Goal: Task Accomplishment & Management: Manage account settings

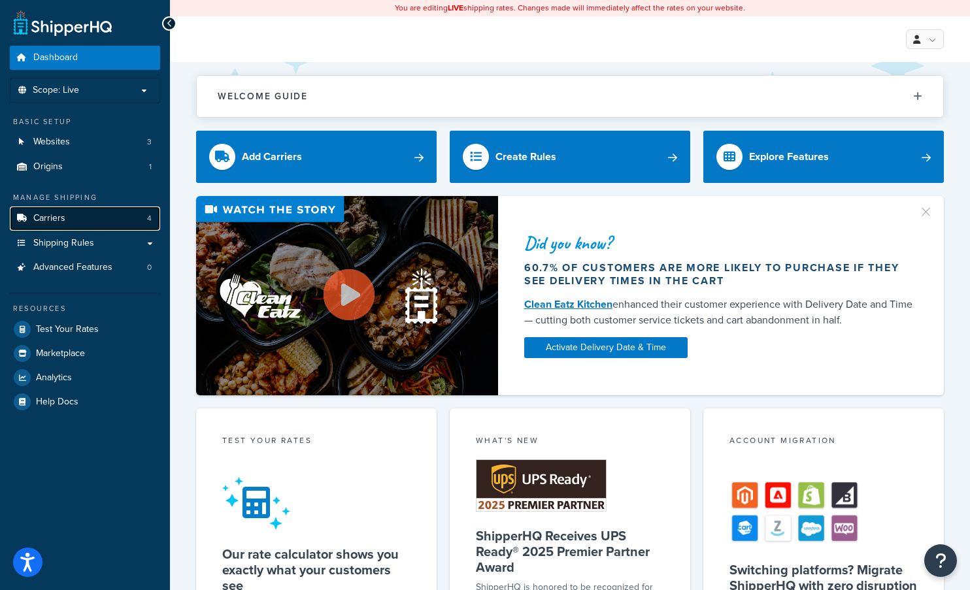
click at [69, 211] on link "Carriers 4" at bounding box center [85, 219] width 150 height 24
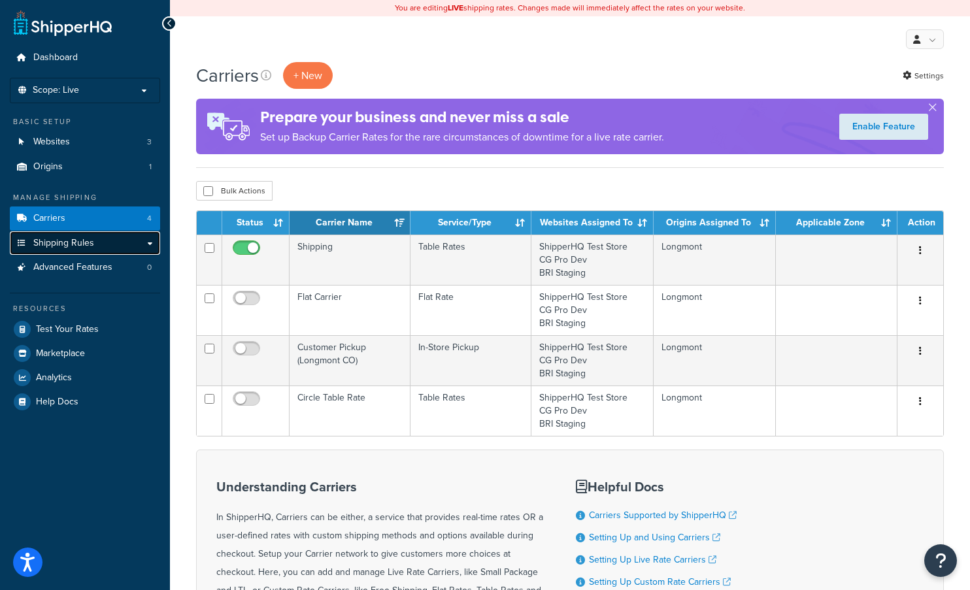
click at [78, 242] on span "Shipping Rules" at bounding box center [63, 243] width 61 height 11
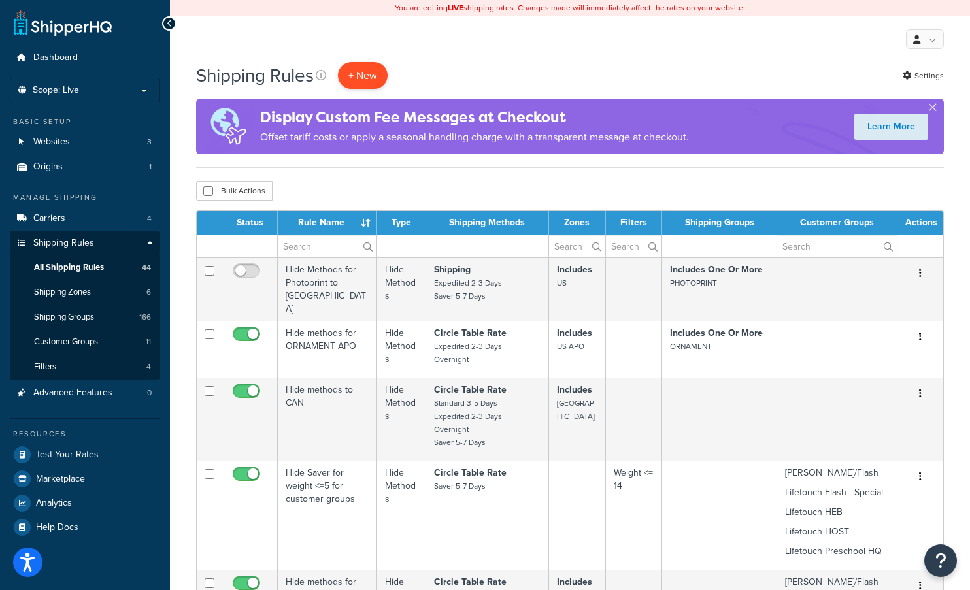
click at [363, 73] on p "+ New" at bounding box center [363, 75] width 50 height 27
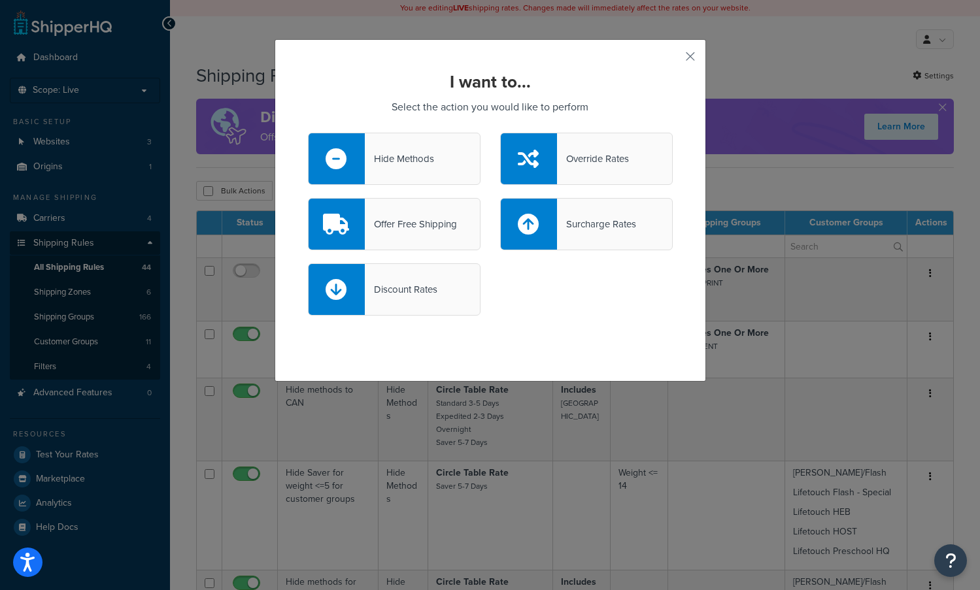
click at [426, 225] on div "Offer Free Shipping" at bounding box center [411, 224] width 92 height 18
click at [0, 0] on input "Offer Free Shipping" at bounding box center [0, 0] width 0 height 0
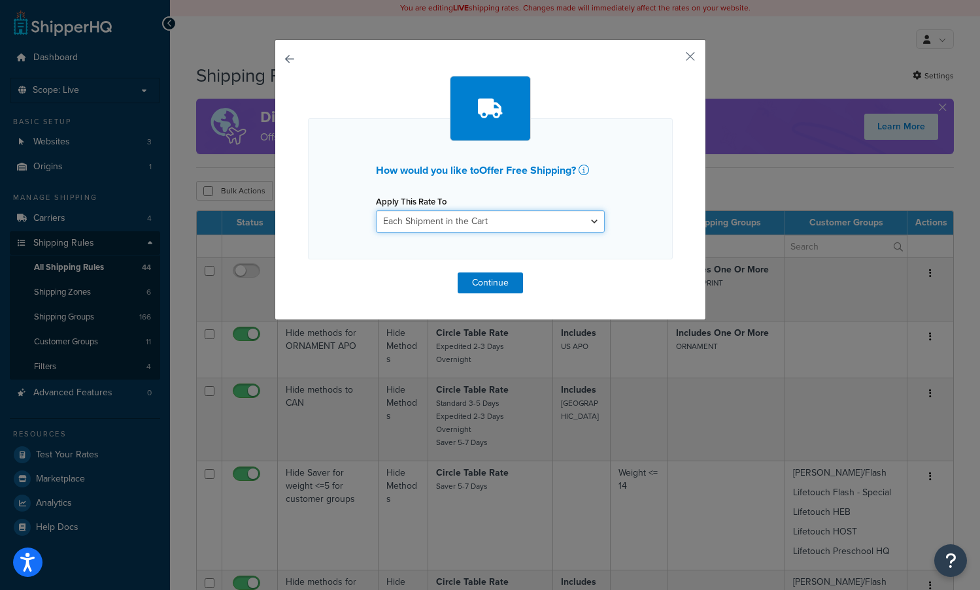
click at [428, 224] on select "Each Shipment in the Cart Each Shipping Group in the Cart Each Item within a Sh…" at bounding box center [490, 221] width 229 height 22
select select "ITEM"
click at [376, 210] on select "Each Shipment in the Cart Each Shipping Group in the Cart Each Item within a Sh…" at bounding box center [490, 221] width 229 height 22
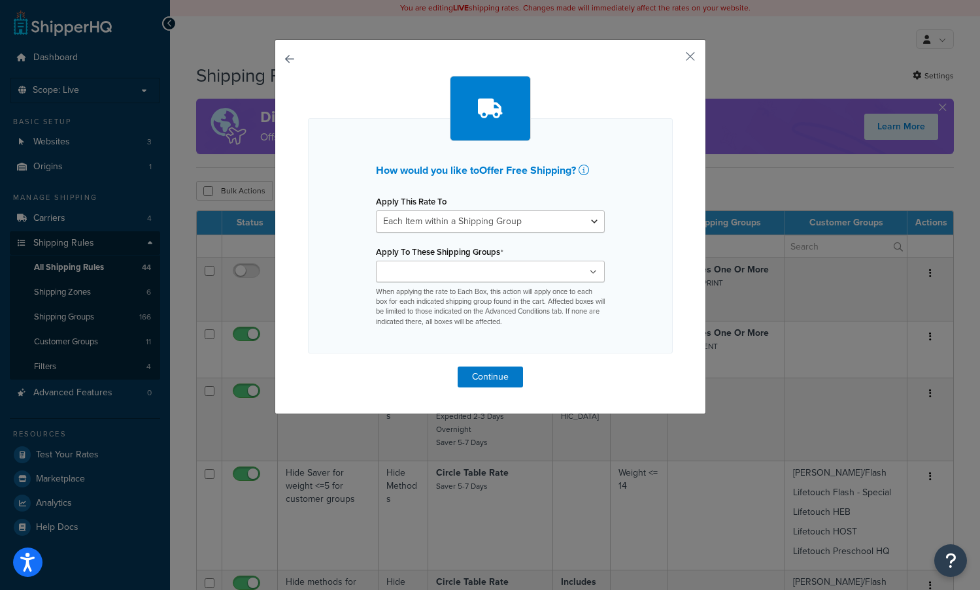
click at [532, 271] on ul at bounding box center [490, 272] width 229 height 22
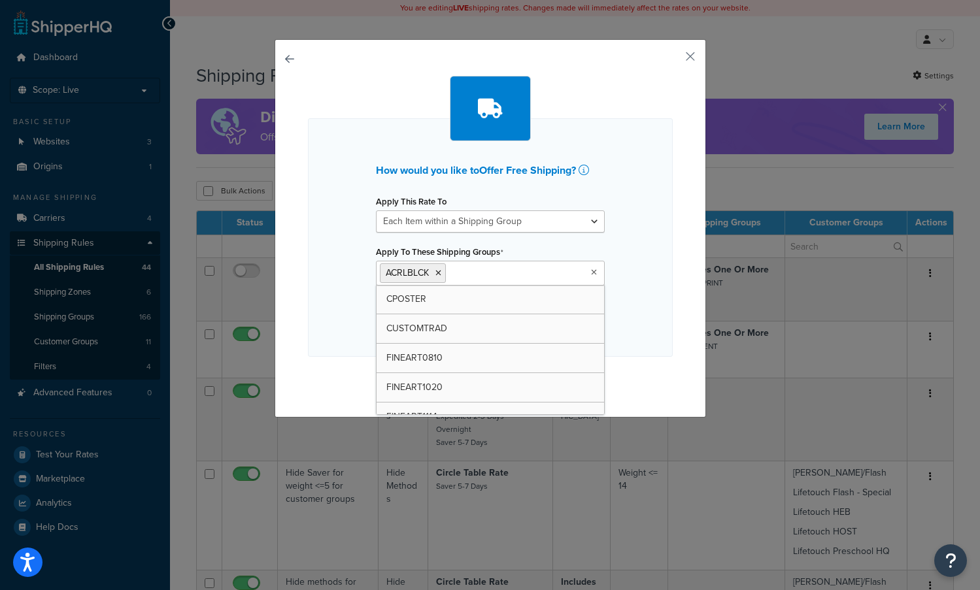
click at [671, 276] on div "How would you like to Offer Free Shipping ? Apply This Rate To Each Shipment in…" at bounding box center [490, 228] width 431 height 378
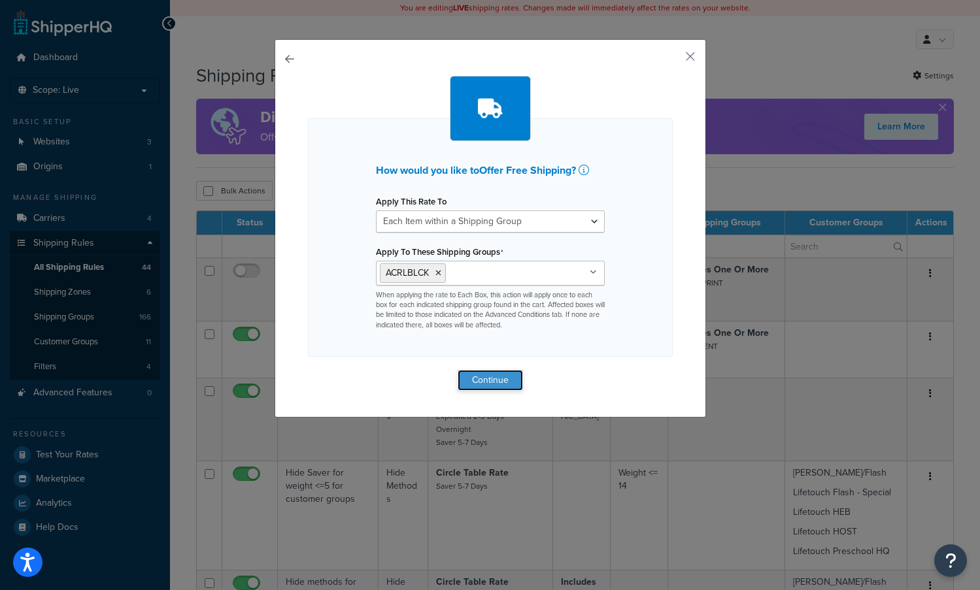
click at [492, 378] on button "Continue" at bounding box center [490, 380] width 65 height 21
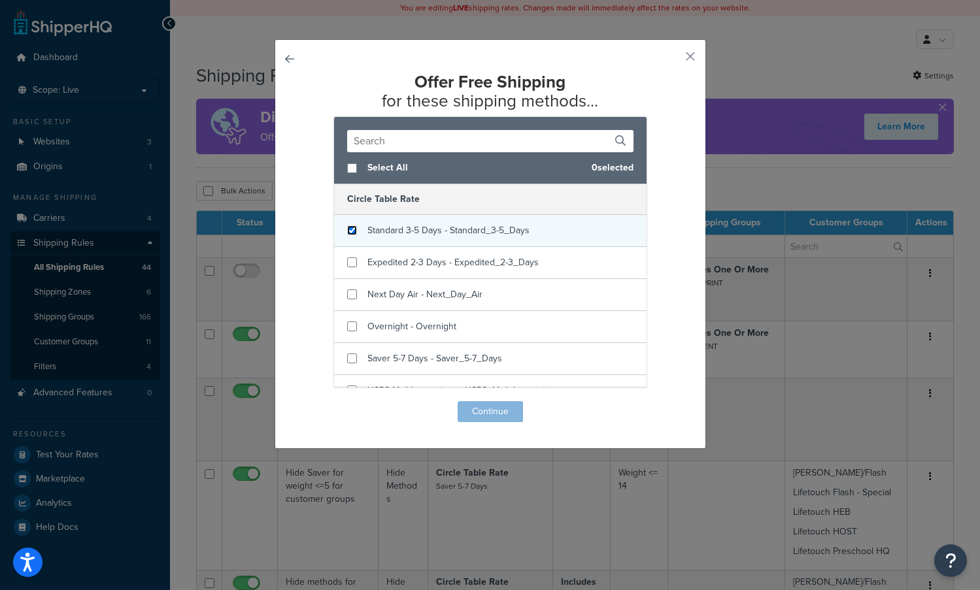
click at [347, 232] on input "checkbox" at bounding box center [352, 230] width 10 height 10
checkbox input "true"
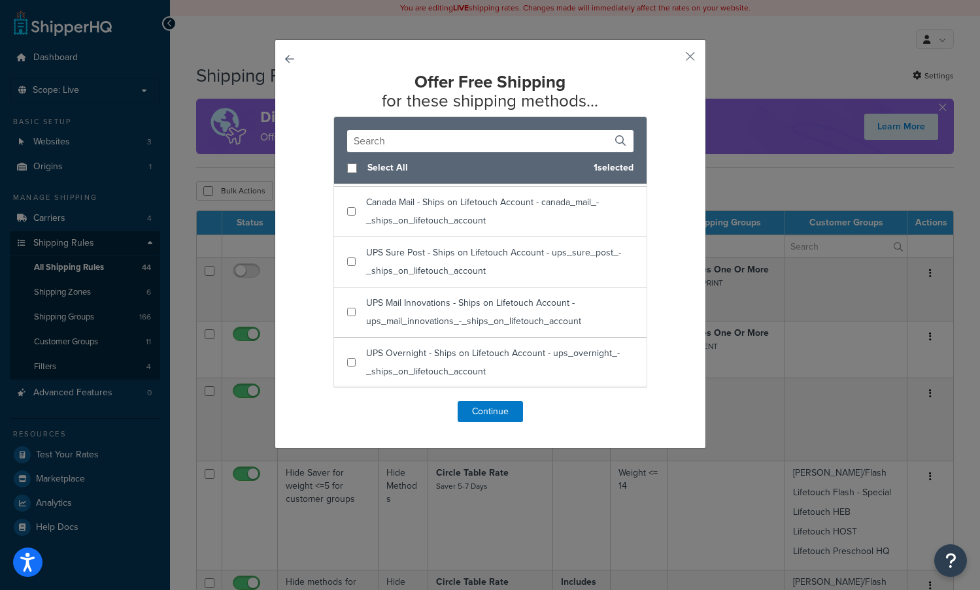
scroll to position [1029, 0]
click at [486, 414] on button "Continue" at bounding box center [490, 411] width 65 height 21
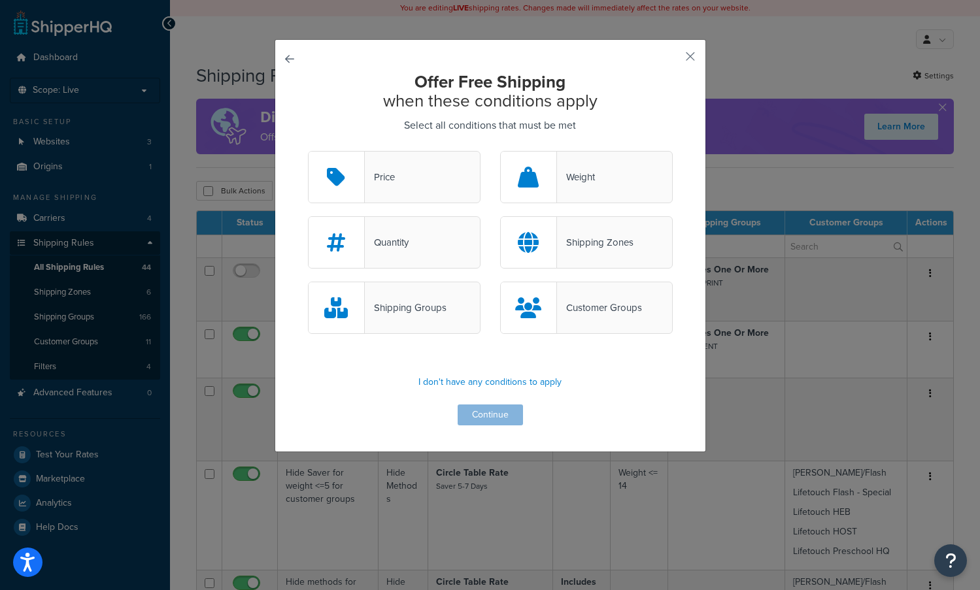
click at [390, 307] on div "Shipping Groups" at bounding box center [406, 308] width 82 height 18
click at [0, 0] on input "Shipping Groups" at bounding box center [0, 0] width 0 height 0
click at [378, 307] on div "Shipping Groups" at bounding box center [406, 308] width 82 height 18
click at [0, 0] on input "Shipping Groups" at bounding box center [0, 0] width 0 height 0
click at [393, 305] on div "Shipping Groups" at bounding box center [406, 308] width 82 height 18
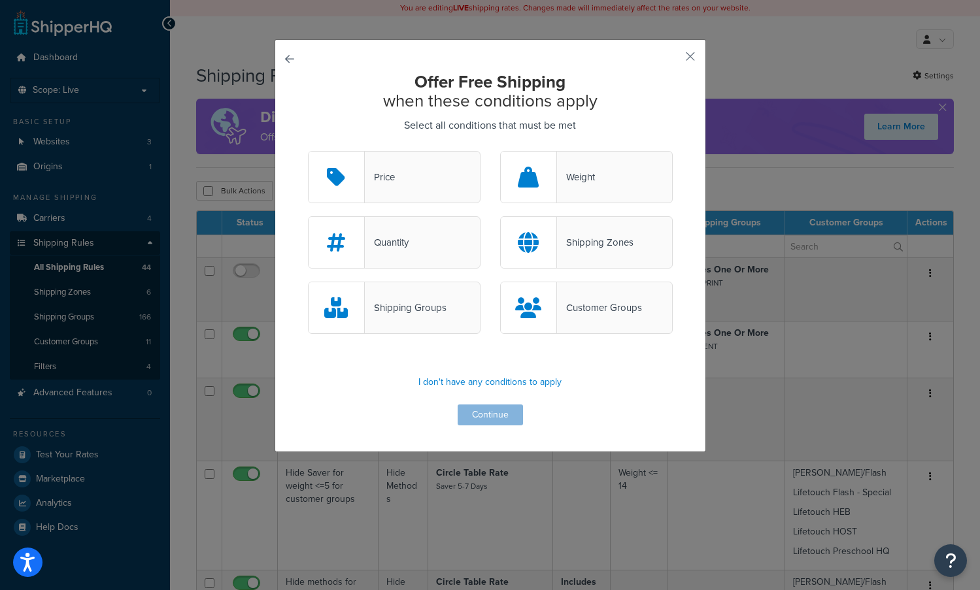
click at [0, 0] on input "Shipping Groups" at bounding box center [0, 0] width 0 height 0
click at [327, 304] on icon at bounding box center [337, 307] width 24 height 21
click at [0, 0] on input "Shipping Groups" at bounding box center [0, 0] width 0 height 0
click at [478, 382] on p "I don't have any conditions to apply" at bounding box center [490, 382] width 365 height 18
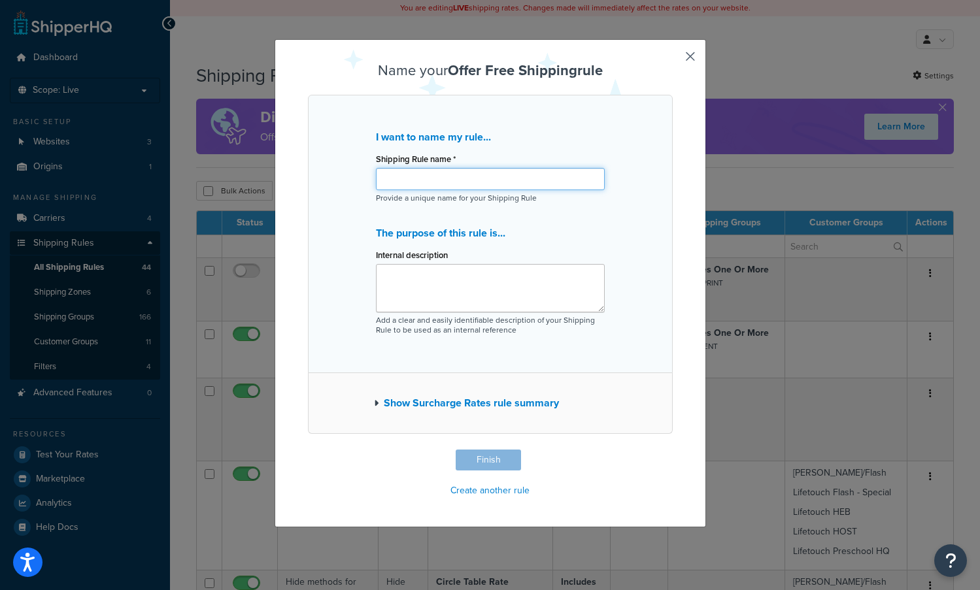
click at [401, 177] on input "Shipping Rule name *" at bounding box center [490, 179] width 229 height 22
type input "Acrylic Block Free Shipping"
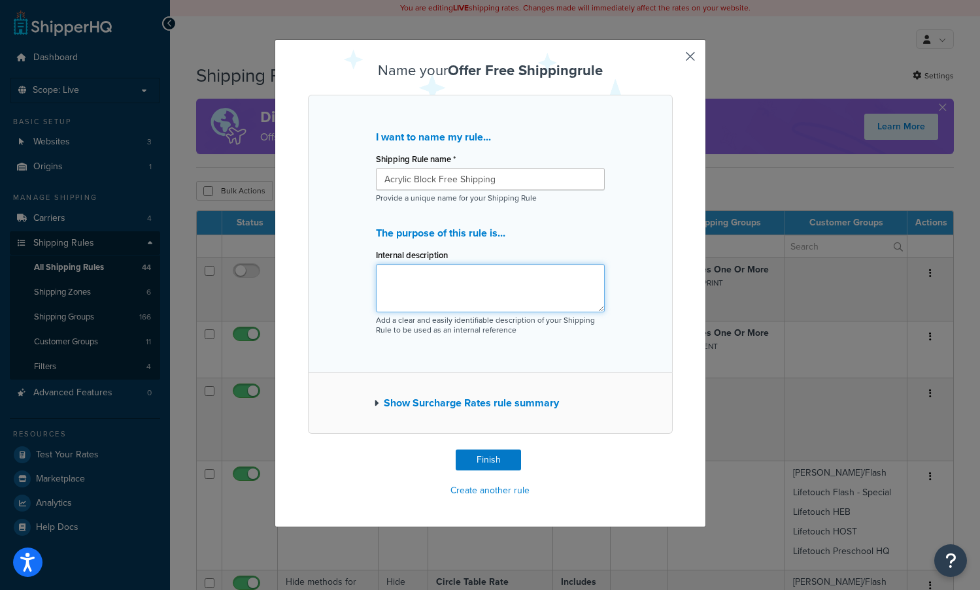
click at [482, 290] on textarea "Internal description" at bounding box center [490, 288] width 229 height 48
type textarea "This product is offered with Free Shipping. The rule was created as weight over…"
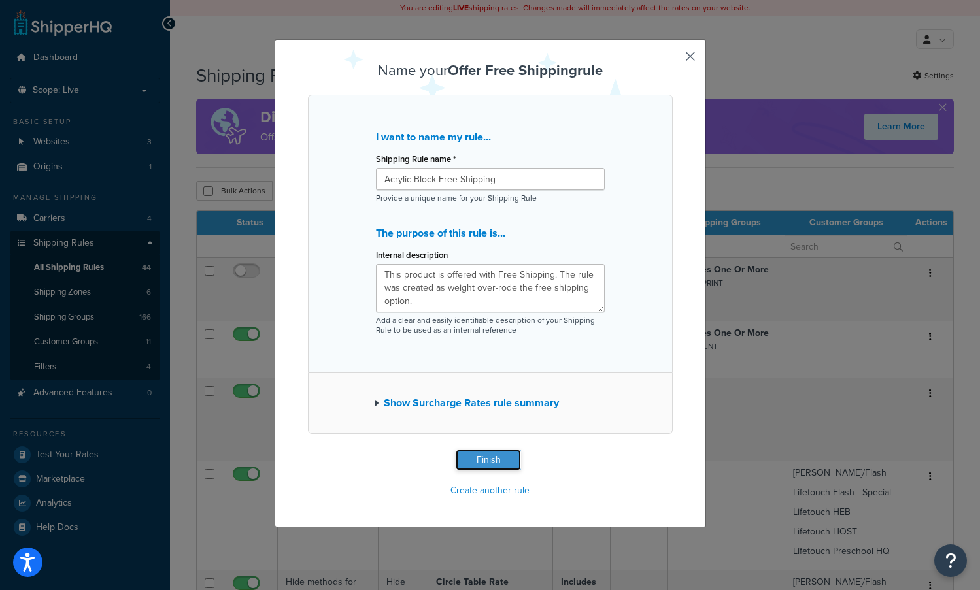
click at [482, 456] on button "Finish" at bounding box center [488, 460] width 65 height 21
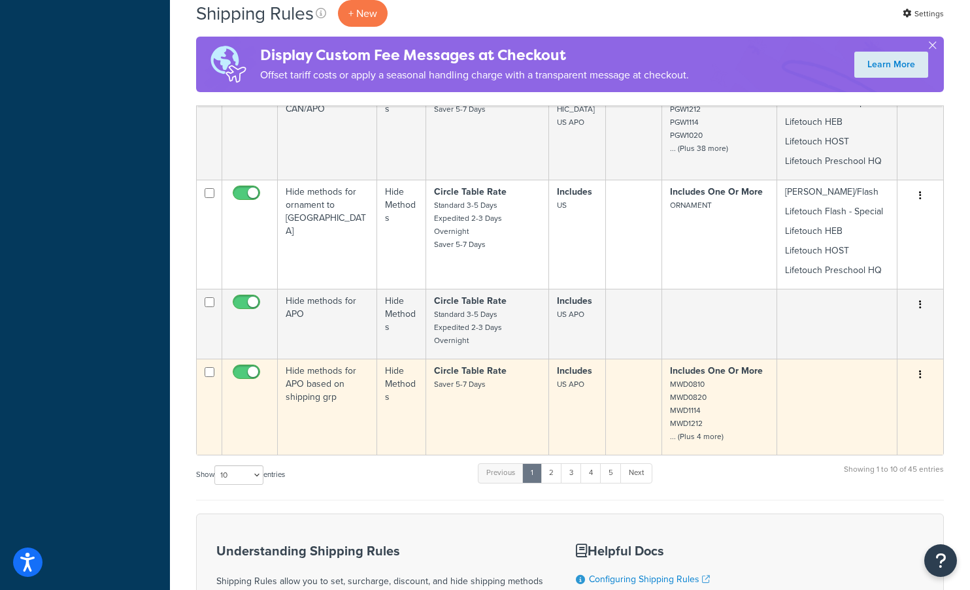
scroll to position [691, 0]
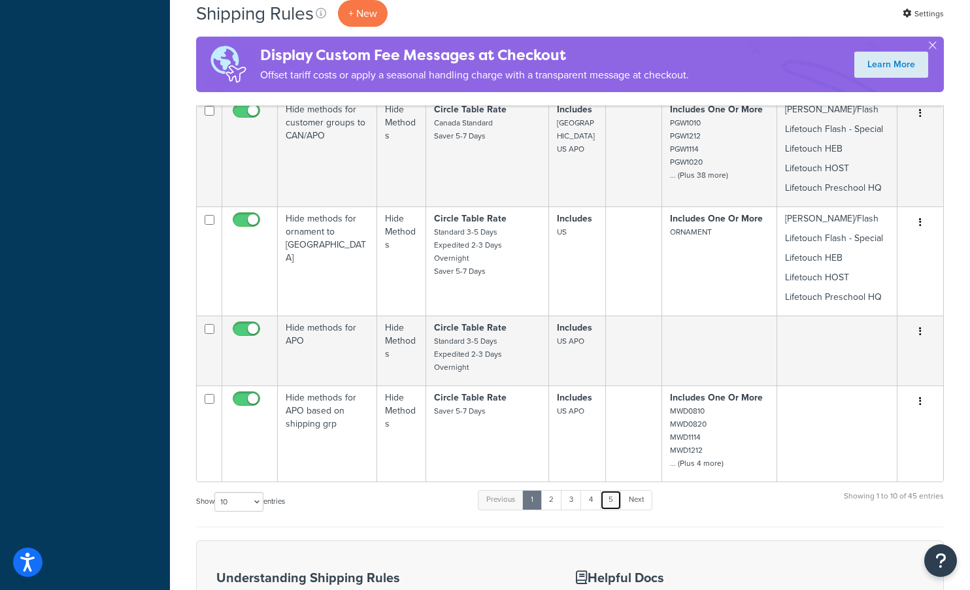
click at [615, 492] on link "5" at bounding box center [611, 500] width 22 height 20
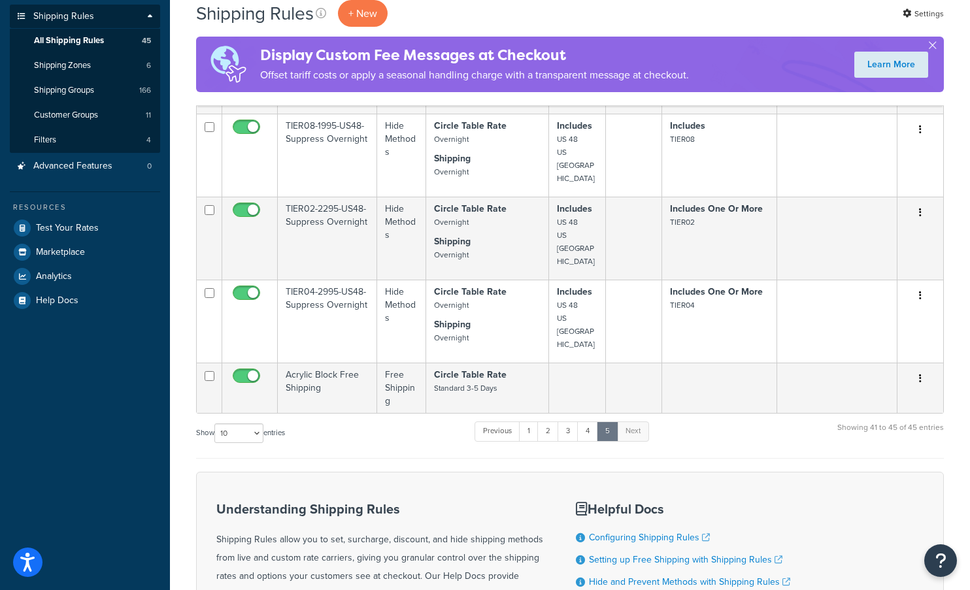
scroll to position [204, 0]
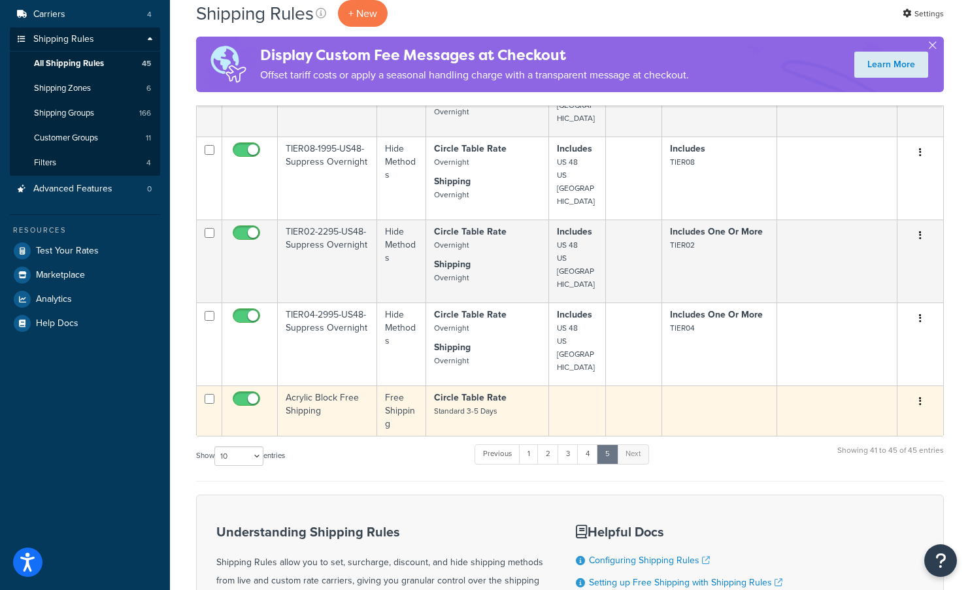
click at [920, 397] on icon "button" at bounding box center [920, 401] width 3 height 9
click at [878, 413] on link "Edit" at bounding box center [877, 426] width 103 height 27
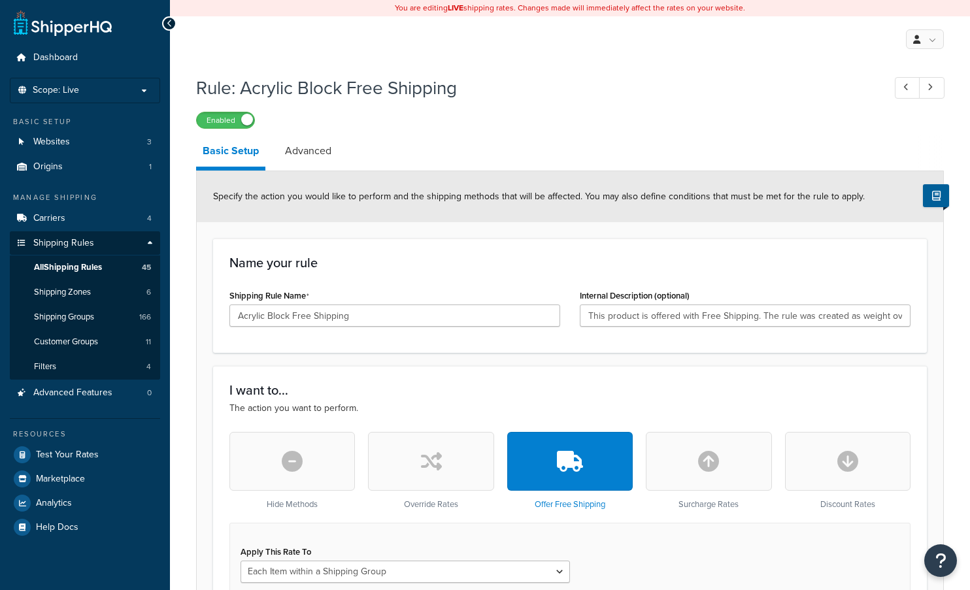
select select "ITEM"
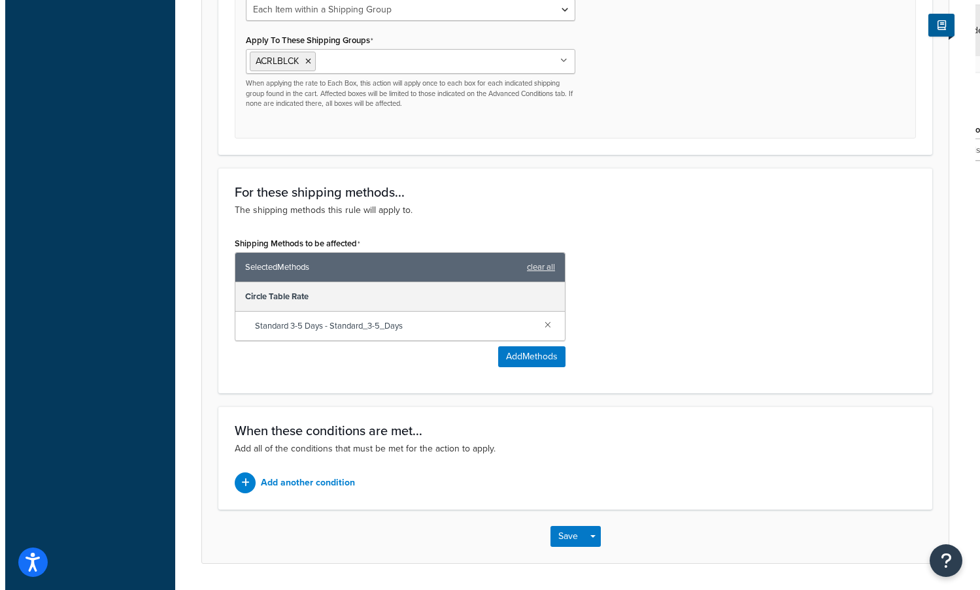
scroll to position [588, 0]
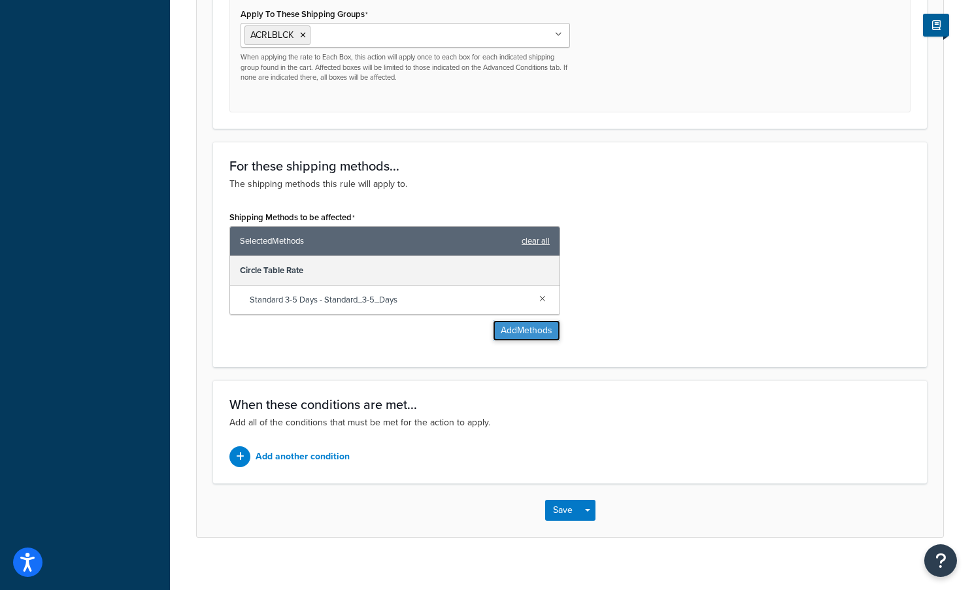
click at [523, 329] on button "Add Methods" at bounding box center [526, 330] width 67 height 21
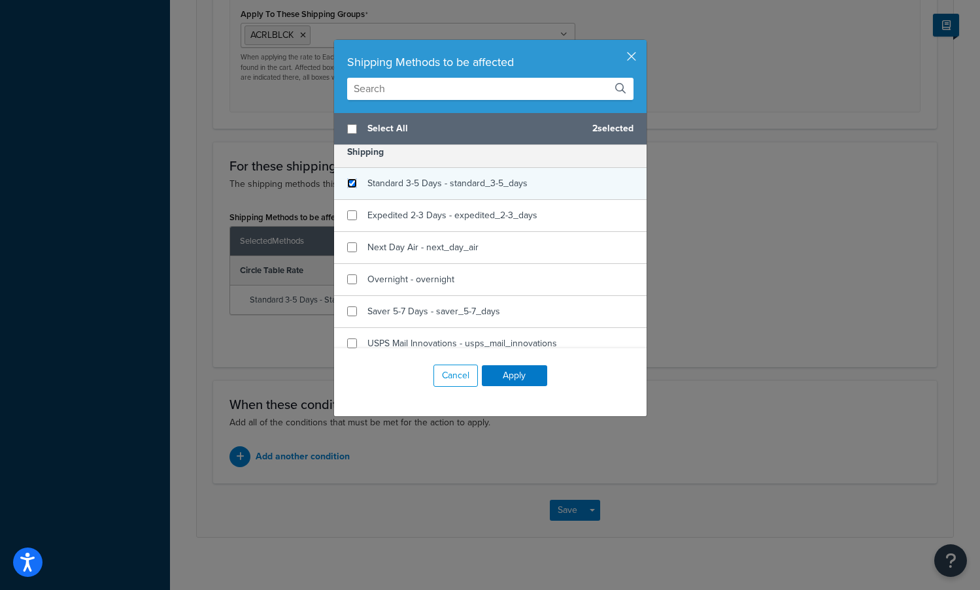
click at [347, 184] on input "checkbox" at bounding box center [352, 183] width 10 height 10
checkbox input "true"
click at [497, 373] on button "Apply" at bounding box center [514, 375] width 65 height 21
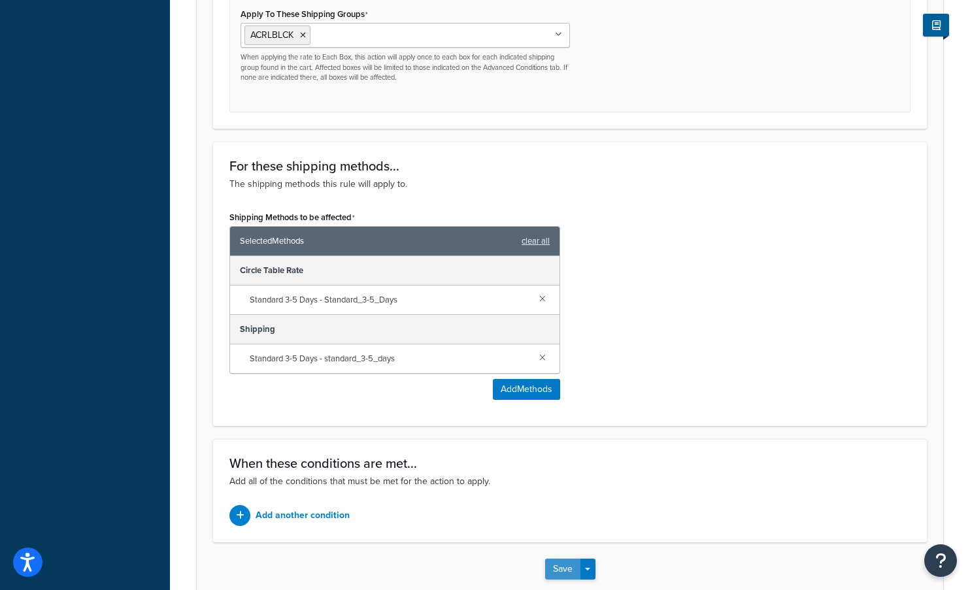
click at [571, 562] on button "Save" at bounding box center [562, 569] width 35 height 21
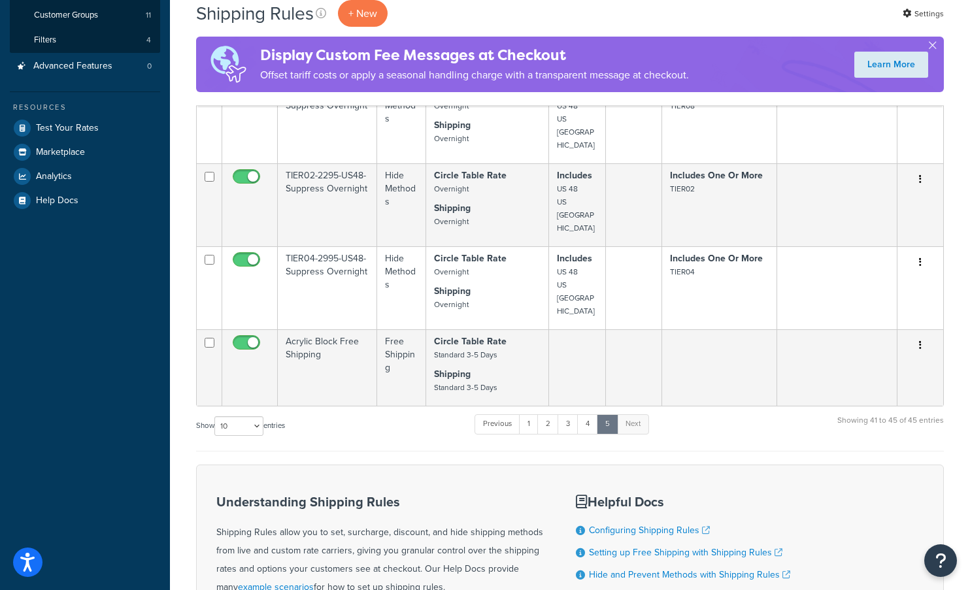
scroll to position [392, 0]
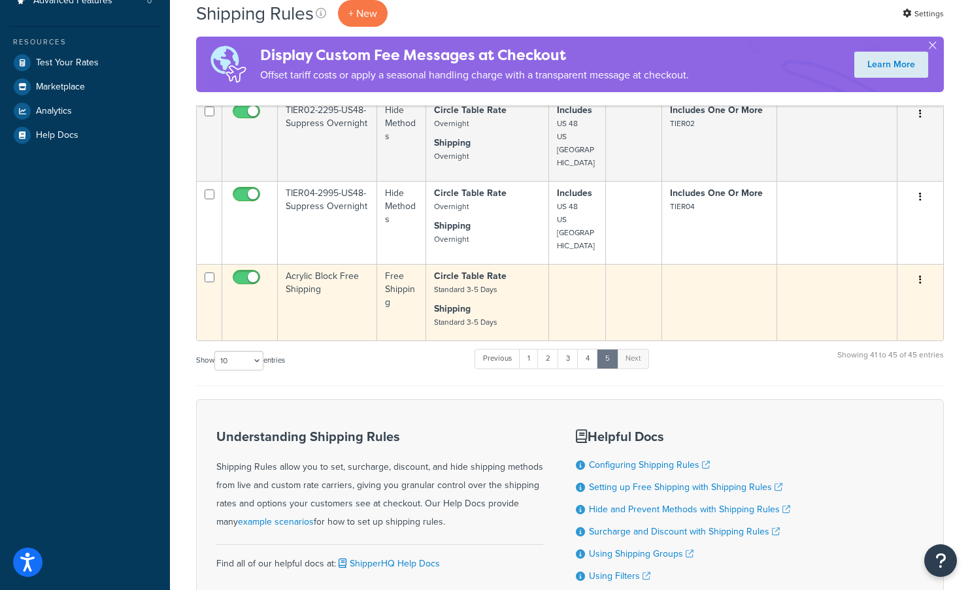
click at [921, 275] on icon "button" at bounding box center [920, 279] width 3 height 9
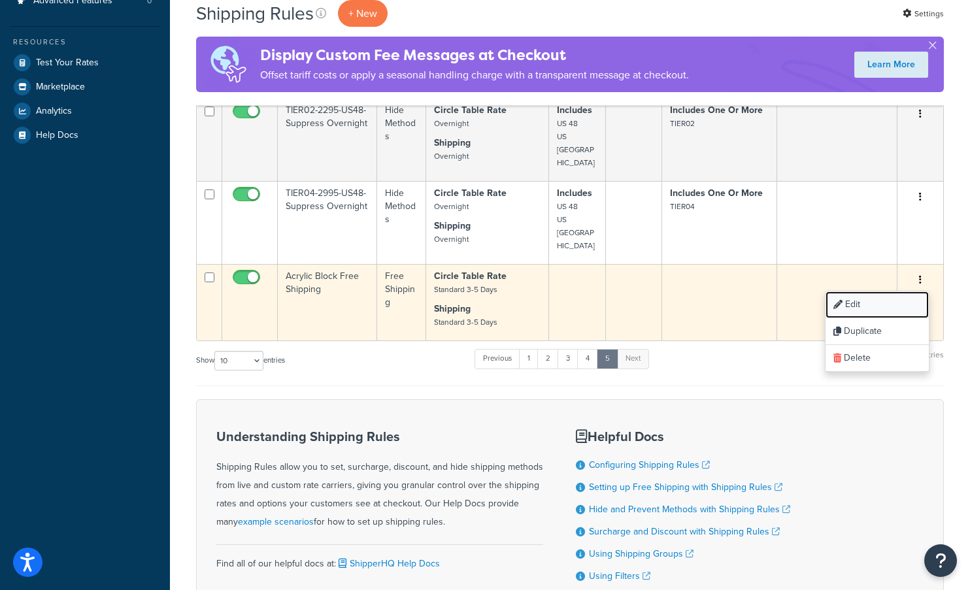
click at [852, 292] on link "Edit" at bounding box center [877, 305] width 103 height 27
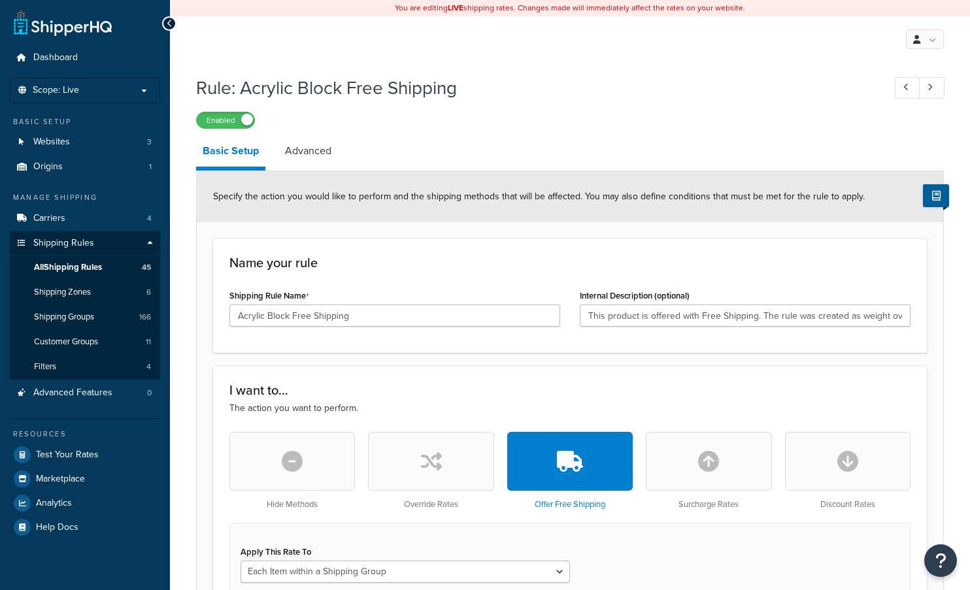
select select "ITEM"
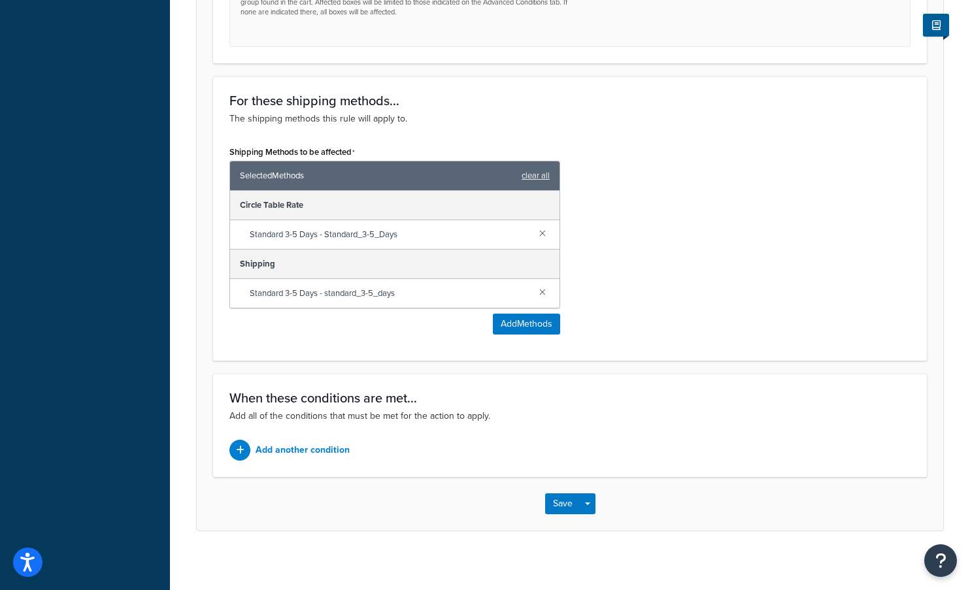
scroll to position [661, 0]
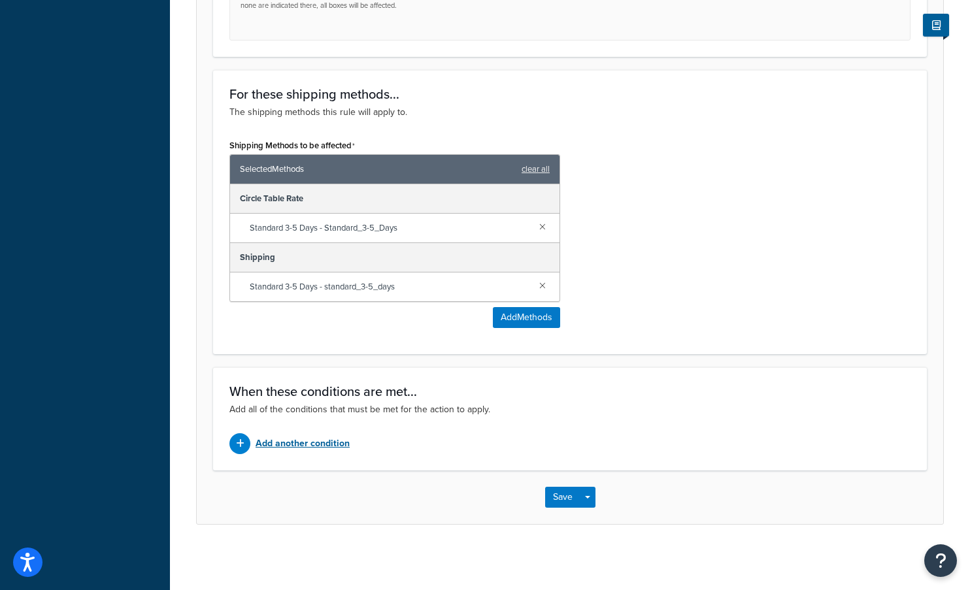
click at [295, 445] on p "Add another condition" at bounding box center [303, 444] width 94 height 18
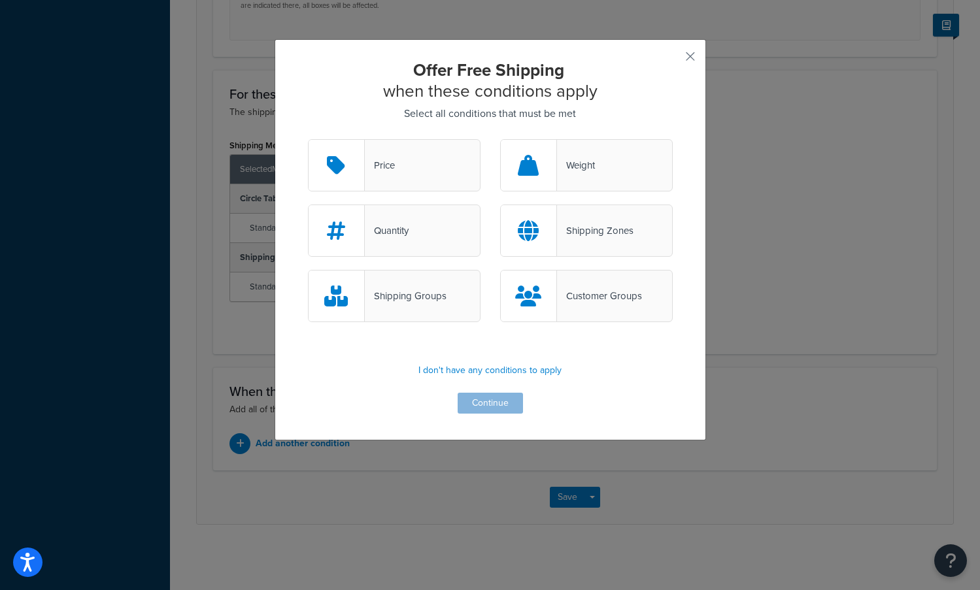
click at [611, 237] on div "Shipping Zones" at bounding box center [595, 231] width 76 height 18
click at [0, 0] on input "Shipping Zones" at bounding box center [0, 0] width 0 height 0
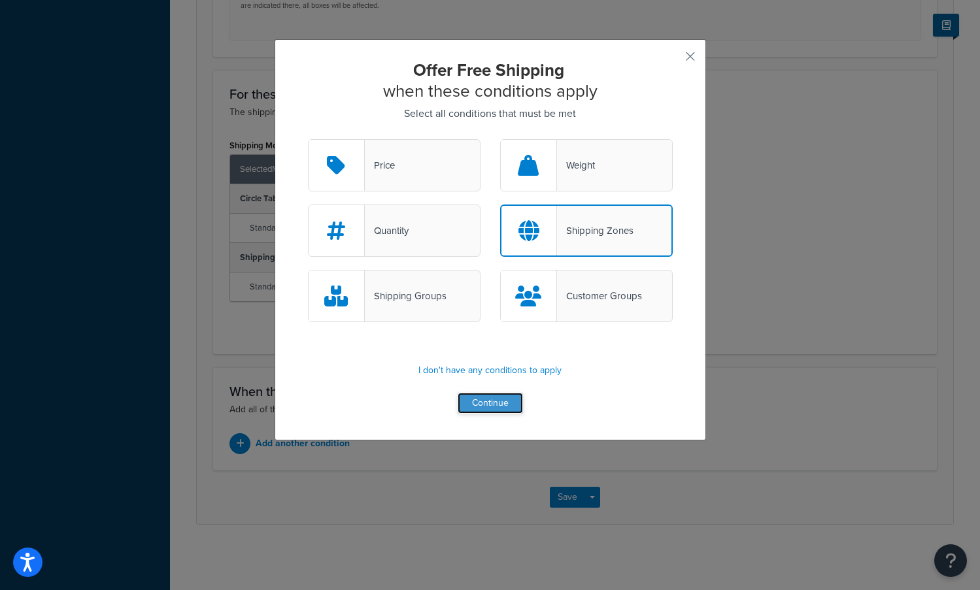
click at [487, 399] on button "Continue" at bounding box center [490, 403] width 65 height 21
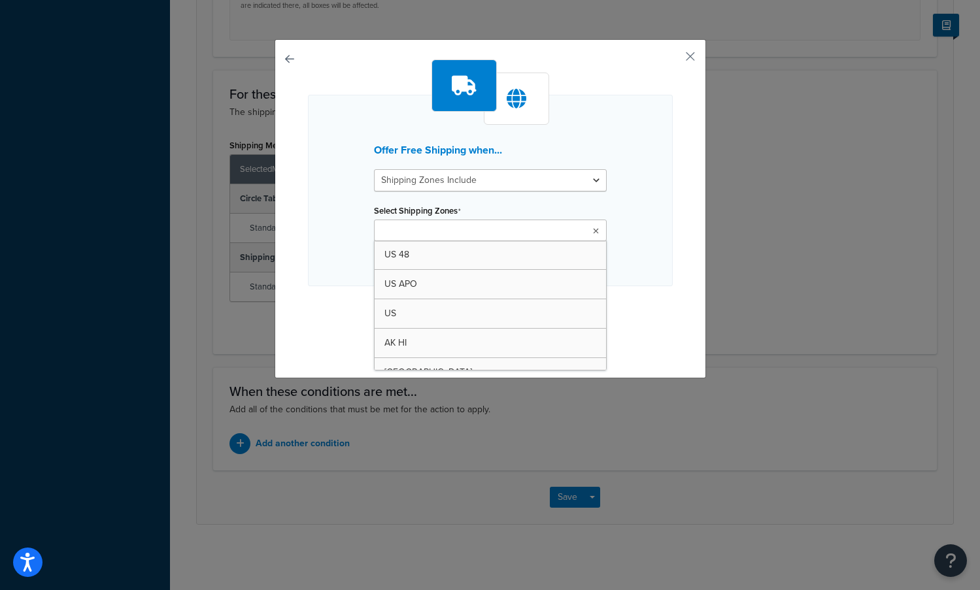
click at [399, 228] on input "Select Shipping Zones" at bounding box center [436, 231] width 116 height 14
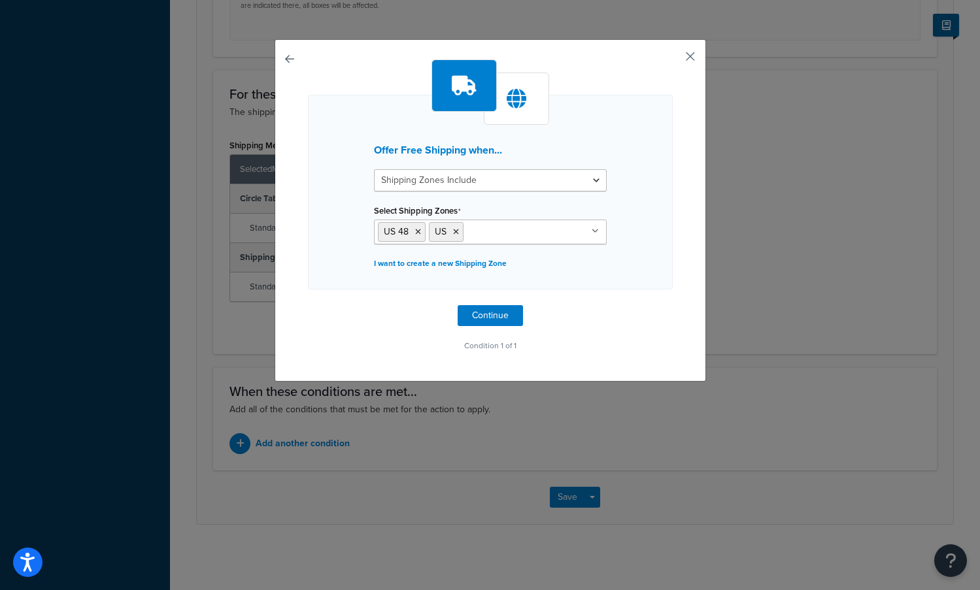
click at [673, 59] on button "button" at bounding box center [670, 60] width 3 height 3
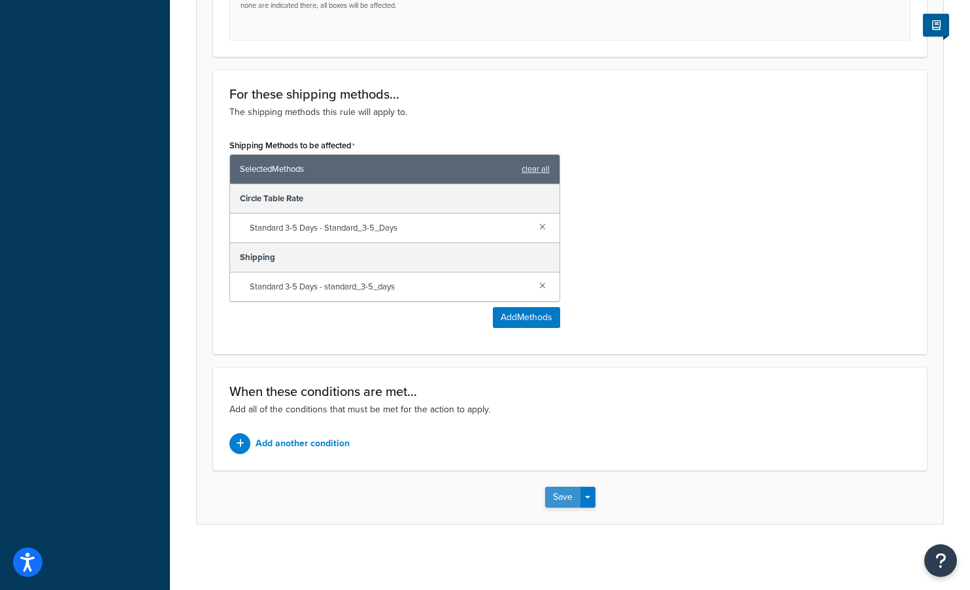
click at [562, 493] on button "Save" at bounding box center [562, 497] width 35 height 21
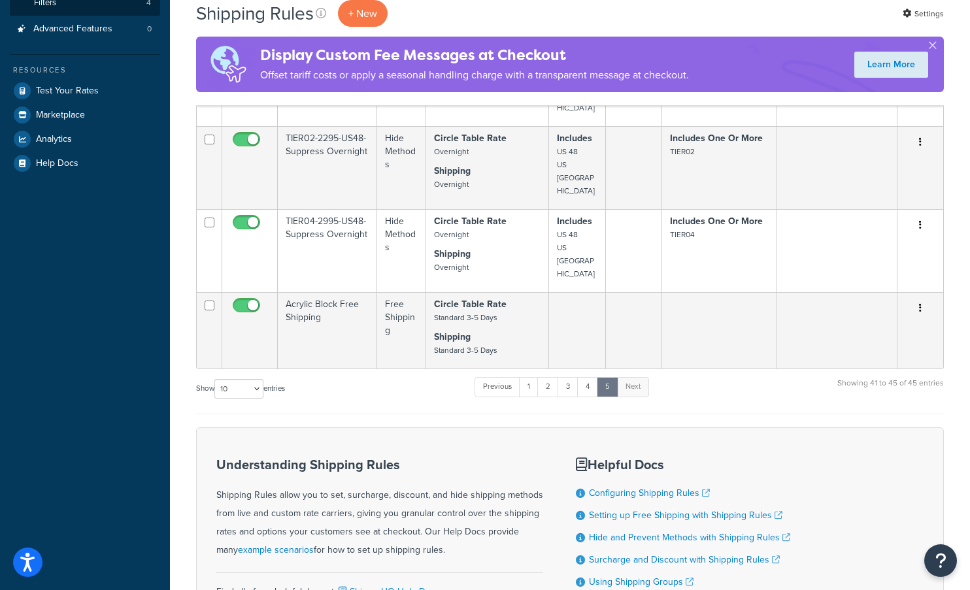
scroll to position [363, 0]
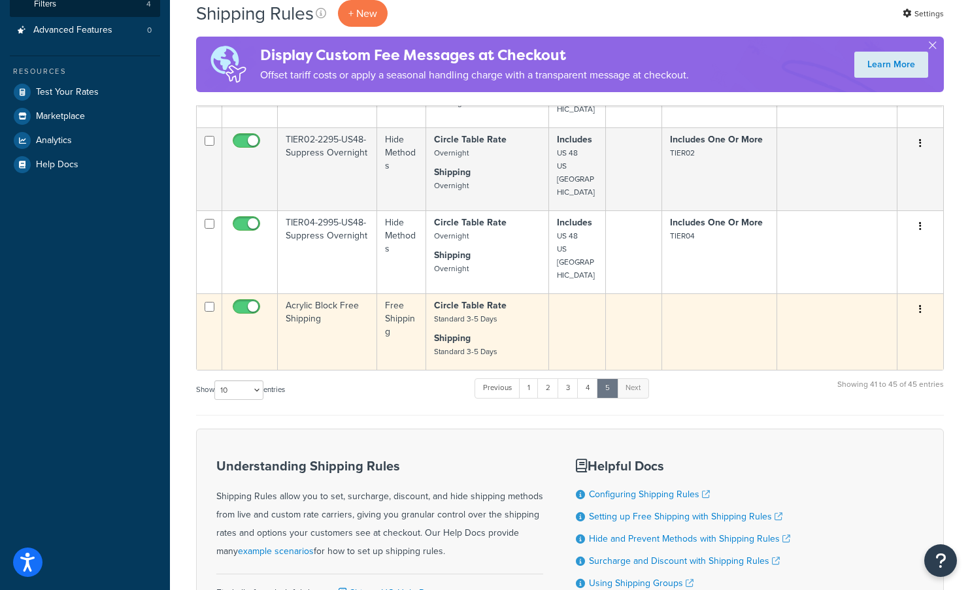
click at [518, 299] on p "Circle Table Rate Standard 3-5 Days" at bounding box center [487, 312] width 107 height 26
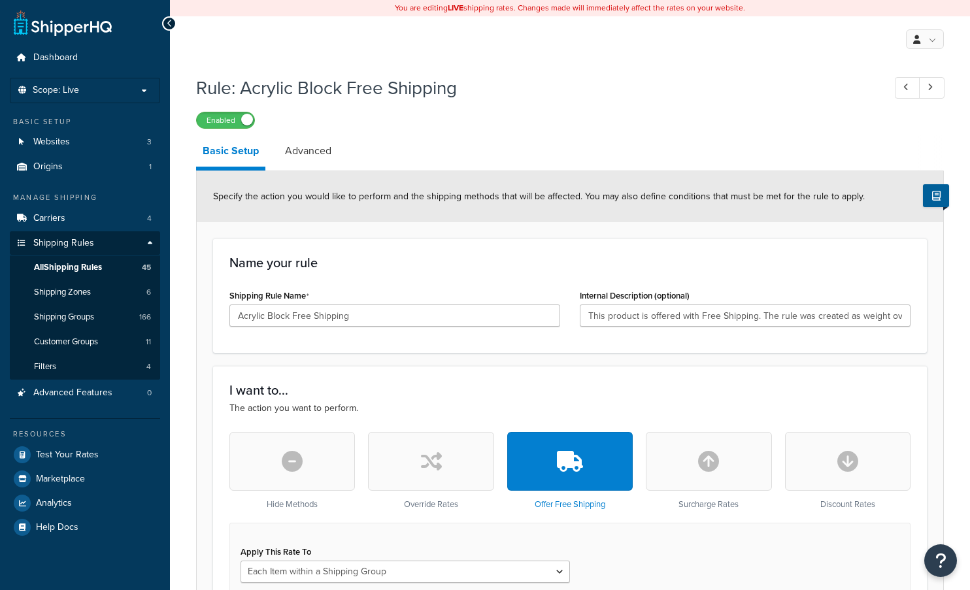
select select "ITEM"
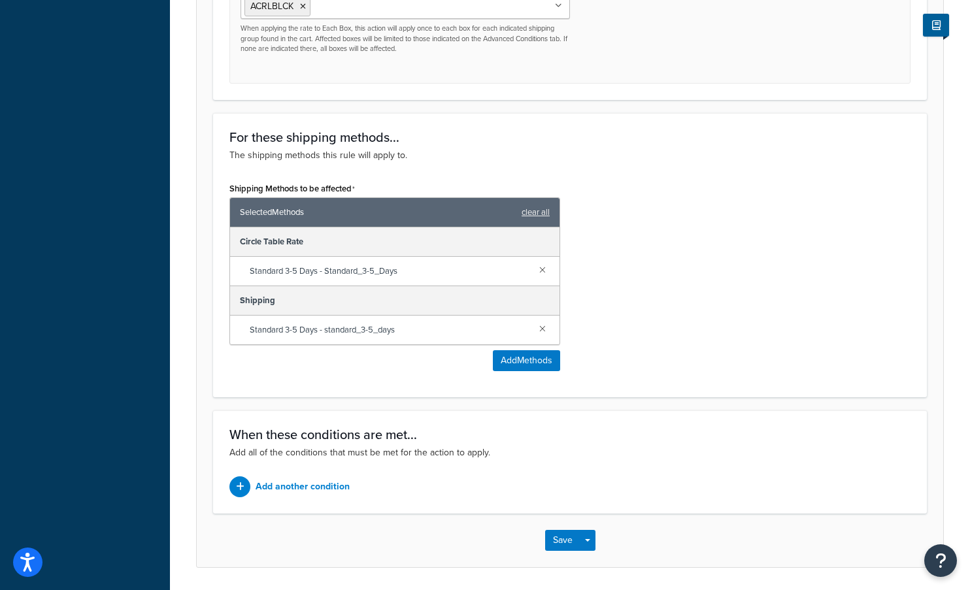
scroll to position [661, 0]
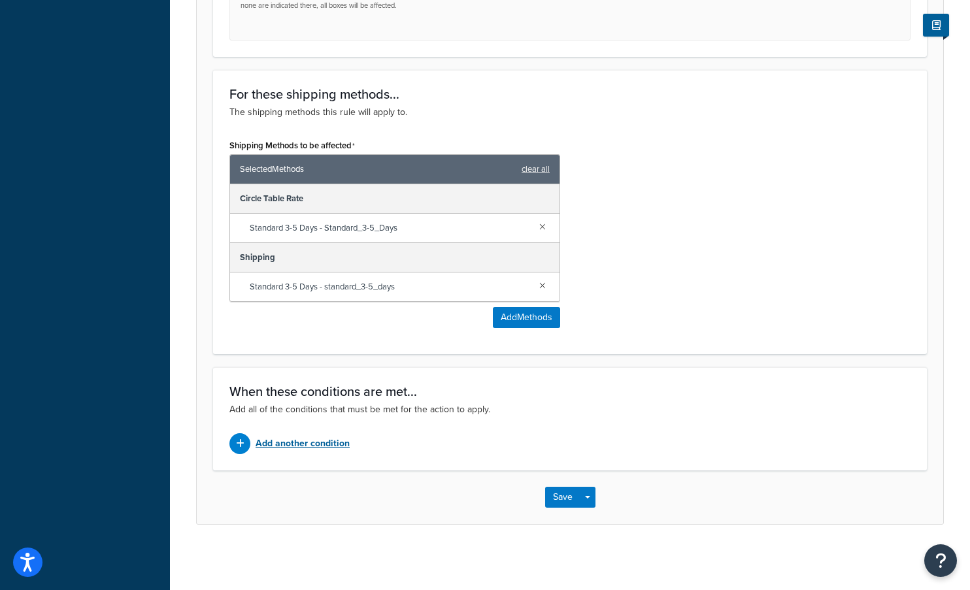
click at [322, 442] on p "Add another condition" at bounding box center [303, 444] width 94 height 18
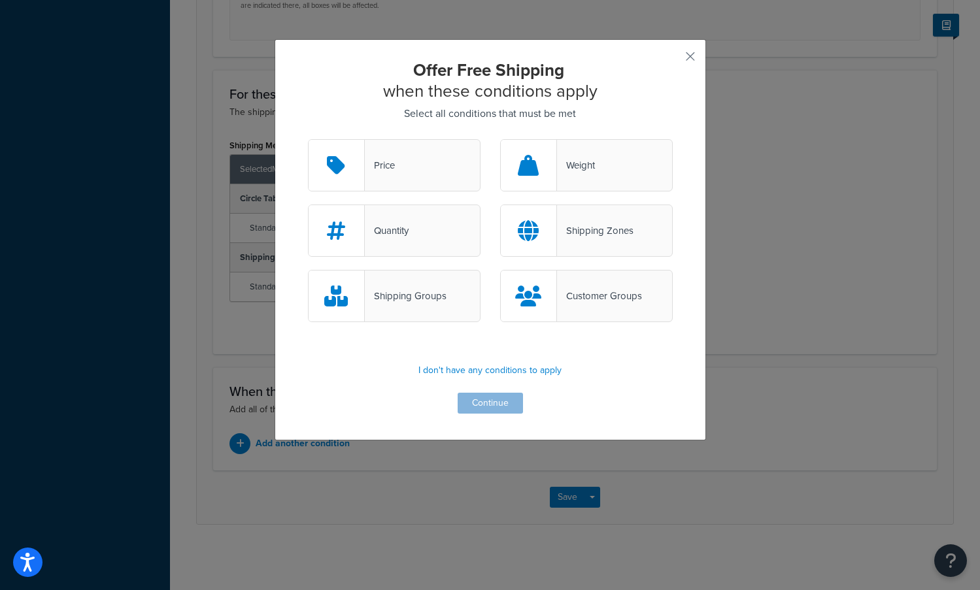
click at [596, 228] on div "Shipping Zones" at bounding box center [595, 231] width 76 height 18
click at [0, 0] on input "Shipping Zones" at bounding box center [0, 0] width 0 height 0
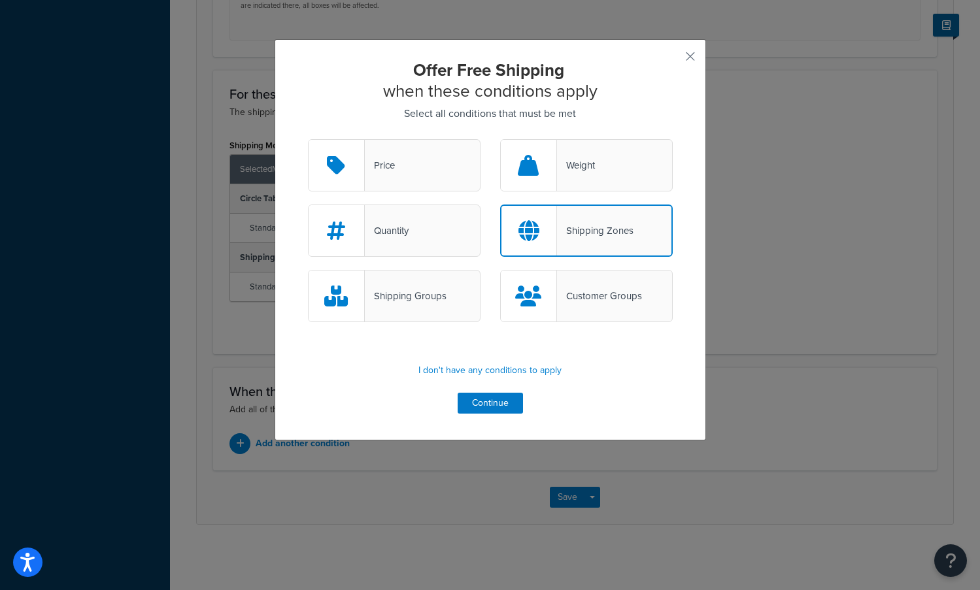
click at [595, 232] on div "Shipping Zones" at bounding box center [595, 231] width 76 height 18
click at [0, 0] on input "Shipping Zones" at bounding box center [0, 0] width 0 height 0
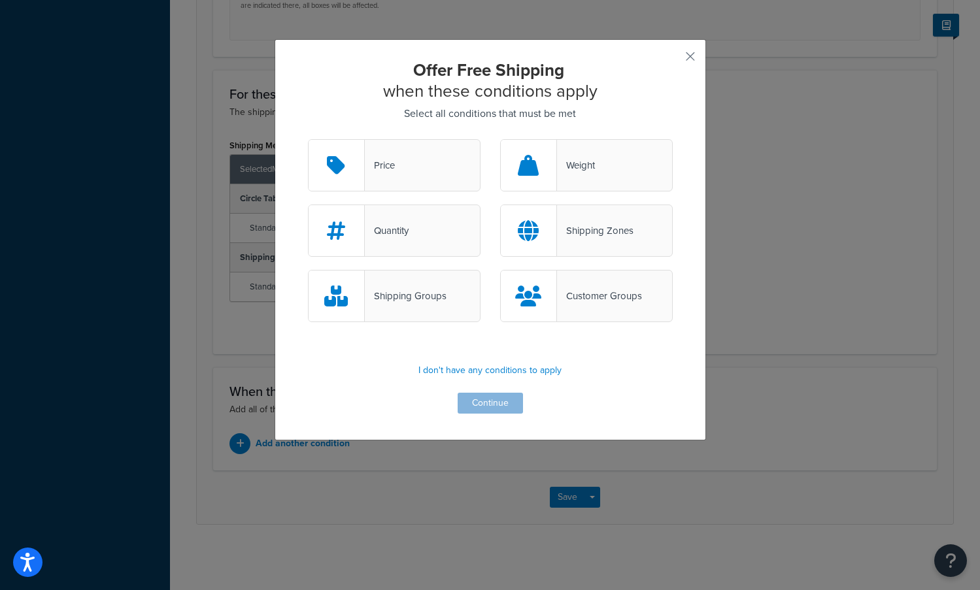
click at [526, 225] on icon at bounding box center [528, 230] width 21 height 21
click at [0, 0] on input "Shipping Zones" at bounding box center [0, 0] width 0 height 0
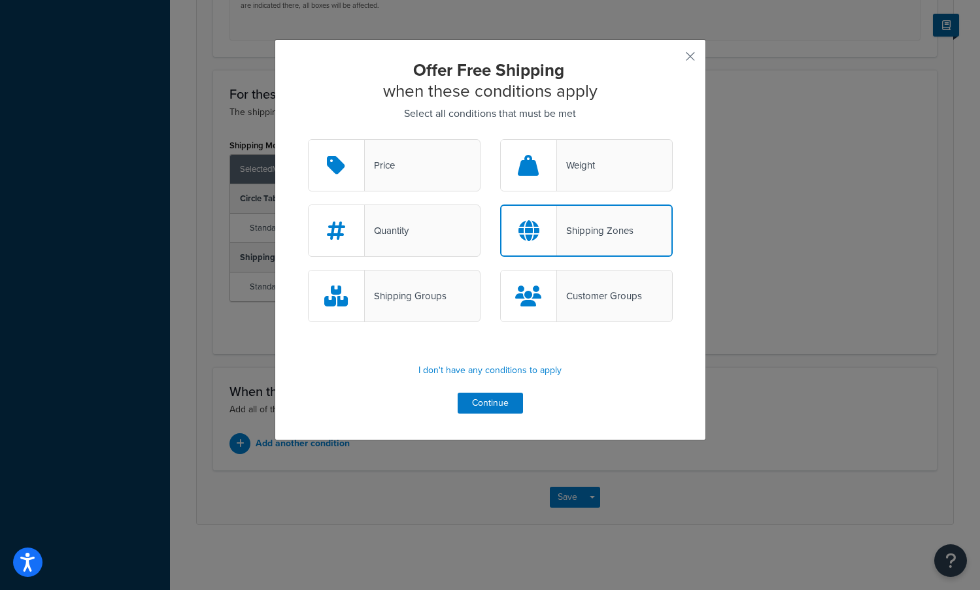
click at [526, 225] on icon at bounding box center [528, 230] width 21 height 21
click at [0, 0] on input "Shipping Zones" at bounding box center [0, 0] width 0 height 0
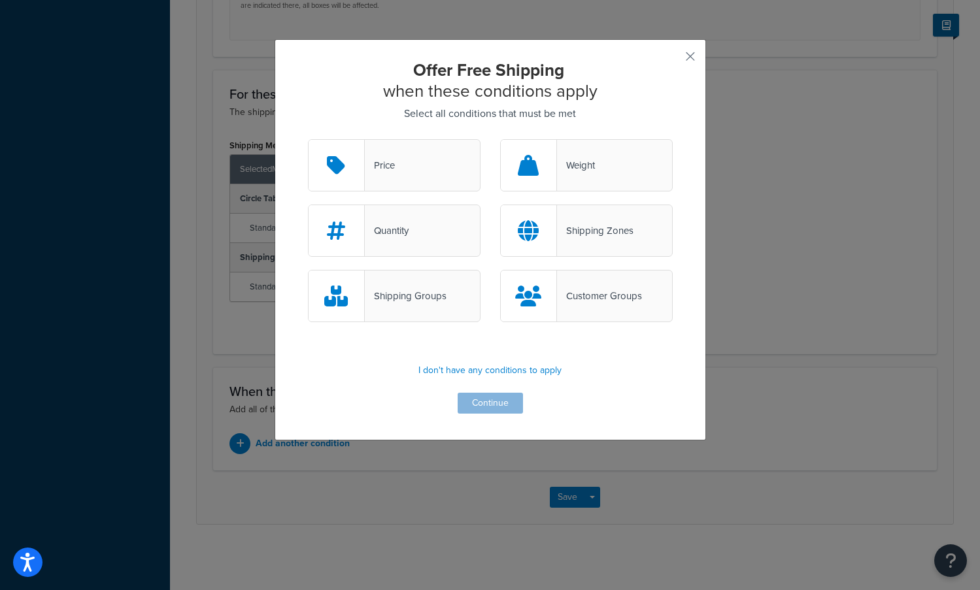
click at [526, 225] on icon at bounding box center [528, 230] width 21 height 21
click at [0, 0] on input "Shipping Zones" at bounding box center [0, 0] width 0 height 0
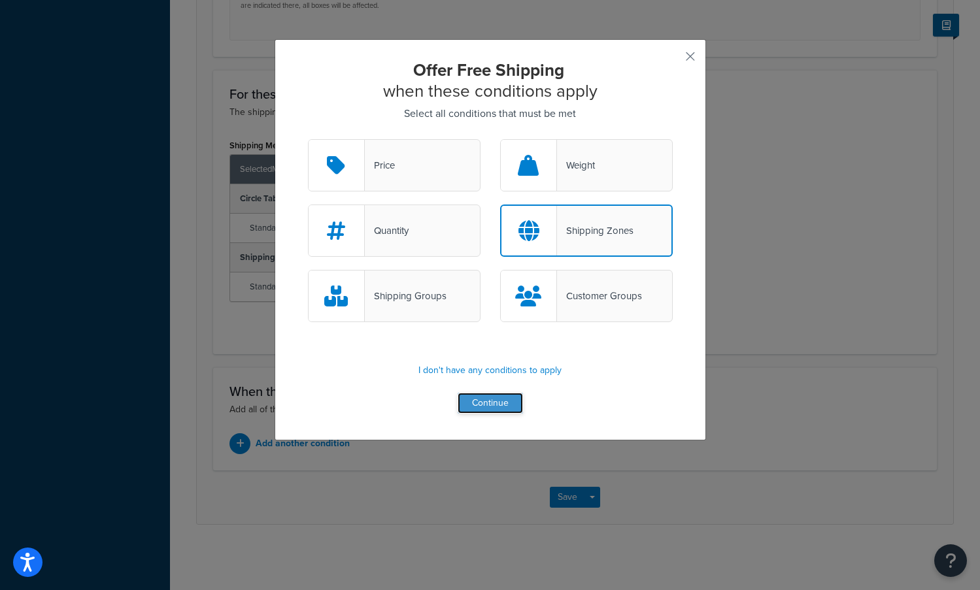
click at [486, 406] on button "Continue" at bounding box center [490, 403] width 65 height 21
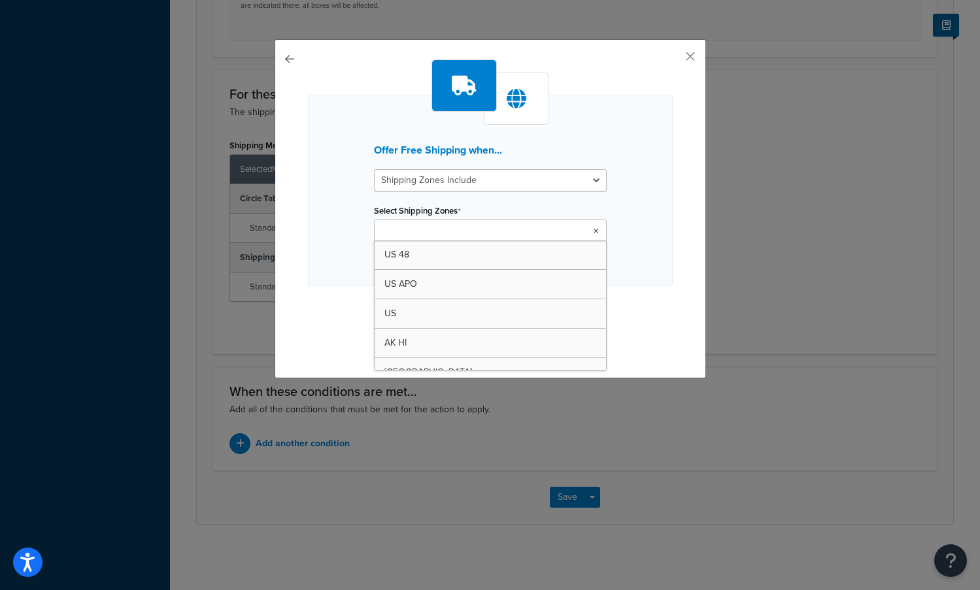
click at [427, 230] on input "Select Shipping Zones" at bounding box center [436, 231] width 116 height 14
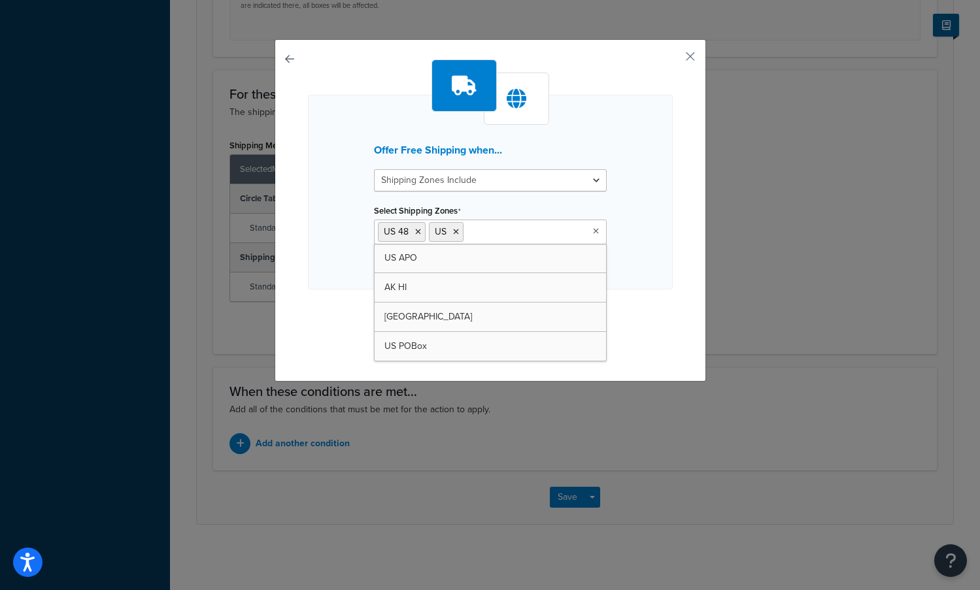
click at [647, 273] on div "Offer Free Shipping when... Shipping Zones Include Shipping Zones Do Not Includ…" at bounding box center [490, 192] width 365 height 195
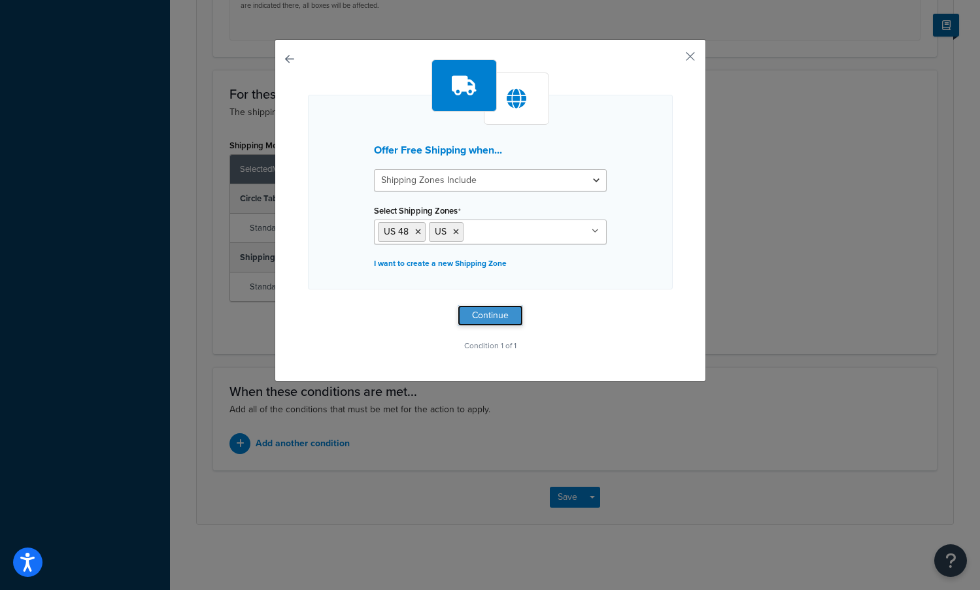
click at [477, 310] on button "Continue" at bounding box center [490, 315] width 65 height 21
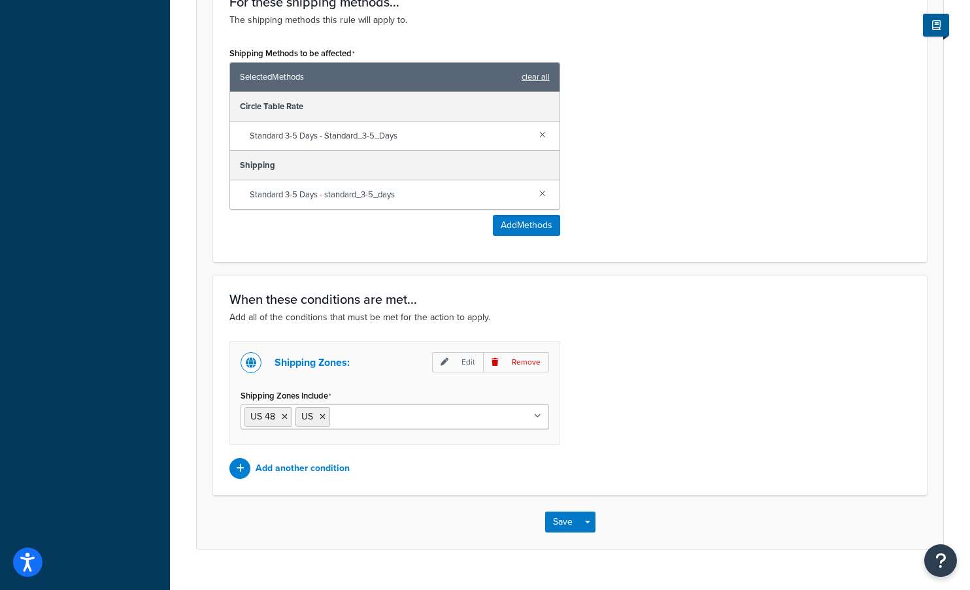
scroll to position [778, 0]
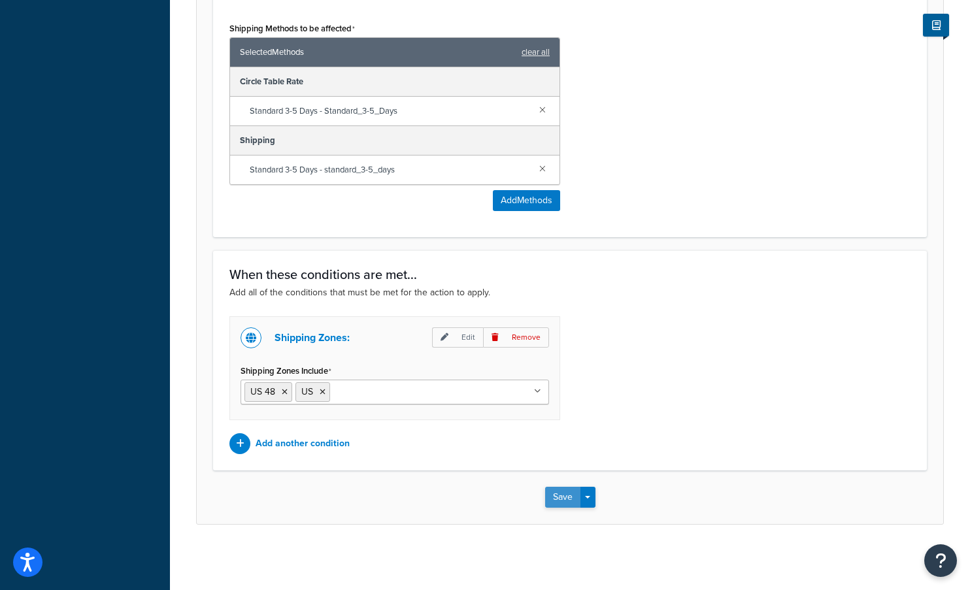
click at [563, 493] on button "Save" at bounding box center [562, 497] width 35 height 21
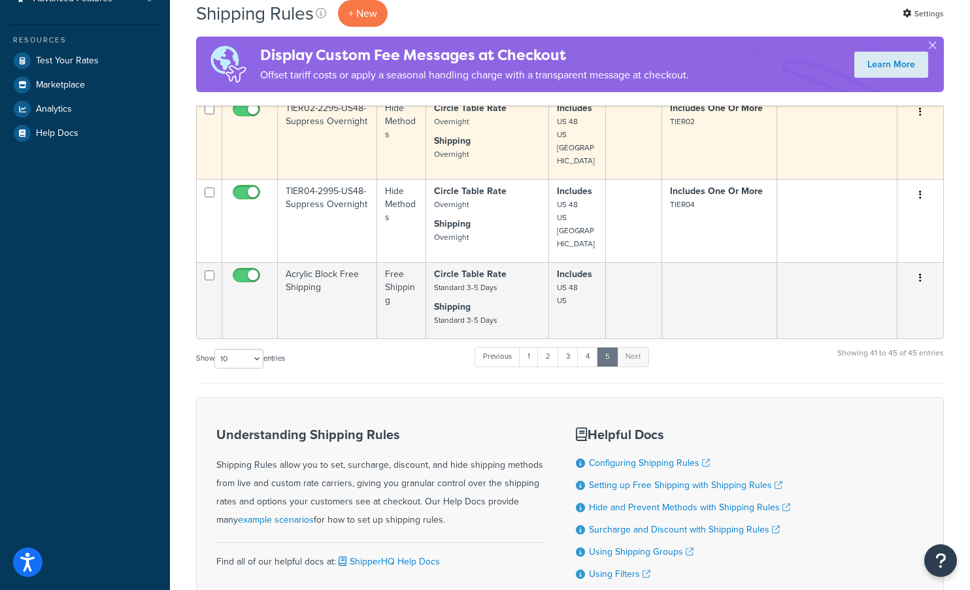
scroll to position [493, 0]
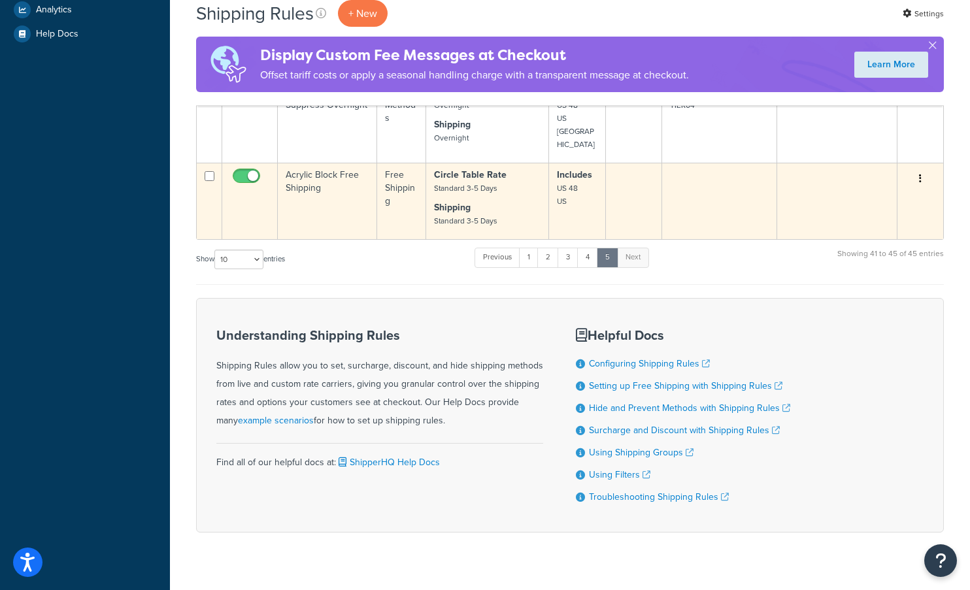
click at [320, 187] on td "Acrylic Block Free Shipping" at bounding box center [327, 201] width 99 height 76
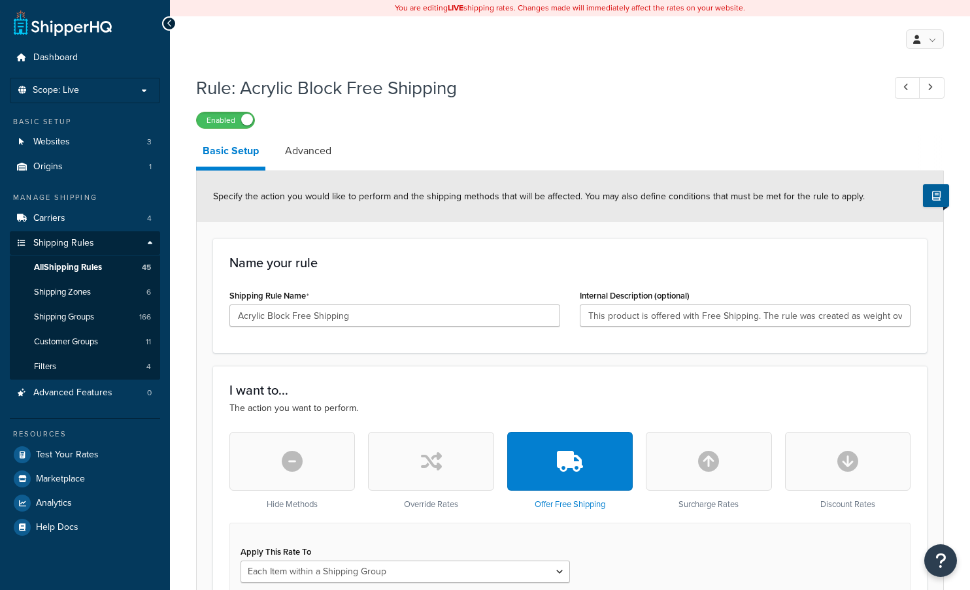
select select "ITEM"
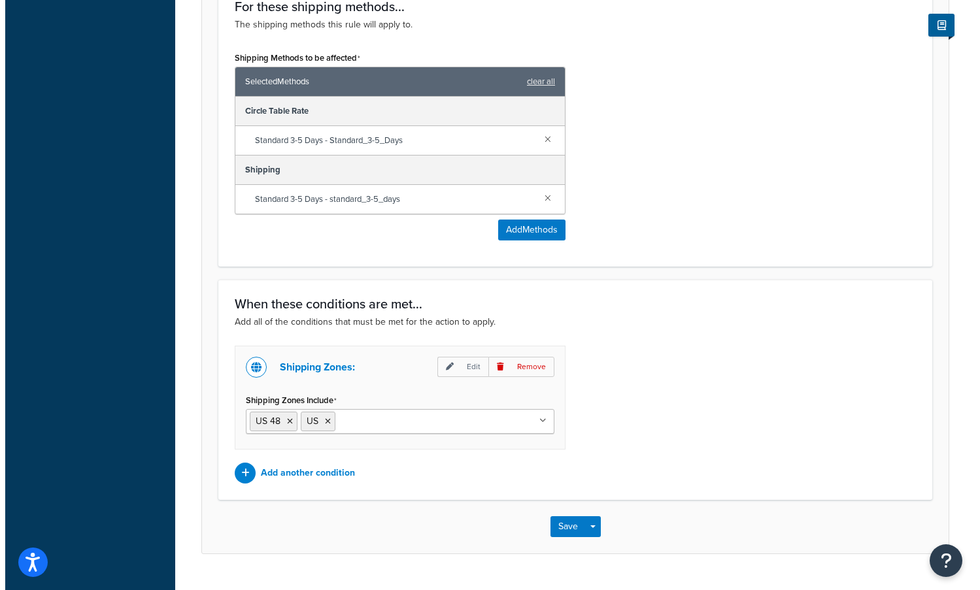
scroll to position [778, 0]
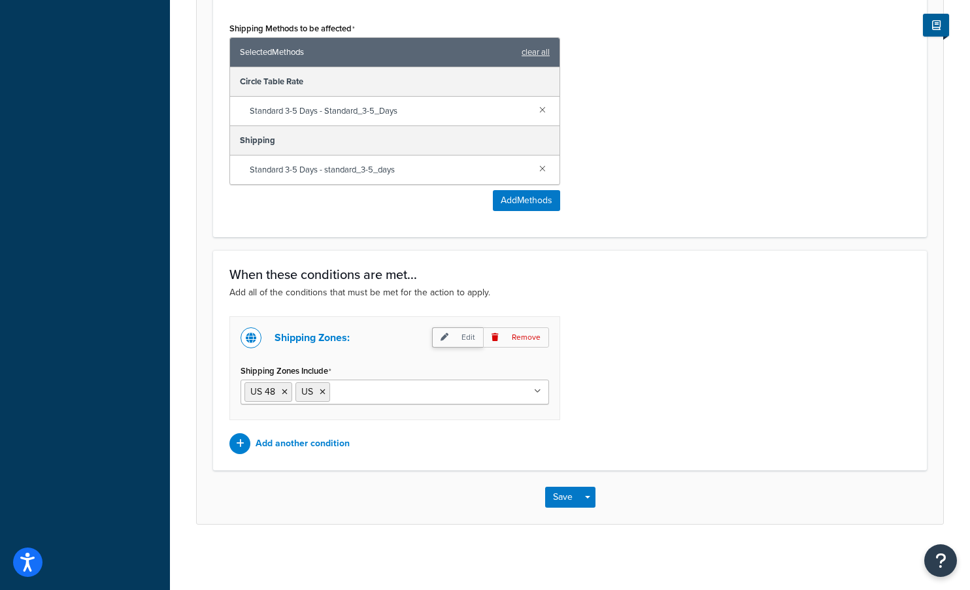
click at [469, 339] on p "Edit" at bounding box center [457, 337] width 51 height 20
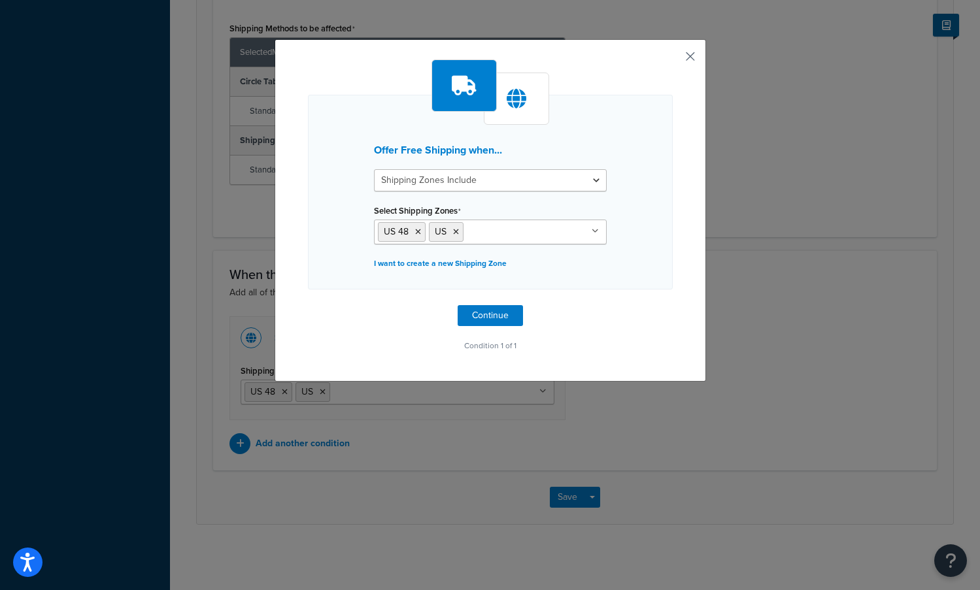
click at [673, 59] on button "button" at bounding box center [670, 60] width 3 height 3
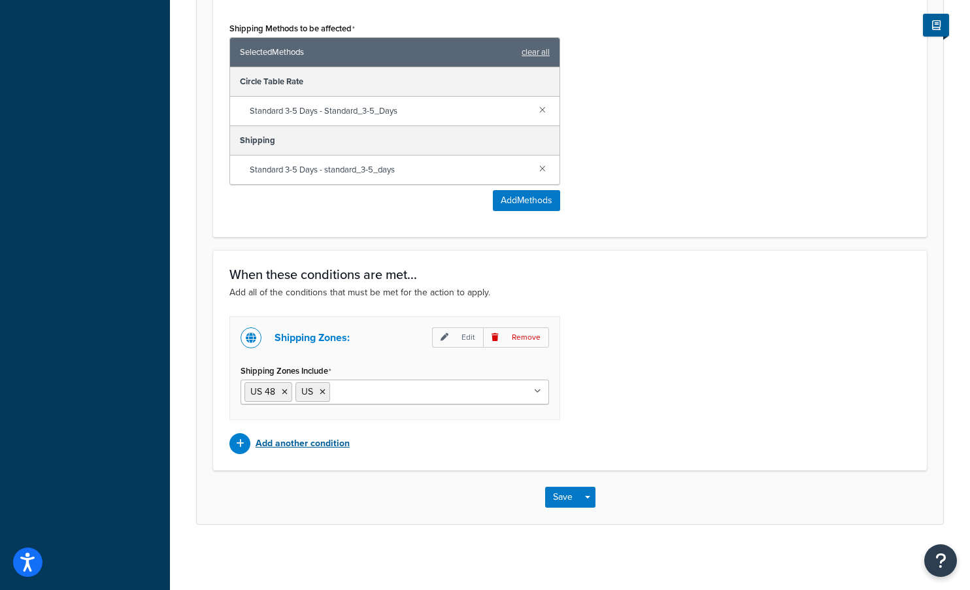
click at [305, 441] on p "Add another condition" at bounding box center [303, 444] width 94 height 18
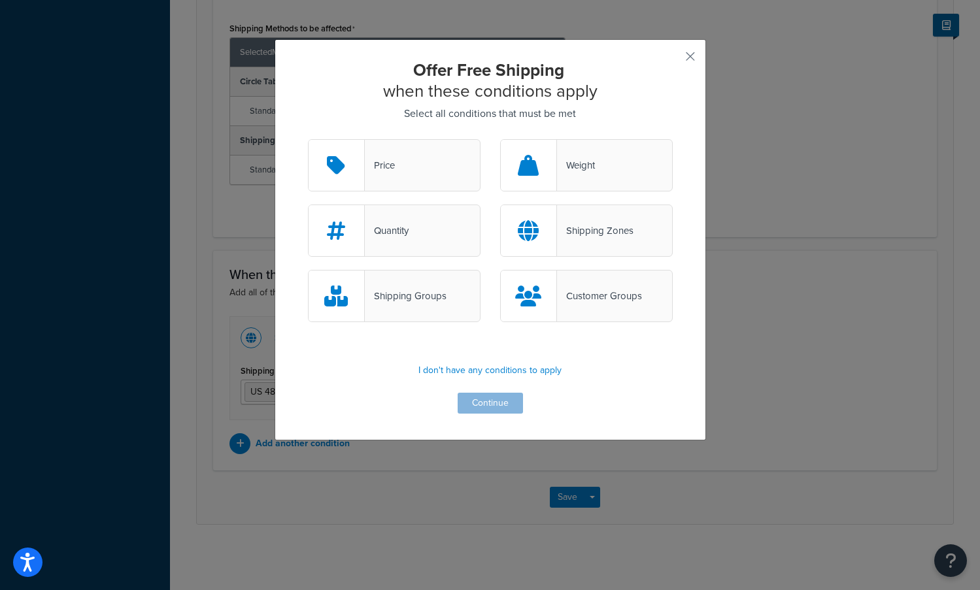
click at [561, 225] on div "Shipping Zones" at bounding box center [595, 231] width 76 height 18
click at [0, 0] on input "Shipping Zones" at bounding box center [0, 0] width 0 height 0
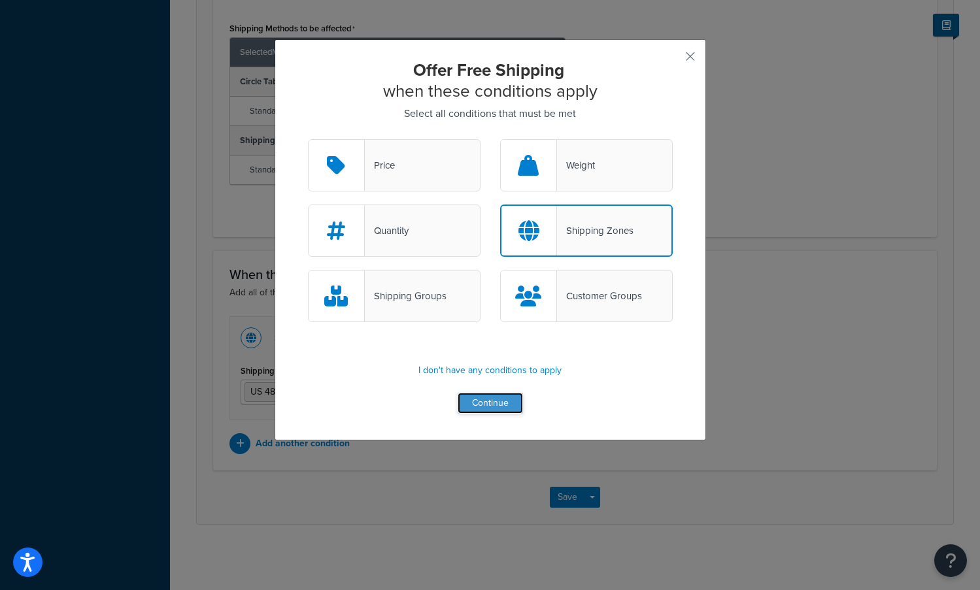
click at [476, 407] on button "Continue" at bounding box center [490, 403] width 65 height 21
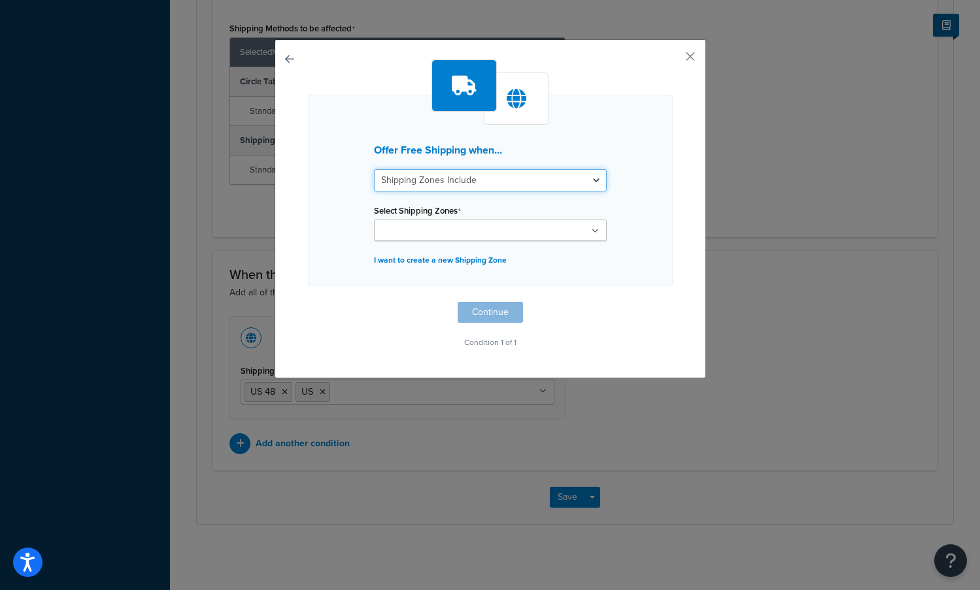
click at [507, 176] on select "Shipping Zones Include Shipping Zones Do Not Include" at bounding box center [490, 180] width 233 height 22
select select "exclude"
click at [374, 169] on select "Shipping Zones Include Shipping Zones Do Not Include" at bounding box center [490, 180] width 233 height 22
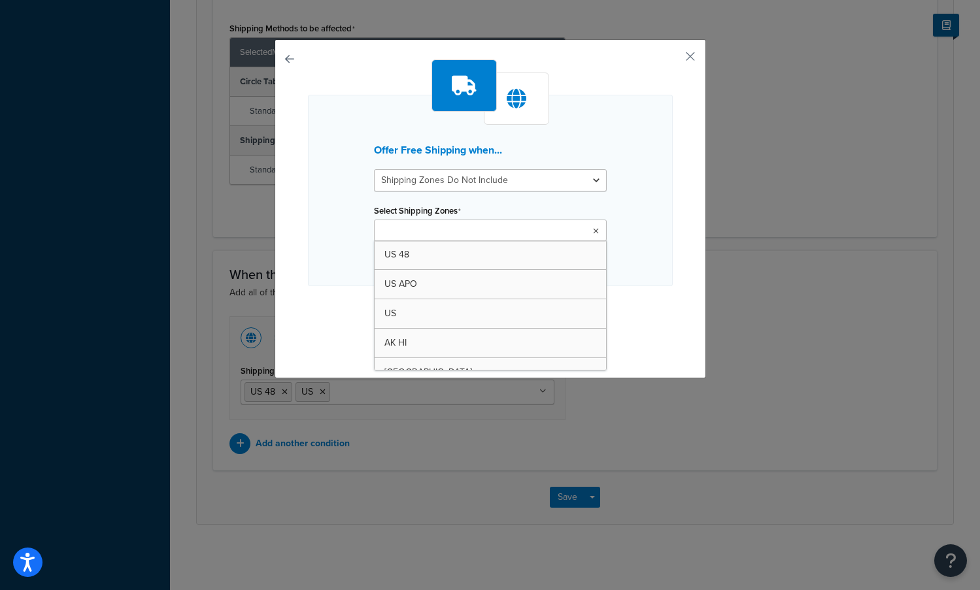
click at [407, 235] on input "Select Shipping Zones" at bounding box center [436, 231] width 116 height 14
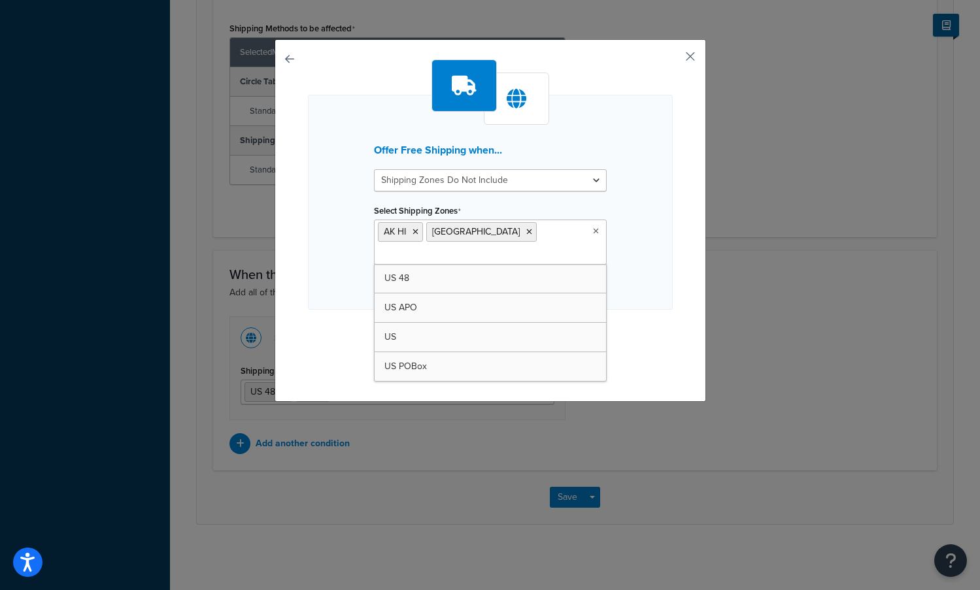
click at [673, 59] on button "button" at bounding box center [670, 60] width 3 height 3
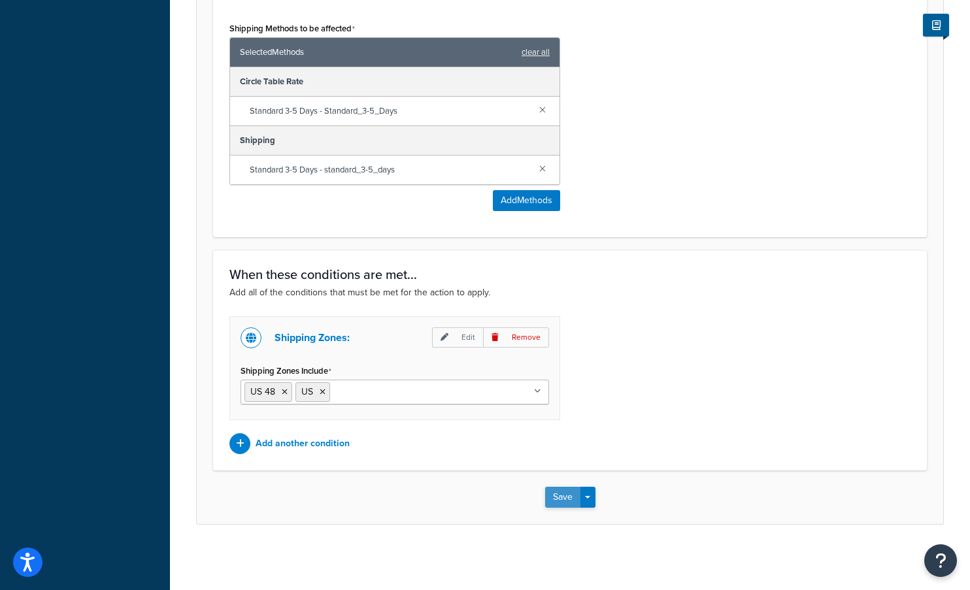
click at [560, 498] on button "Save" at bounding box center [562, 497] width 35 height 21
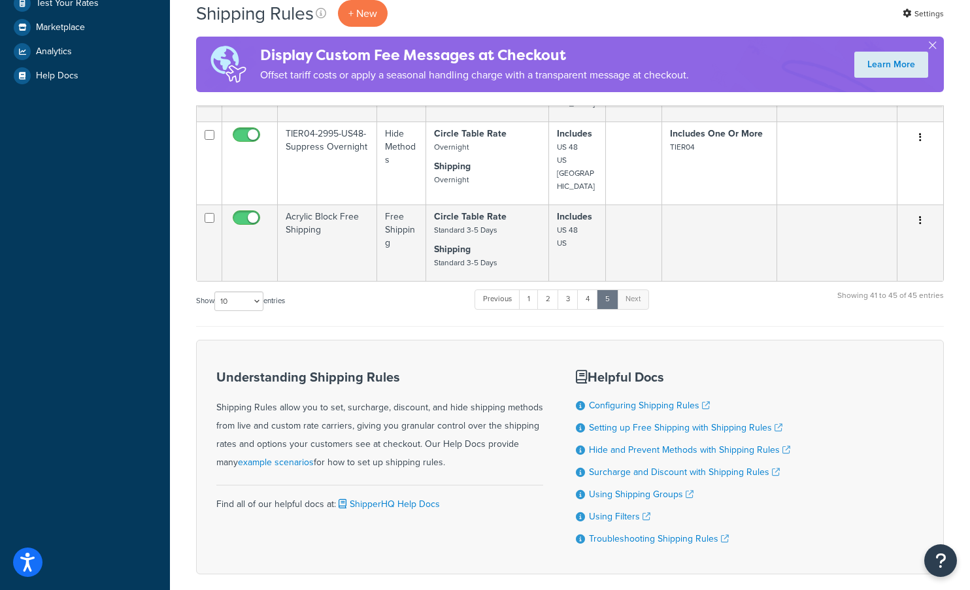
scroll to position [428, 0]
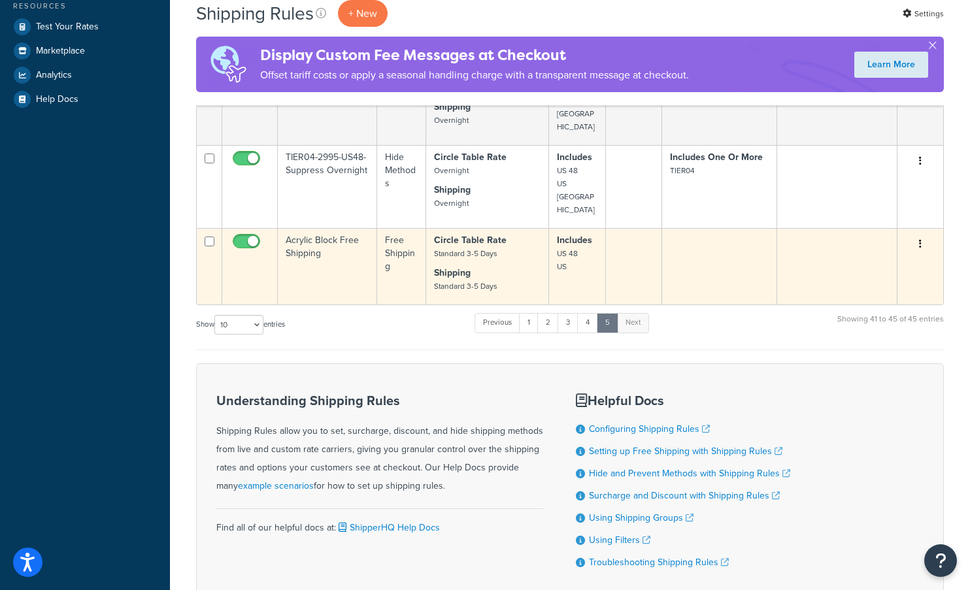
click at [531, 237] on td "Circle Table Rate Standard 3-5 Days Shipping Standard 3-5 Days" at bounding box center [488, 266] width 124 height 76
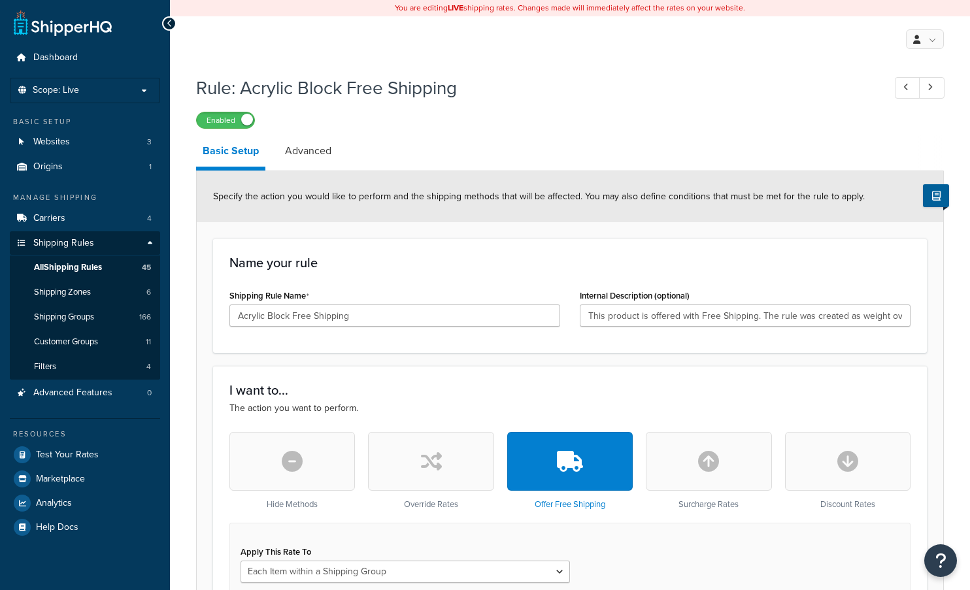
select select "ITEM"
click at [409, 320] on input "Acrylic Block Free Shipping" at bounding box center [394, 316] width 331 height 22
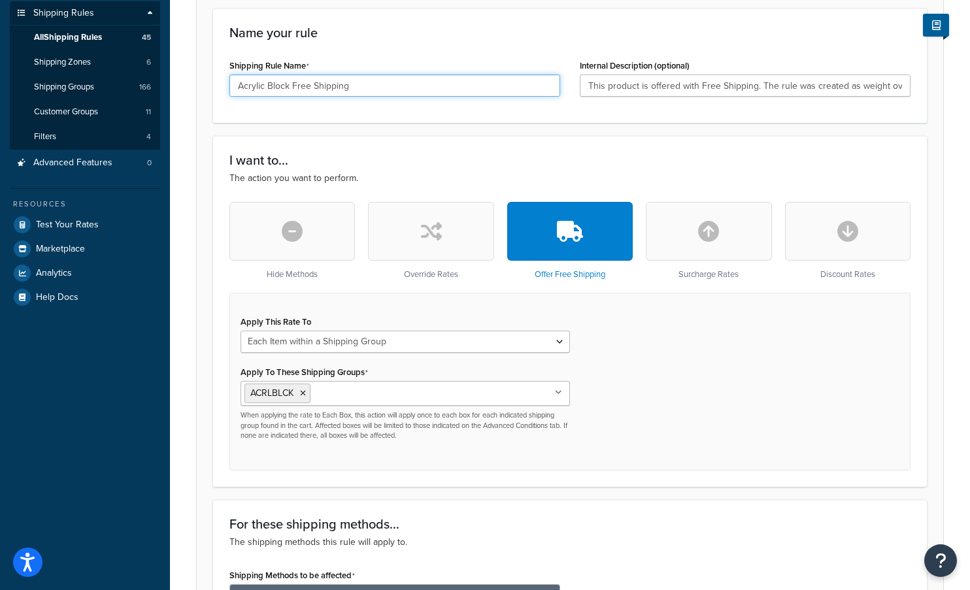
scroll to position [261, 0]
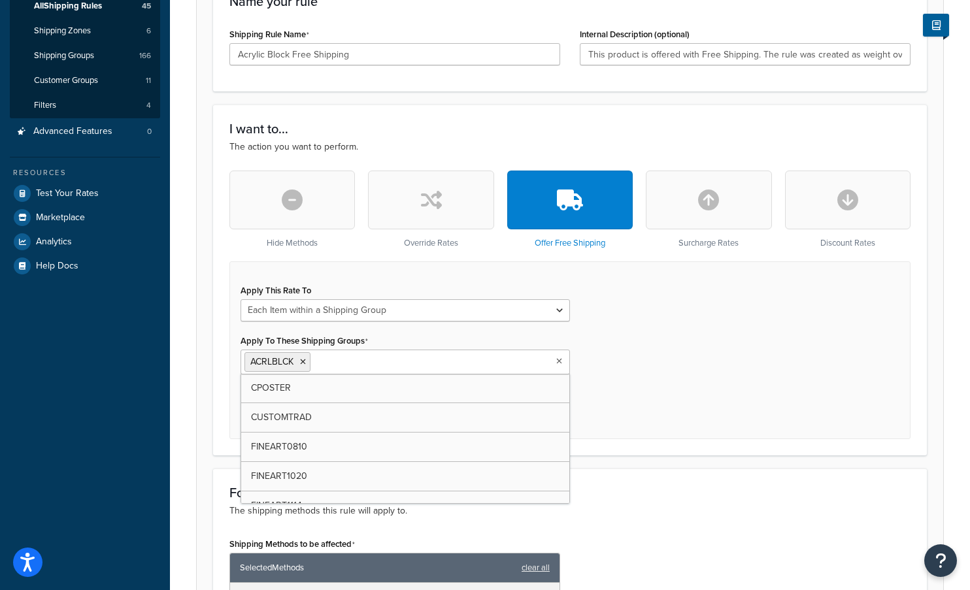
click at [364, 369] on input "Apply To These Shipping Groups" at bounding box center [372, 361] width 116 height 14
click at [667, 365] on div "Apply This Rate To Each Shipment in the Cart Each Shipping Group in the Cart Ea…" at bounding box center [569, 349] width 681 height 177
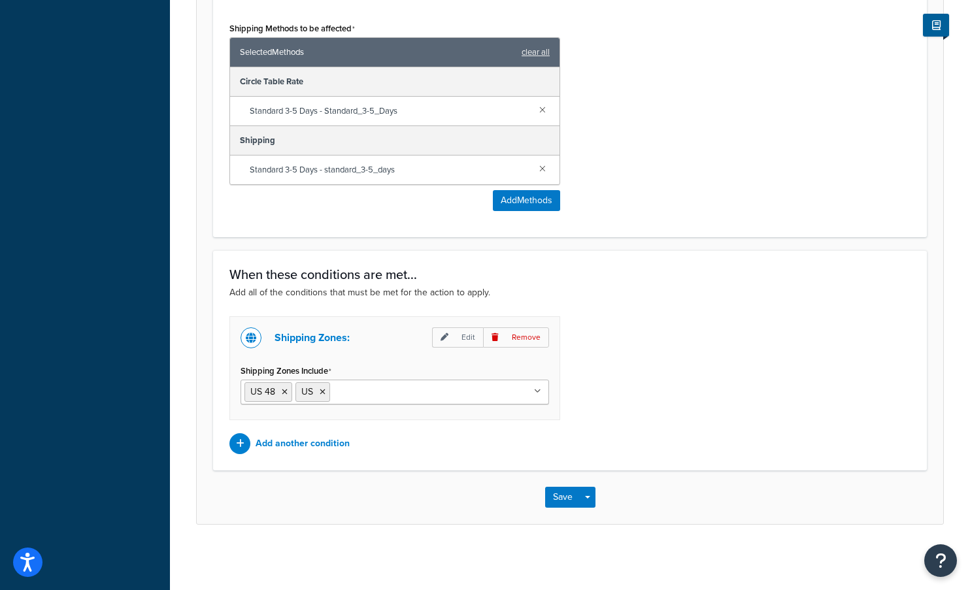
scroll to position [778, 0]
click at [352, 391] on input "Shipping Zones Include" at bounding box center [391, 391] width 116 height 14
click at [324, 391] on icon at bounding box center [323, 392] width 6 height 8
click at [564, 496] on button "Save" at bounding box center [562, 497] width 35 height 21
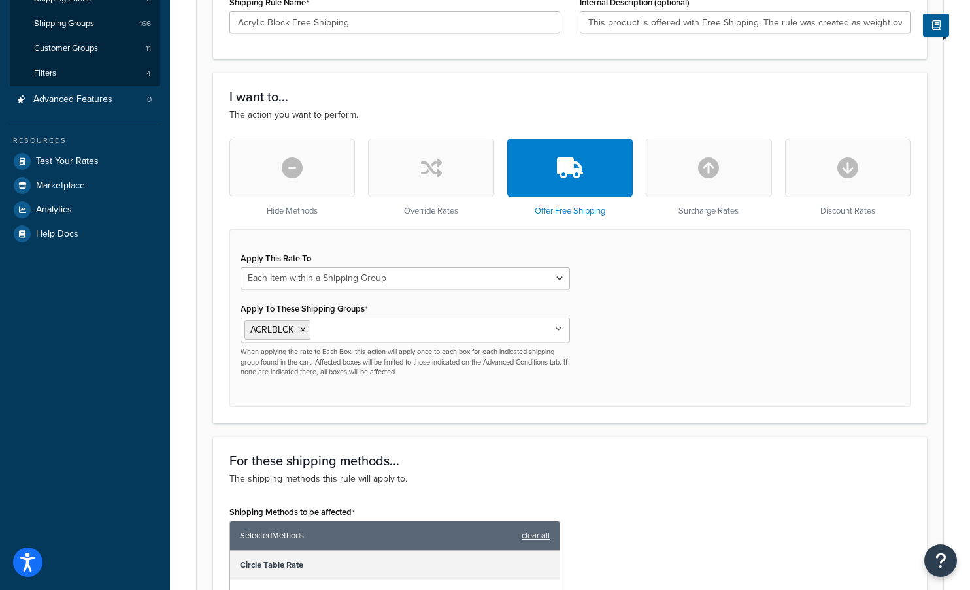
scroll to position [392, 0]
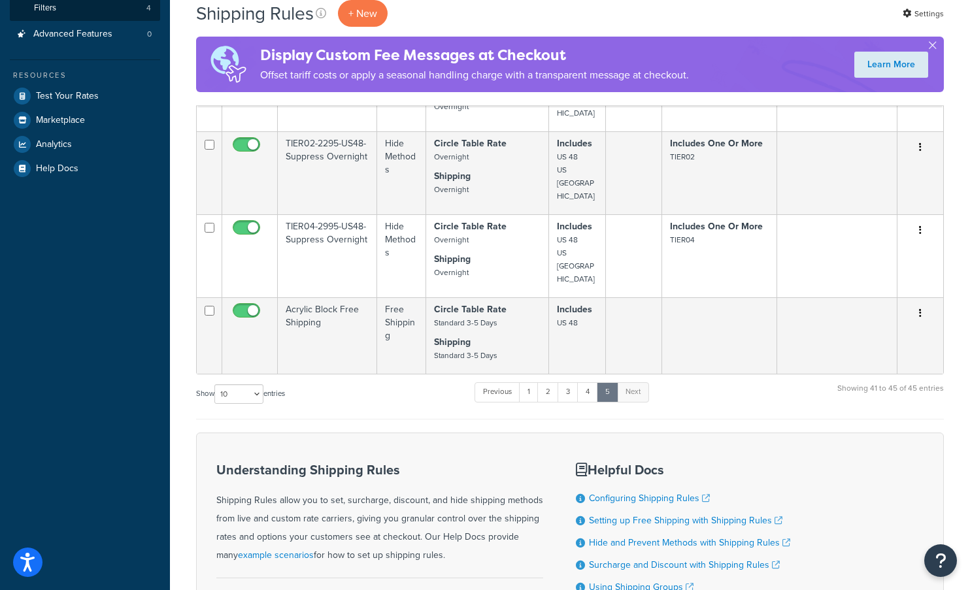
scroll to position [297, 0]
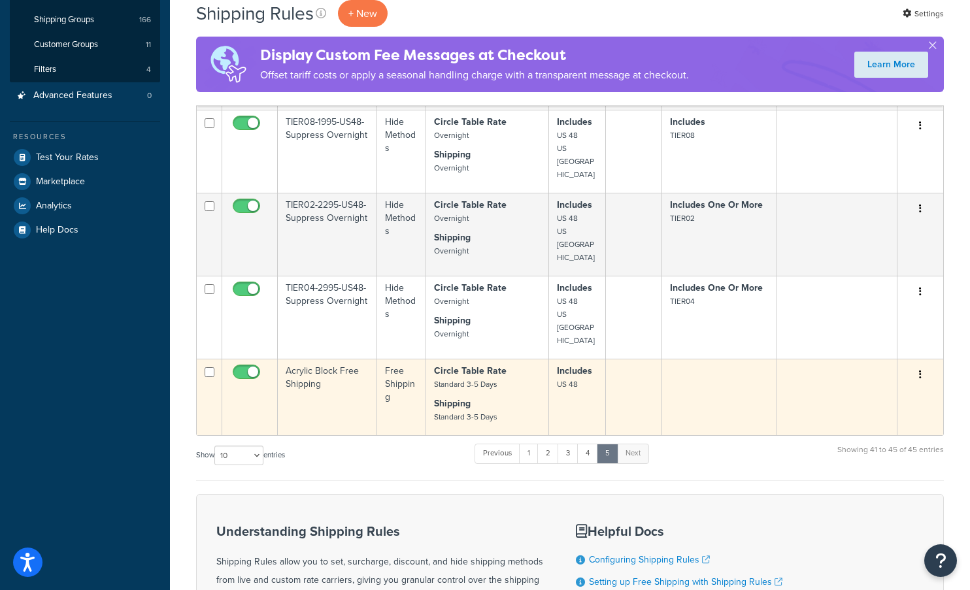
click at [629, 384] on td at bounding box center [634, 397] width 57 height 76
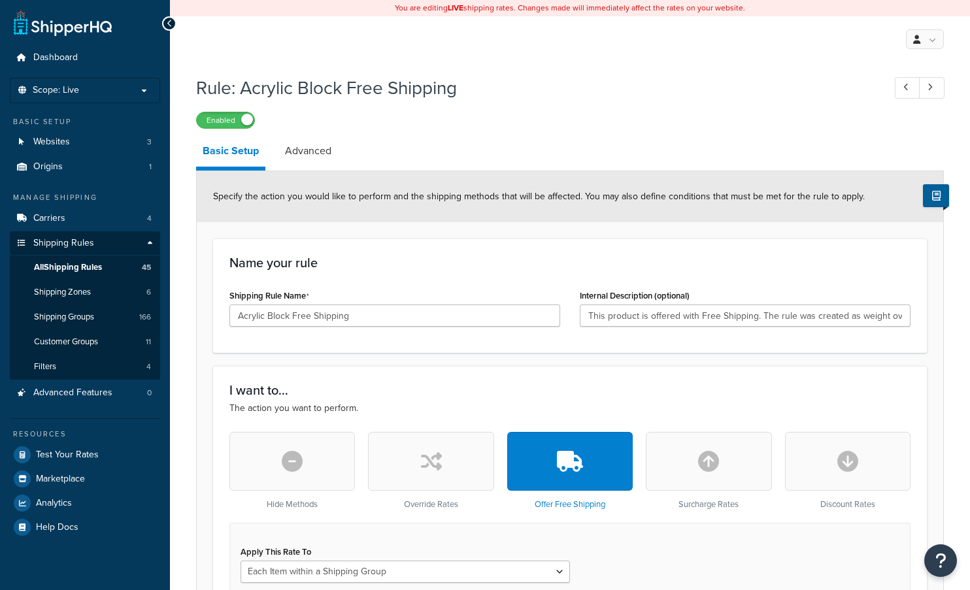
select select "ITEM"
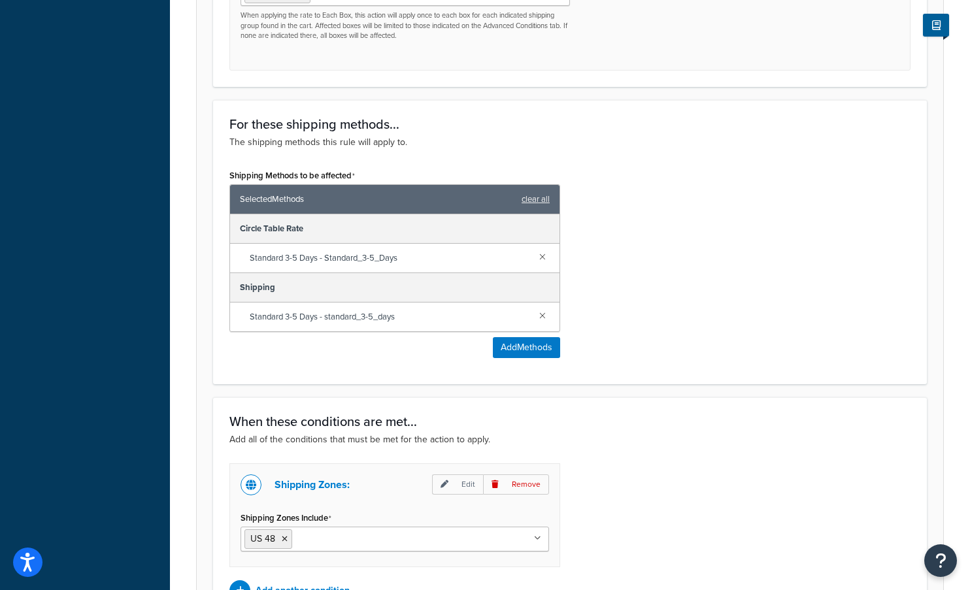
scroll to position [778, 0]
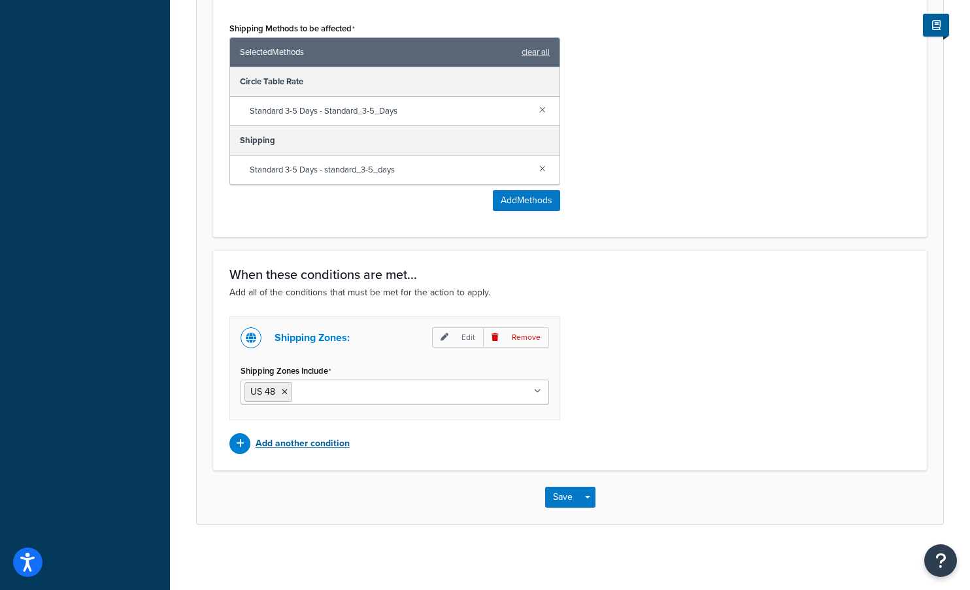
click at [321, 439] on p "Add another condition" at bounding box center [303, 444] width 94 height 18
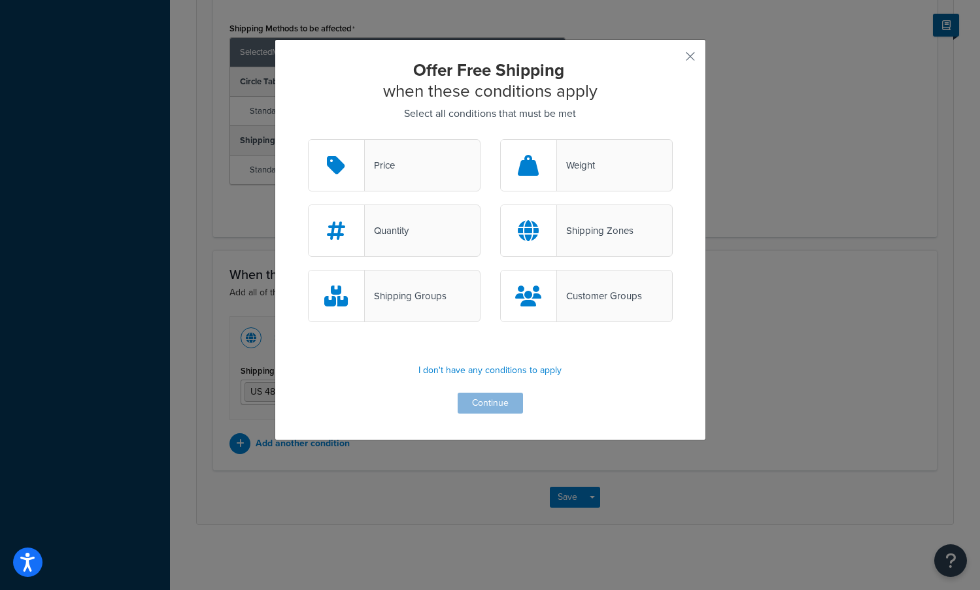
click at [522, 235] on icon at bounding box center [528, 230] width 21 height 21
click at [0, 0] on input "Shipping Zones" at bounding box center [0, 0] width 0 height 0
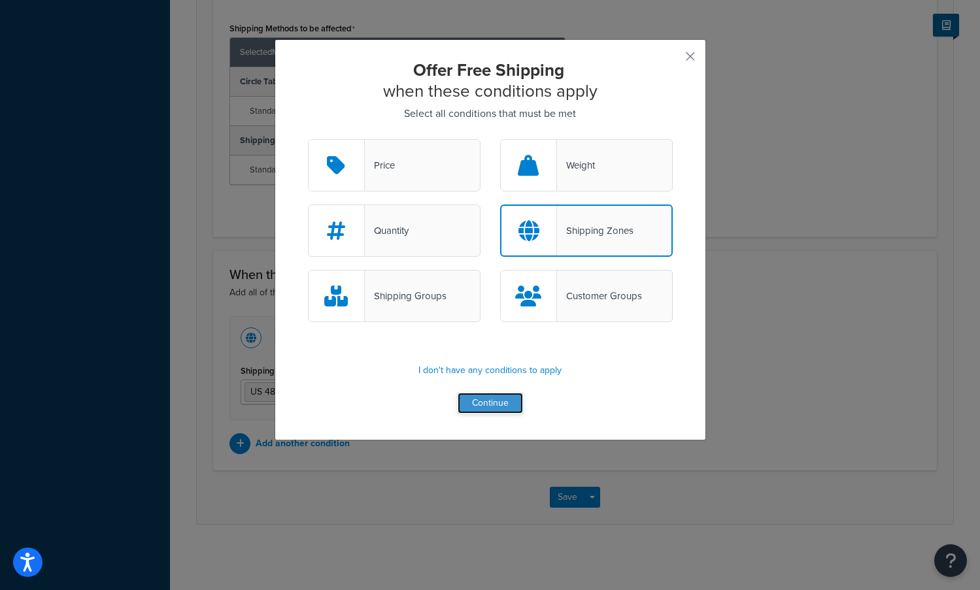
click at [480, 403] on button "Continue" at bounding box center [490, 403] width 65 height 21
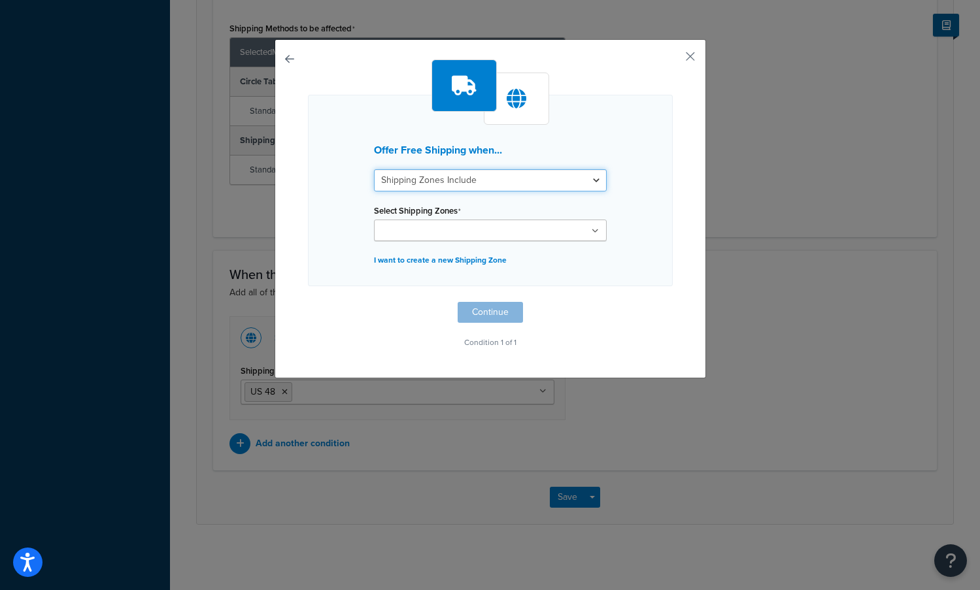
click at [454, 180] on select "Shipping Zones Include Shipping Zones Do Not Include" at bounding box center [490, 180] width 233 height 22
select select "exclude"
click at [374, 169] on select "Shipping Zones Include Shipping Zones Do Not Include" at bounding box center [490, 180] width 233 height 22
click at [430, 233] on input "Select Shipping Zones" at bounding box center [436, 231] width 116 height 14
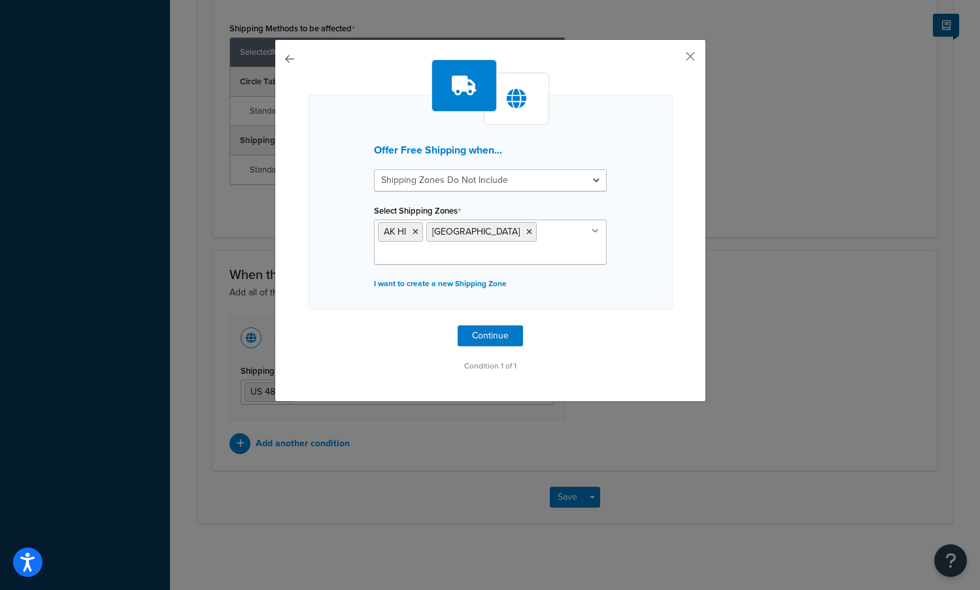
click at [650, 335] on div "Offer Free Shipping when... Shipping Zones Include Shipping Zones Do Not Includ…" at bounding box center [490, 217] width 365 height 316
click at [480, 342] on button "Continue" at bounding box center [490, 335] width 65 height 21
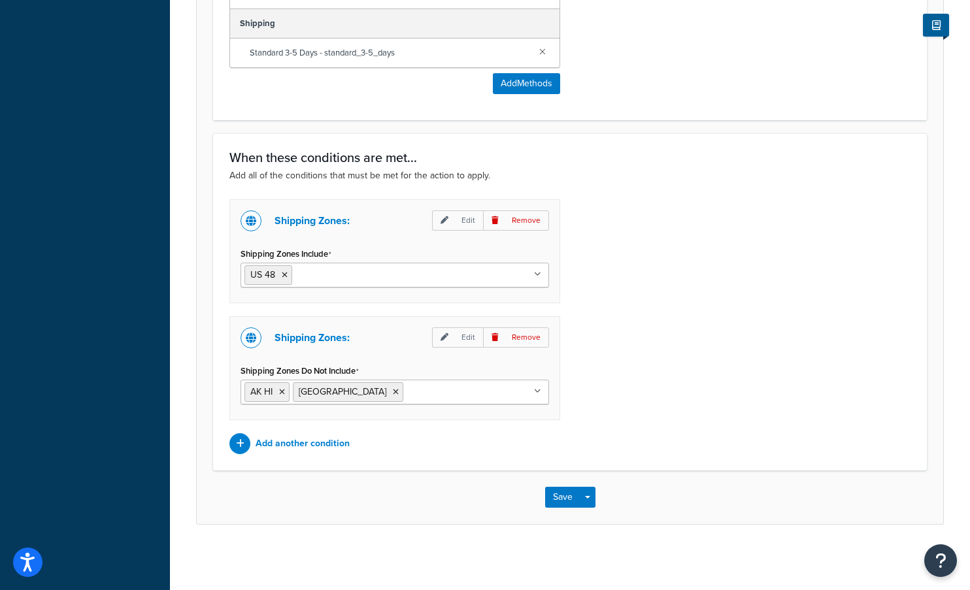
scroll to position [895, 0]
click at [554, 492] on button "Save" at bounding box center [562, 497] width 35 height 21
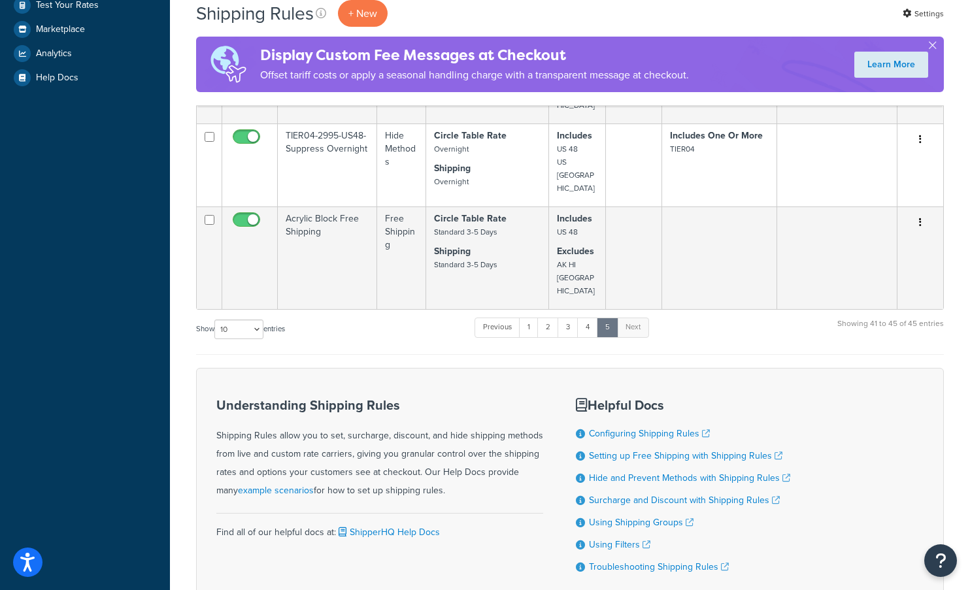
scroll to position [458, 0]
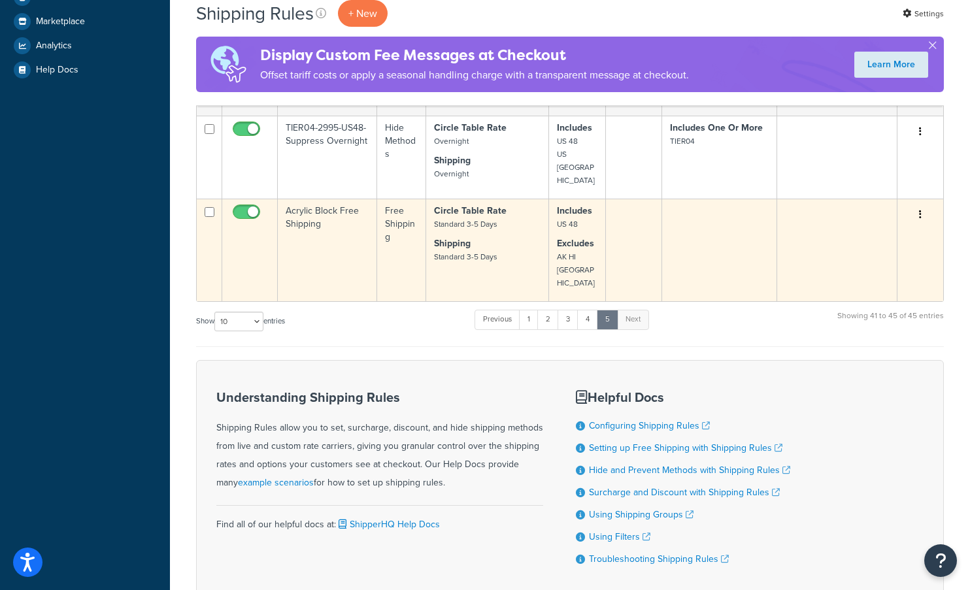
click at [521, 237] on p "Shipping Standard 3-5 Days" at bounding box center [487, 250] width 107 height 26
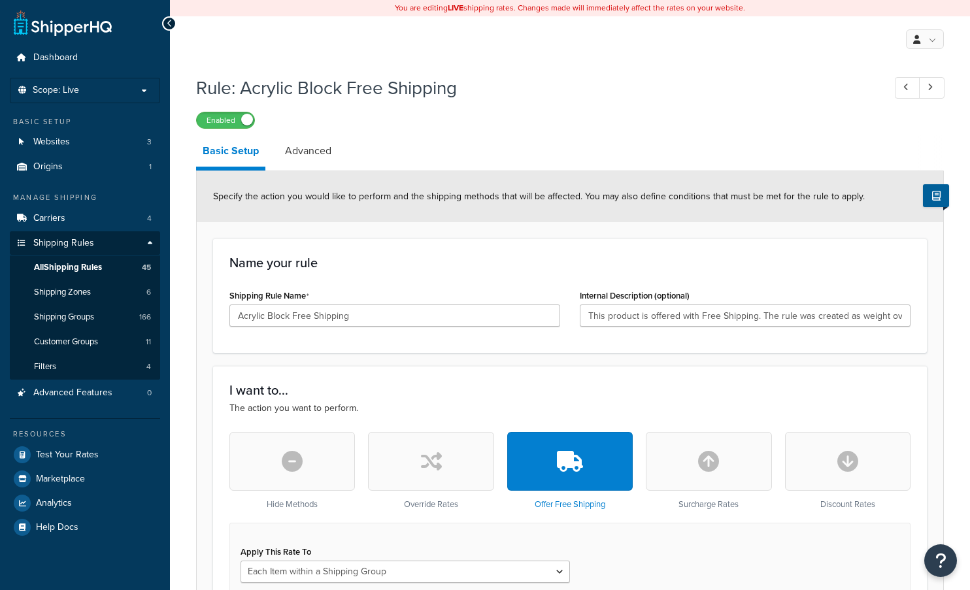
select select "ITEM"
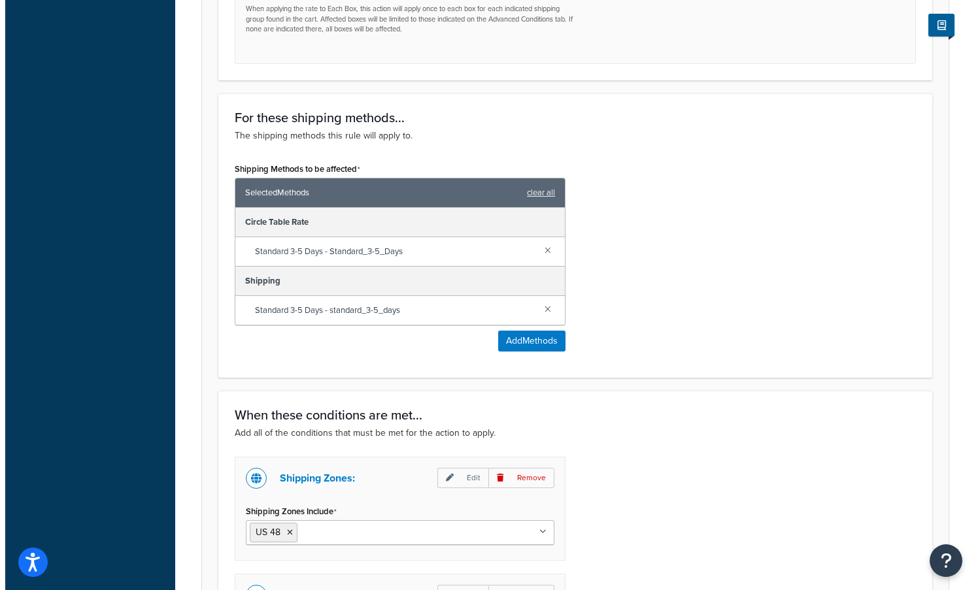
scroll to position [654, 0]
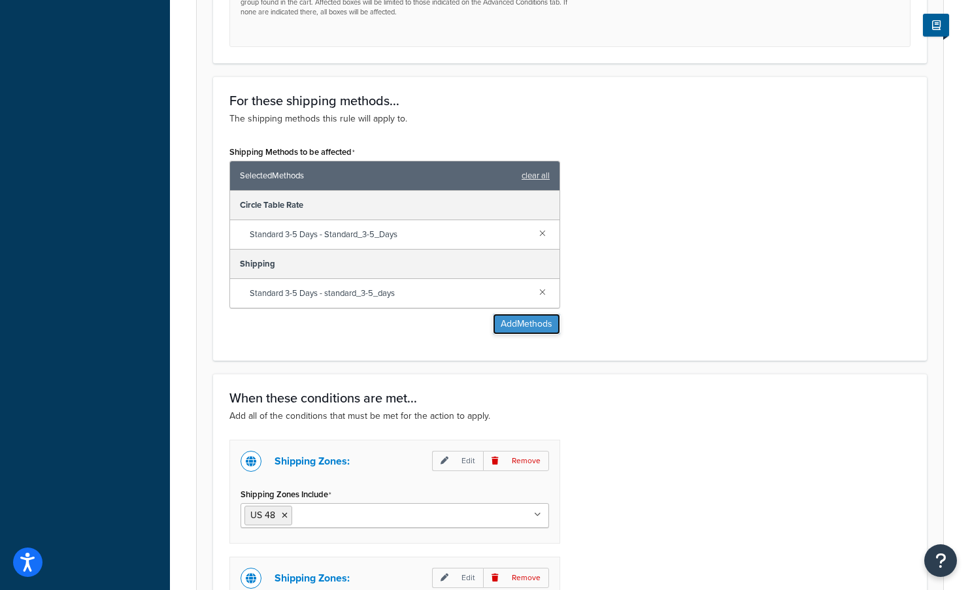
click at [534, 323] on button "Add Methods" at bounding box center [526, 324] width 67 height 21
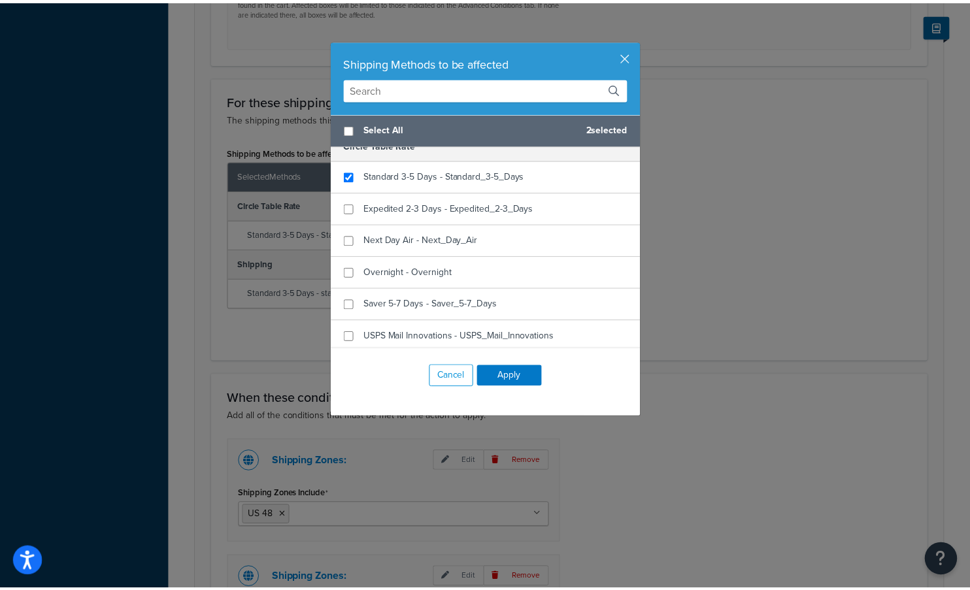
scroll to position [0, 0]
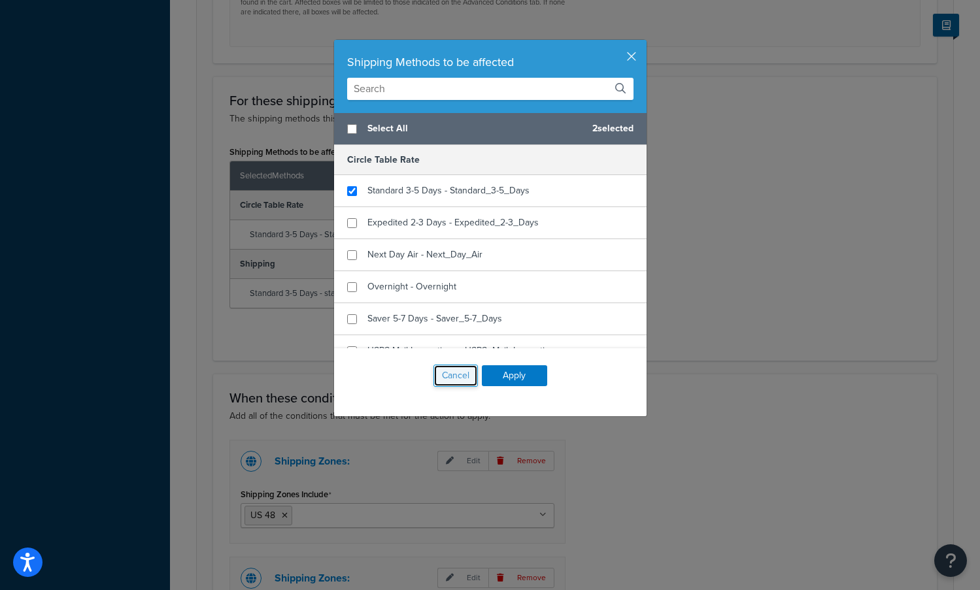
click at [442, 376] on button "Cancel" at bounding box center [455, 376] width 44 height 22
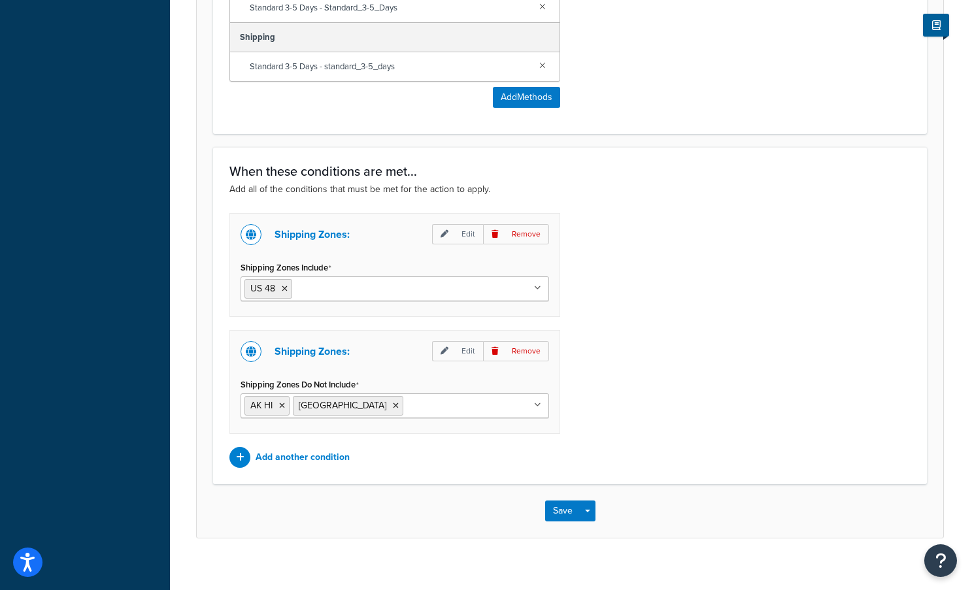
scroll to position [895, 0]
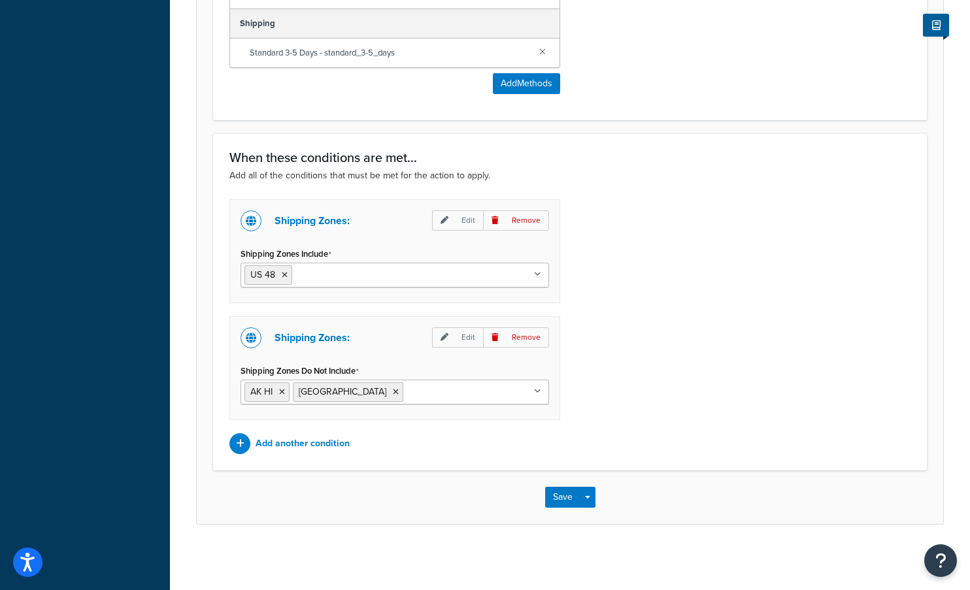
click at [672, 235] on div "Shipping Zones: Edit Remove Shipping Zones Include US 48 US APO [GEOGRAPHIC_DAT…" at bounding box center [570, 326] width 701 height 255
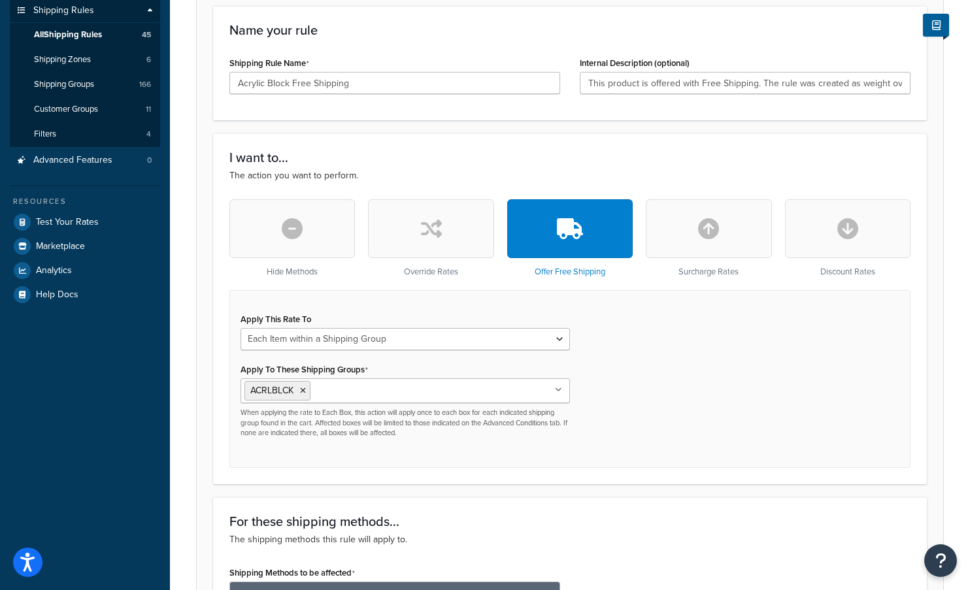
scroll to position [307, 0]
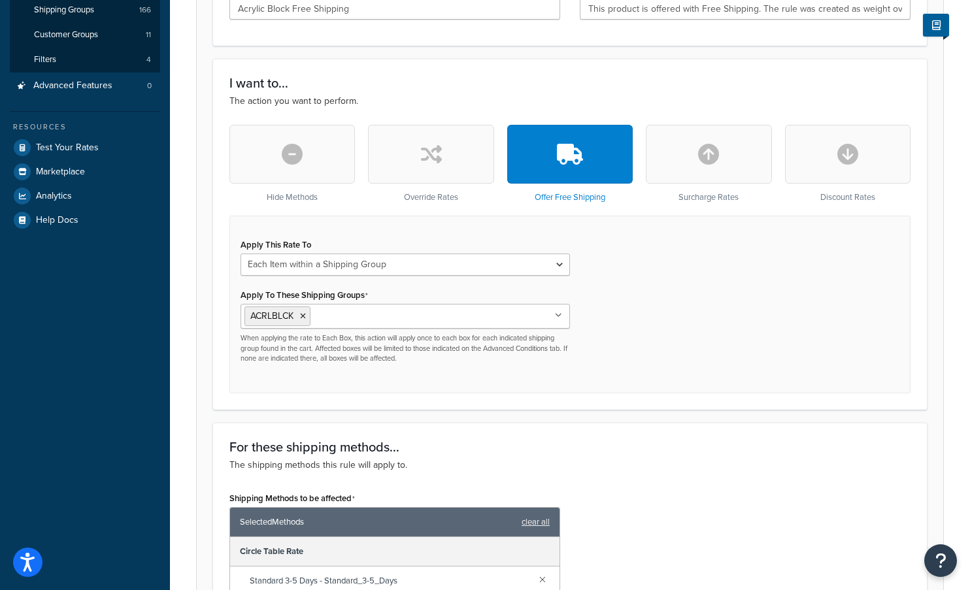
click at [375, 323] on input "Apply To These Shipping Groups" at bounding box center [372, 316] width 116 height 14
click at [688, 335] on div "Apply This Rate To Each Shipment in the Cart Each Shipping Group in the Cart Ea…" at bounding box center [569, 304] width 681 height 177
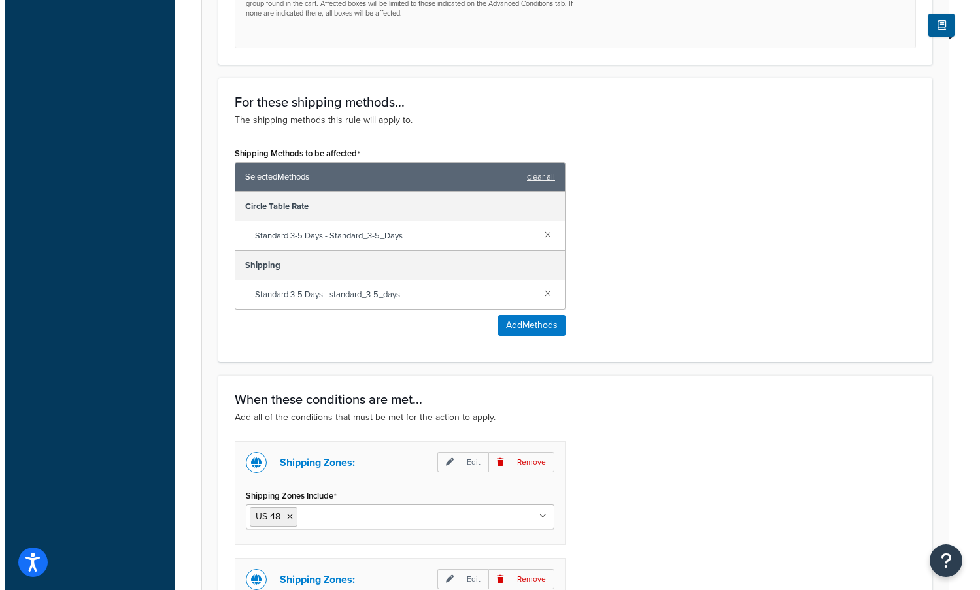
scroll to position [699, 0]
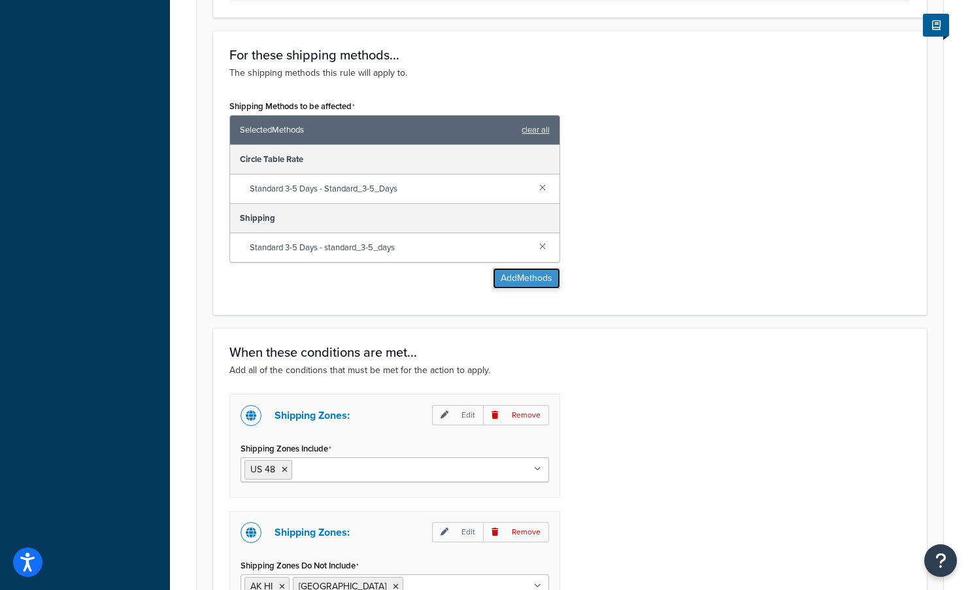
click at [540, 277] on button "Add Methods" at bounding box center [526, 278] width 67 height 21
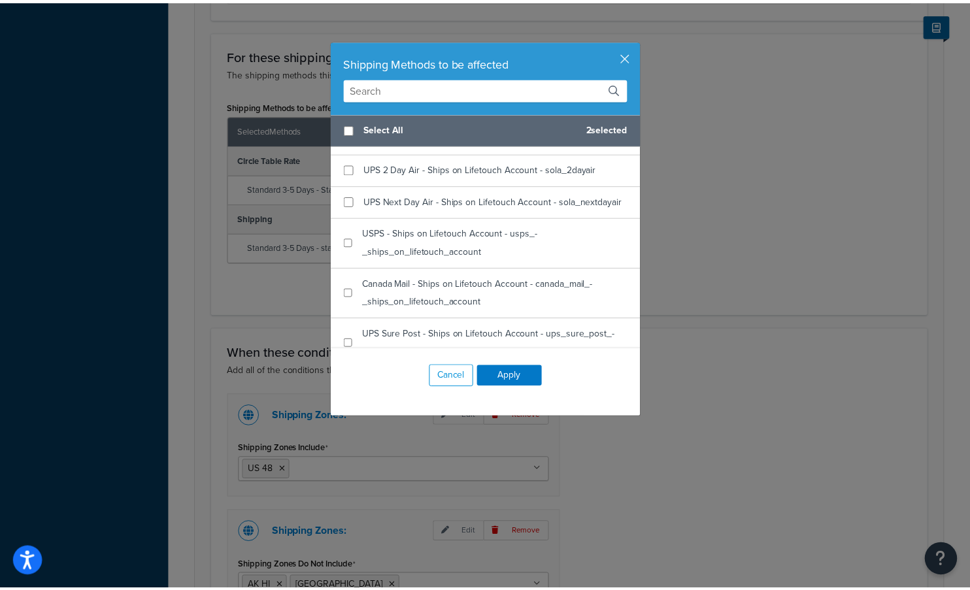
scroll to position [1029, 0]
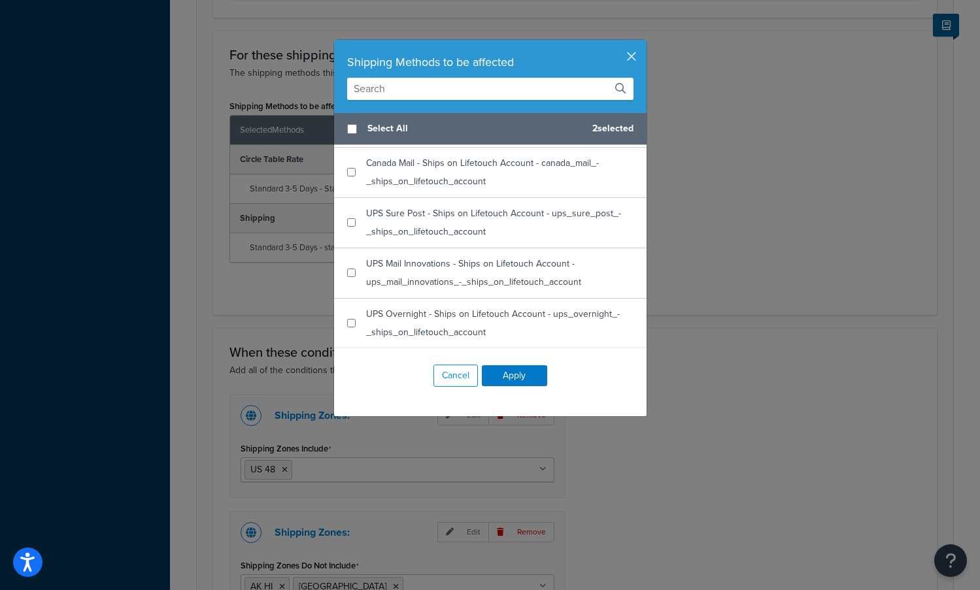
click at [643, 43] on button "button" at bounding box center [644, 41] width 3 height 3
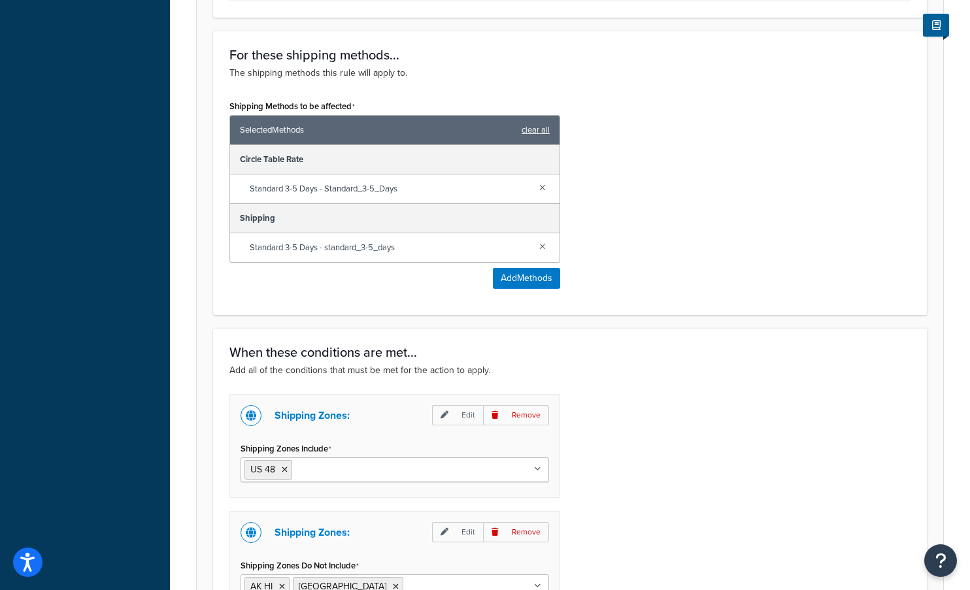
click at [683, 265] on div "Shipping Methods to be affected Selected Methods clear all Circle Table Rate St…" at bounding box center [570, 198] width 701 height 202
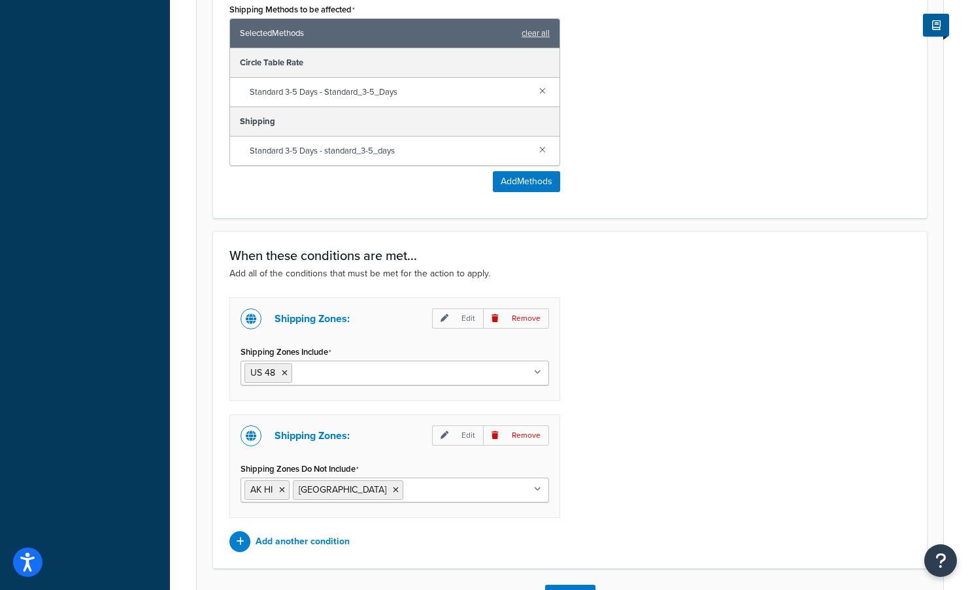
scroll to position [765, 0]
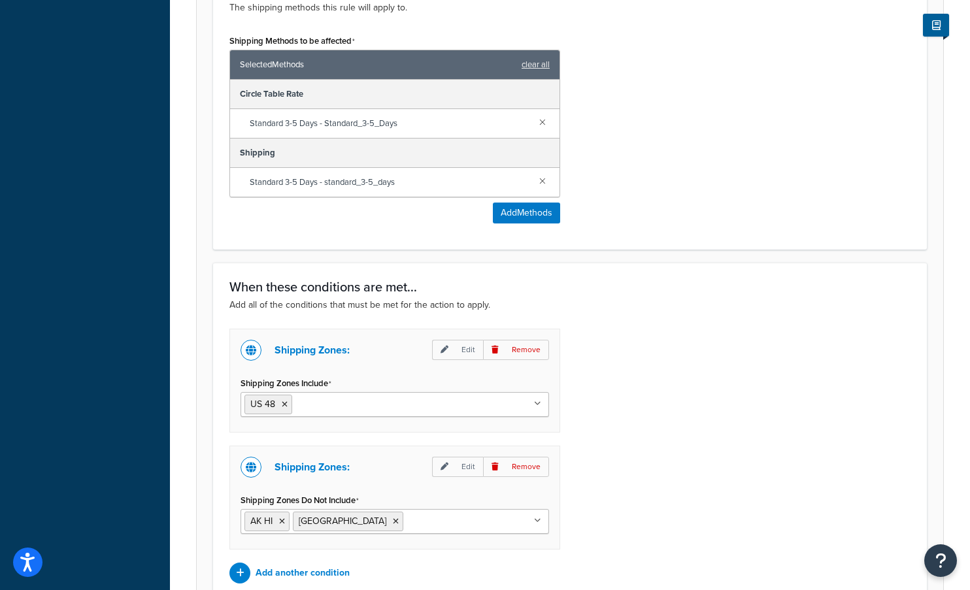
click at [338, 320] on div "When these conditions are met... Add all of the conditions that must be met for…" at bounding box center [570, 431] width 714 height 337
drag, startPoint x: 319, startPoint y: 457, endPoint x: 314, endPoint y: 369, distance: 88.4
click at [314, 369] on div "Shipping Zones: Edit Remove Shipping Zones Include US 48 US APO [GEOGRAPHIC_DAT…" at bounding box center [395, 456] width 350 height 255
click at [523, 349] on p "Remove" at bounding box center [516, 350] width 66 height 20
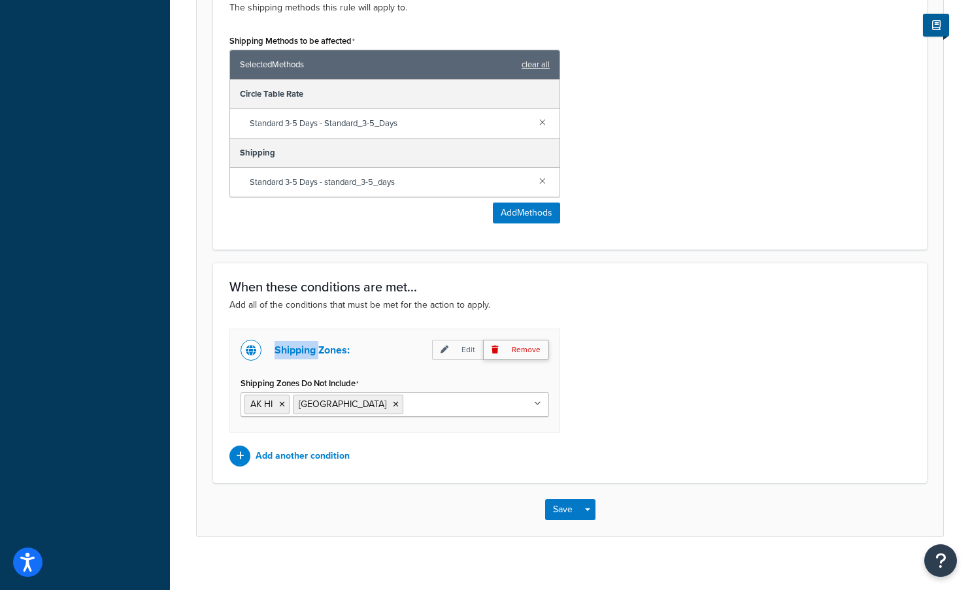
click at [526, 348] on p "Remove" at bounding box center [516, 350] width 66 height 20
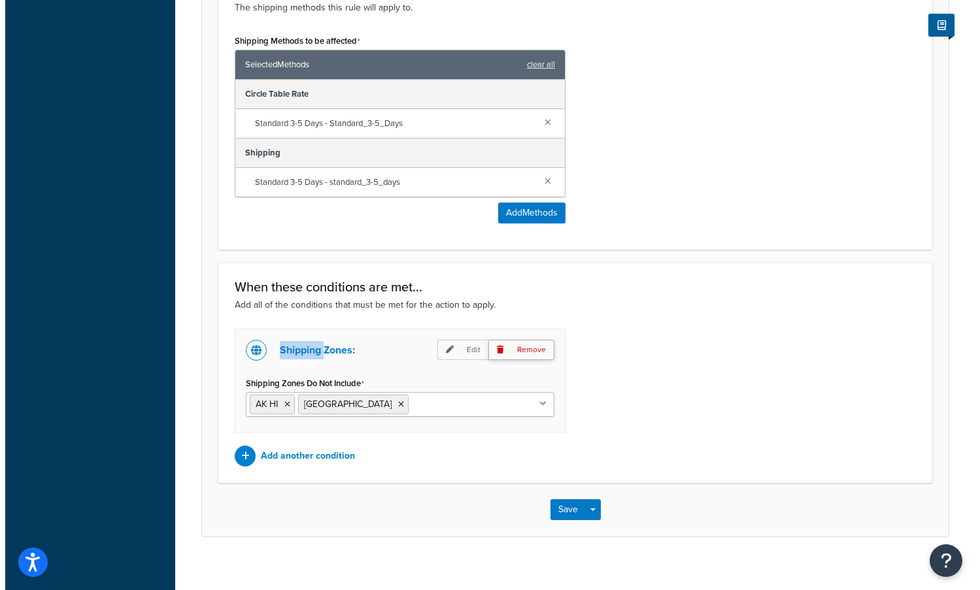
scroll to position [661, 0]
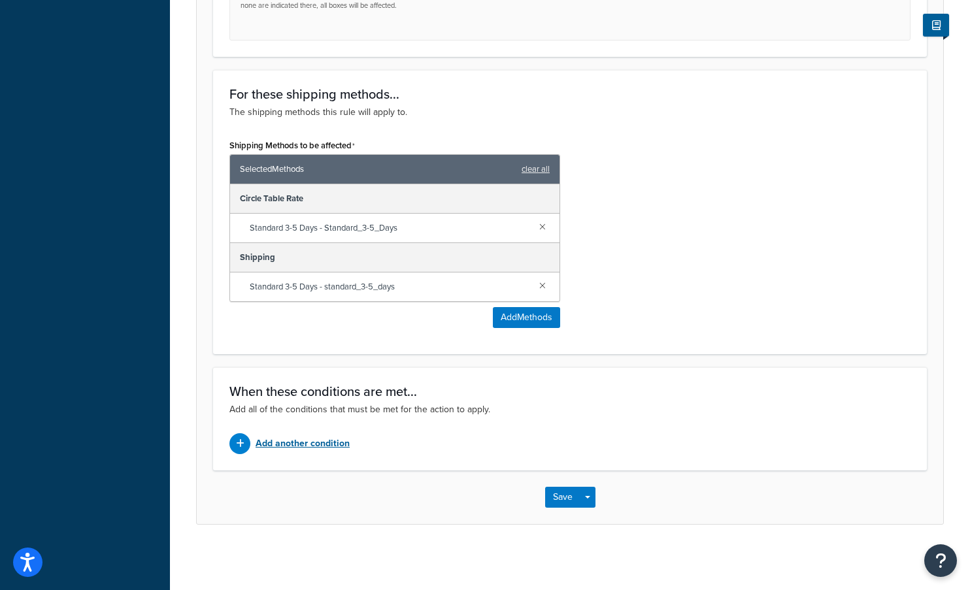
click at [319, 441] on p "Add another condition" at bounding box center [303, 444] width 94 height 18
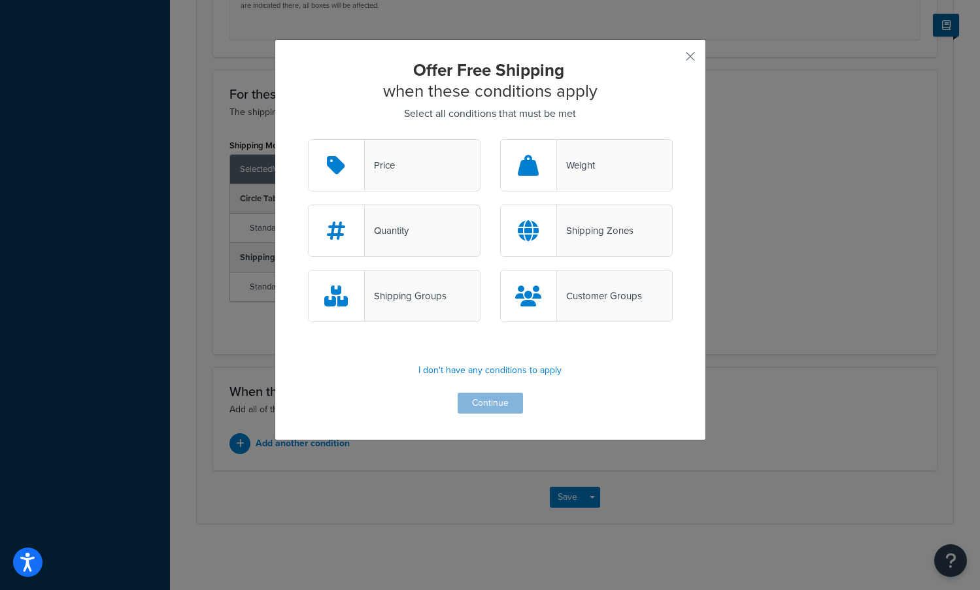
click at [595, 220] on div "Shipping Zones" at bounding box center [586, 231] width 173 height 52
click at [0, 0] on input "Shipping Zones" at bounding box center [0, 0] width 0 height 0
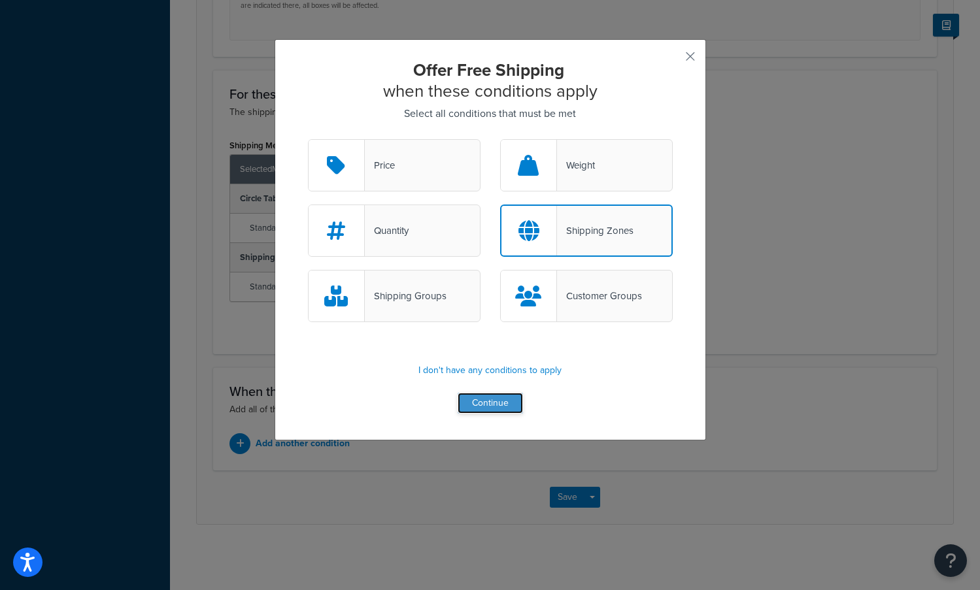
click at [480, 402] on button "Continue" at bounding box center [490, 403] width 65 height 21
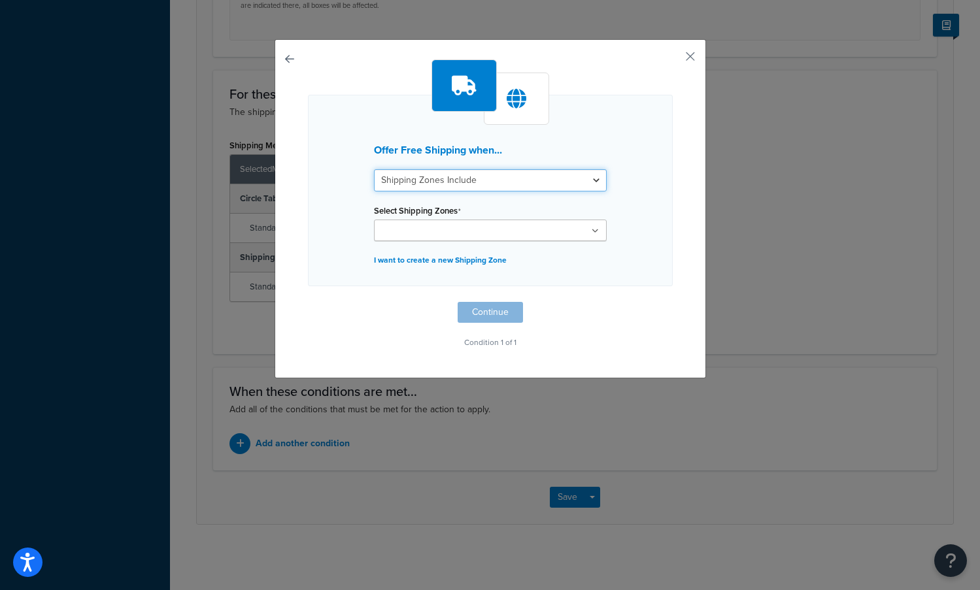
click at [473, 184] on select "Shipping Zones Include Shipping Zones Do Not Include" at bounding box center [490, 180] width 233 height 22
select select "exclude"
click at [374, 169] on select "Shipping Zones Include Shipping Zones Do Not Include" at bounding box center [490, 180] width 233 height 22
click at [454, 232] on input "Select Shipping Zones" at bounding box center [436, 231] width 116 height 14
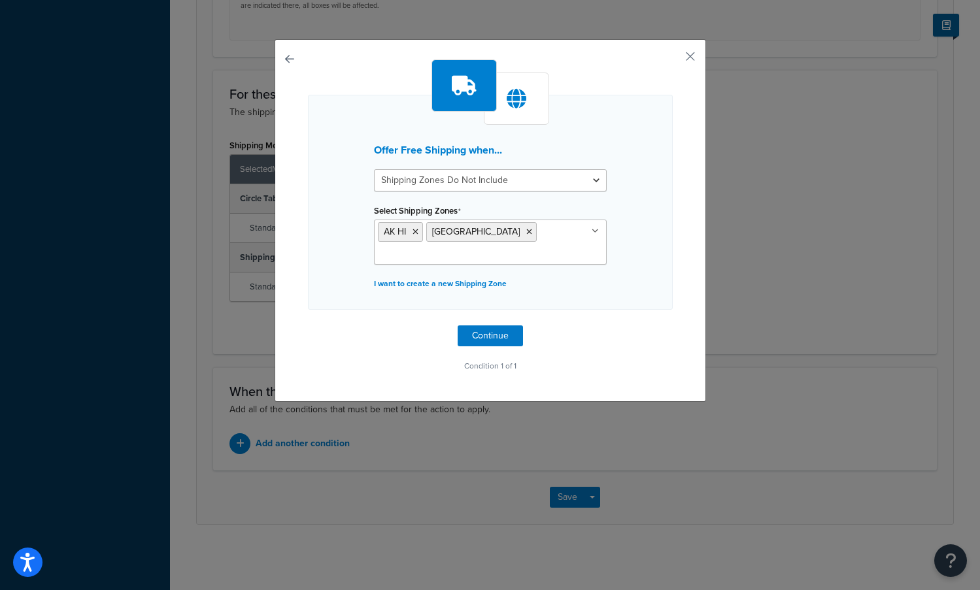
click at [632, 261] on div "Offer Free Shipping when... Shipping Zones Include Shipping Zones Do Not Includ…" at bounding box center [490, 202] width 365 height 215
click at [480, 335] on button "Continue" at bounding box center [490, 335] width 65 height 21
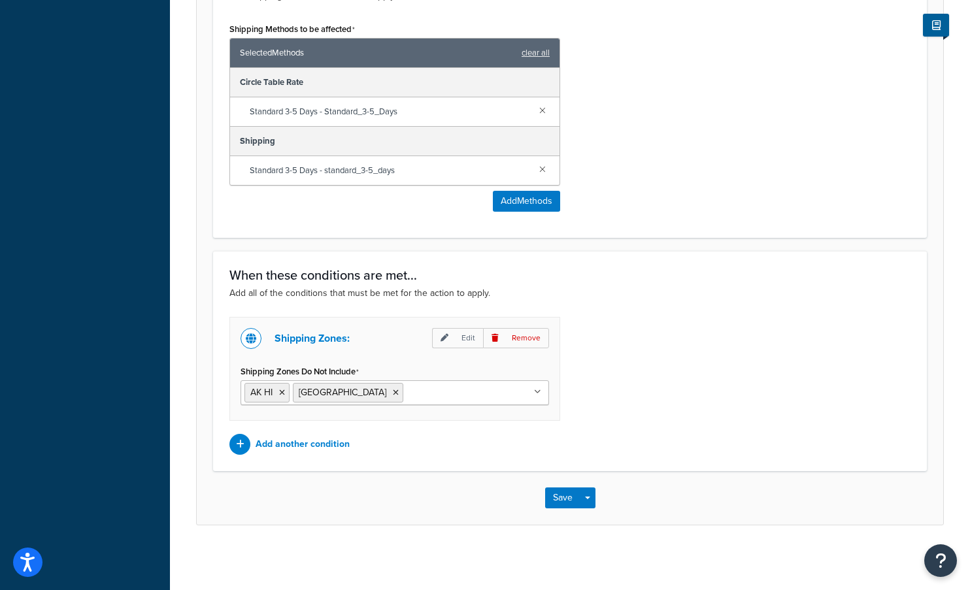
scroll to position [778, 0]
click at [557, 493] on button "Save" at bounding box center [562, 497] width 35 height 21
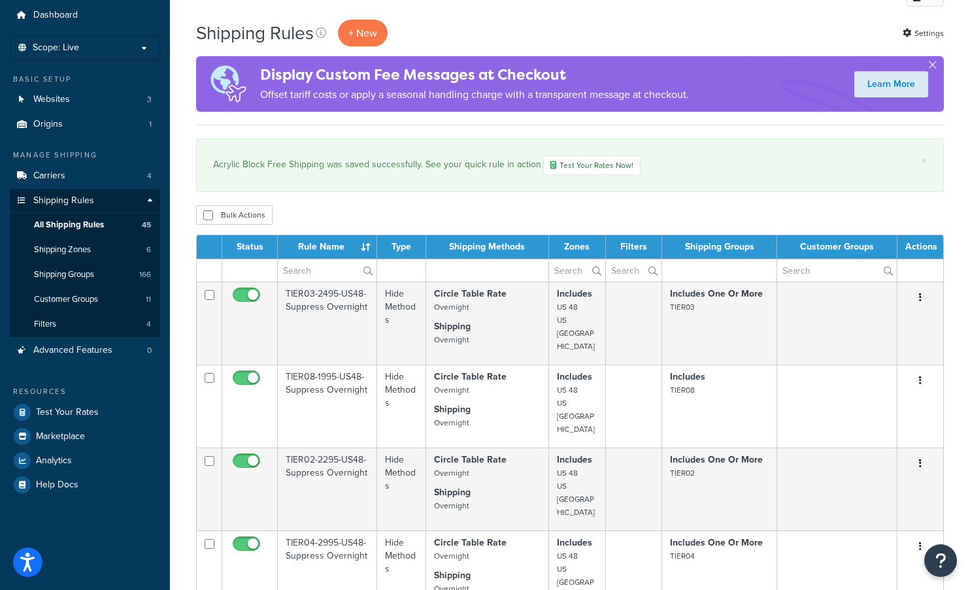
scroll to position [65, 0]
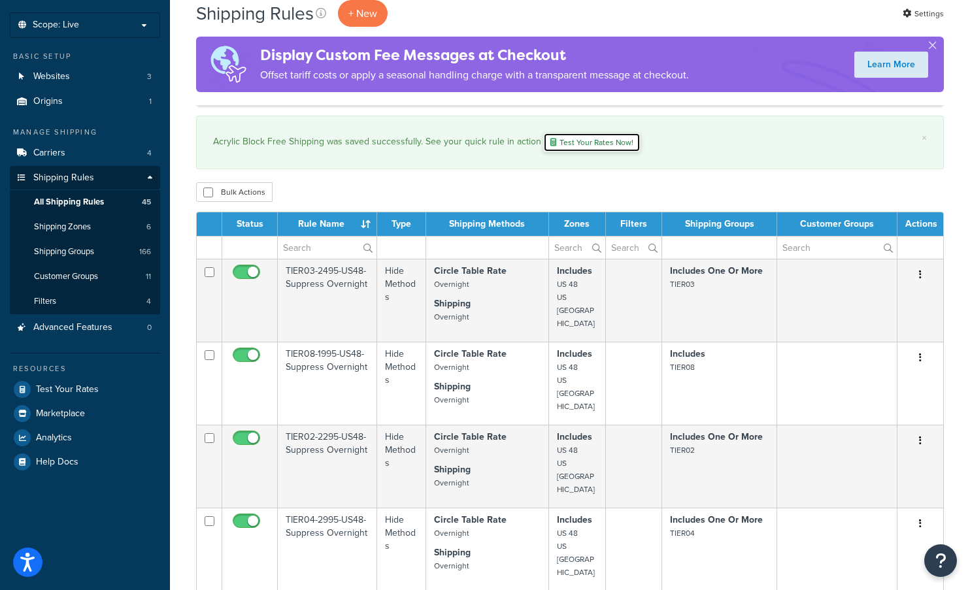
click at [569, 146] on link "Test Your Rates Now!" at bounding box center [591, 143] width 97 height 20
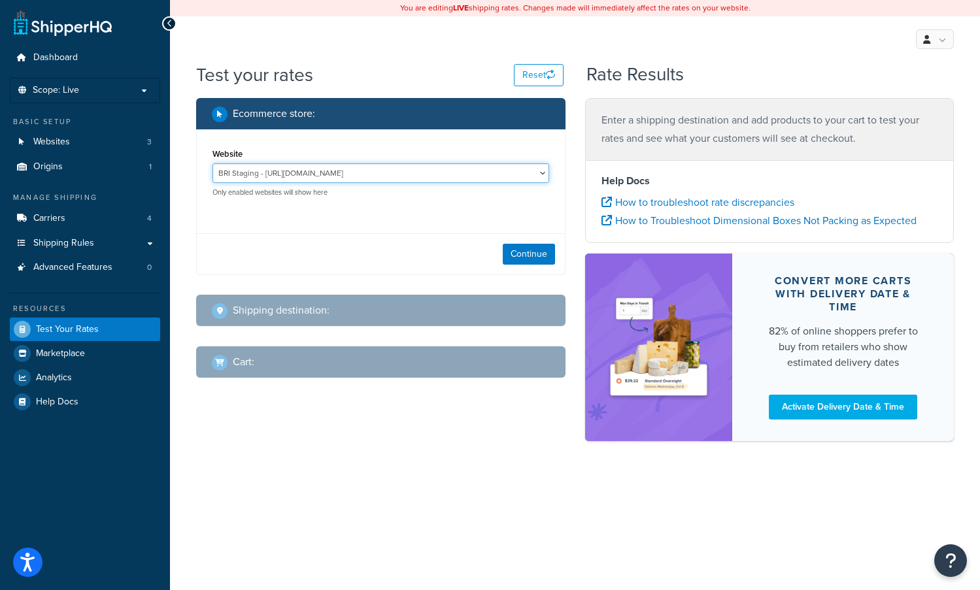
click at [285, 176] on select "BRI Staging - https://bri.signsofcircle.graphics CG Pro Dev - https://mcstaging…" at bounding box center [380, 173] width 337 height 20
select select "621862fdfa3a807dae35c9a4a1ff351b"
click at [212, 163] on select "BRI Staging - https://bri.signsofcircle.graphics CG Pro Dev - https://mcstaging…" at bounding box center [380, 173] width 337 height 20
click at [324, 254] on div "Continue" at bounding box center [381, 253] width 368 height 41
click at [224, 110] on span at bounding box center [220, 115] width 16 height 16
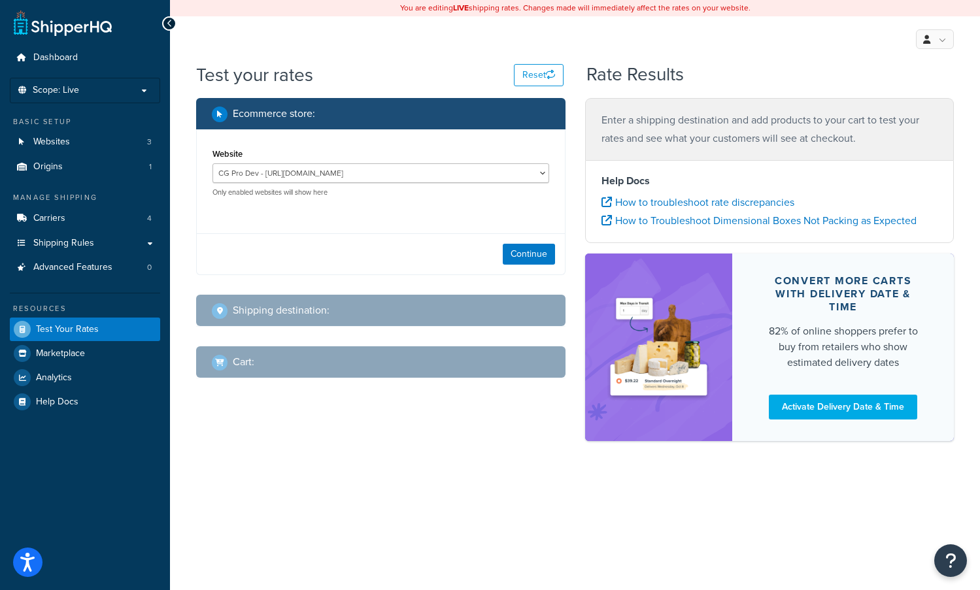
click at [410, 76] on div "Test your rates Reset" at bounding box center [379, 74] width 367 height 25
click at [277, 179] on select "BRI Staging - https://bri.signsofcircle.graphics CG Pro Dev - https://mcstaging…" at bounding box center [380, 173] width 337 height 20
click at [328, 145] on div "Website BRI Staging - https://bri.signsofcircle.graphics CG Pro Dev - https://m…" at bounding box center [380, 171] width 337 height 52
click at [96, 241] on link "Shipping Rules" at bounding box center [85, 243] width 150 height 24
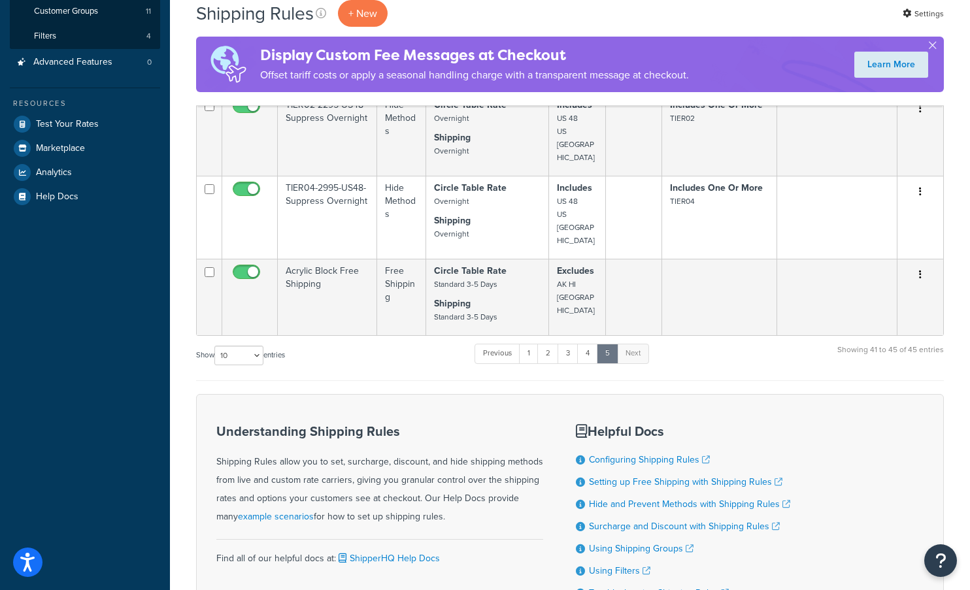
scroll to position [426, 0]
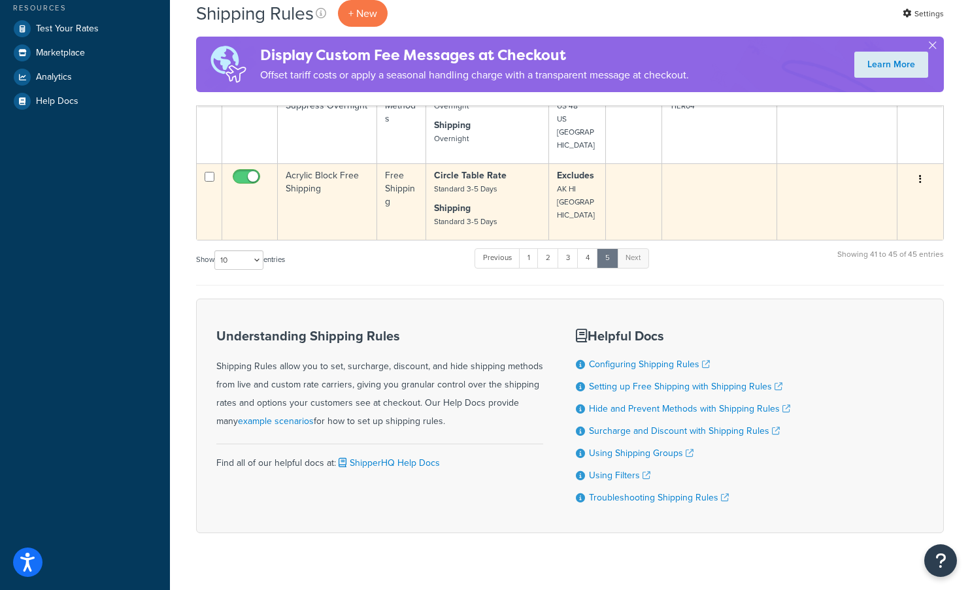
click at [341, 171] on td "Acrylic Block Free Shipping" at bounding box center [327, 201] width 99 height 76
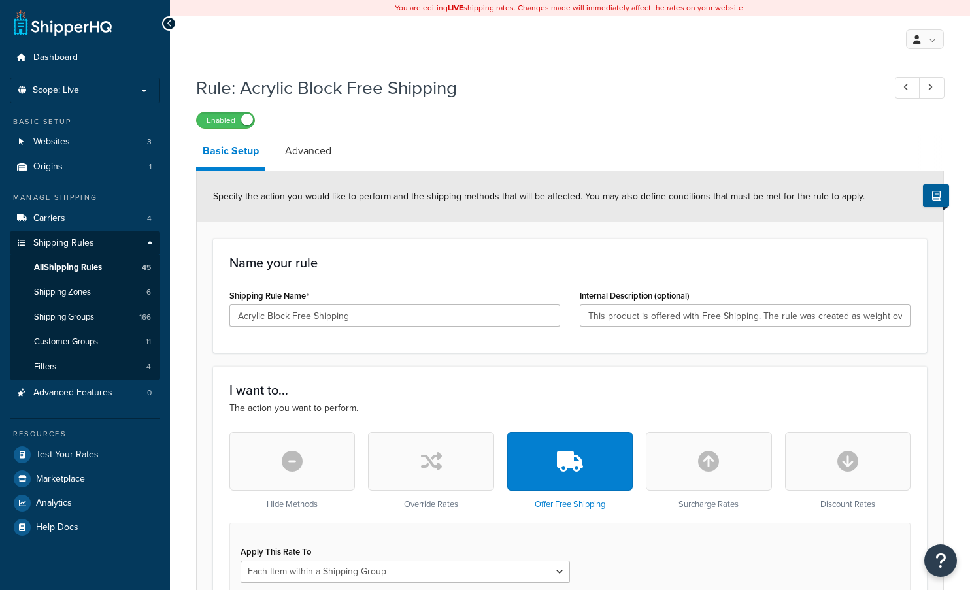
select select "ITEM"
click at [571, 242] on div "Name your rule Shipping Rule Name Acrylic Block Free Shipping Internal Descript…" at bounding box center [570, 296] width 714 height 114
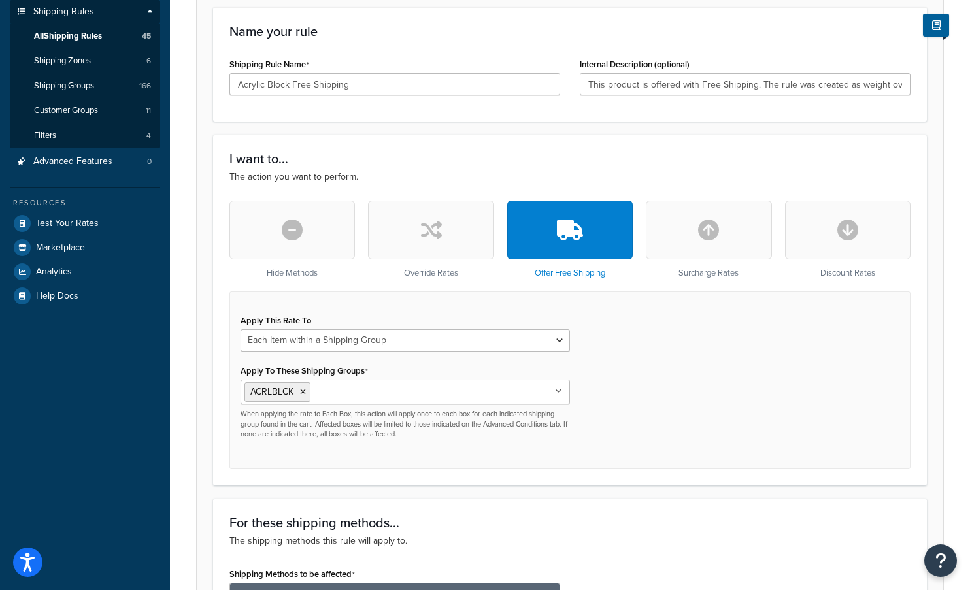
scroll to position [261, 0]
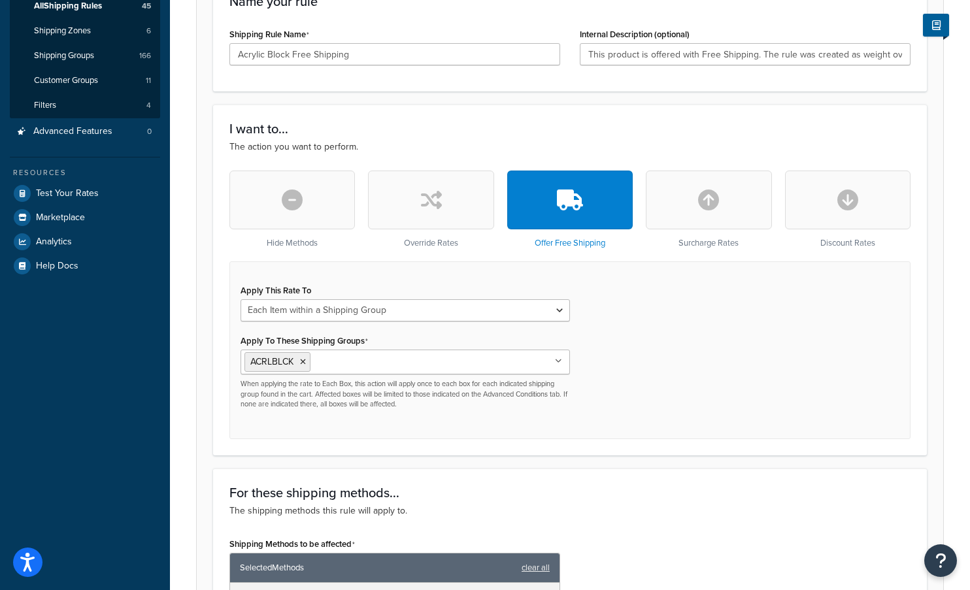
click at [488, 411] on div "Apply This Rate To Each Shipment in the Cart Each Shipping Group in the Cart Ea…" at bounding box center [405, 350] width 349 height 138
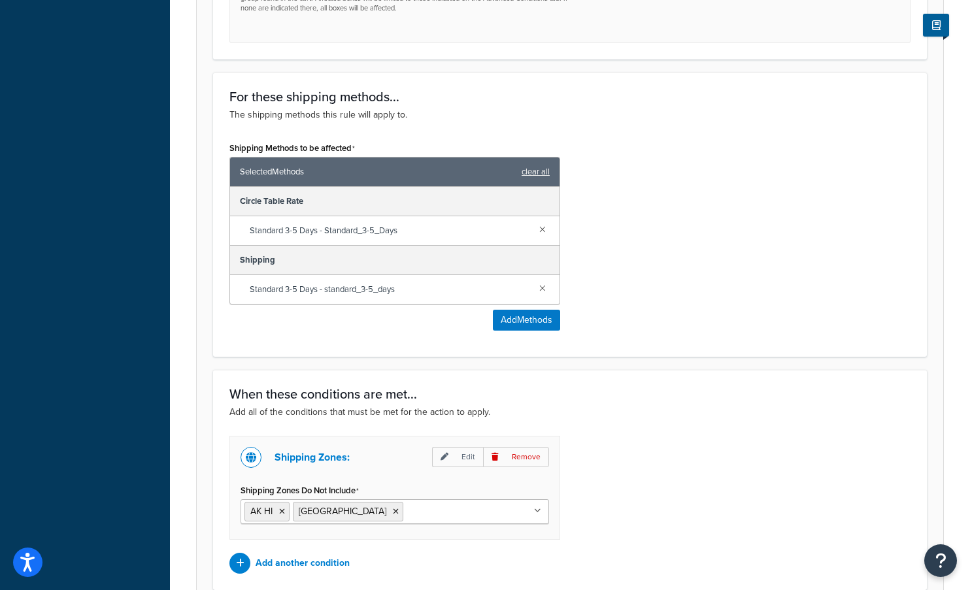
scroll to position [778, 0]
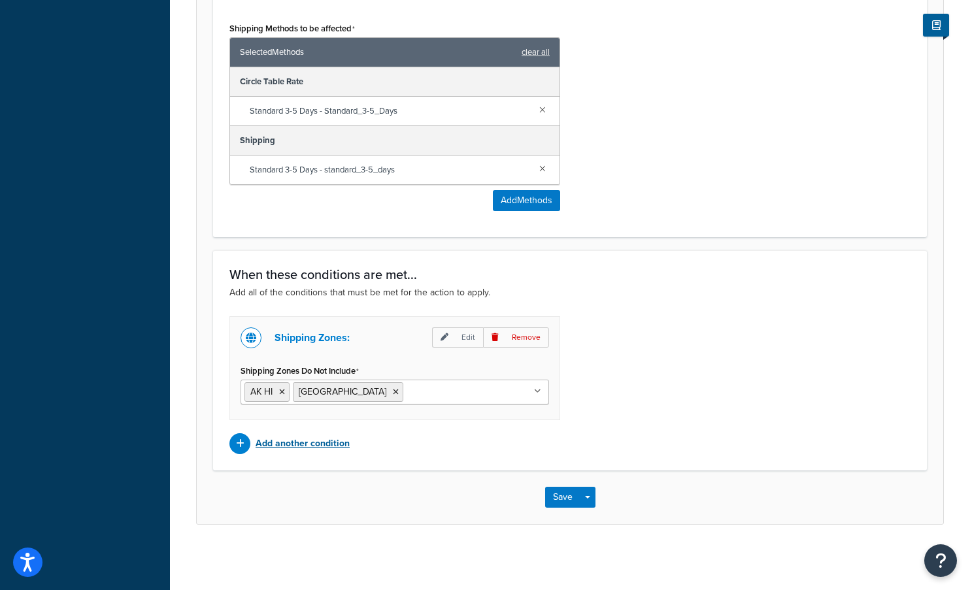
click at [300, 443] on p "Add another condition" at bounding box center [303, 444] width 94 height 18
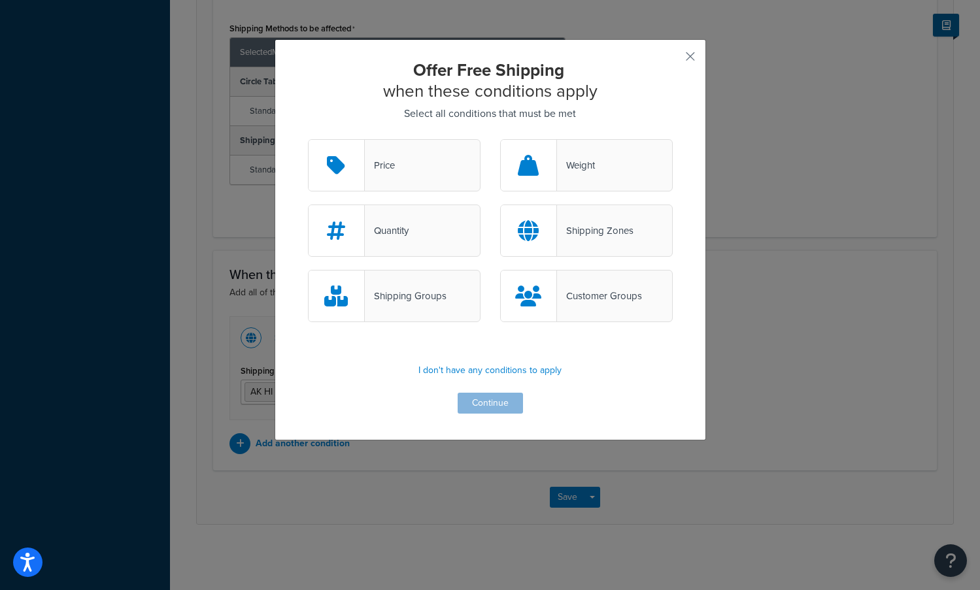
click at [386, 497] on div "Offer Free Shipping when these conditions apply Select all conditions that must…" at bounding box center [490, 295] width 980 height 590
click at [673, 59] on button "button" at bounding box center [670, 60] width 3 height 3
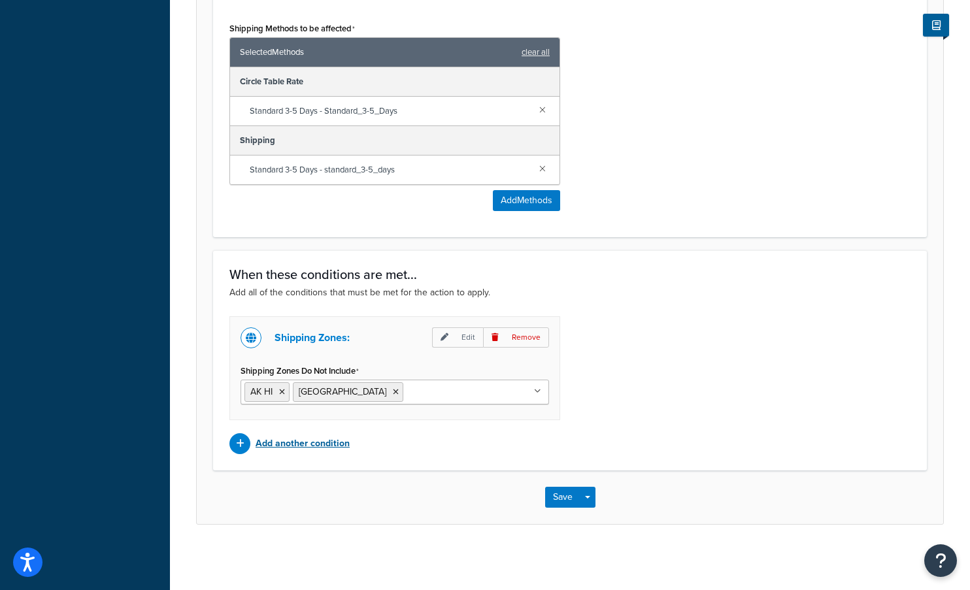
click at [309, 444] on p "Add another condition" at bounding box center [303, 444] width 94 height 18
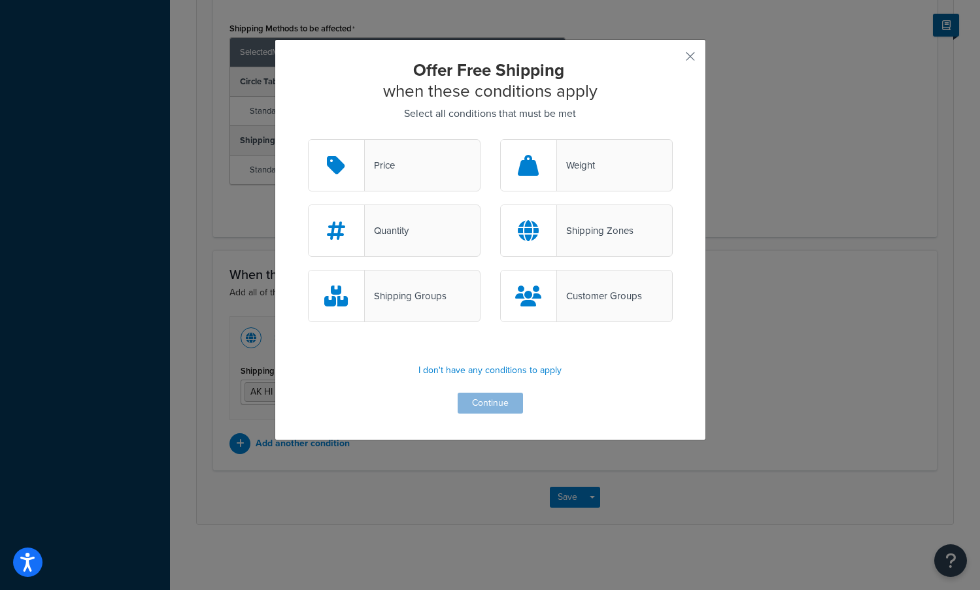
click at [812, 405] on div "Offer Free Shipping when these conditions apply Select all conditions that must…" at bounding box center [490, 295] width 980 height 590
click at [673, 59] on button "button" at bounding box center [670, 60] width 3 height 3
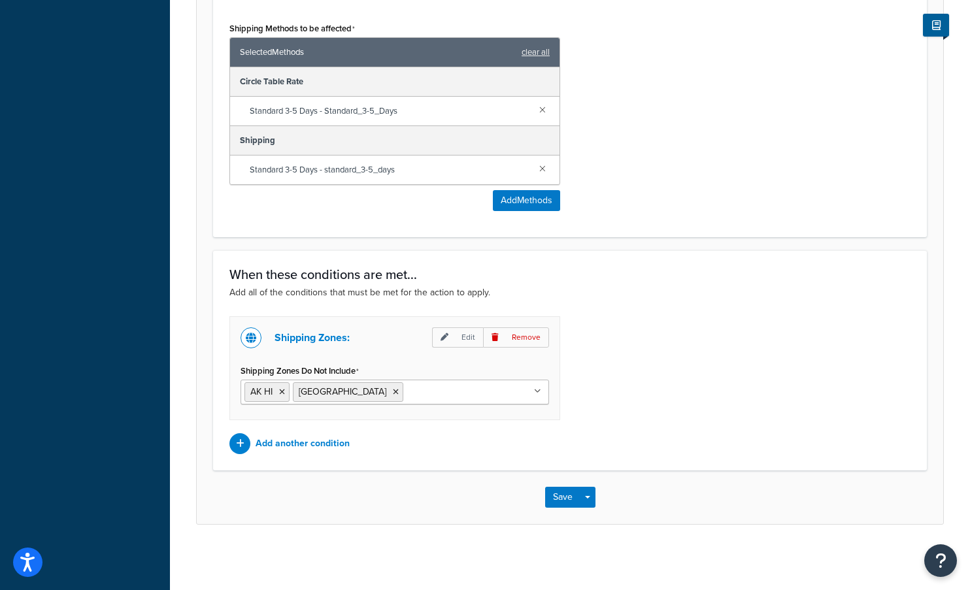
scroll to position [778, 0]
click at [562, 497] on button "Save" at bounding box center [562, 497] width 35 height 21
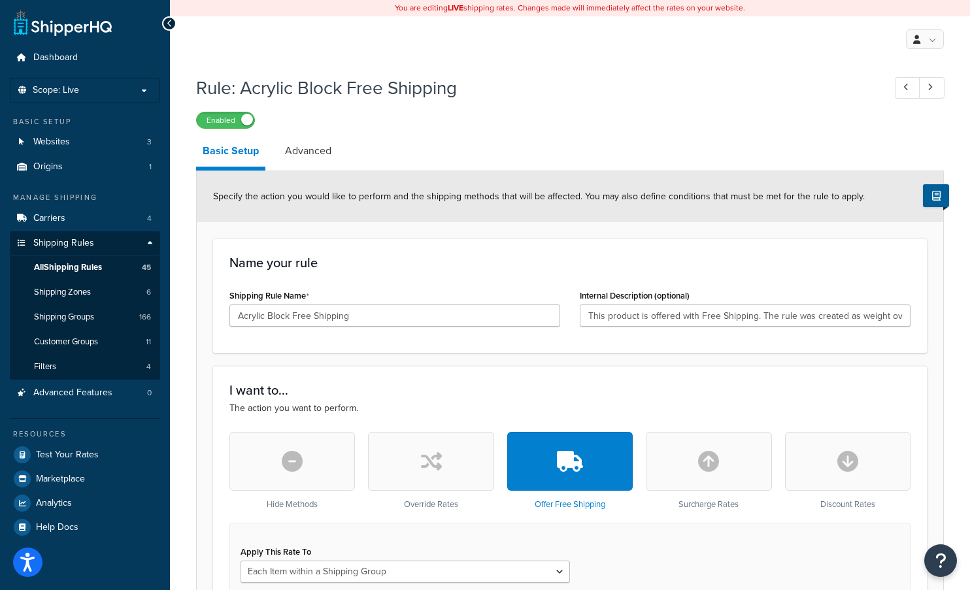
scroll to position [37, 0]
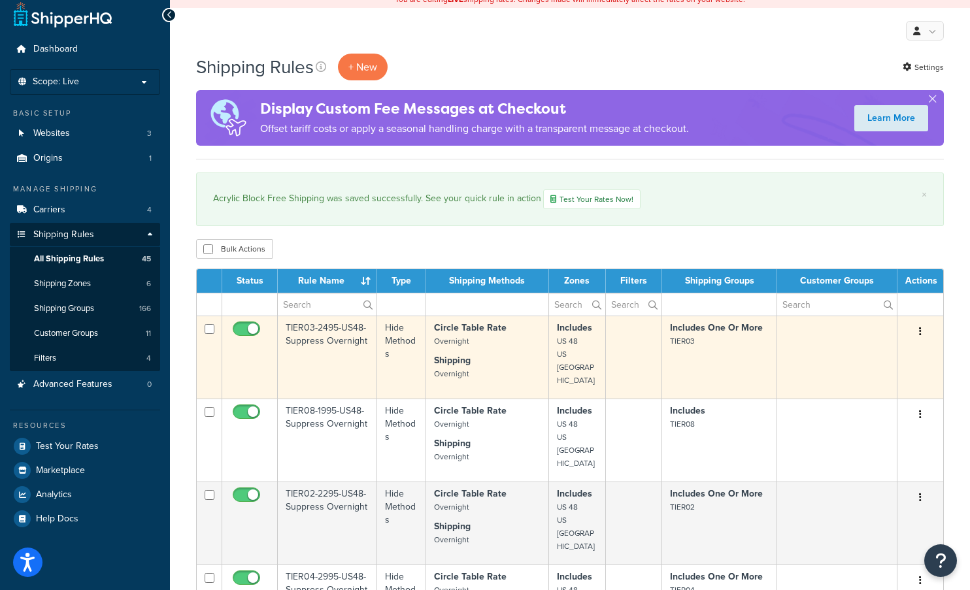
scroll to position [392, 0]
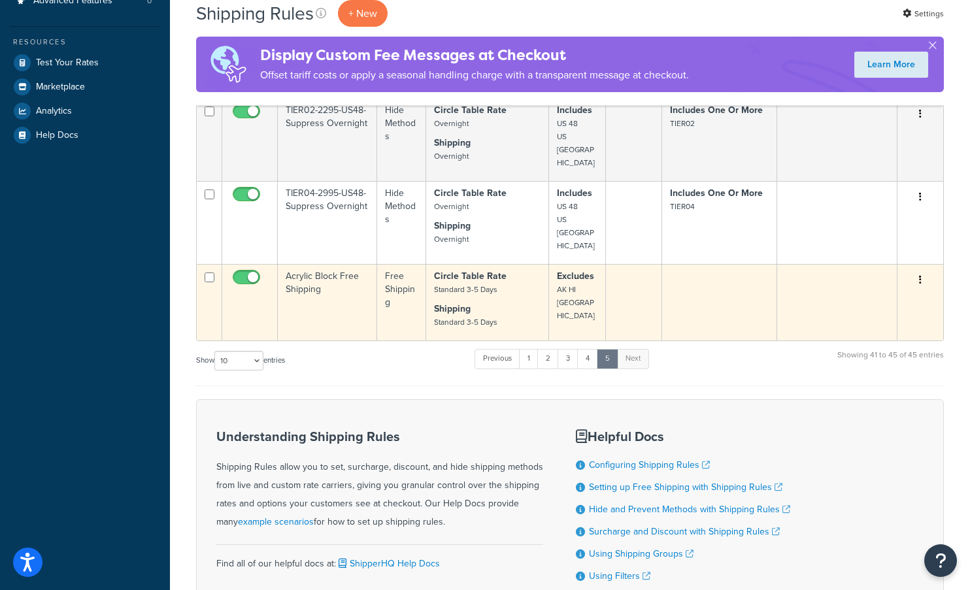
click at [620, 280] on td at bounding box center [634, 302] width 57 height 76
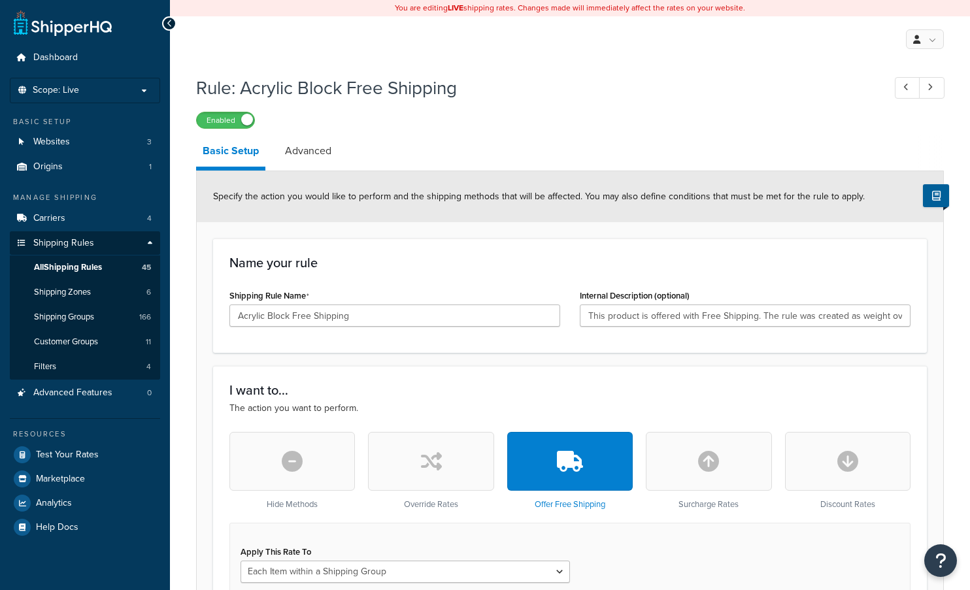
select select "ITEM"
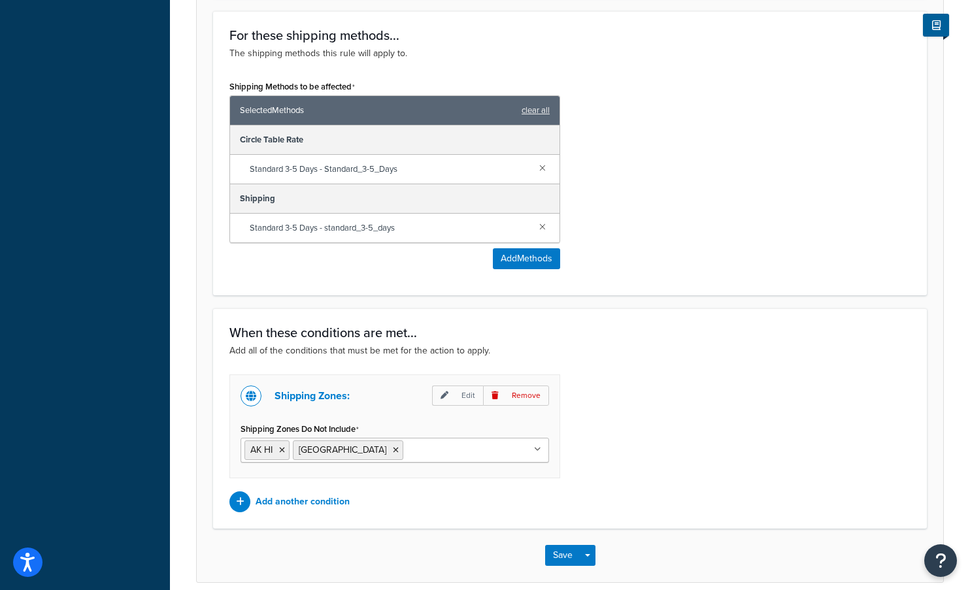
scroll to position [778, 0]
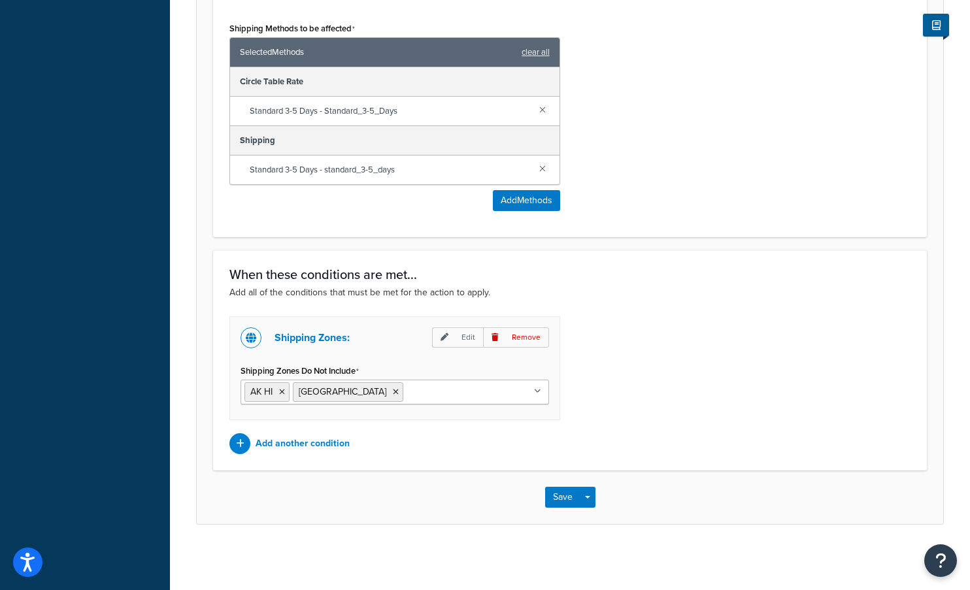
click at [679, 437] on div "Shipping Zones: Edit Remove Shipping Zones Do Not Include AK HI [GEOGRAPHIC_DAT…" at bounding box center [570, 385] width 701 height 138
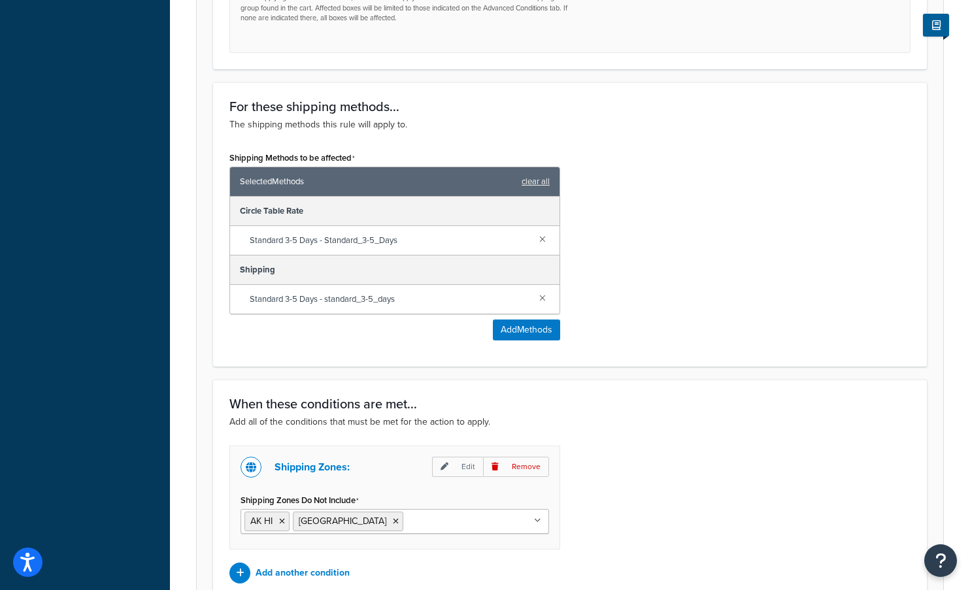
scroll to position [582, 0]
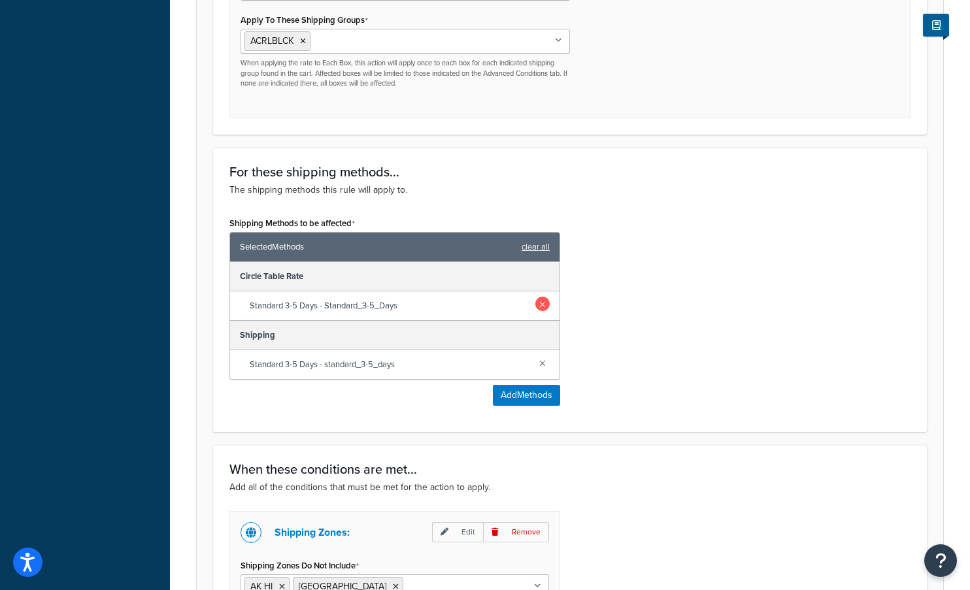
click at [543, 304] on link at bounding box center [542, 304] width 14 height 14
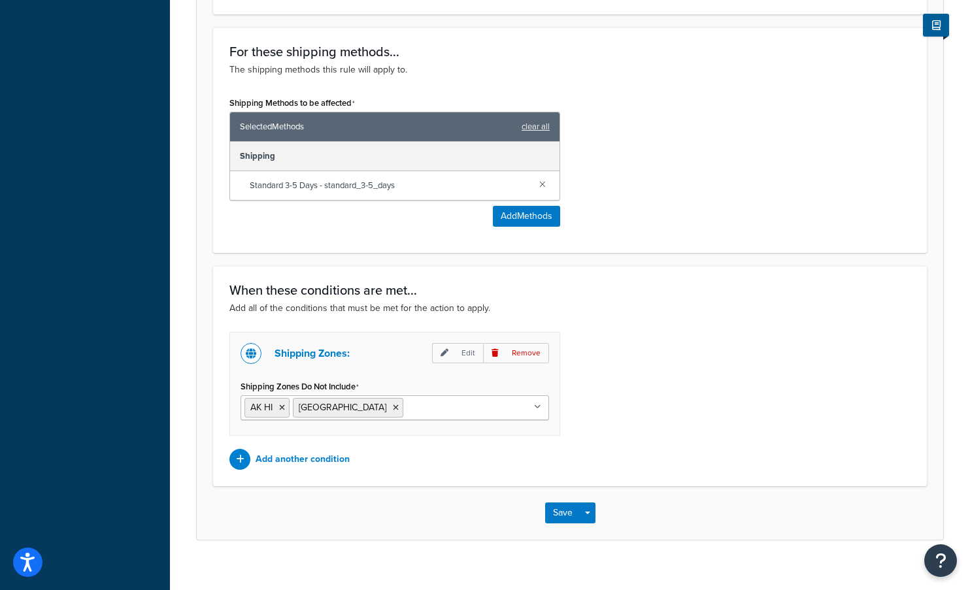
scroll to position [720, 0]
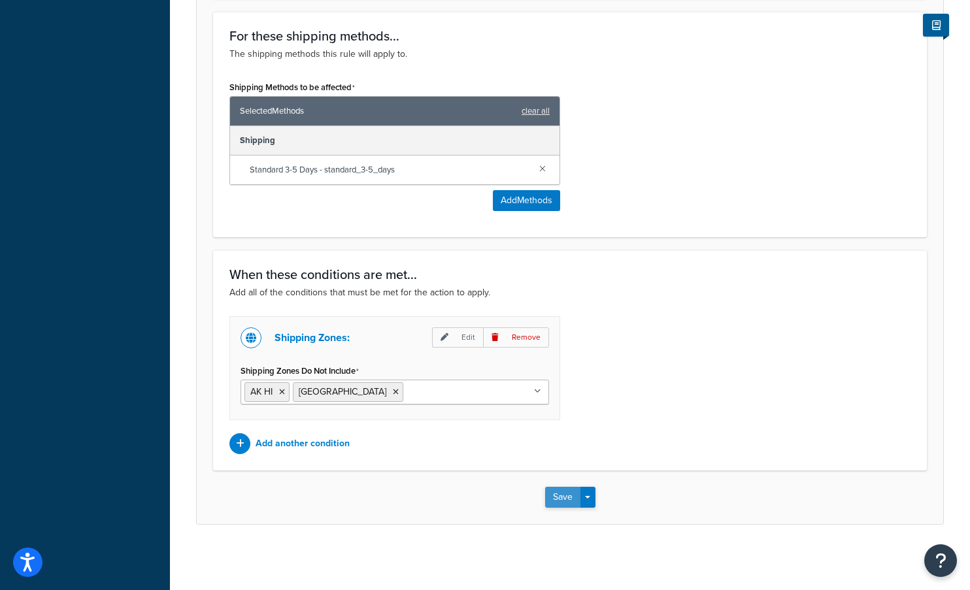
click at [573, 499] on button "Save" at bounding box center [562, 497] width 35 height 21
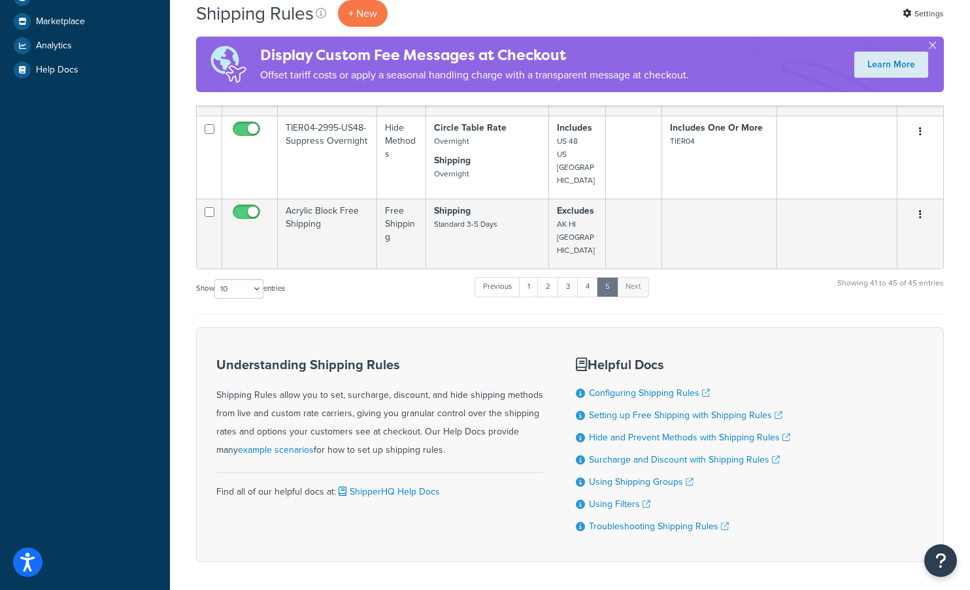
scroll to position [474, 0]
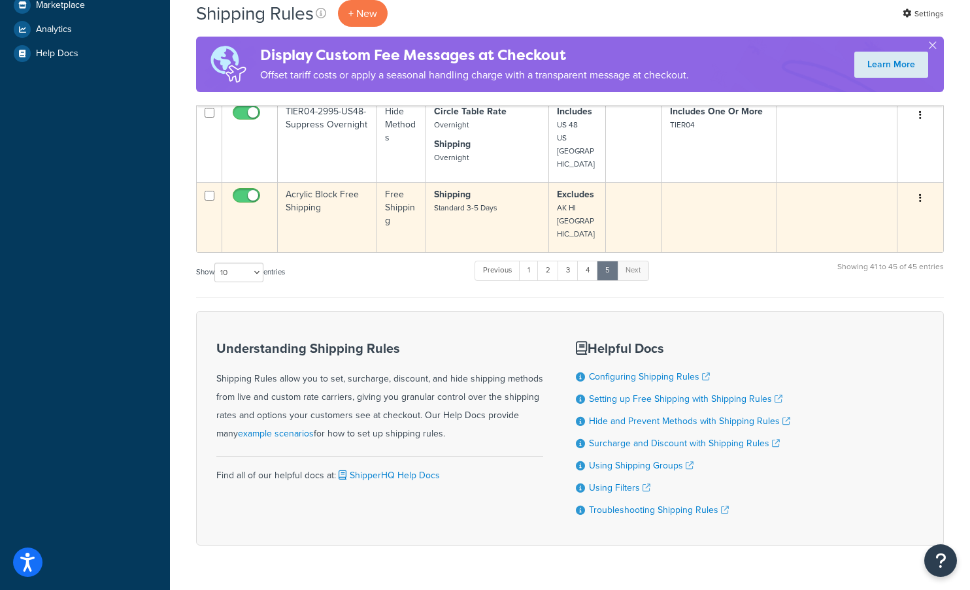
click at [631, 182] on td at bounding box center [634, 217] width 57 height 70
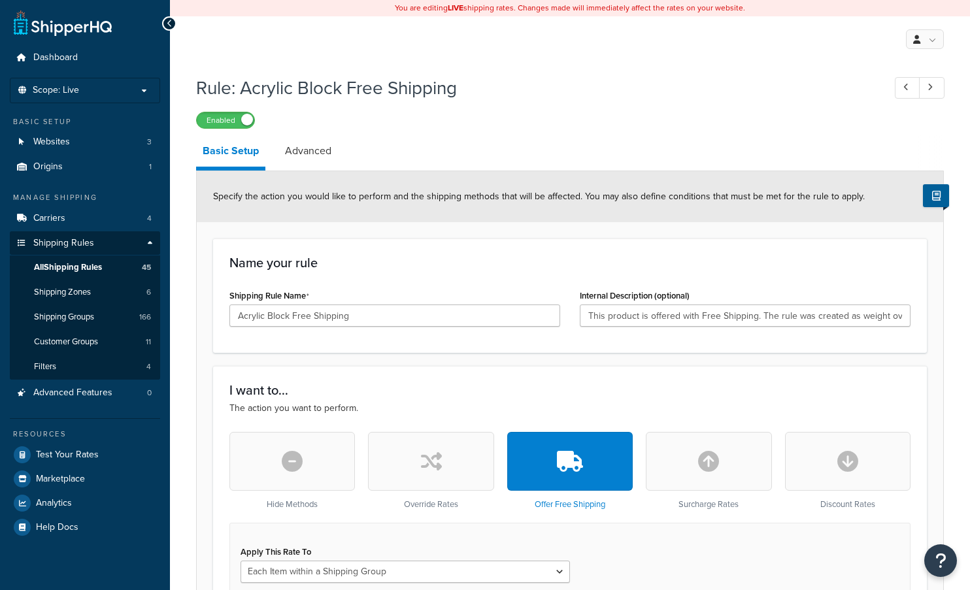
select select "ITEM"
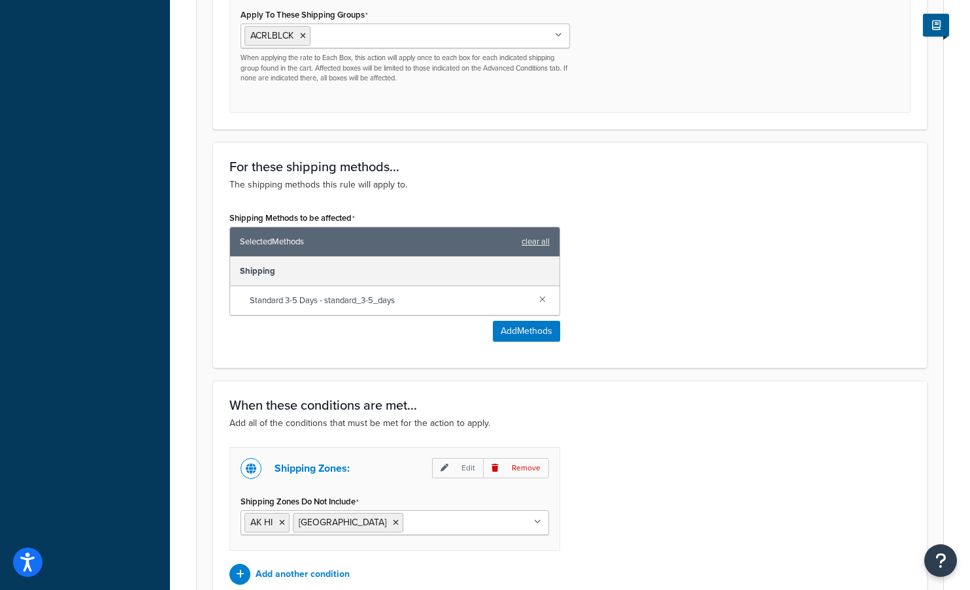
scroll to position [588, 0]
click at [522, 327] on button "Add Methods" at bounding box center [526, 330] width 67 height 21
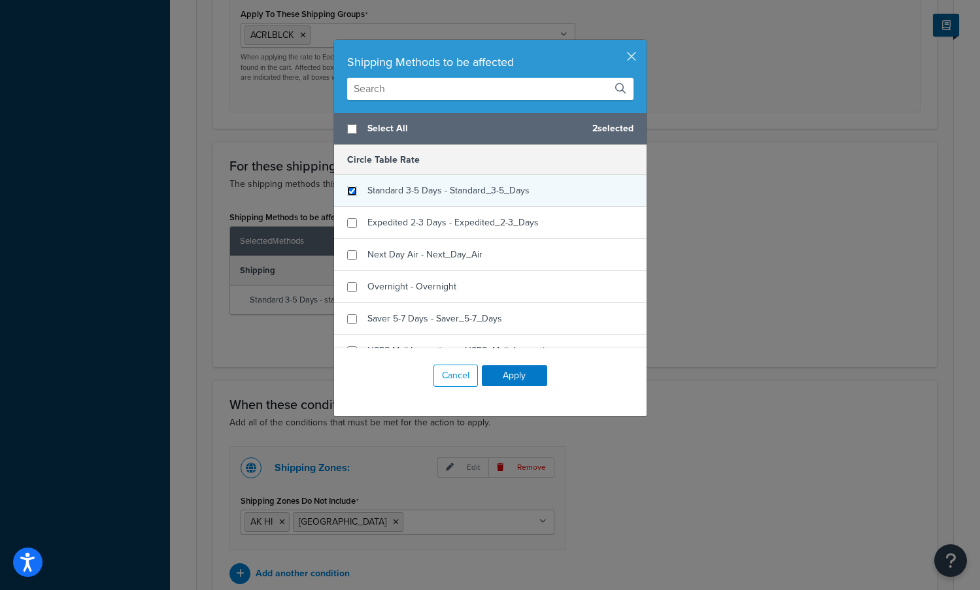
click at [348, 193] on input "checkbox" at bounding box center [352, 191] width 10 height 10
checkbox input "true"
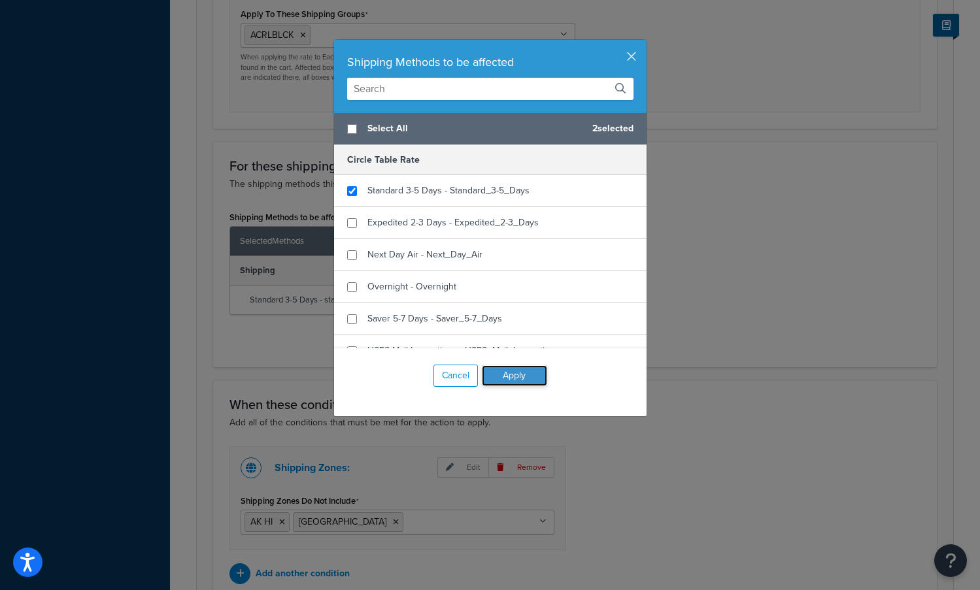
click at [497, 375] on button "Apply" at bounding box center [514, 375] width 65 height 21
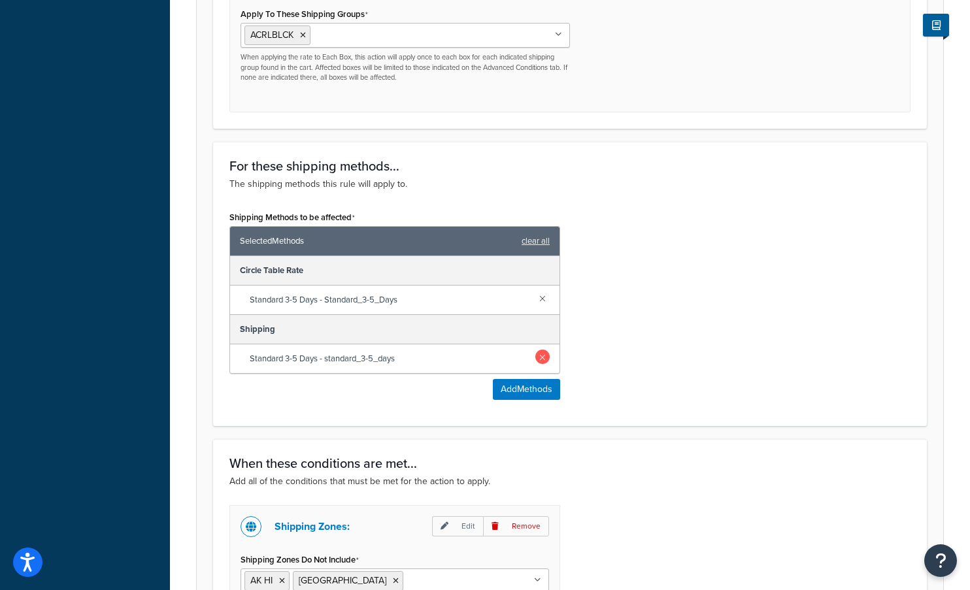
click at [542, 361] on link at bounding box center [542, 357] width 14 height 14
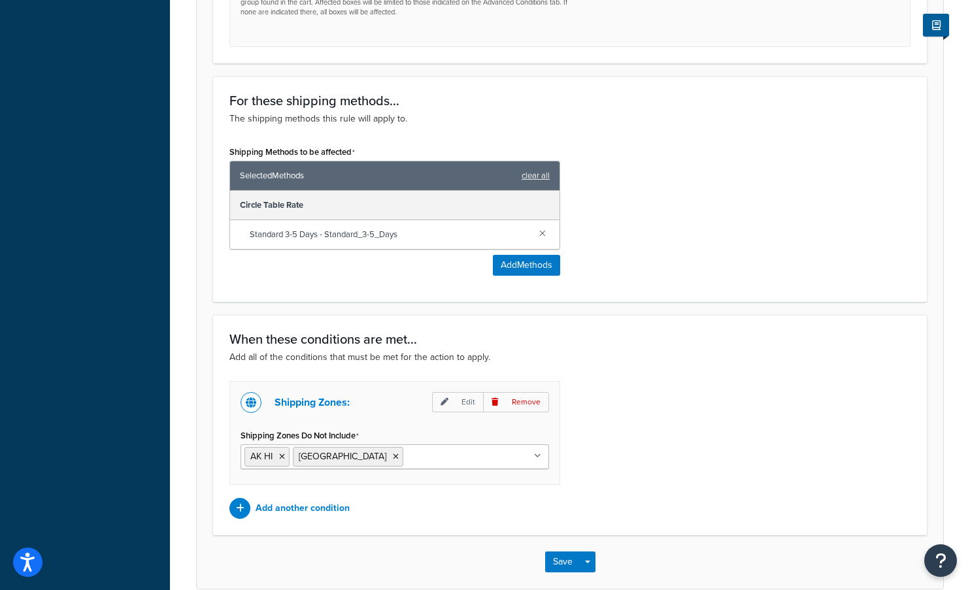
scroll to position [720, 0]
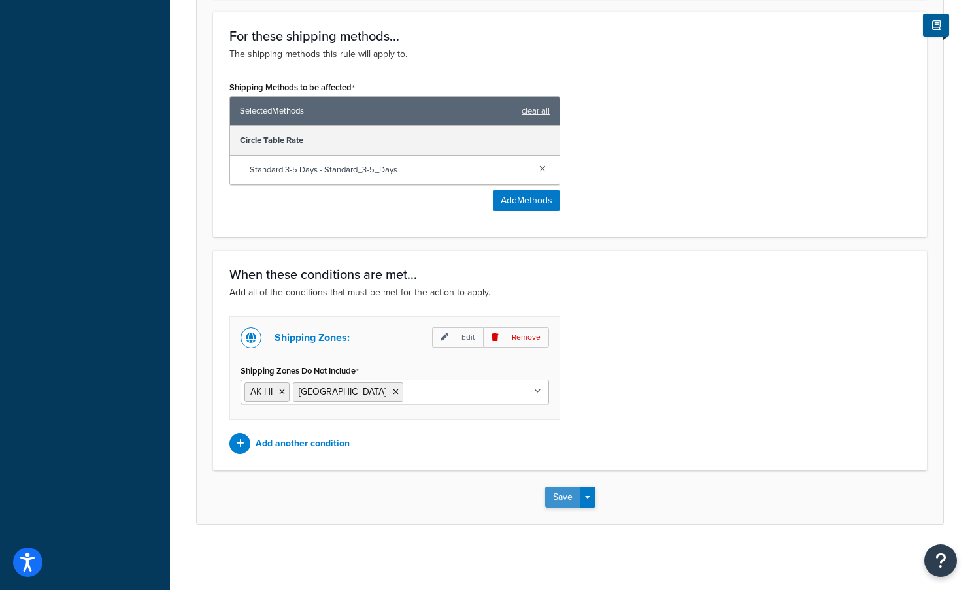
click at [558, 503] on button "Save" at bounding box center [562, 497] width 35 height 21
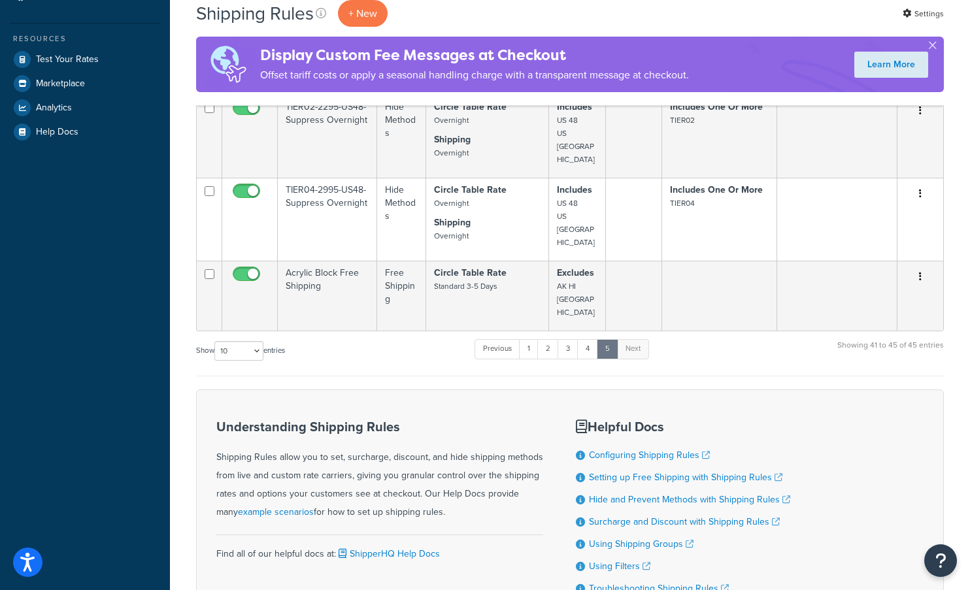
scroll to position [343, 0]
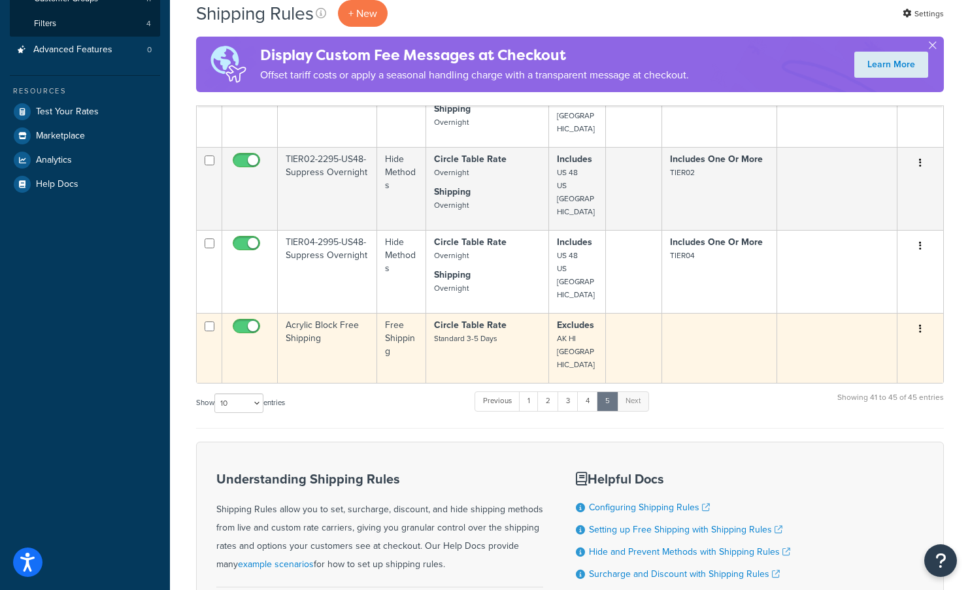
click at [709, 313] on td at bounding box center [719, 348] width 115 height 70
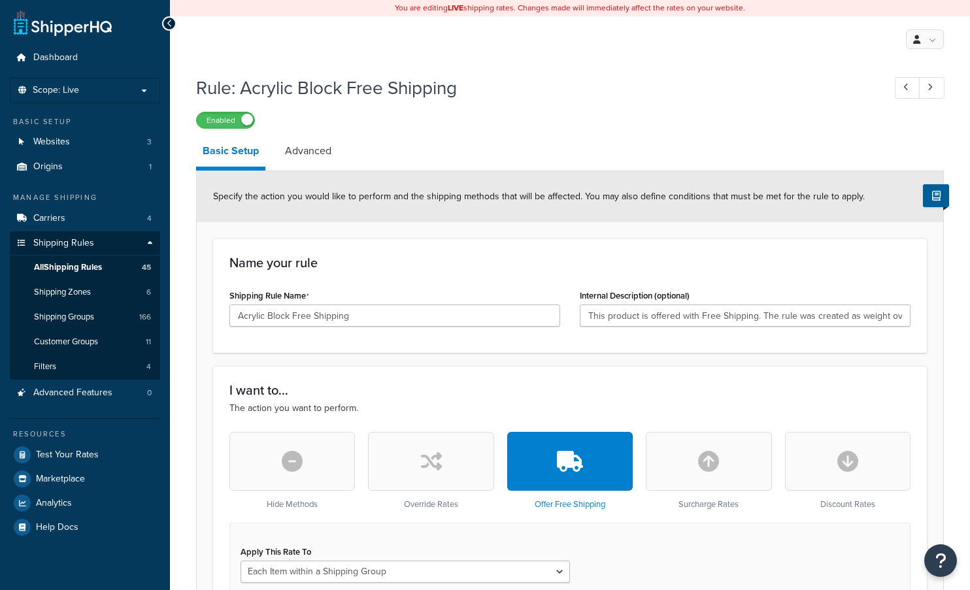
select select "ITEM"
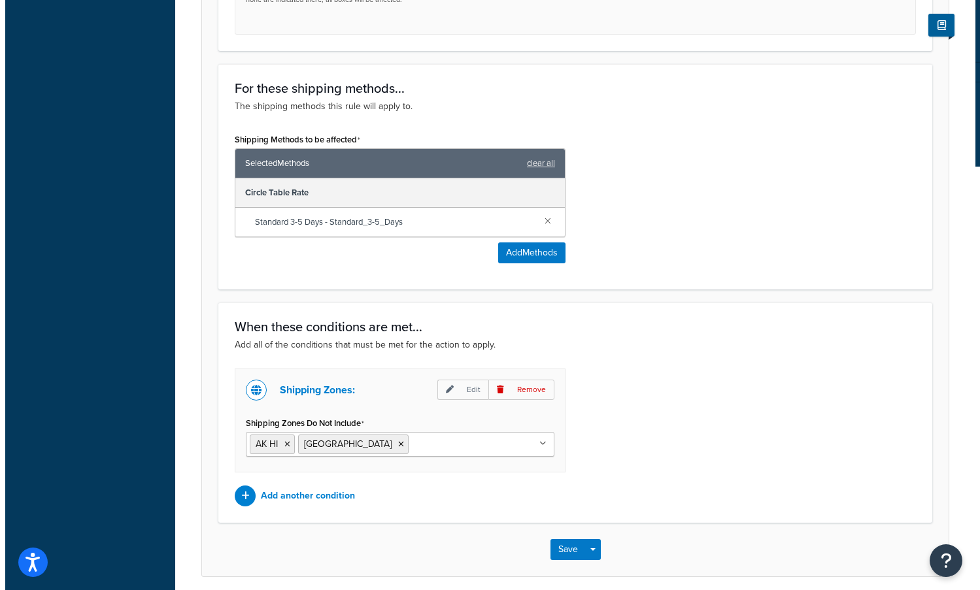
scroll to position [719, 0]
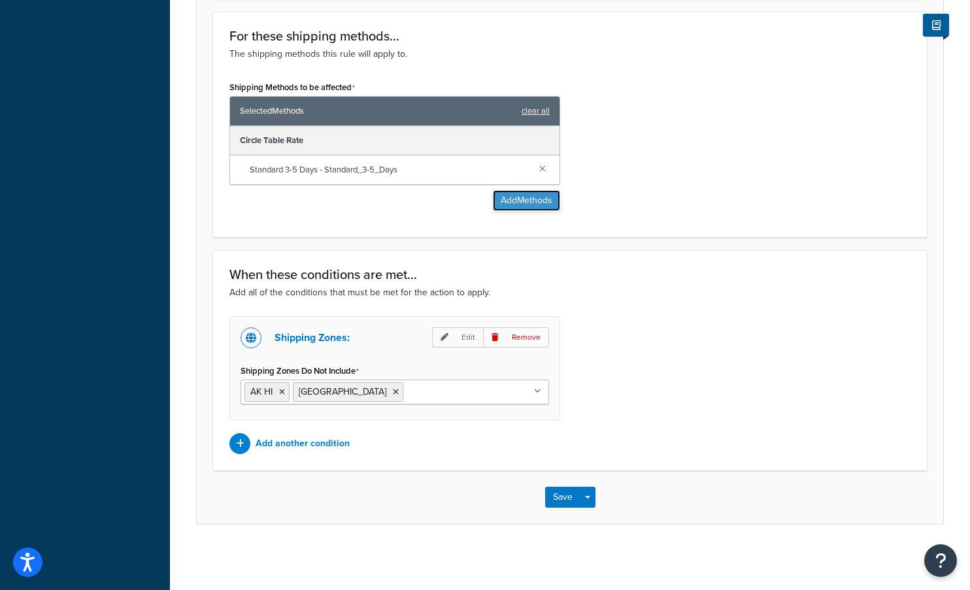
click at [541, 192] on button "Add Methods" at bounding box center [526, 200] width 67 height 21
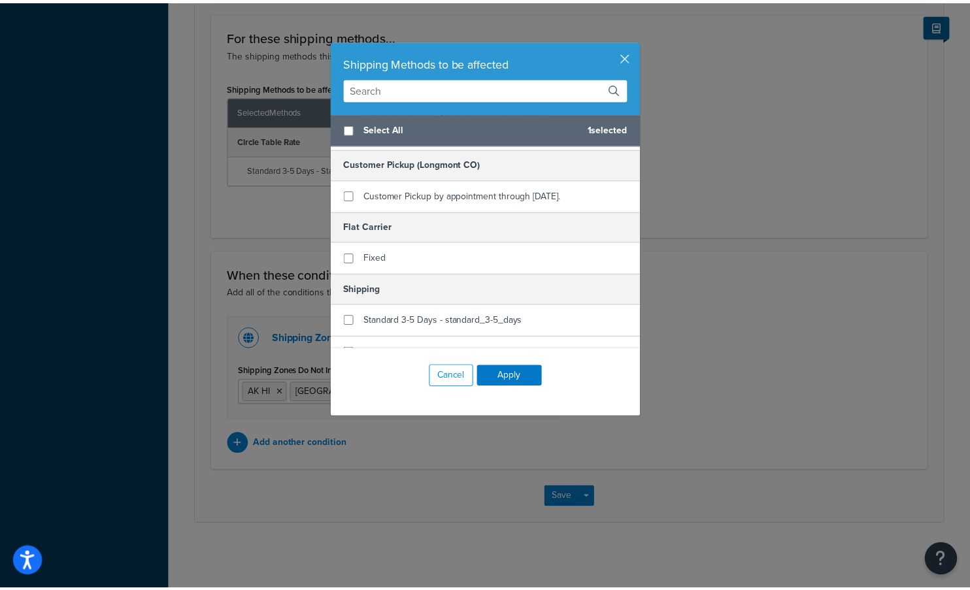
scroll to position [523, 0]
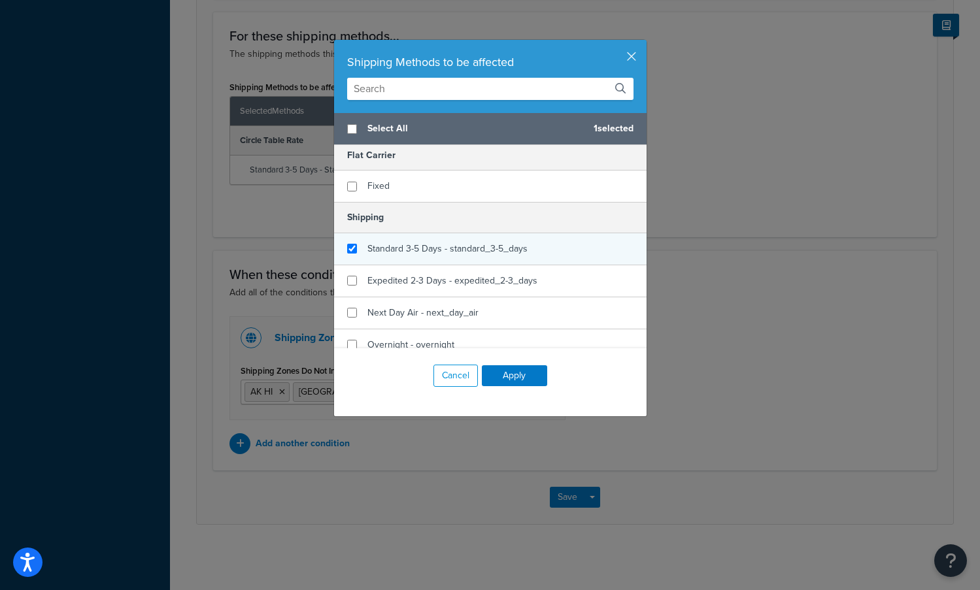
checkbox input "true"
click at [353, 248] on div "Standard 3-5 Days - standard_3-5_days" at bounding box center [490, 249] width 312 height 32
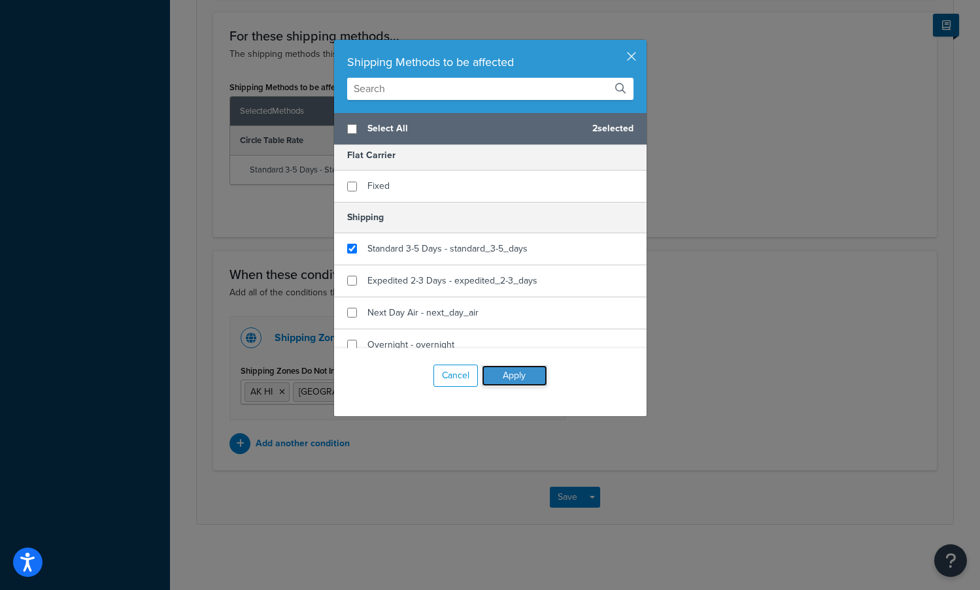
click at [526, 376] on button "Apply" at bounding box center [514, 375] width 65 height 21
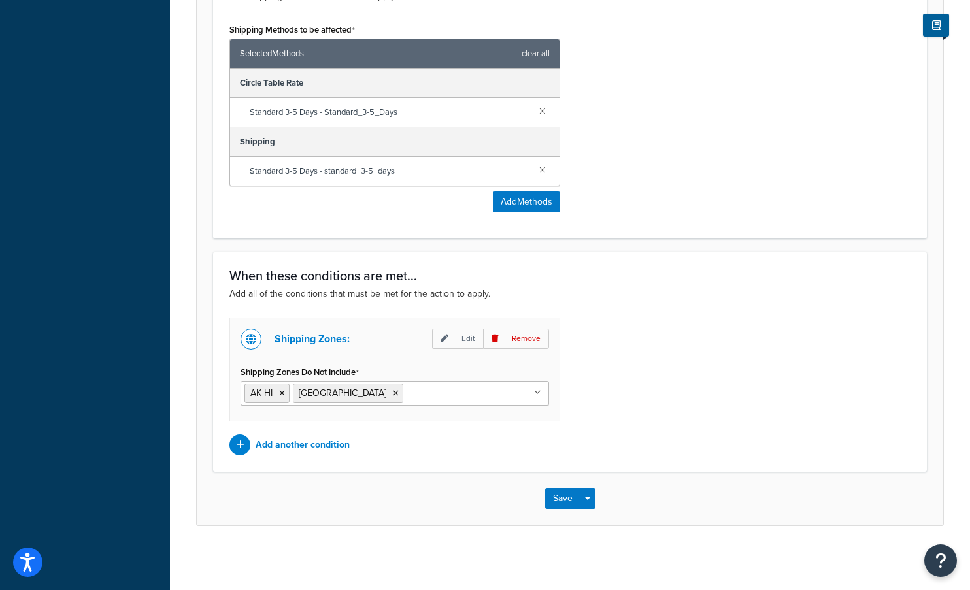
scroll to position [778, 0]
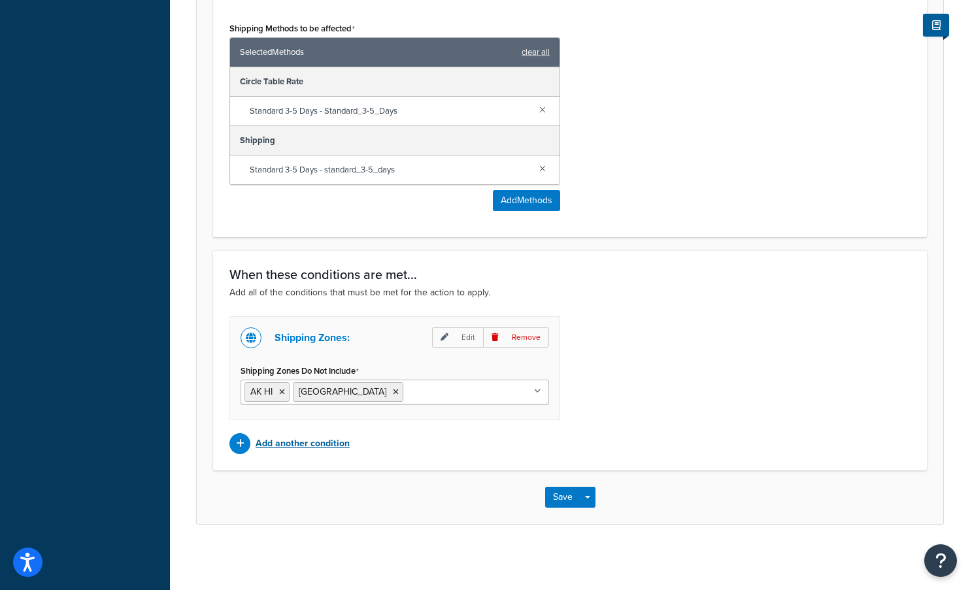
click at [311, 440] on p "Add another condition" at bounding box center [303, 444] width 94 height 18
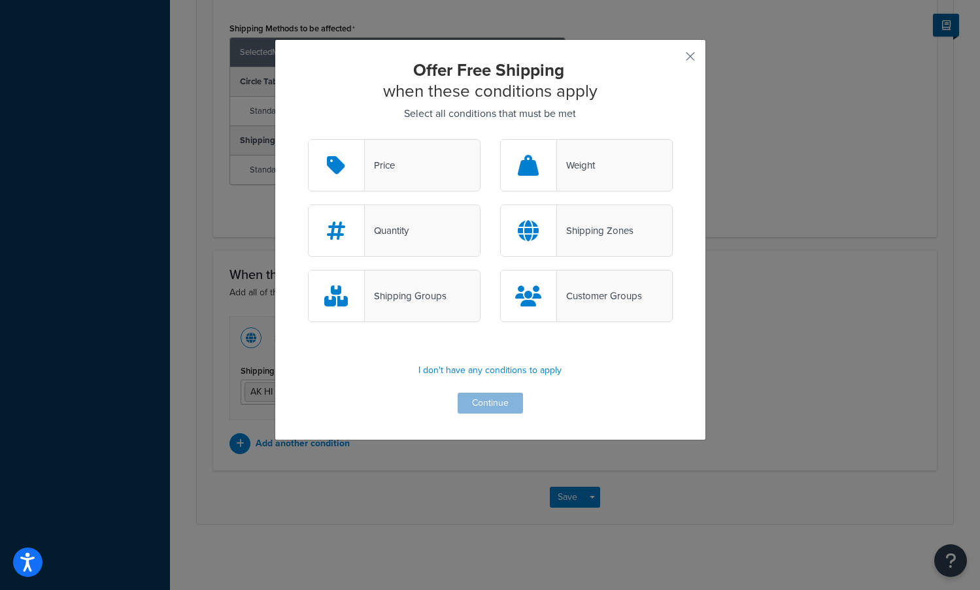
click at [408, 289] on div "Shipping Groups" at bounding box center [406, 296] width 82 height 18
click at [0, 0] on input "Shipping Groups" at bounding box center [0, 0] width 0 height 0
click at [488, 399] on button "Continue" at bounding box center [490, 403] width 65 height 21
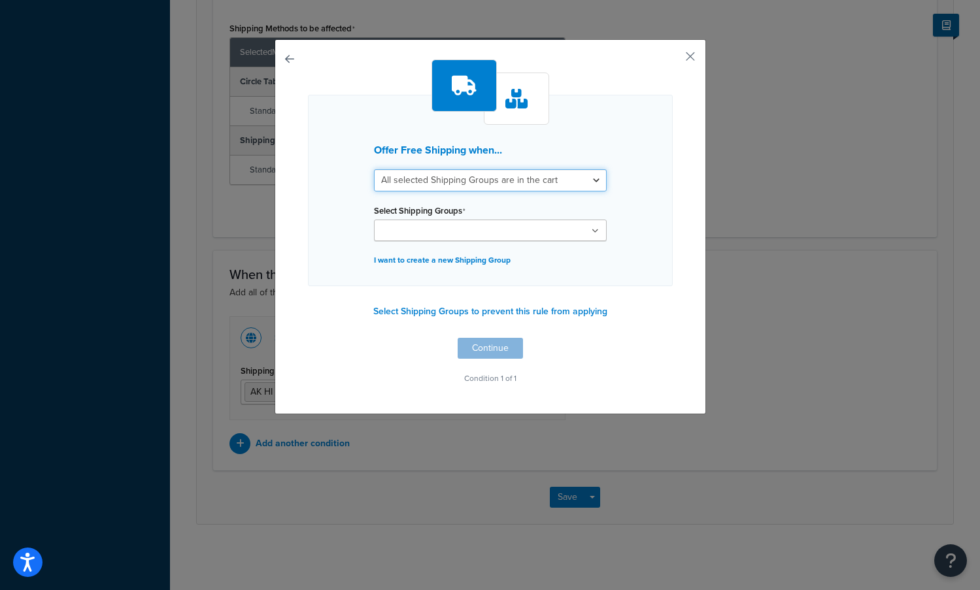
click at [475, 178] on select "All selected Shipping Groups are in the cart Any selected Shipping Groups are i…" at bounding box center [490, 180] width 233 height 22
click at [690, 173] on div "Offer Free Shipping when... All selected Shipping Groups are in the cart Any se…" at bounding box center [490, 226] width 431 height 375
click at [673, 61] on button "button" at bounding box center [670, 60] width 3 height 3
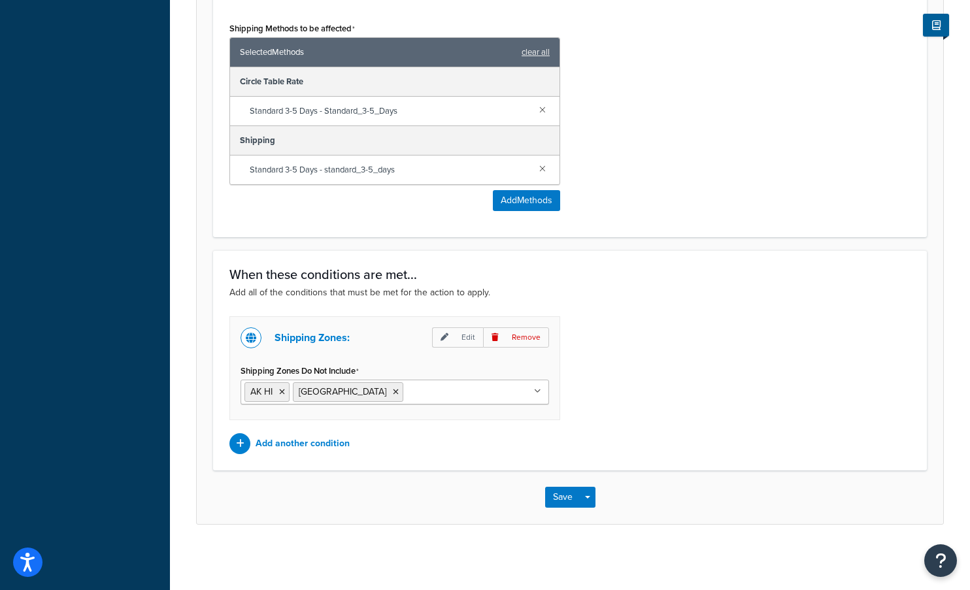
click at [717, 117] on div "Shipping Methods to be affected Selected Methods clear all Circle Table Rate St…" at bounding box center [570, 120] width 701 height 202
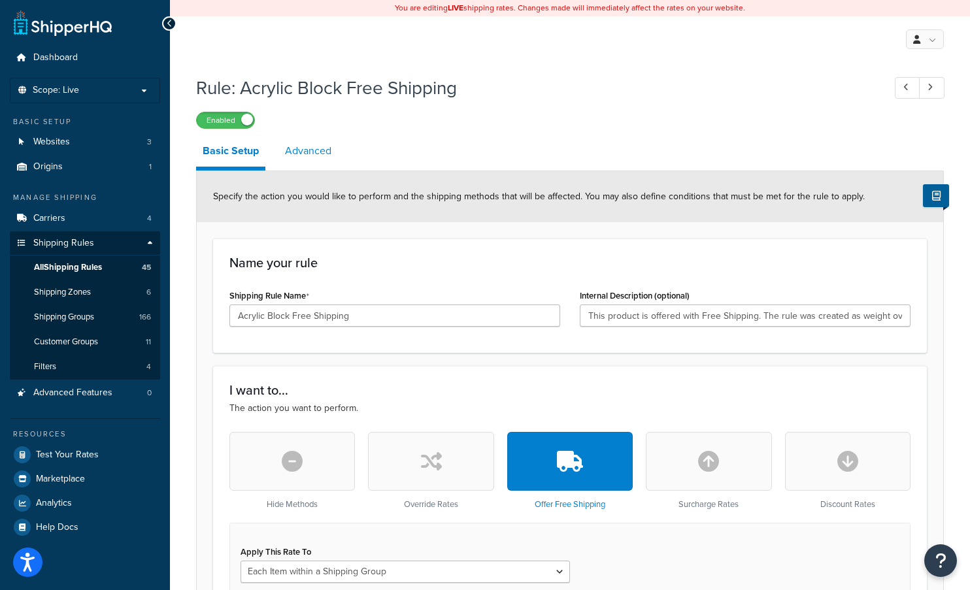
click at [296, 150] on link "Advanced" at bounding box center [307, 150] width 59 height 31
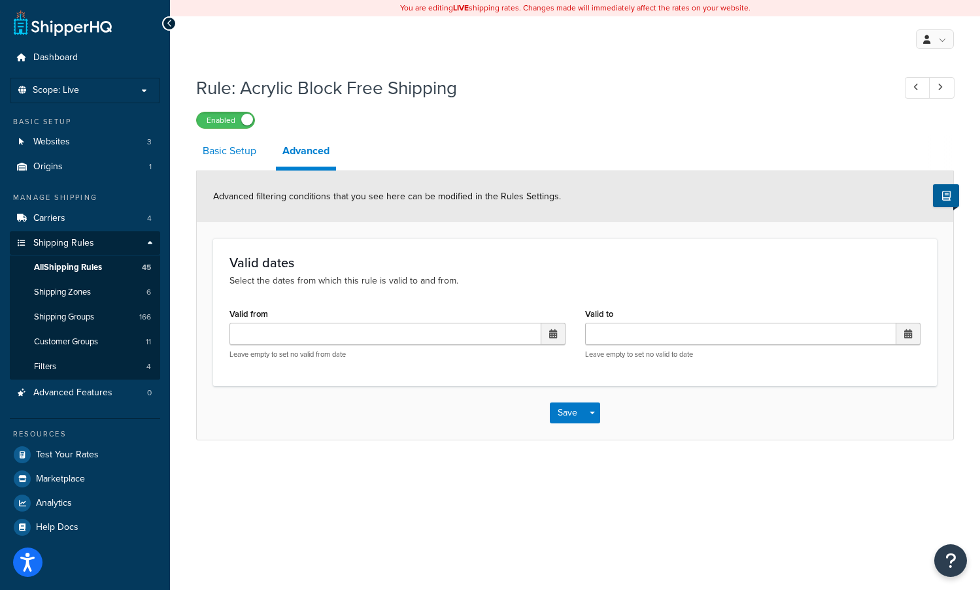
click at [222, 146] on link "Basic Setup" at bounding box center [229, 150] width 67 height 31
select select "ITEM"
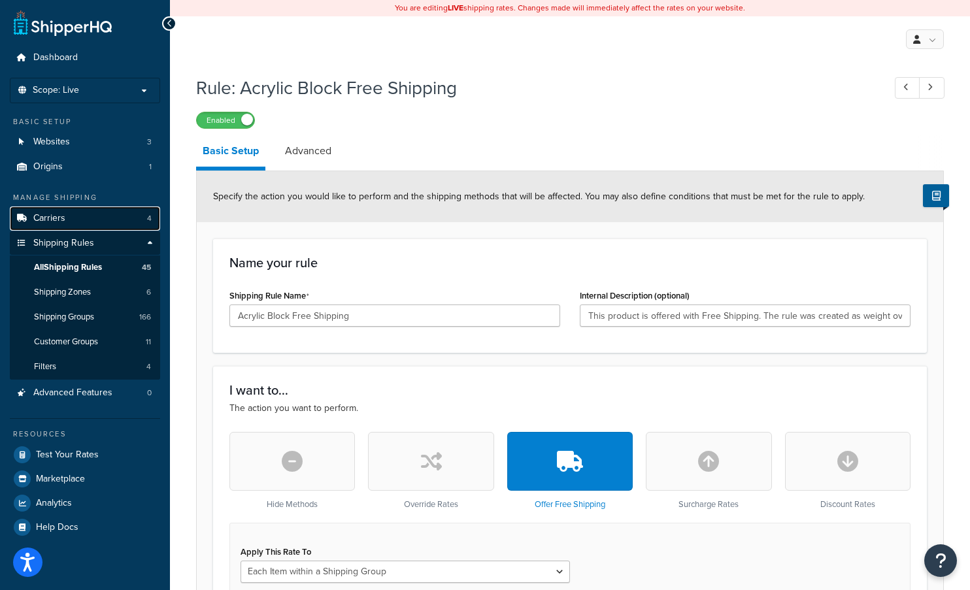
click at [51, 221] on span "Carriers" at bounding box center [49, 218] width 32 height 11
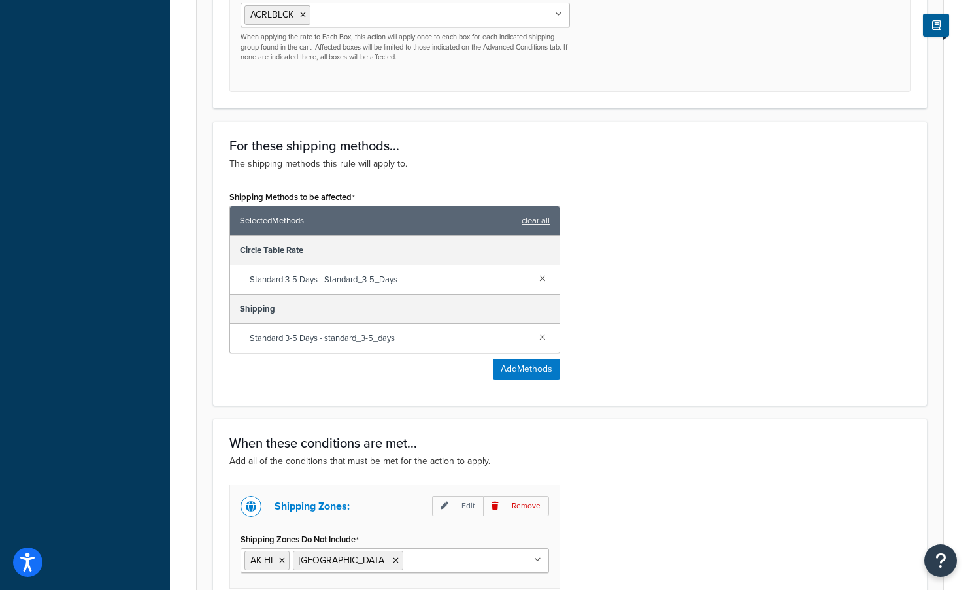
scroll to position [778, 0]
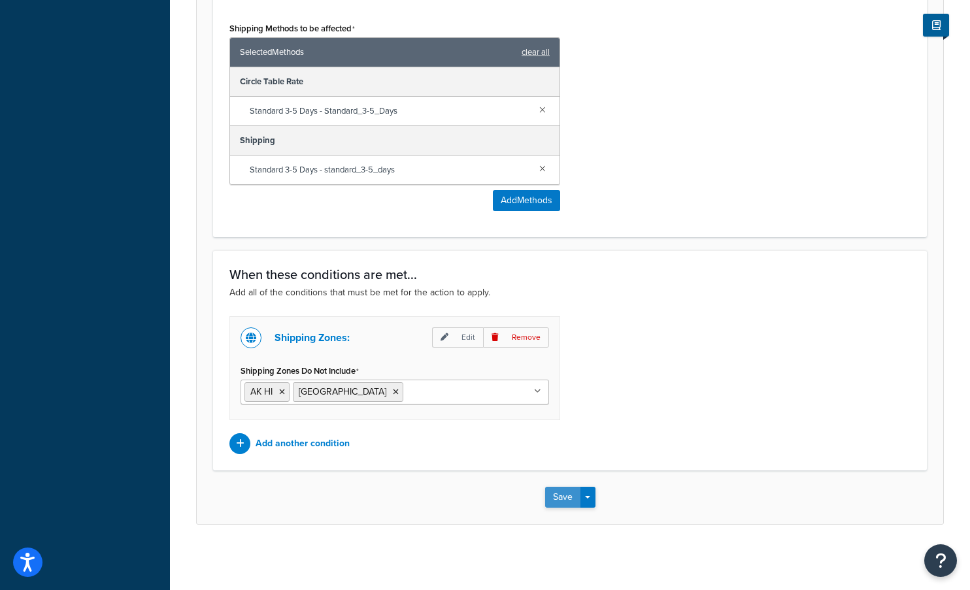
click at [564, 489] on button "Save" at bounding box center [562, 497] width 35 height 21
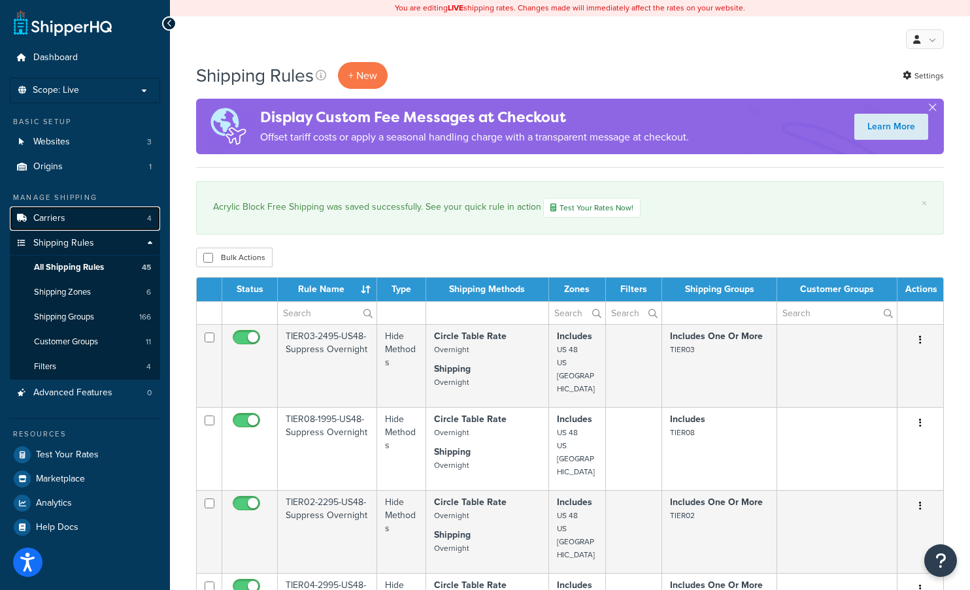
click at [73, 211] on link "Carriers 4" at bounding box center [85, 219] width 150 height 24
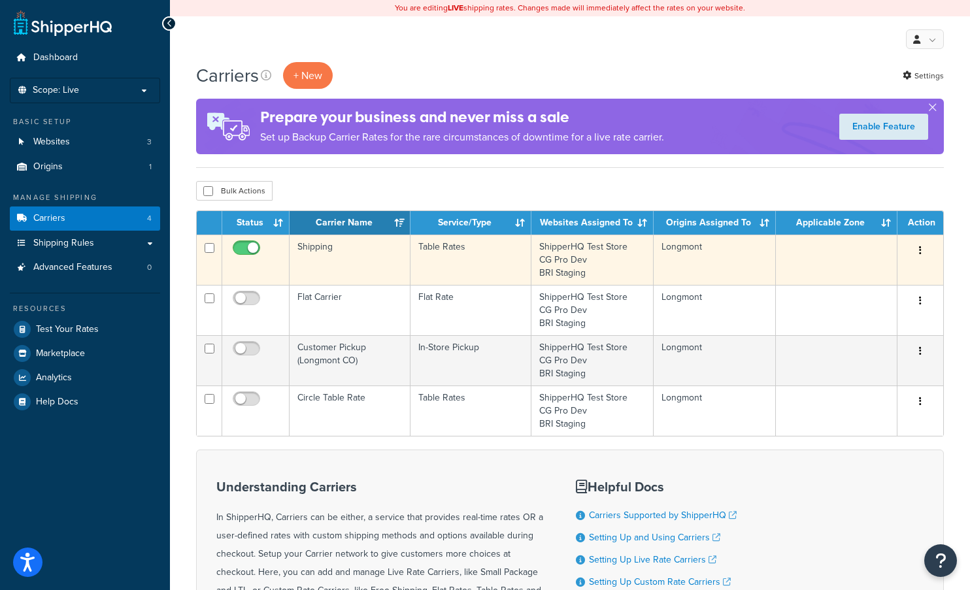
click at [919, 249] on icon "button" at bounding box center [920, 250] width 3 height 9
click at [871, 277] on link "Edit" at bounding box center [867, 277] width 103 height 27
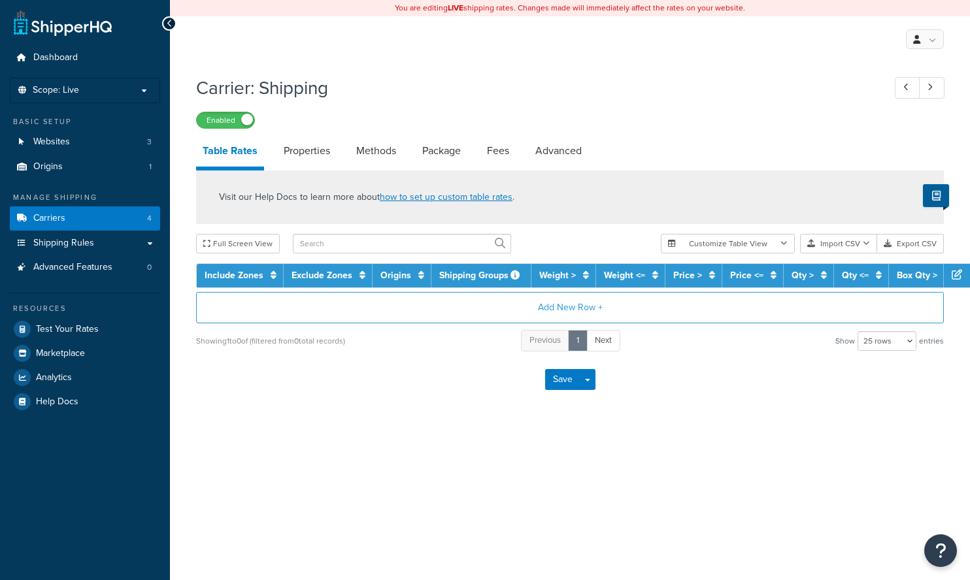
select select "25"
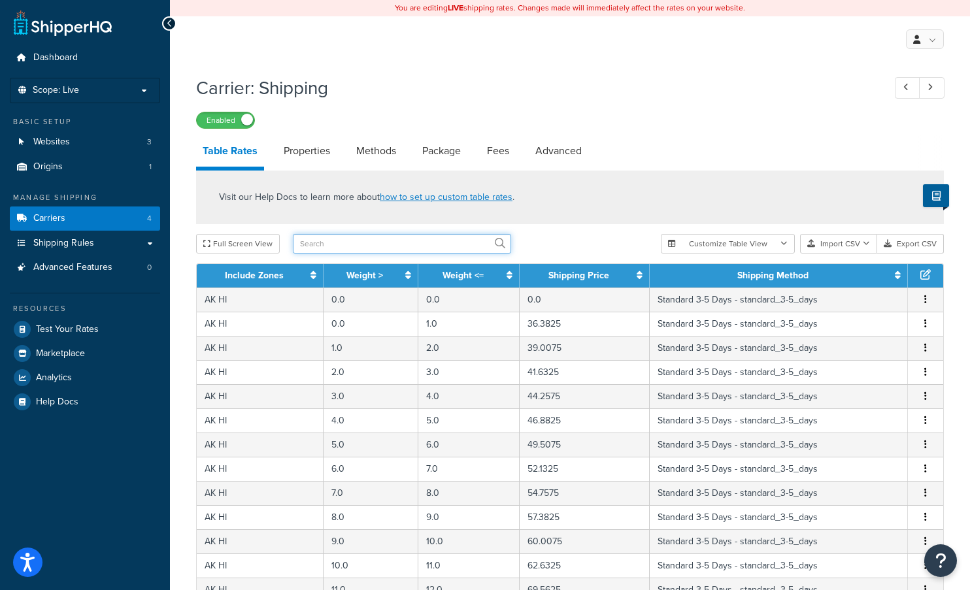
click at [325, 246] on input "text" at bounding box center [402, 244] width 218 height 20
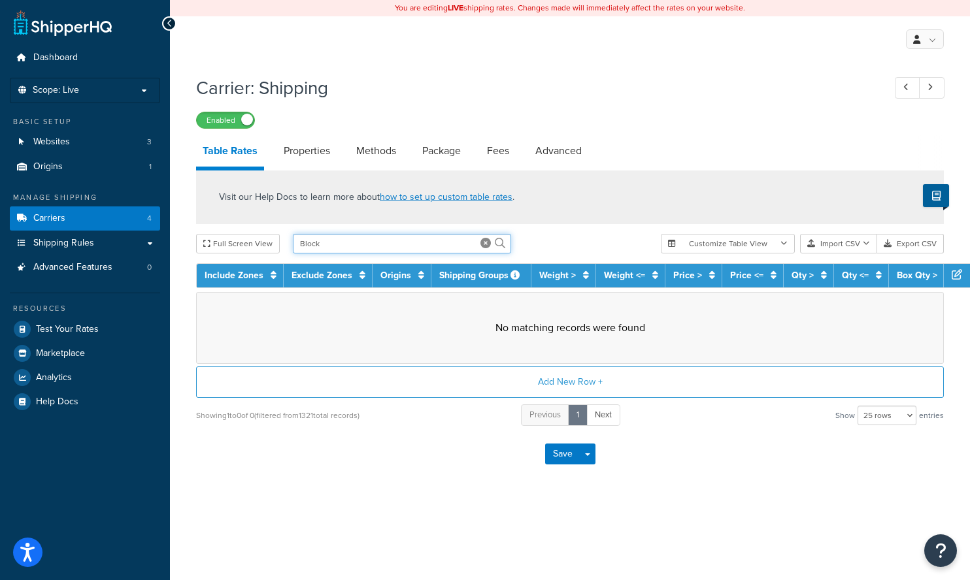
click at [323, 242] on input "Block" at bounding box center [402, 244] width 218 height 20
type input "Bl"
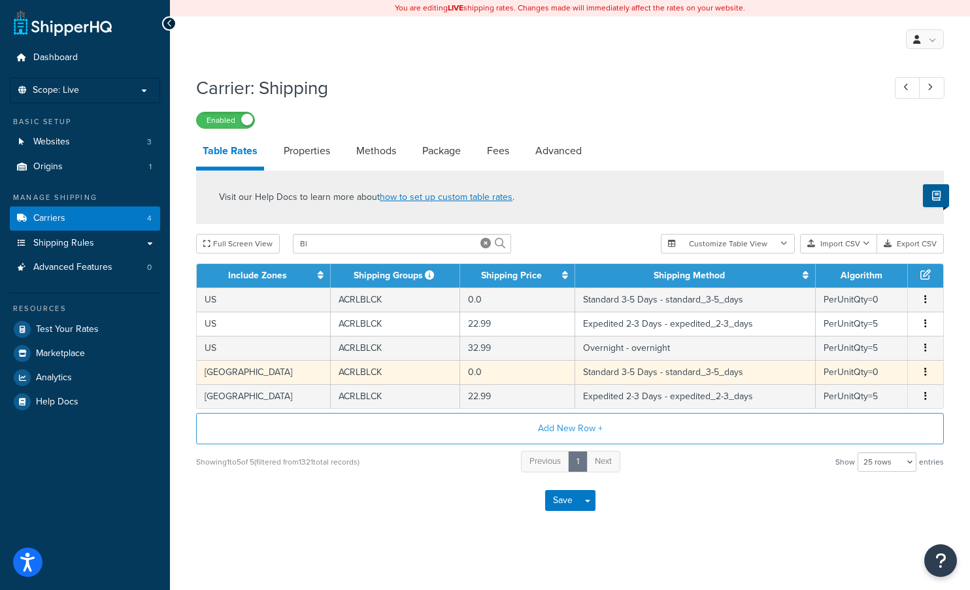
click at [926, 373] on icon "button" at bounding box center [925, 371] width 3 height 9
click at [856, 400] on div "Delete" at bounding box center [858, 401] width 93 height 27
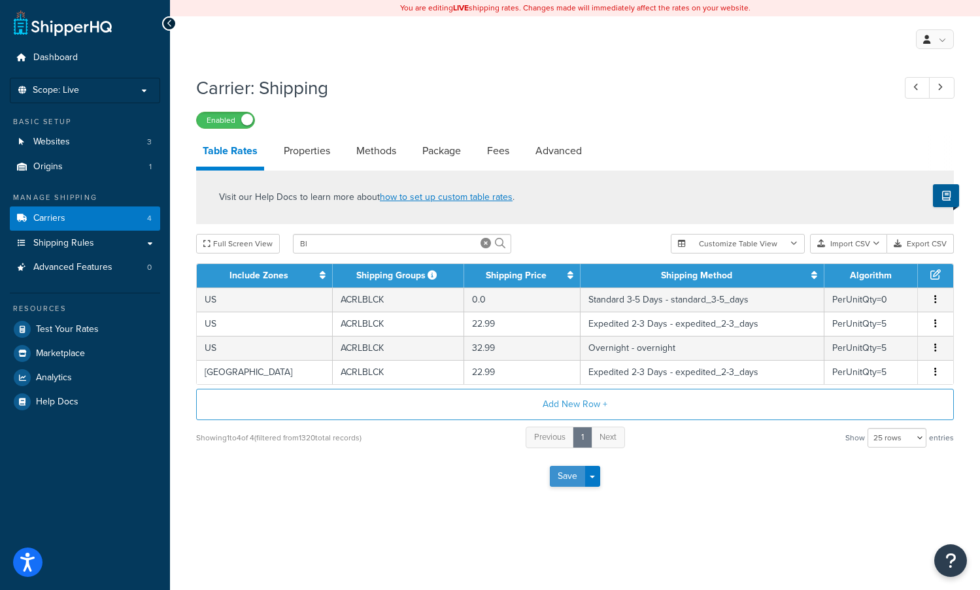
click at [565, 483] on button "Save" at bounding box center [567, 476] width 35 height 21
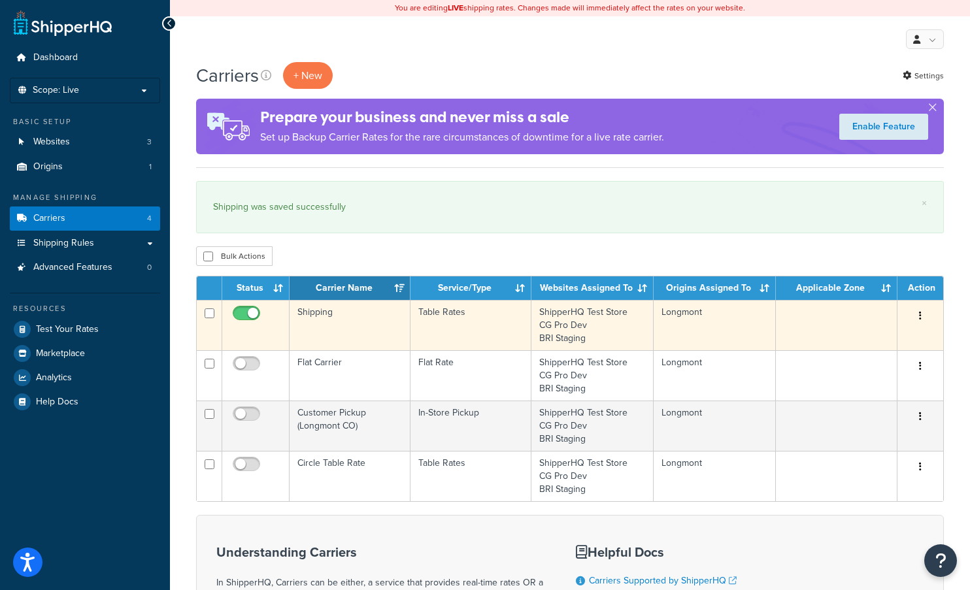
click at [920, 315] on icon "button" at bounding box center [920, 315] width 3 height 9
click at [839, 339] on link "Edit" at bounding box center [867, 342] width 103 height 27
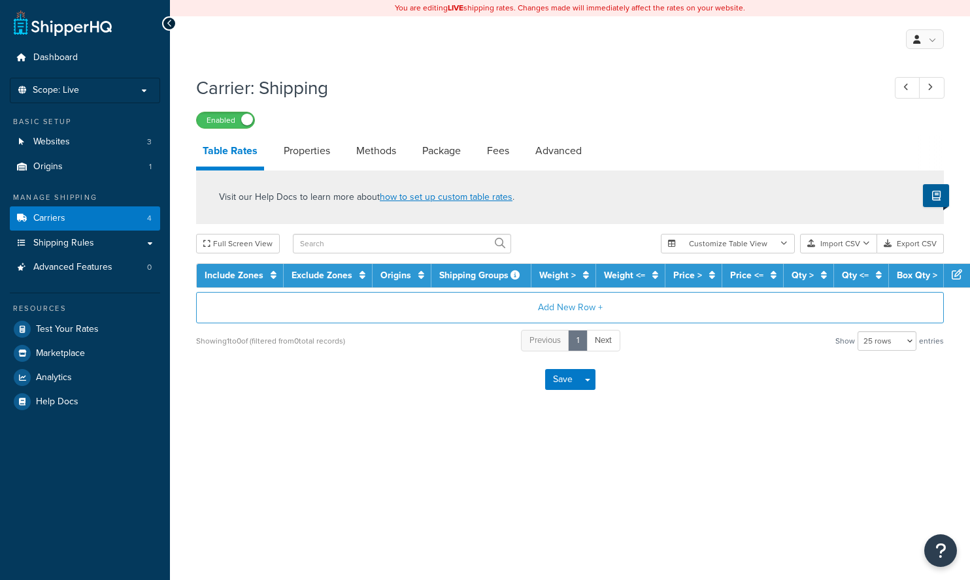
select select "25"
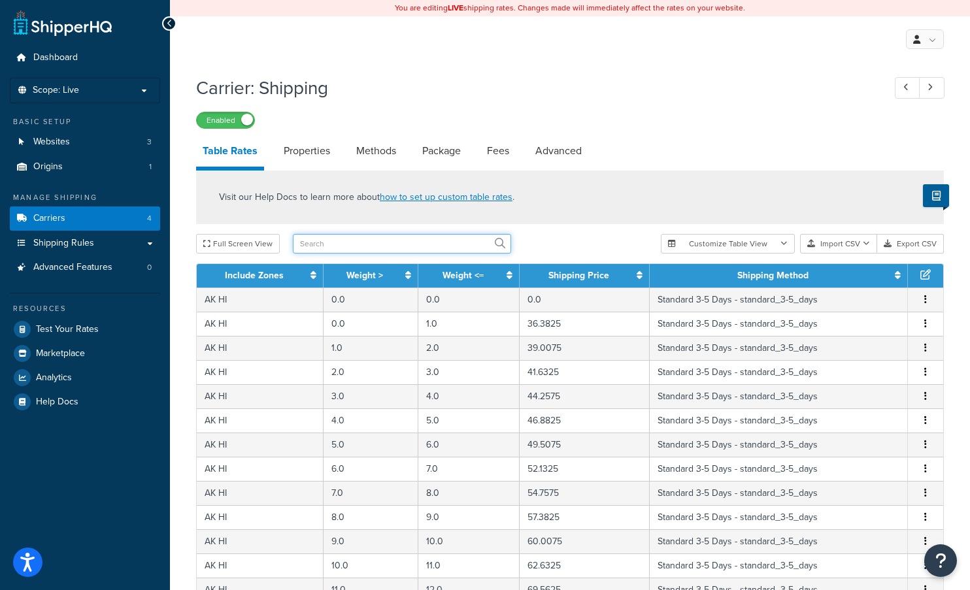
click at [344, 248] on input "text" at bounding box center [402, 244] width 218 height 20
type input "blck"
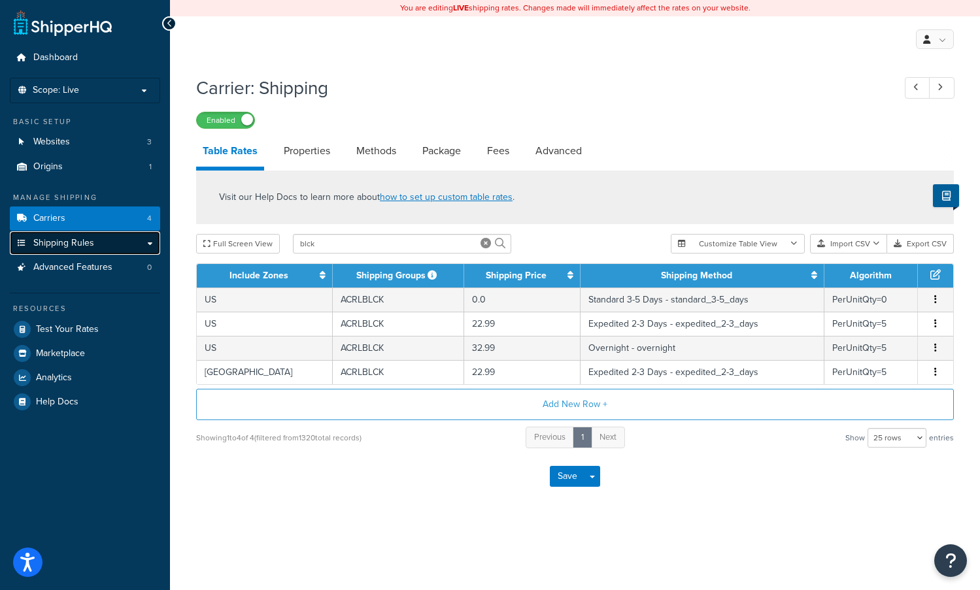
click at [75, 243] on span "Shipping Rules" at bounding box center [63, 243] width 61 height 11
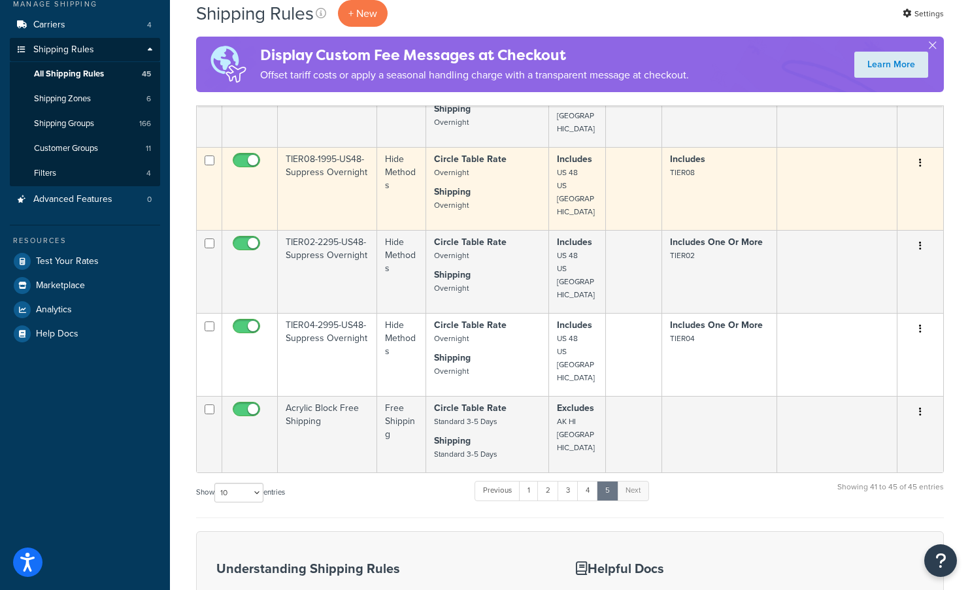
scroll to position [196, 0]
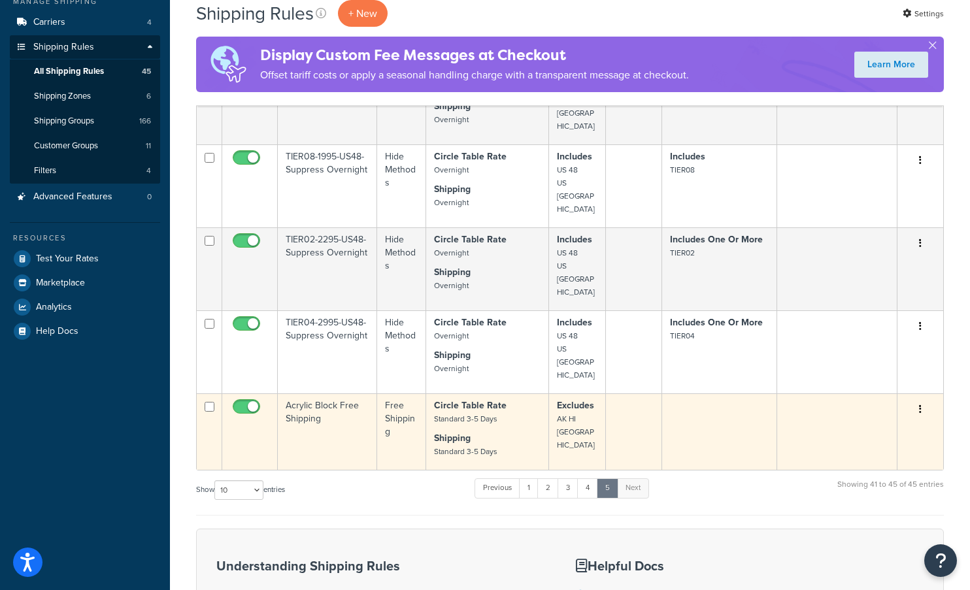
click at [240, 402] on input "checkbox" at bounding box center [248, 410] width 36 height 16
checkbox input "false"
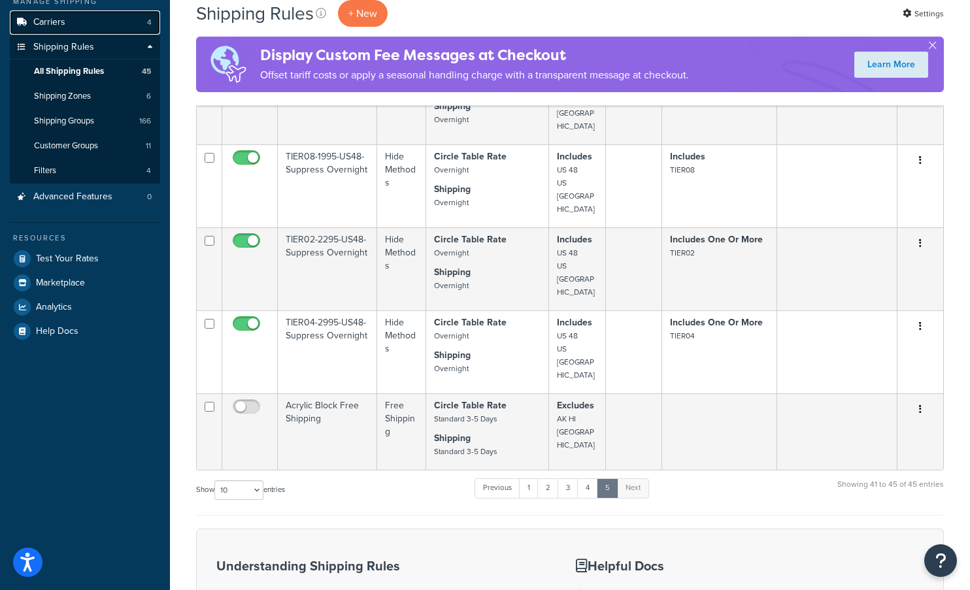
click at [110, 27] on link "Carriers 4" at bounding box center [85, 22] width 150 height 24
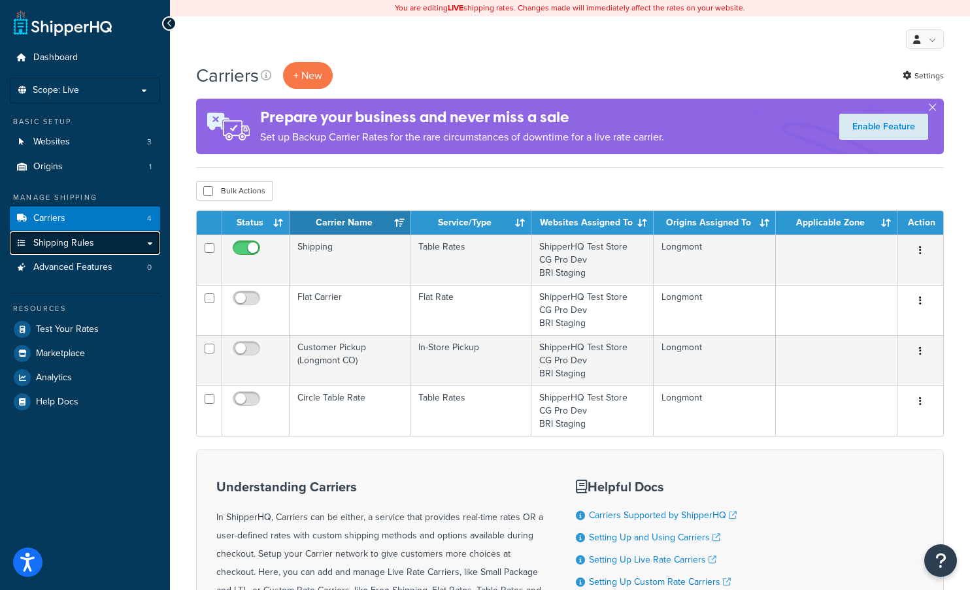
click at [56, 239] on span "Shipping Rules" at bounding box center [63, 243] width 61 height 11
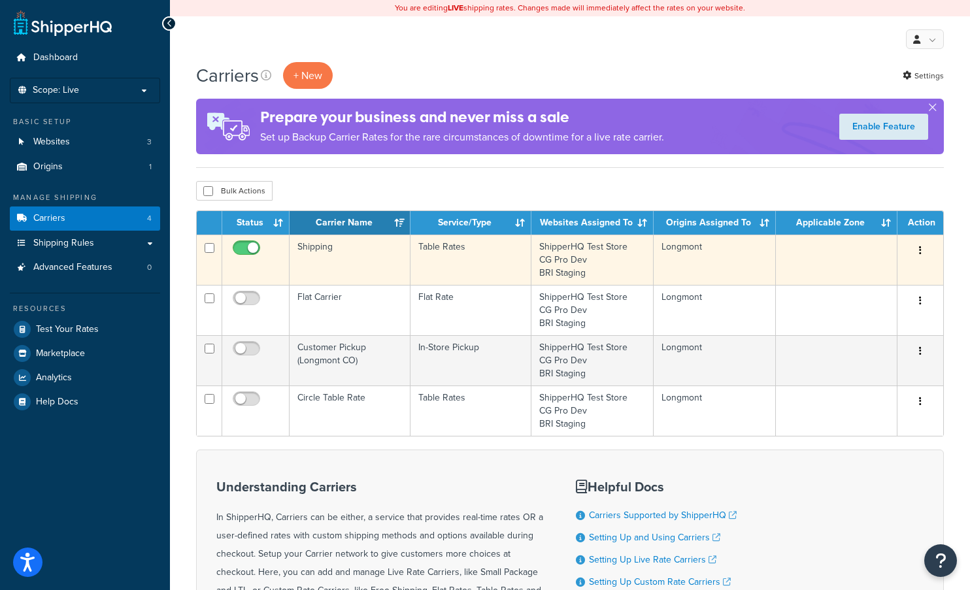
click at [916, 252] on button "button" at bounding box center [920, 251] width 18 height 21
click at [872, 274] on link "Edit" at bounding box center [867, 277] width 103 height 27
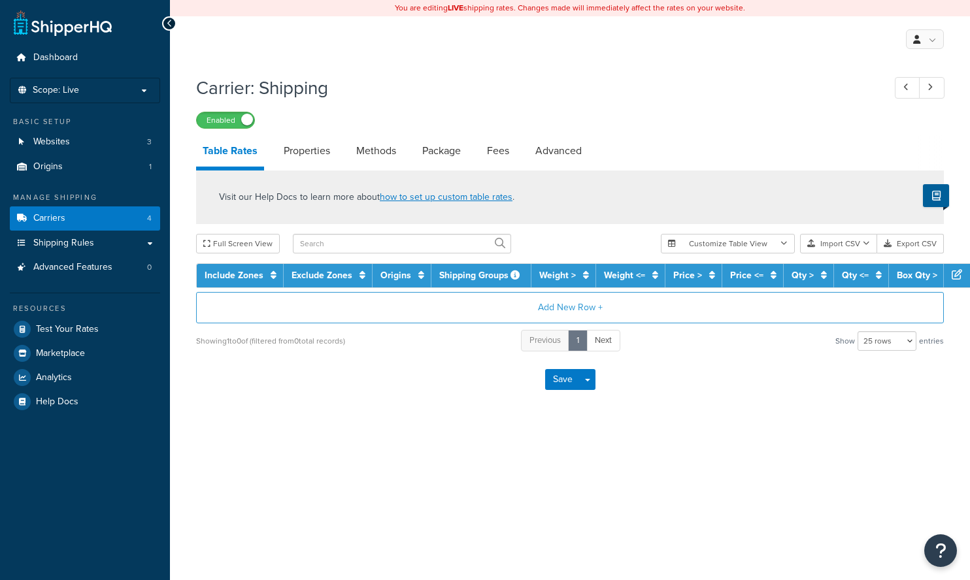
select select "25"
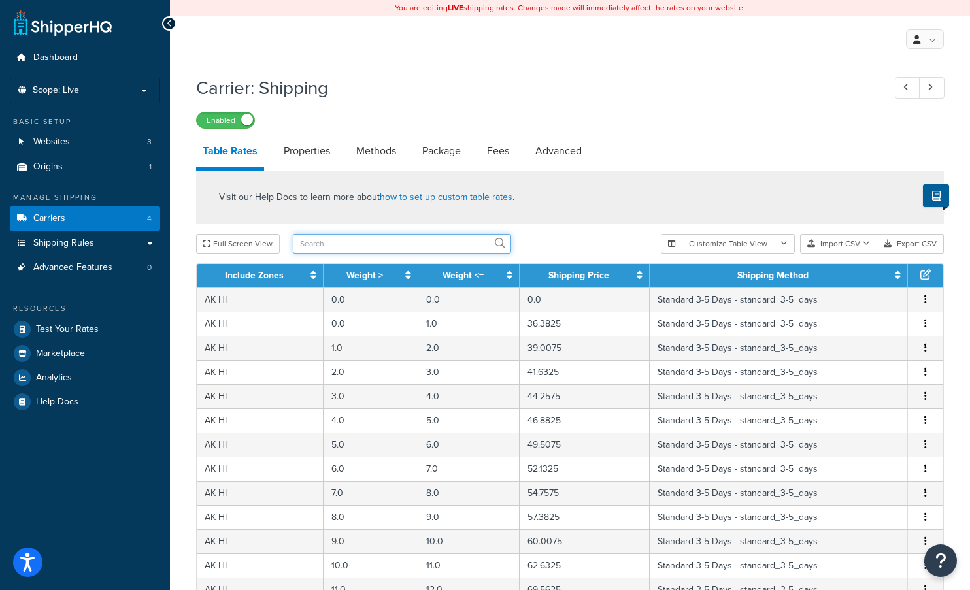
click at [354, 244] on input "text" at bounding box center [402, 244] width 218 height 20
type input "blck"
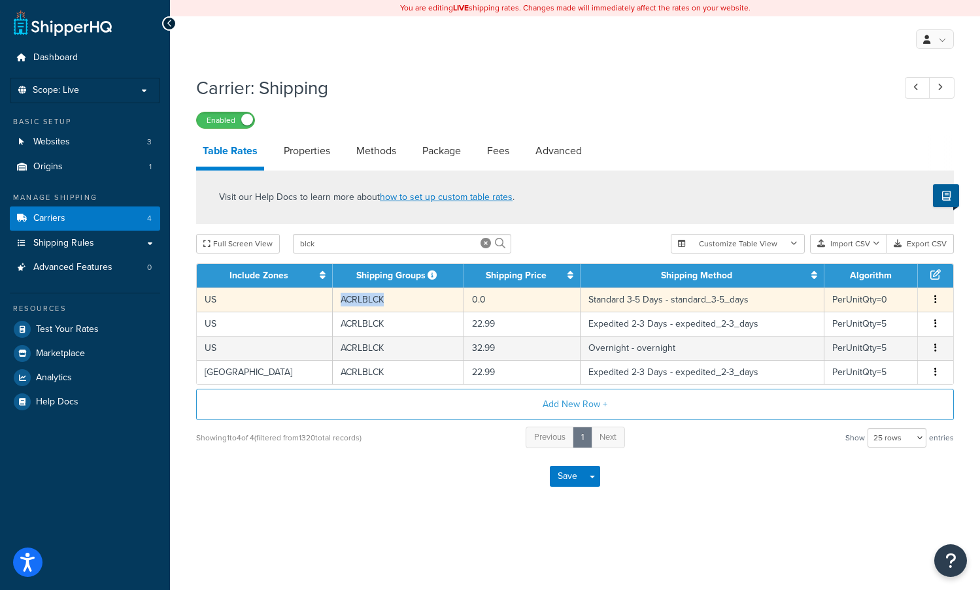
drag, startPoint x: 375, startPoint y: 304, endPoint x: 323, endPoint y: 301, distance: 51.7
click at [333, 301] on td "ACRLBLCK" at bounding box center [398, 300] width 131 height 24
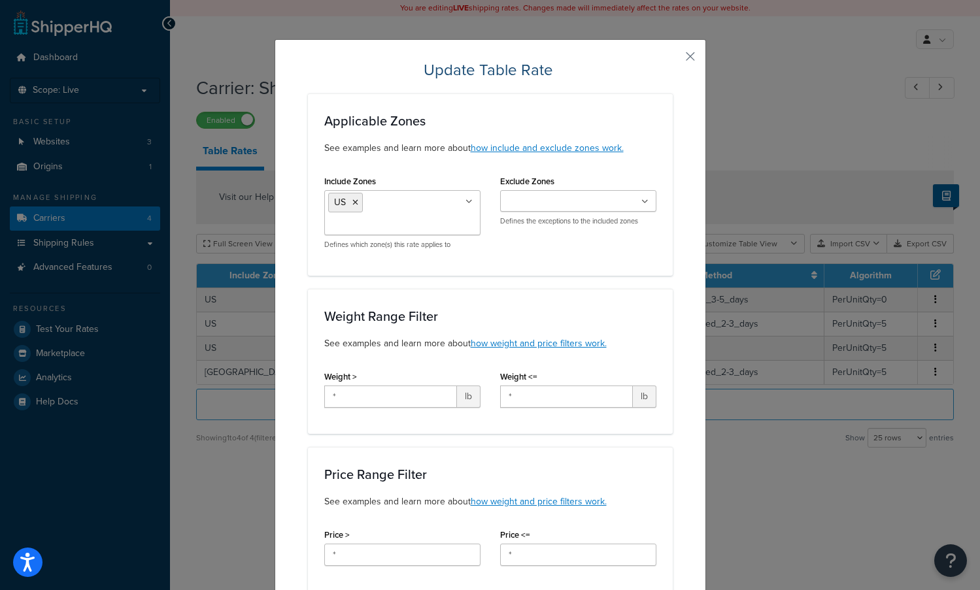
drag, startPoint x: 323, startPoint y: 301, endPoint x: 525, endPoint y: 76, distance: 302.7
click at [525, 76] on h2 "Update Table Rate" at bounding box center [490, 69] width 365 height 21
click at [673, 59] on button "button" at bounding box center [670, 60] width 3 height 3
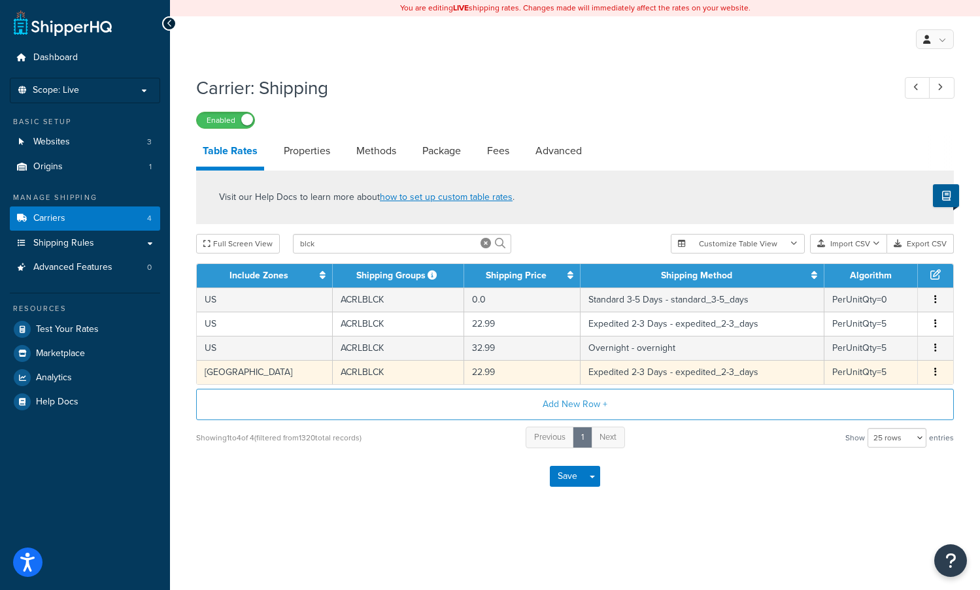
click at [937, 376] on button "button" at bounding box center [935, 372] width 10 height 14
click at [890, 376] on div "Duplicate" at bounding box center [868, 374] width 93 height 27
select select "66008"
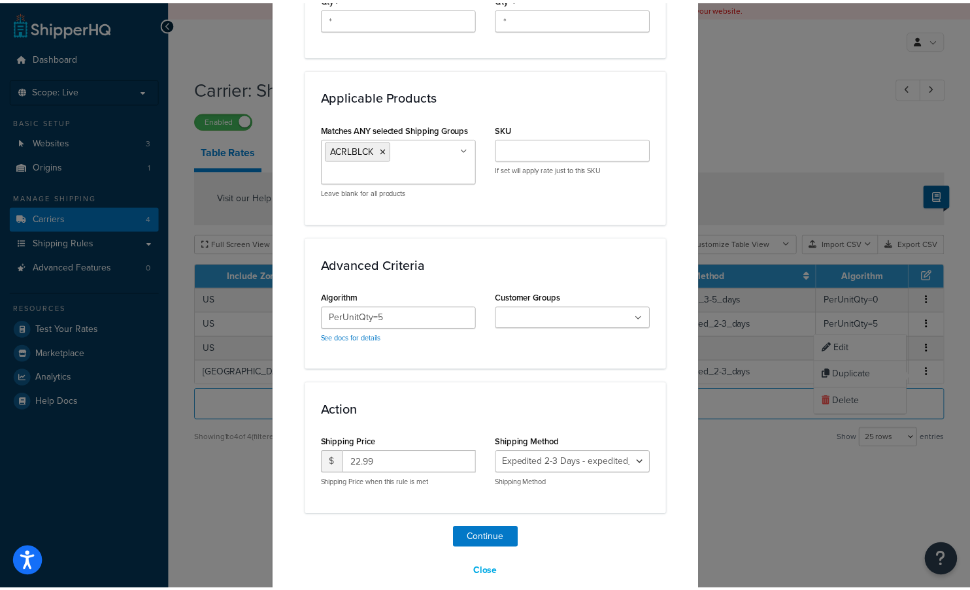
scroll to position [740, 0]
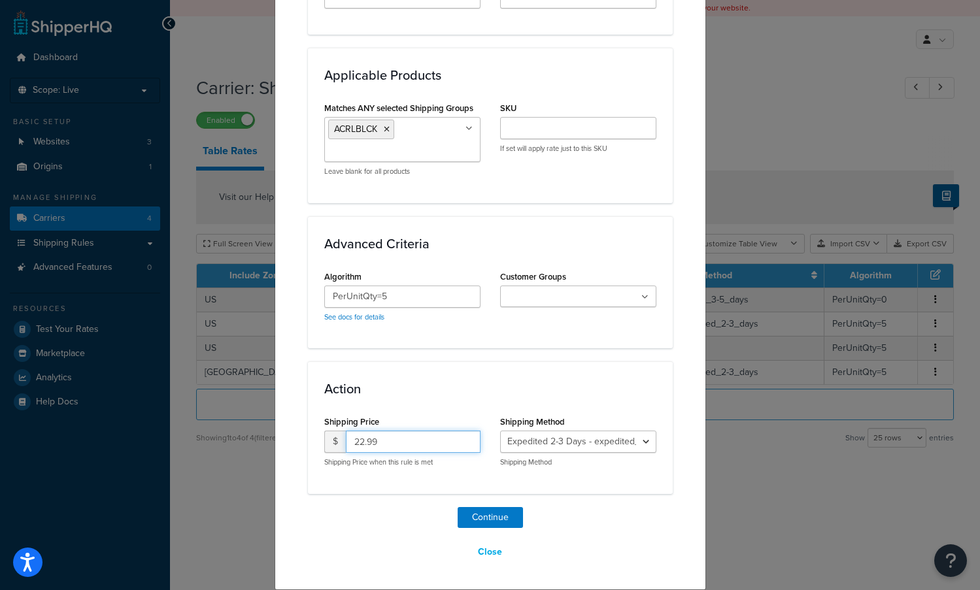
drag, startPoint x: 375, startPoint y: 439, endPoint x: 329, endPoint y: 439, distance: 45.8
click at [329, 439] on div "$ 22.99" at bounding box center [402, 442] width 156 height 22
type input "14.95"
drag, startPoint x: 484, startPoint y: 516, endPoint x: 597, endPoint y: 500, distance: 114.8
click at [594, 512] on div "Continue Close" at bounding box center [490, 535] width 365 height 56
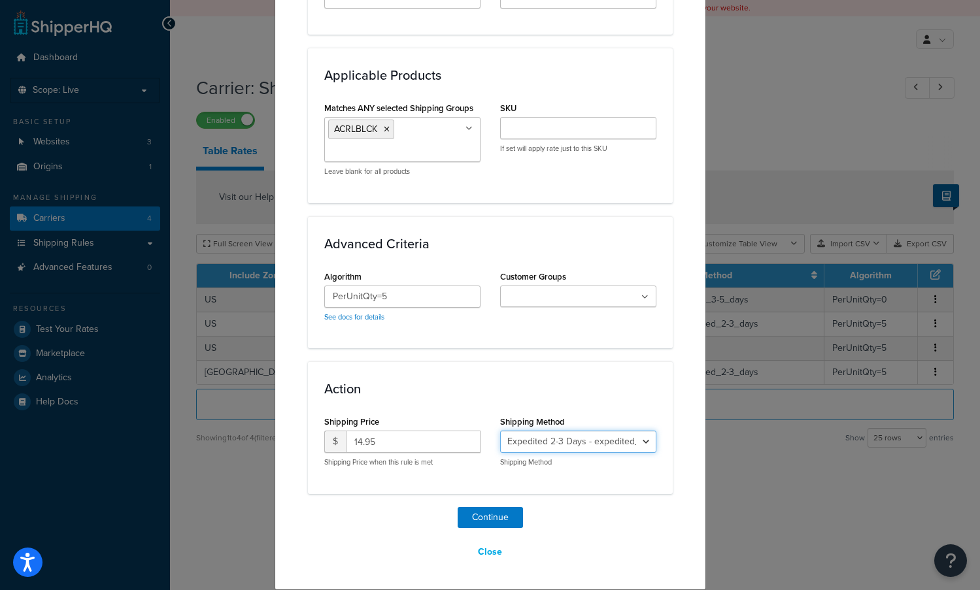
click at [575, 437] on select "Standard 3-5 Days - standard_3-5_days Expedited 2-3 Days - expedited_2-3_days N…" at bounding box center [578, 442] width 156 height 22
select select "66007"
click at [500, 431] on select "Standard 3-5 Days - standard_3-5_days Expedited 2-3 Days - expedited_2-3_days N…" at bounding box center [578, 442] width 156 height 22
click at [487, 516] on button "Continue" at bounding box center [490, 517] width 65 height 21
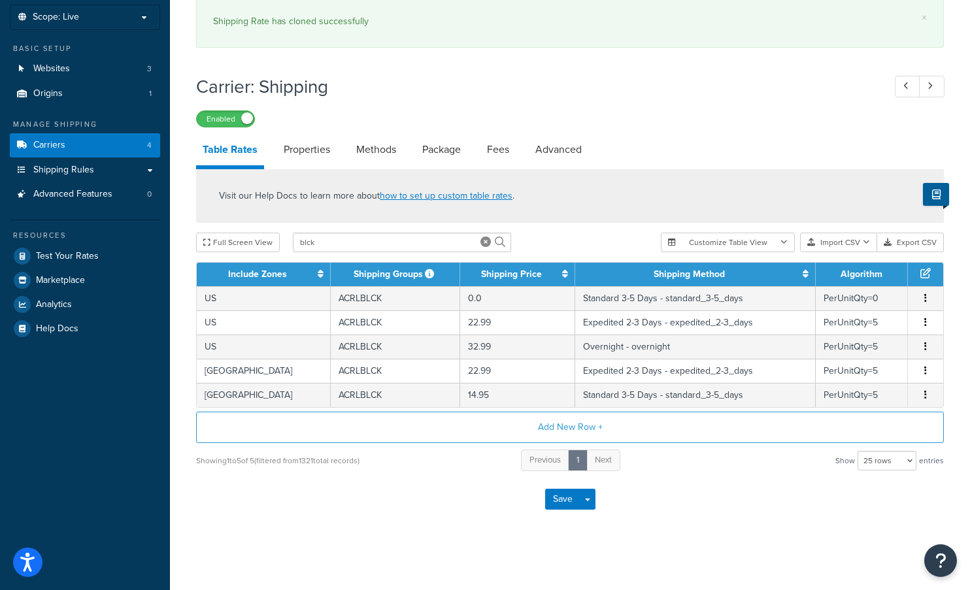
scroll to position [76, 0]
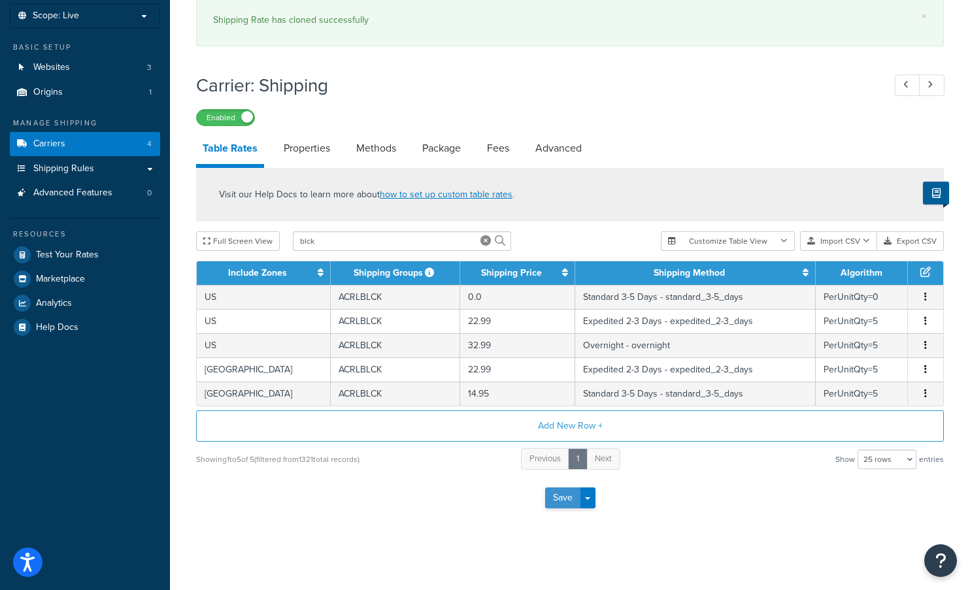
click at [566, 500] on button "Save" at bounding box center [562, 498] width 35 height 21
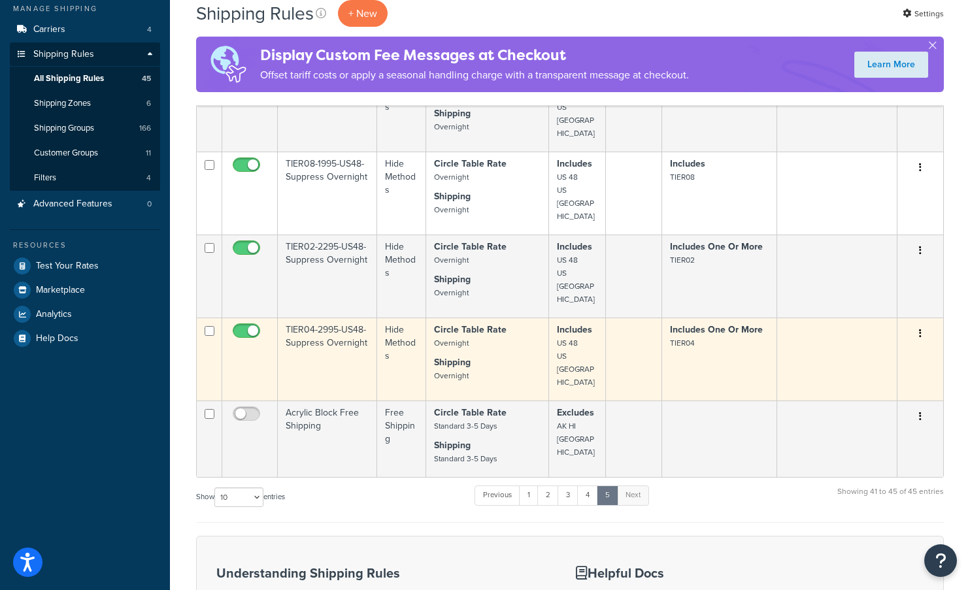
scroll to position [261, 0]
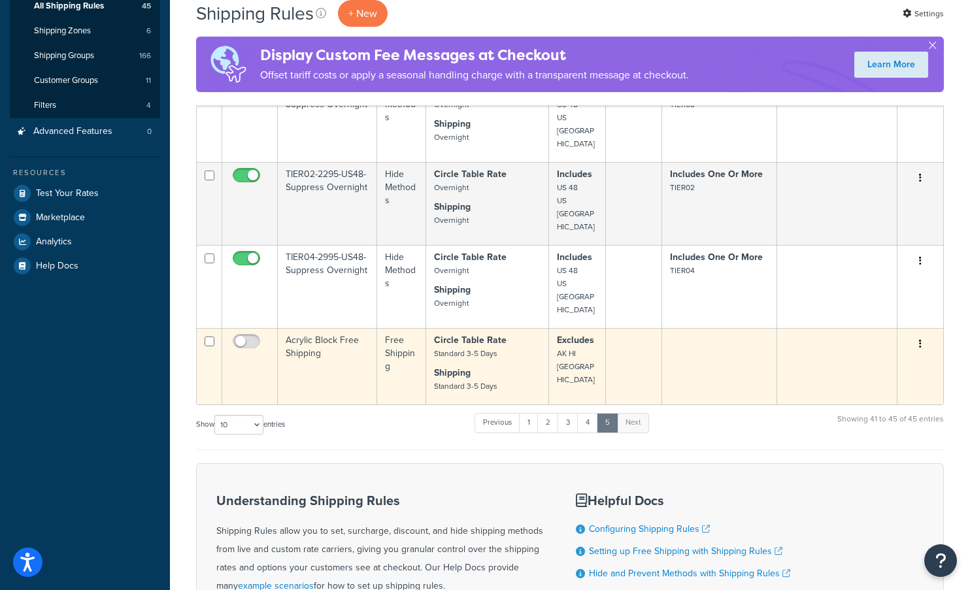
click at [684, 328] on td at bounding box center [719, 366] width 115 height 76
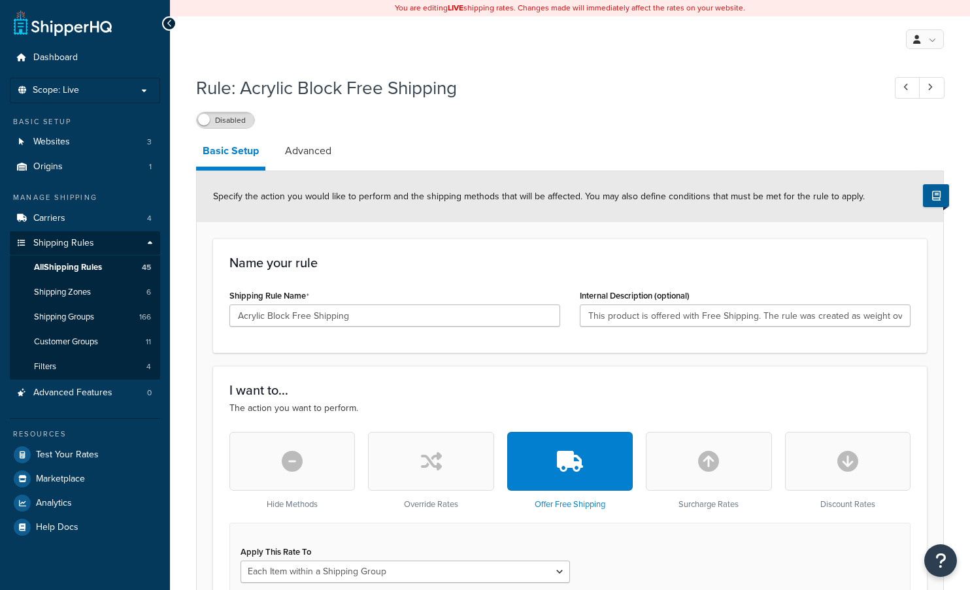
select select "ITEM"
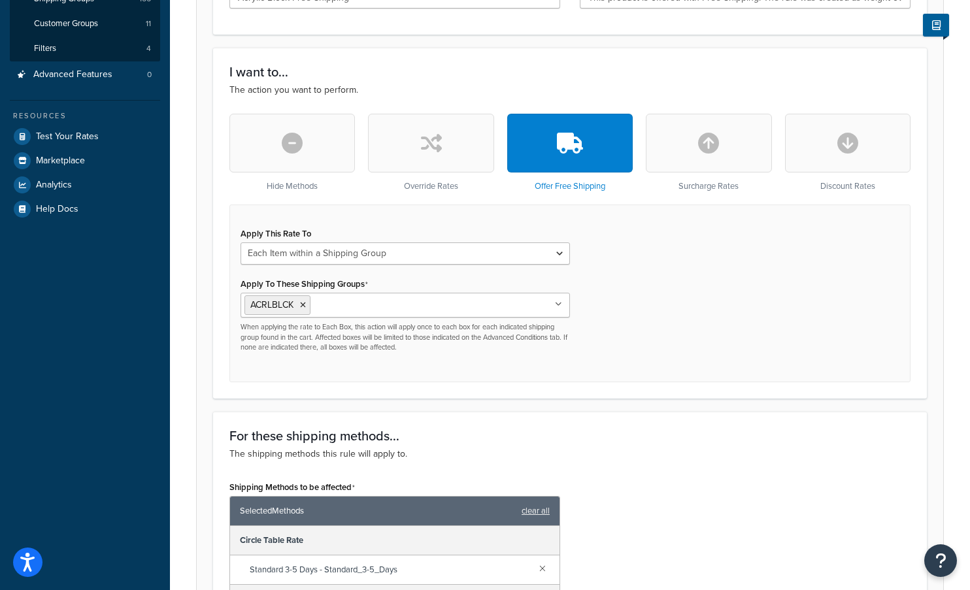
scroll to position [327, 0]
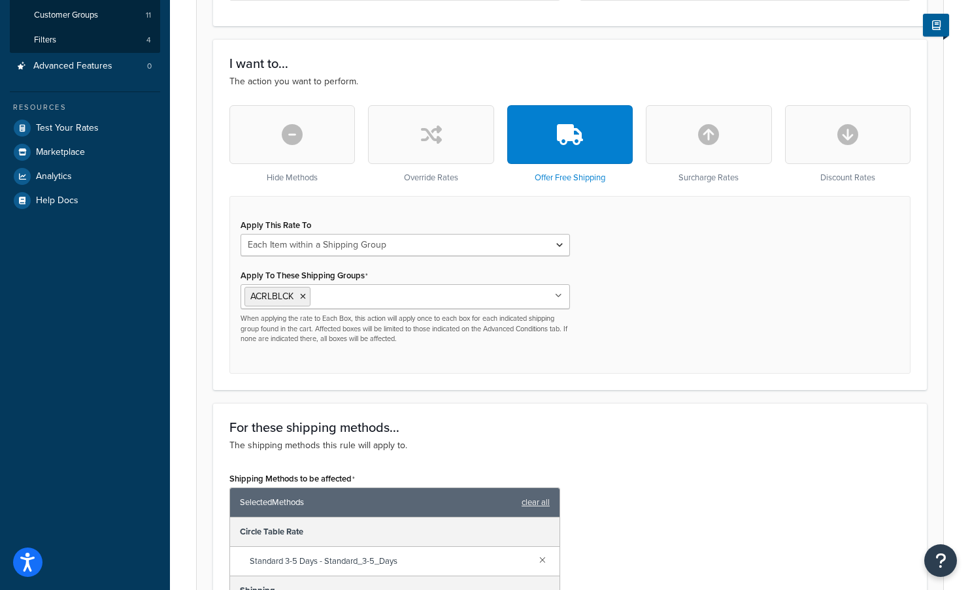
click at [369, 297] on input "Apply To These Shipping Groups" at bounding box center [372, 296] width 116 height 14
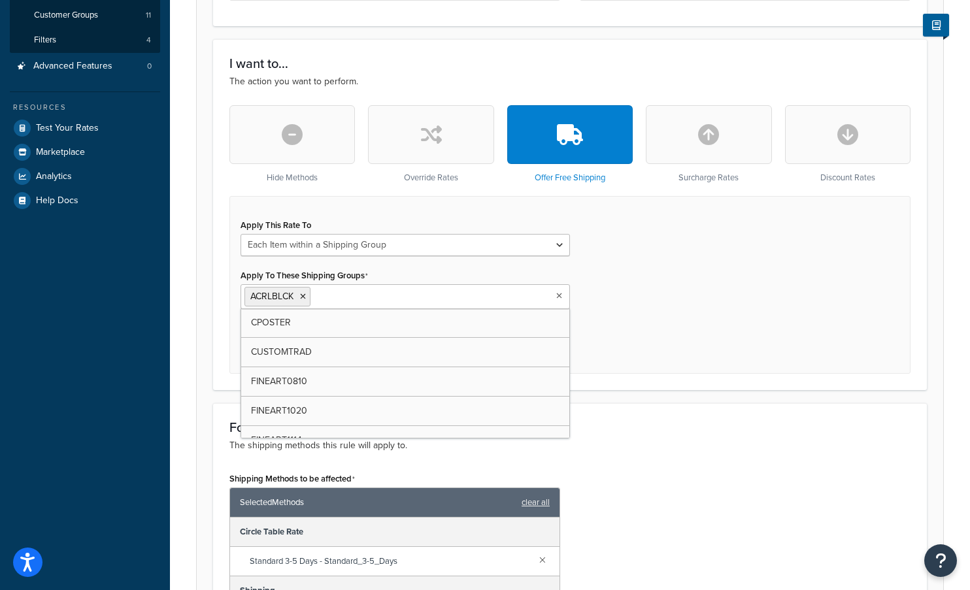
click at [677, 300] on div "Apply This Rate To Each Shipment in the Cart Each Shipping Group in the Cart Ea…" at bounding box center [569, 284] width 681 height 177
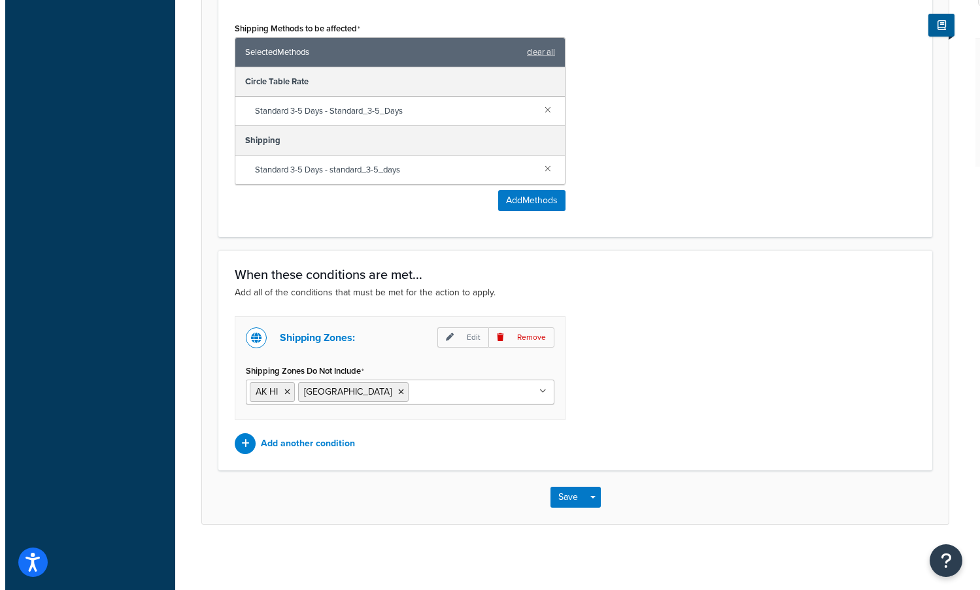
scroll to position [778, 0]
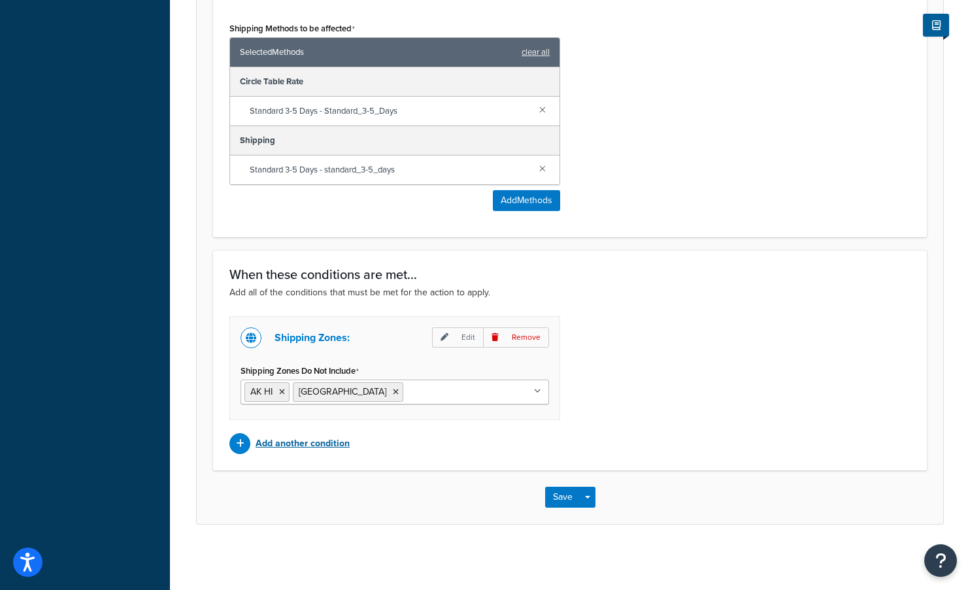
click at [297, 439] on p "Add another condition" at bounding box center [303, 444] width 94 height 18
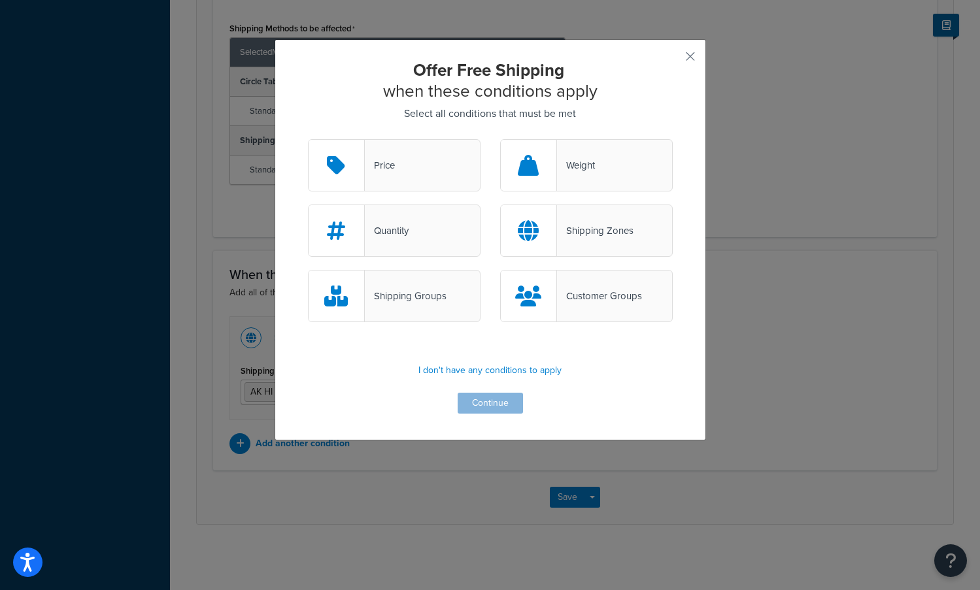
click at [412, 288] on div "Shipping Groups" at bounding box center [406, 296] width 82 height 18
click at [0, 0] on input "Shipping Groups" at bounding box center [0, 0] width 0 height 0
click at [480, 405] on button "Continue" at bounding box center [490, 403] width 65 height 21
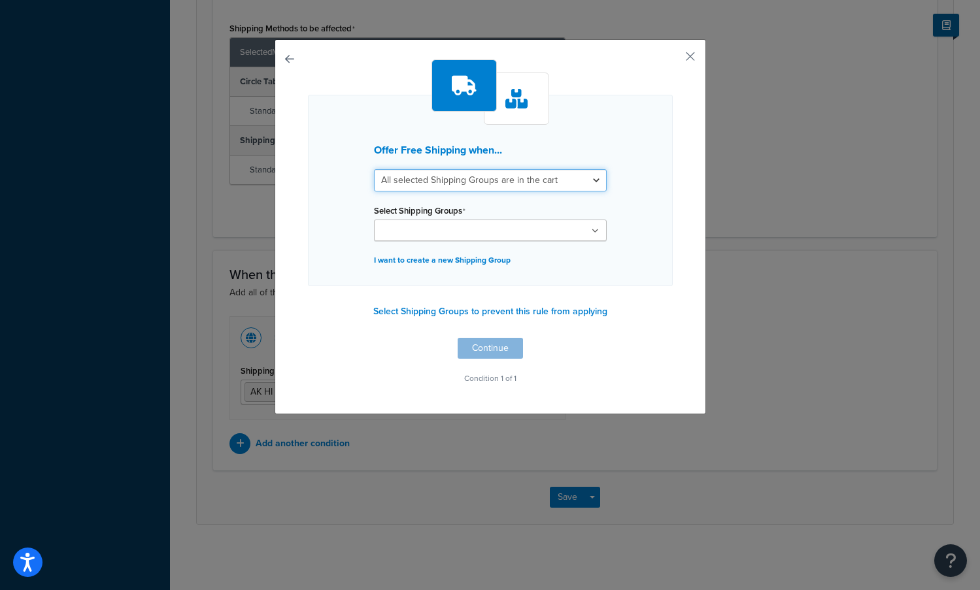
click at [592, 180] on select "All selected Shipping Groups are in the cart Any selected Shipping Groups are i…" at bounding box center [490, 180] width 233 height 22
select select "any"
click at [374, 169] on select "All selected Shipping Groups are in the cart Any selected Shipping Groups are i…" at bounding box center [490, 180] width 233 height 22
click at [436, 231] on input "Select Shipping Groups" at bounding box center [436, 231] width 116 height 14
click at [659, 213] on div "Offer Free Shipping when... All selected Shipping Groups are in the cart Any se…" at bounding box center [490, 191] width 365 height 192
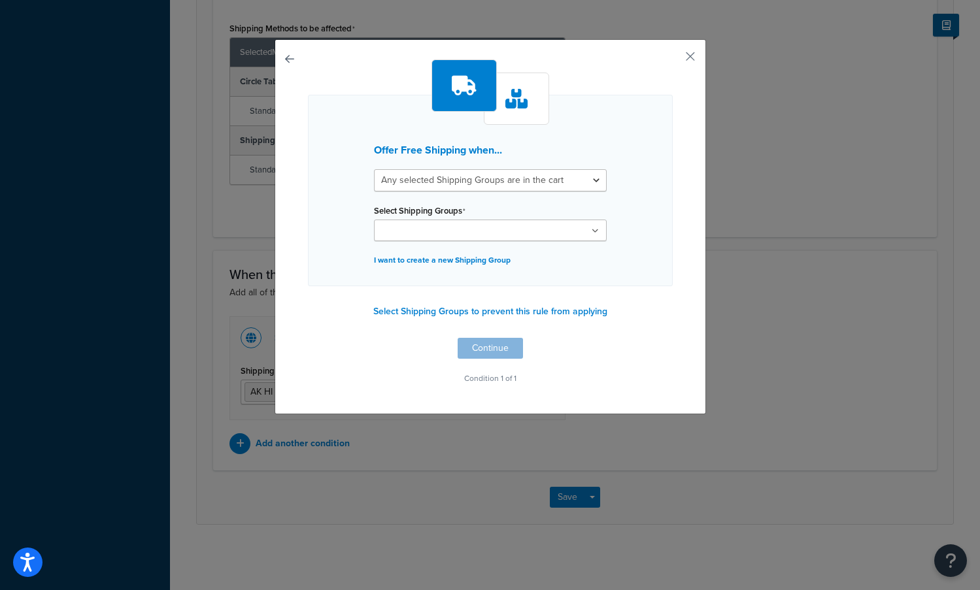
click at [475, 233] on input "Select Shipping Groups" at bounding box center [436, 231] width 116 height 14
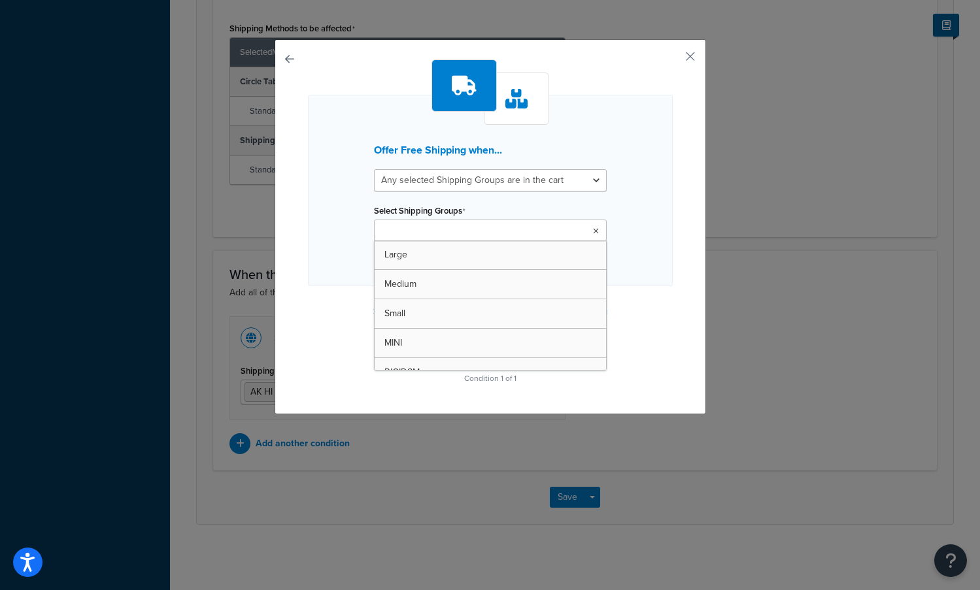
click at [640, 212] on div "Offer Free Shipping when... All selected Shipping Groups are in the cart Any se…" at bounding box center [490, 191] width 365 height 192
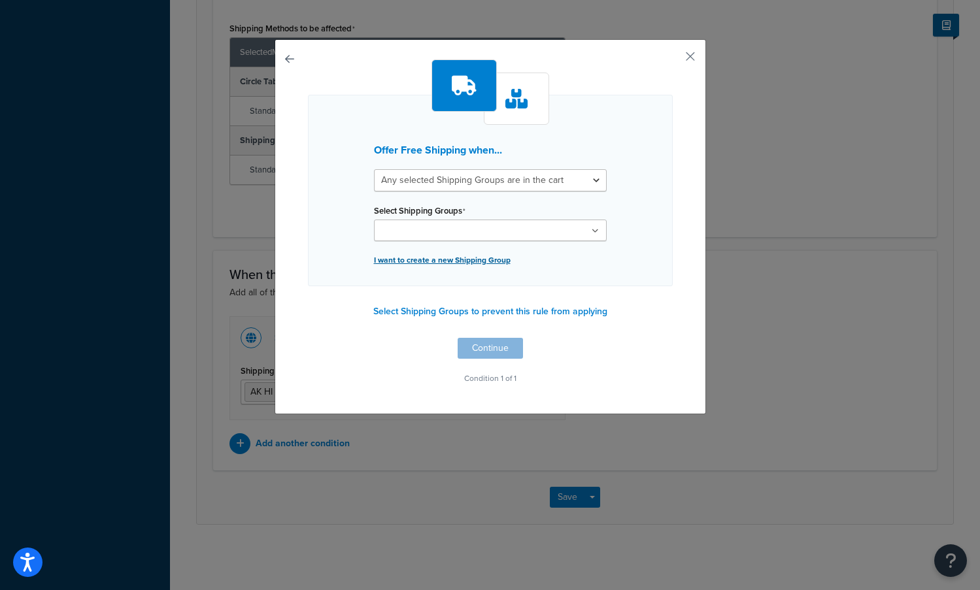
click at [446, 259] on p "I want to create a new Shipping Group" at bounding box center [490, 260] width 233 height 18
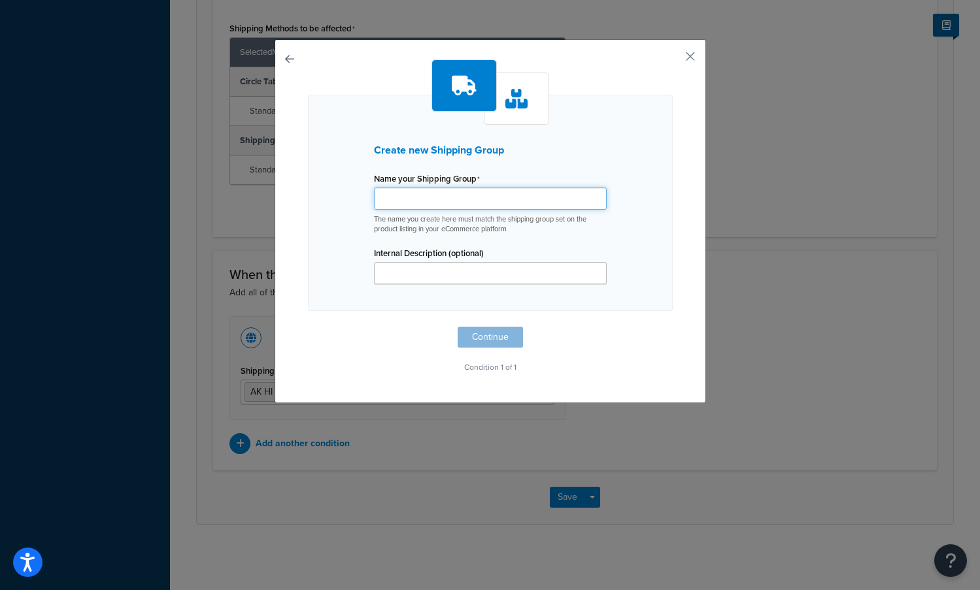
click at [414, 200] on input "Shipping Rule Name" at bounding box center [490, 199] width 233 height 22
type input "Acrylic Block Free Shipping"
drag, startPoint x: 493, startPoint y: 203, endPoint x: 368, endPoint y: 194, distance: 125.8
click at [368, 194] on div "Name your Shipping Group Acrylic Block Free Shipping The name you create here m…" at bounding box center [490, 231] width 252 height 125
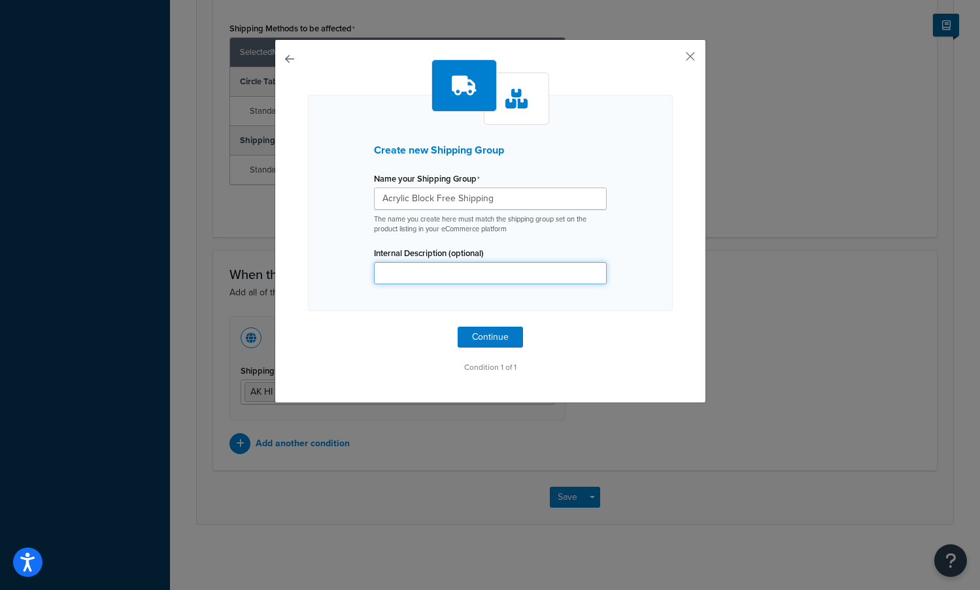
click at [397, 278] on input "Internal Description (optional)" at bounding box center [490, 273] width 233 height 22
paste input "Acrylic Block Free Shipping"
type input "Acrylic Block"
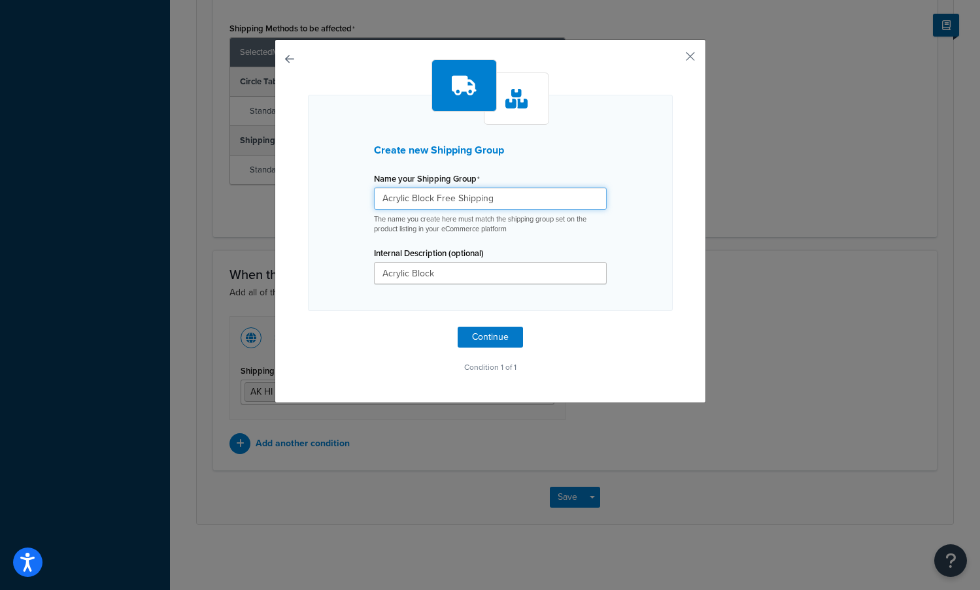
drag, startPoint x: 490, startPoint y: 197, endPoint x: 352, endPoint y: 195, distance: 137.9
click at [352, 195] on div "Create new Shipping Group Name your Shipping Group Acrylic Block Free Shipping …" at bounding box center [490, 203] width 365 height 216
type input "ACRBLCK"
click at [488, 342] on button "Continue" at bounding box center [490, 337] width 65 height 21
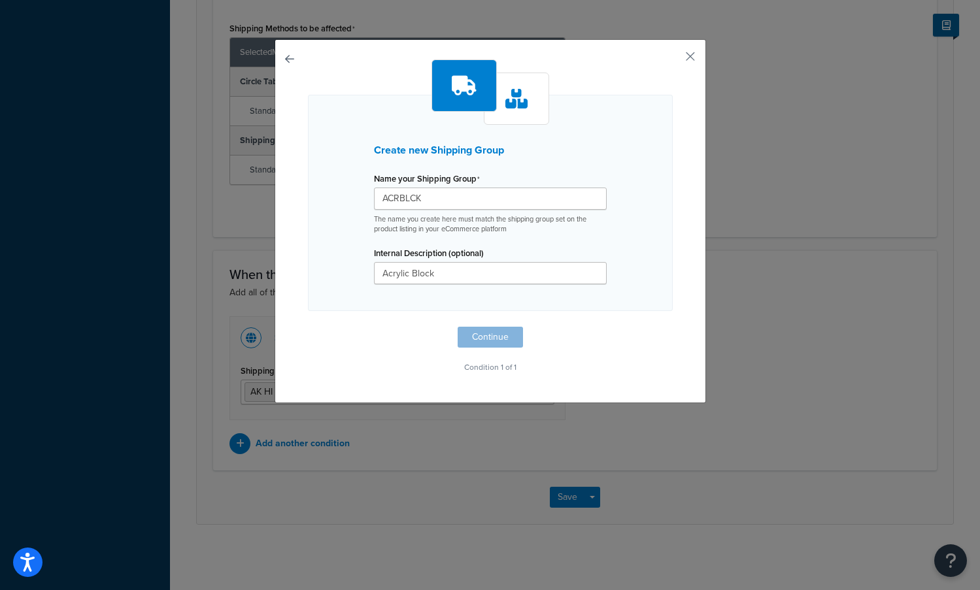
select select "any"
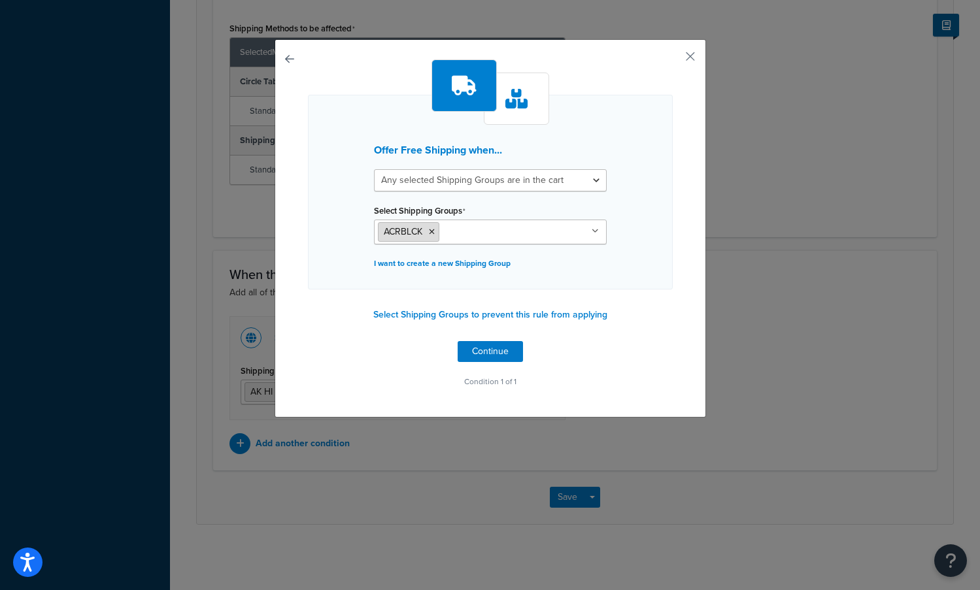
click at [429, 232] on icon at bounding box center [432, 232] width 6 height 8
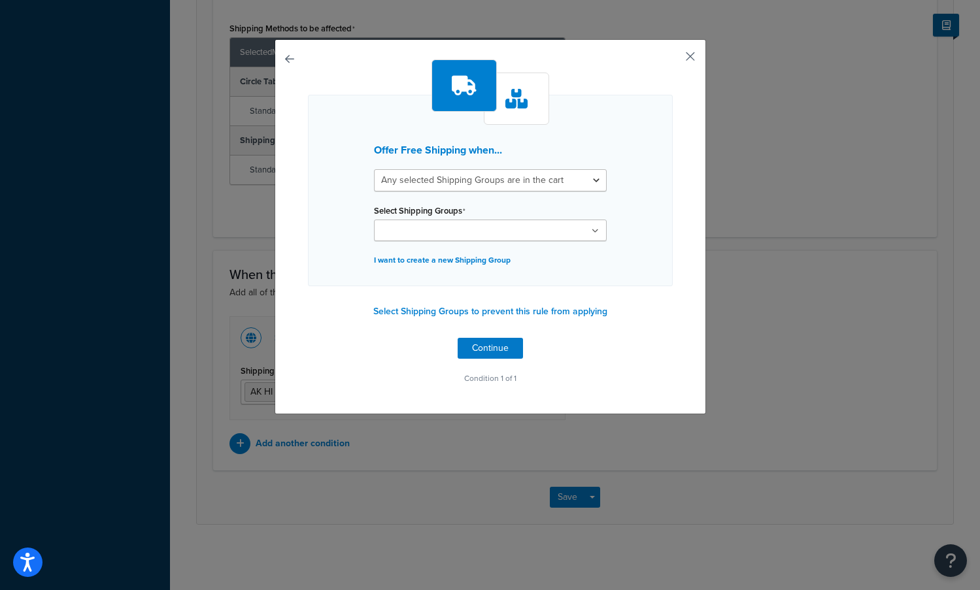
click at [673, 59] on button "button" at bounding box center [670, 60] width 3 height 3
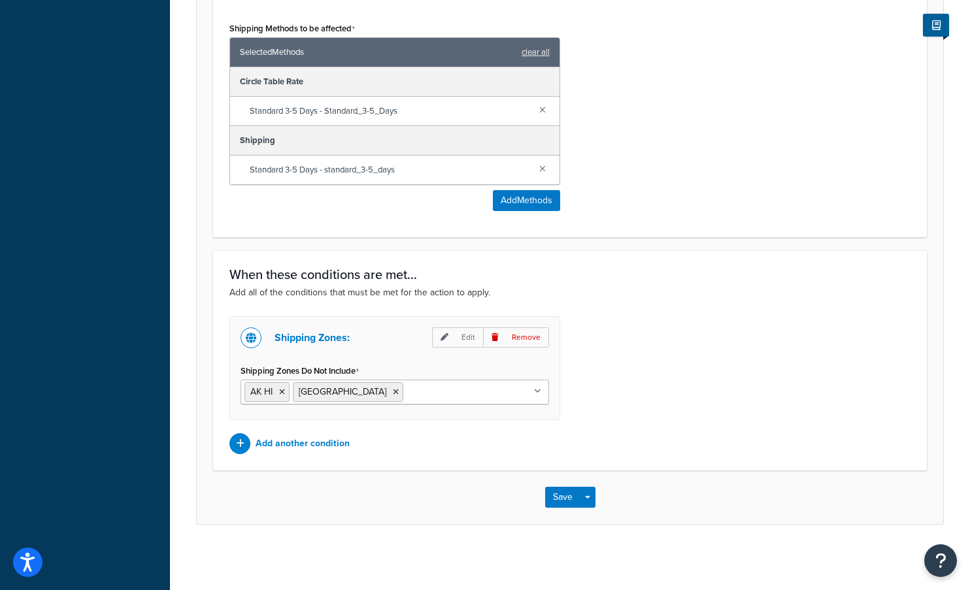
click at [620, 428] on div "Shipping Zones: Edit Remove Shipping Zones Do Not Include AK HI Canada US 48 US…" at bounding box center [570, 385] width 701 height 138
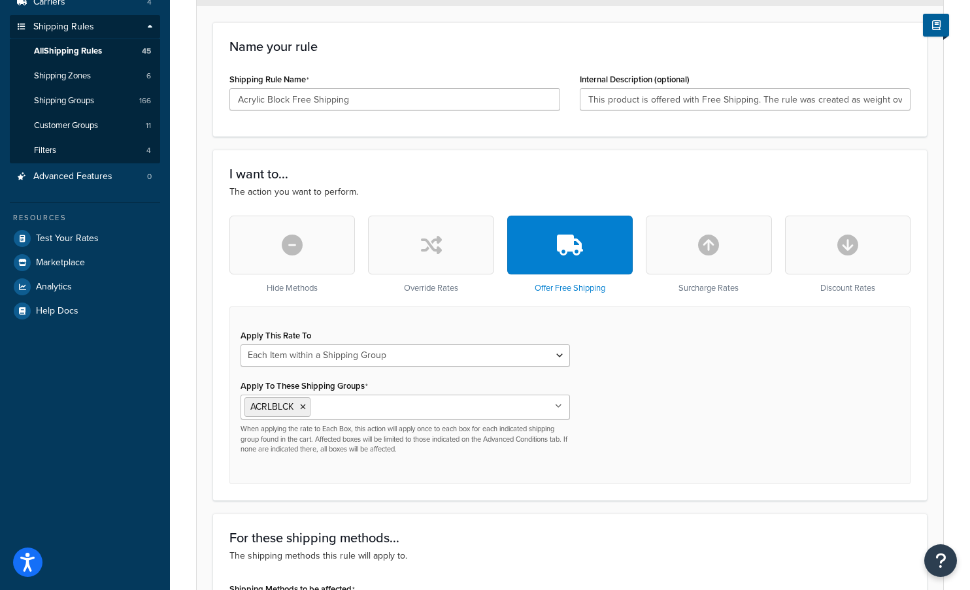
scroll to position [256, 0]
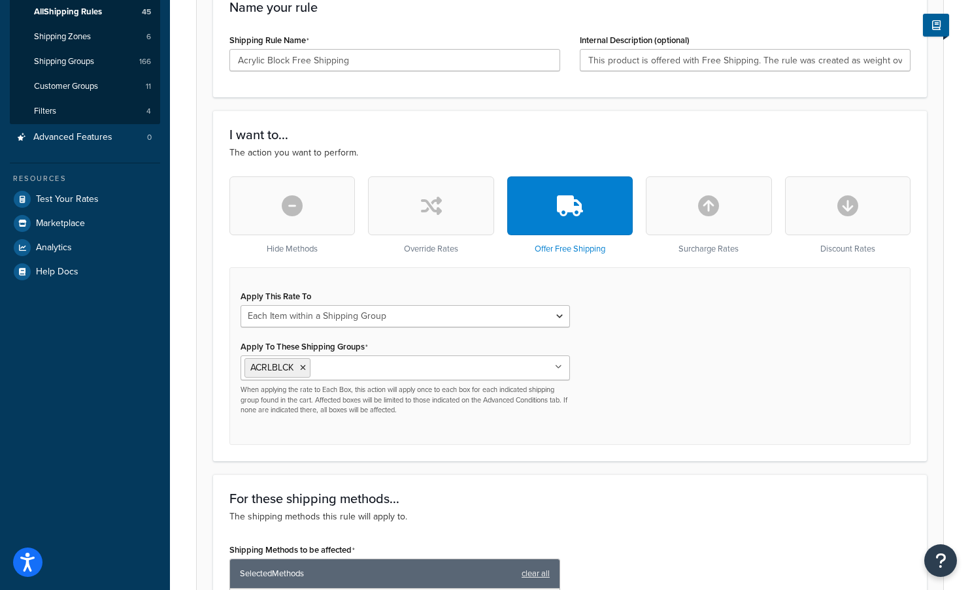
click at [730, 398] on div "Apply This Rate To Each Shipment in the Cart Each Shipping Group in the Cart Ea…" at bounding box center [569, 355] width 681 height 177
click at [609, 333] on div "Apply This Rate To Each Shipment in the Cart Each Shipping Group in the Cart Ea…" at bounding box center [569, 355] width 681 height 177
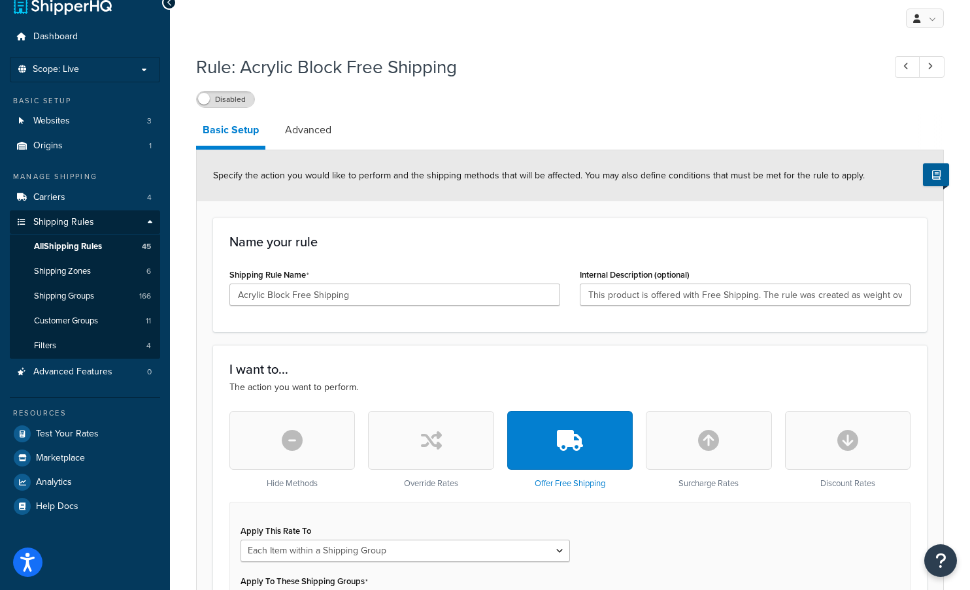
scroll to position [0, 0]
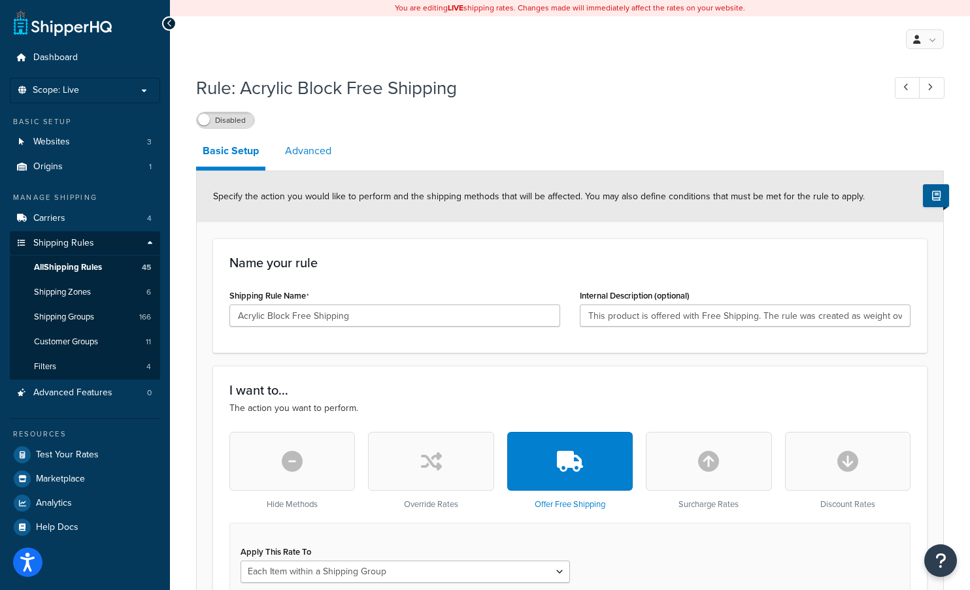
click at [307, 154] on link "Advanced" at bounding box center [307, 150] width 59 height 31
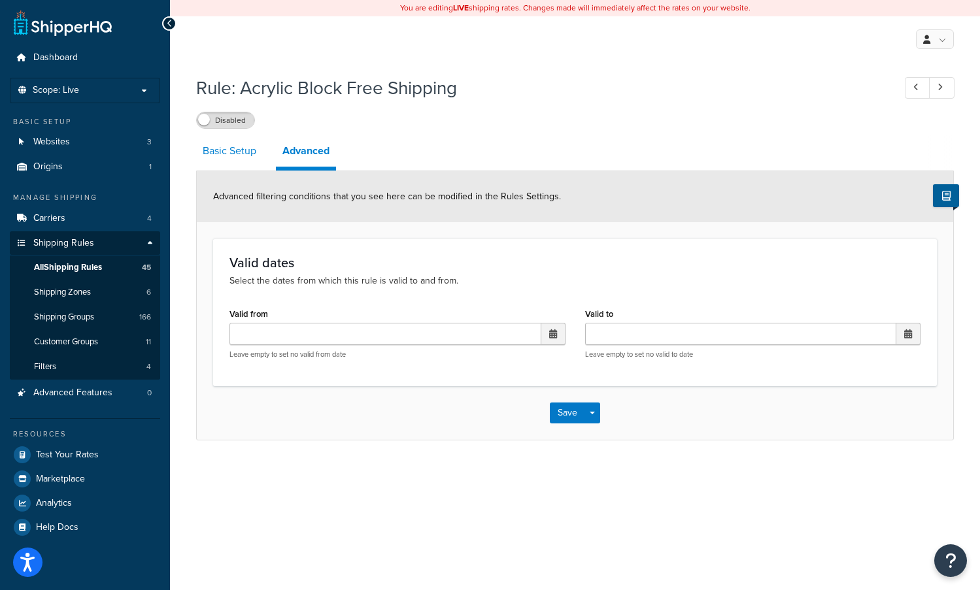
click at [221, 152] on link "Basic Setup" at bounding box center [229, 150] width 67 height 31
select select "ITEM"
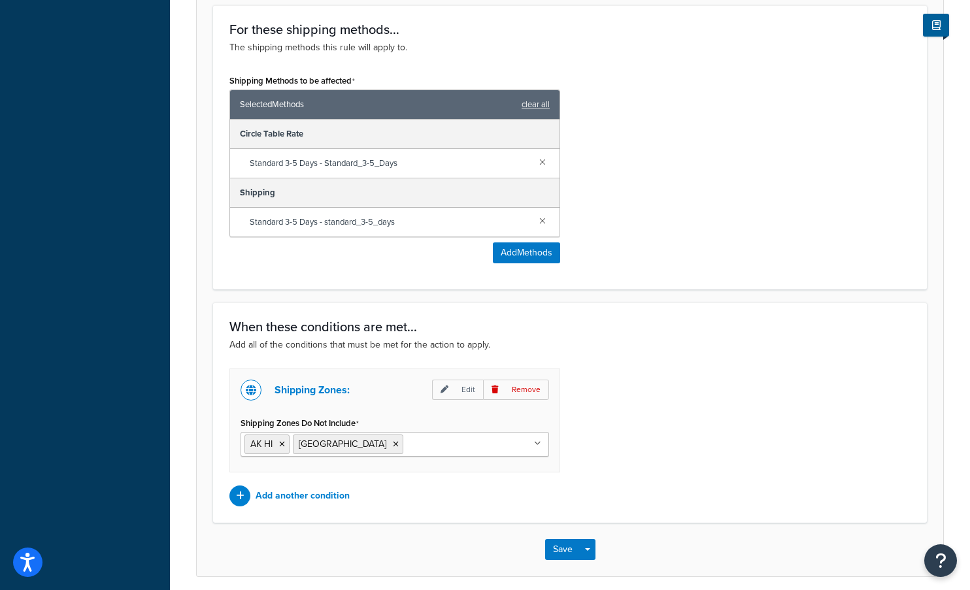
scroll to position [778, 0]
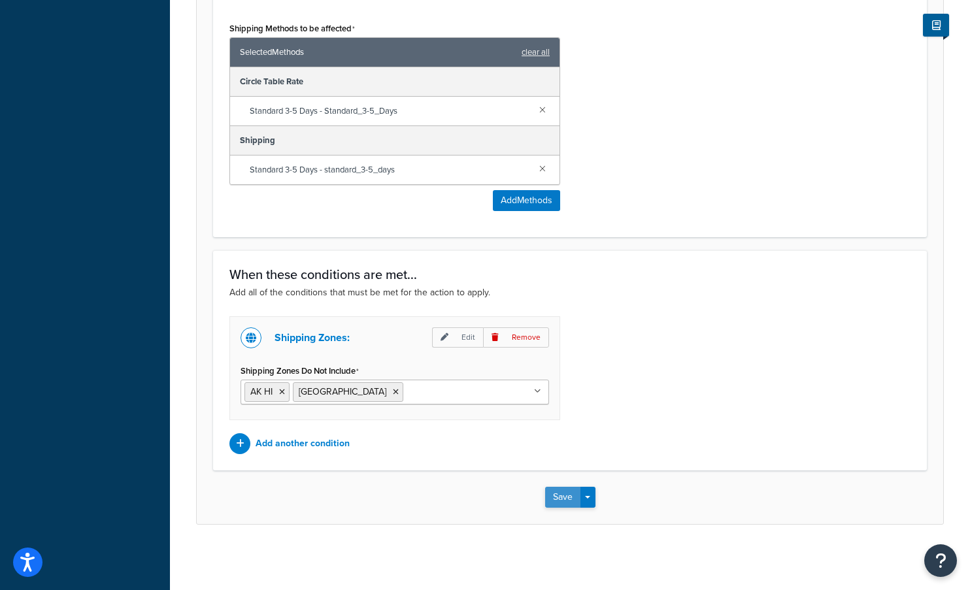
click at [552, 501] on button "Save" at bounding box center [562, 497] width 35 height 21
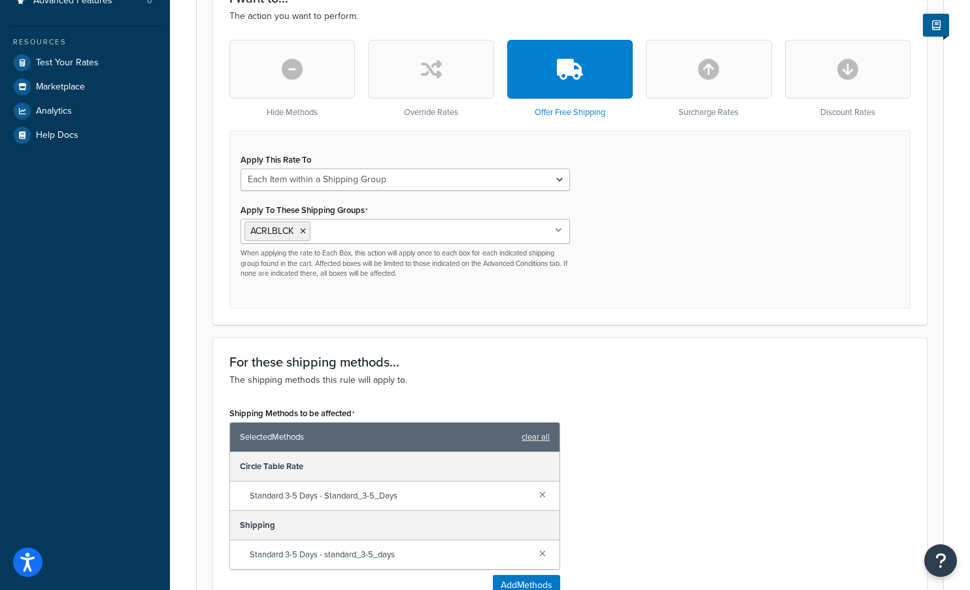
scroll to position [574, 0]
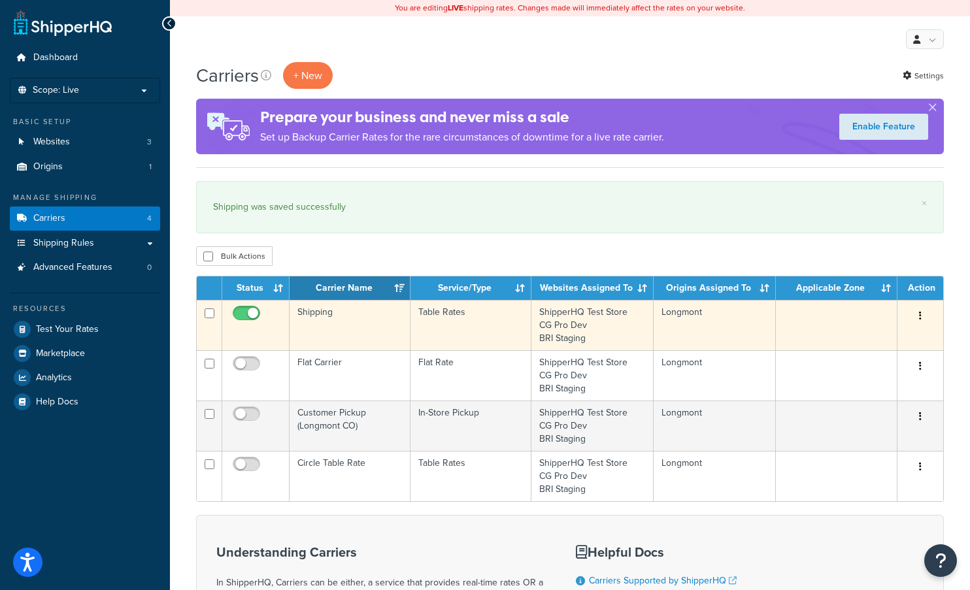
click at [919, 314] on icon "button" at bounding box center [920, 315] width 3 height 9
click at [849, 338] on link "Edit" at bounding box center [867, 342] width 103 height 27
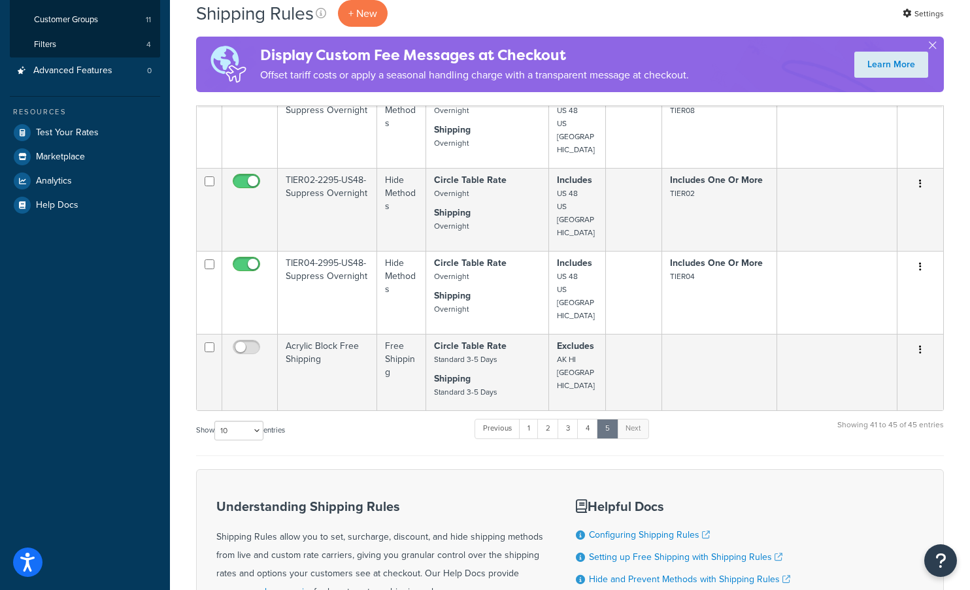
scroll to position [493, 0]
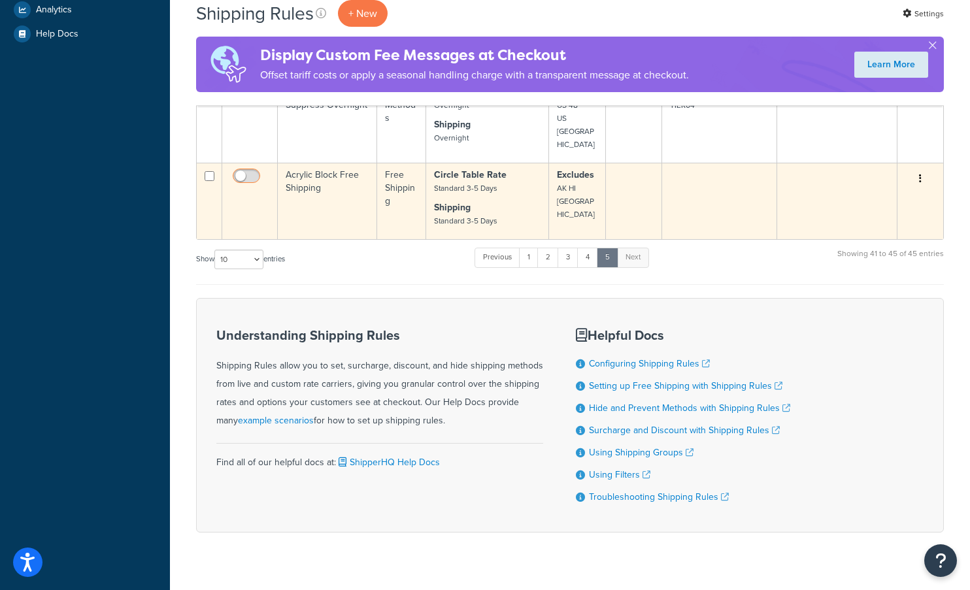
click at [249, 171] on input "checkbox" at bounding box center [248, 179] width 36 height 16
checkbox input "true"
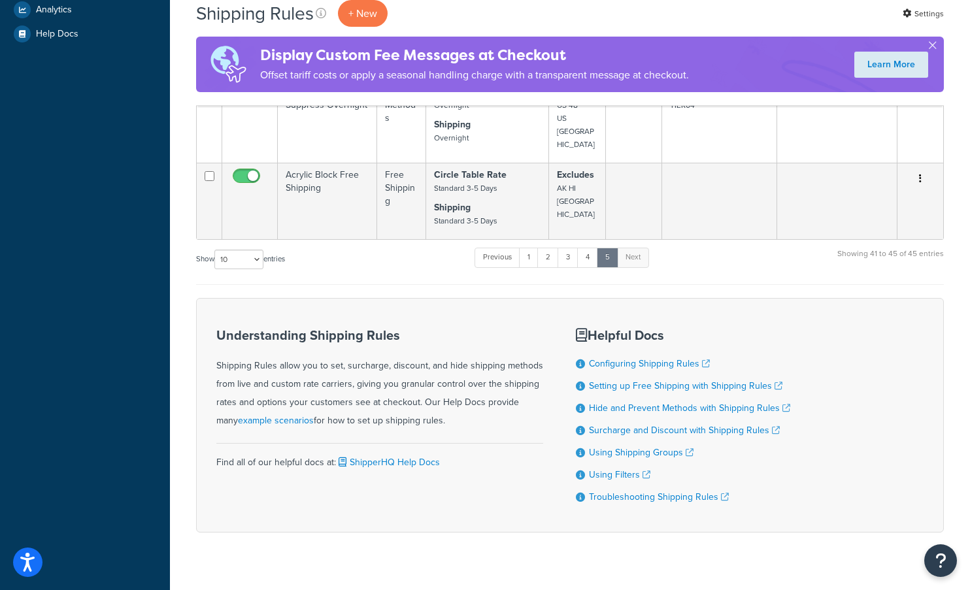
click at [384, 266] on form "Status Rule Name Type Shipping Methods Zones Filters Shipping Groups Customer G…" at bounding box center [570, 158] width 748 height 749
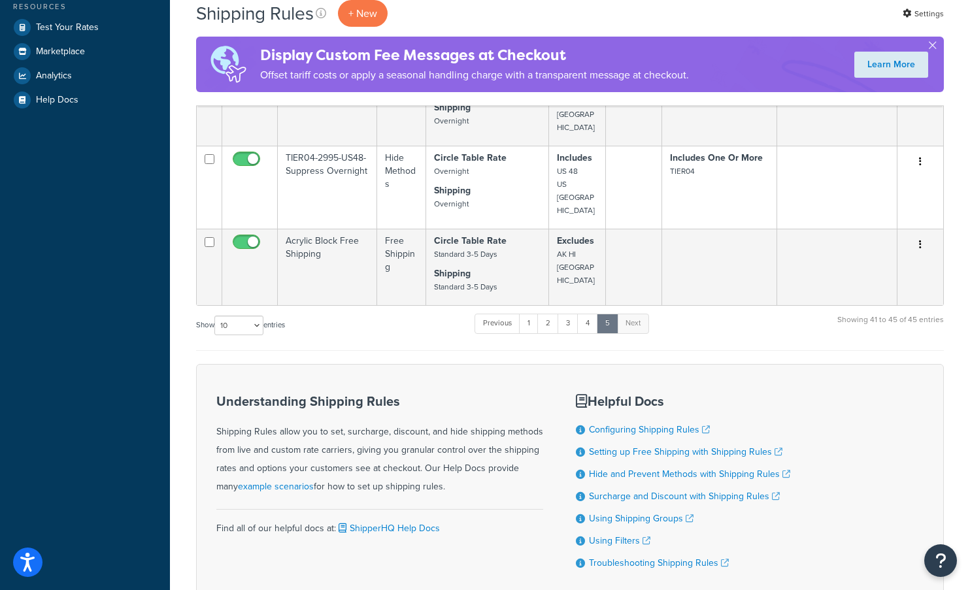
scroll to position [428, 0]
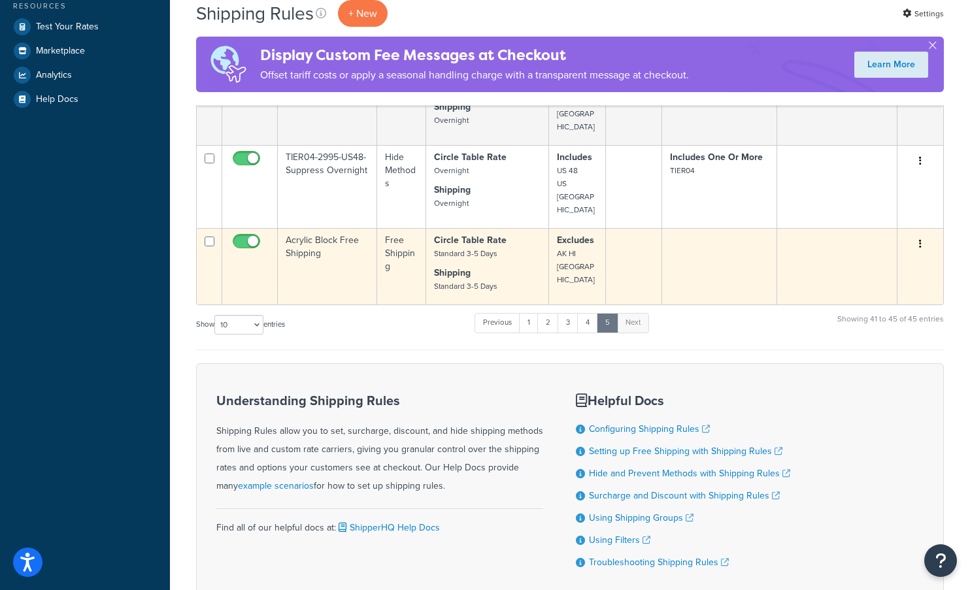
click at [599, 244] on td "Excludes AK HI [GEOGRAPHIC_DATA]" at bounding box center [577, 266] width 56 height 76
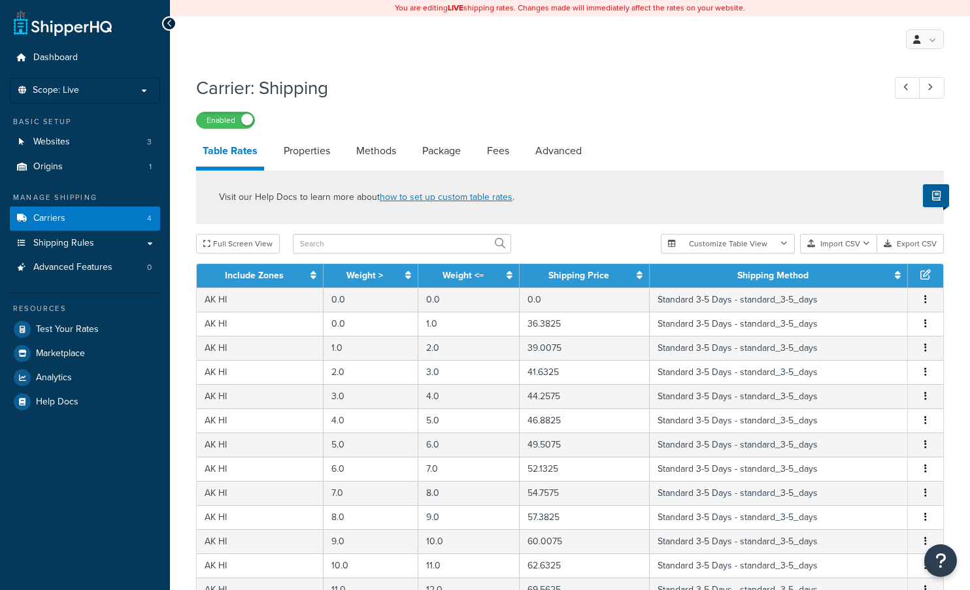
select select "25"
click at [350, 246] on input "text" at bounding box center [402, 244] width 218 height 20
type input "acr"
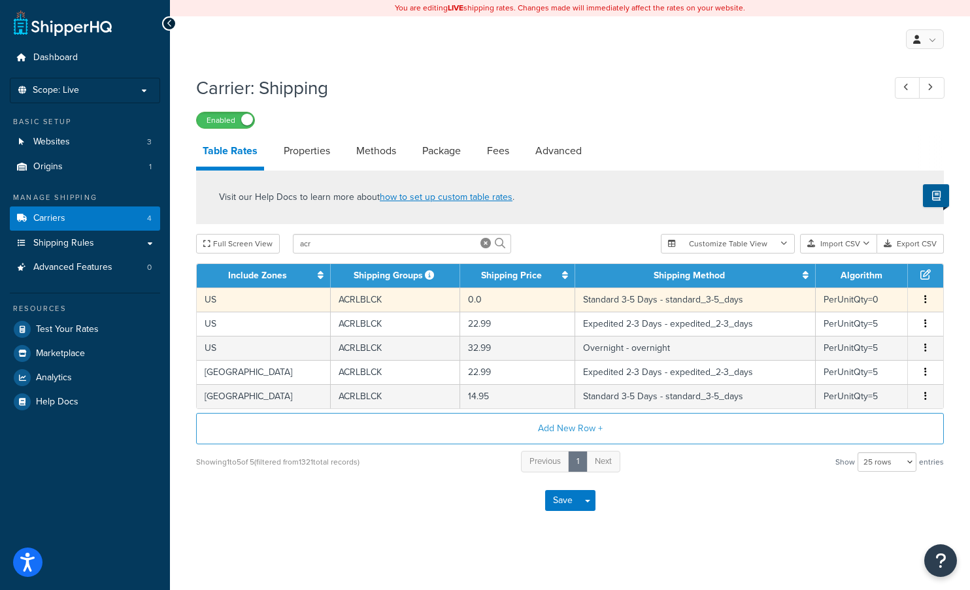
click at [924, 298] on button "button" at bounding box center [925, 300] width 10 height 14
click at [850, 280] on div "Edit" at bounding box center [858, 275] width 93 height 27
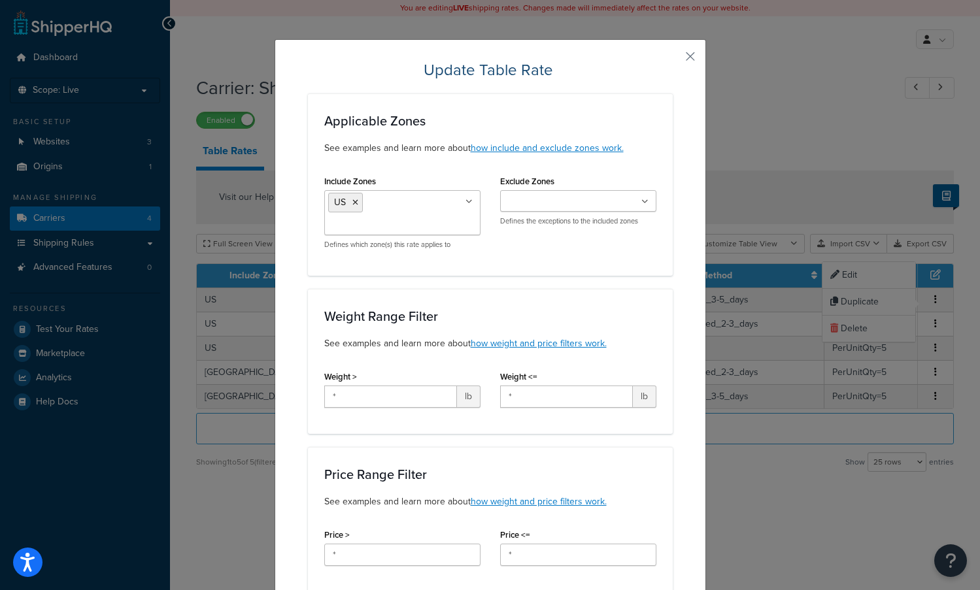
click at [418, 225] on input "Include Zones" at bounding box center [386, 225] width 116 height 14
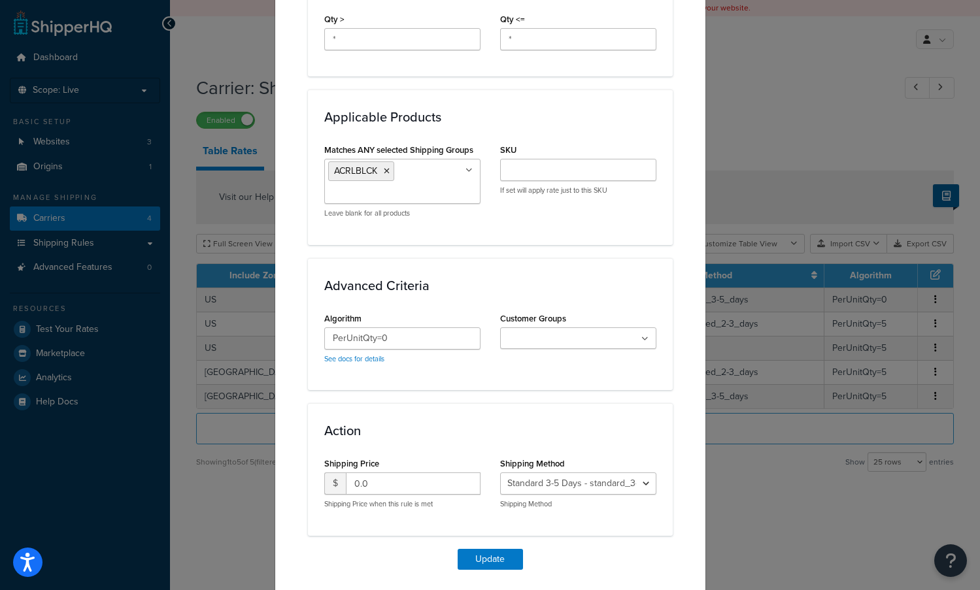
scroll to position [688, 0]
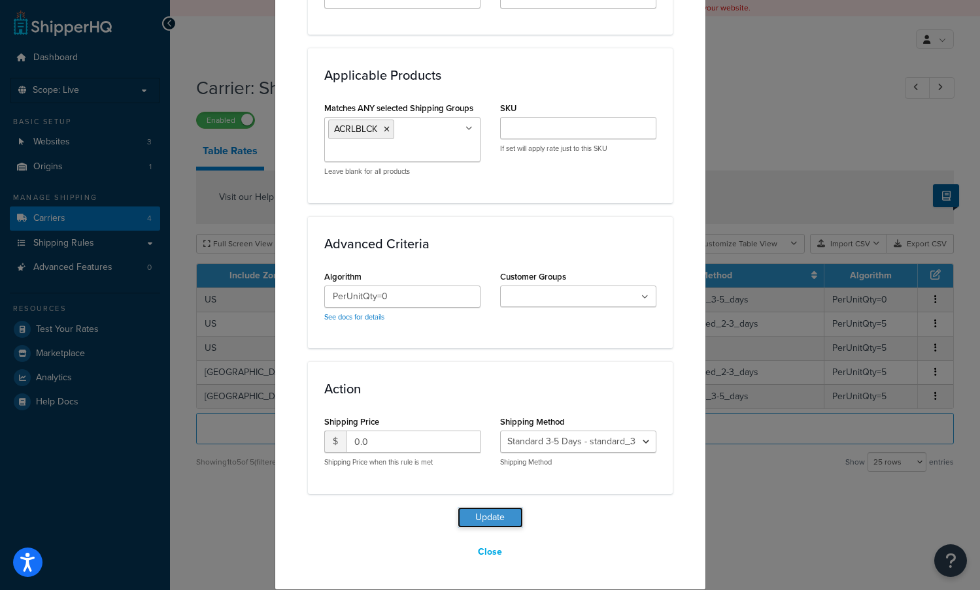
click at [479, 513] on button "Update" at bounding box center [490, 517] width 65 height 21
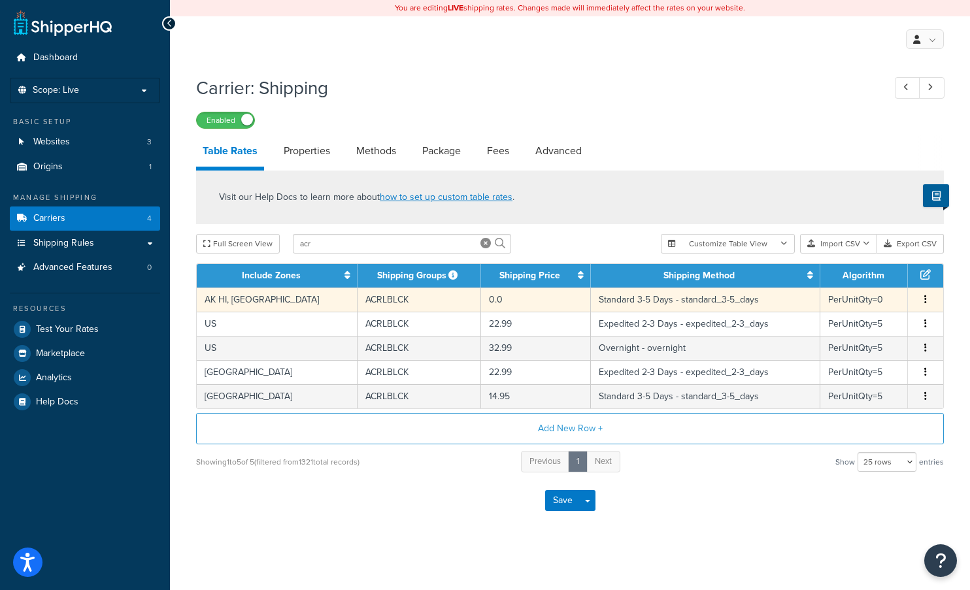
click at [931, 301] on span "Edit Duplicate Delete" at bounding box center [926, 300] width 20 height 14
click at [924, 303] on icon "button" at bounding box center [925, 299] width 3 height 9
click at [862, 297] on div "Duplicate" at bounding box center [858, 302] width 93 height 27
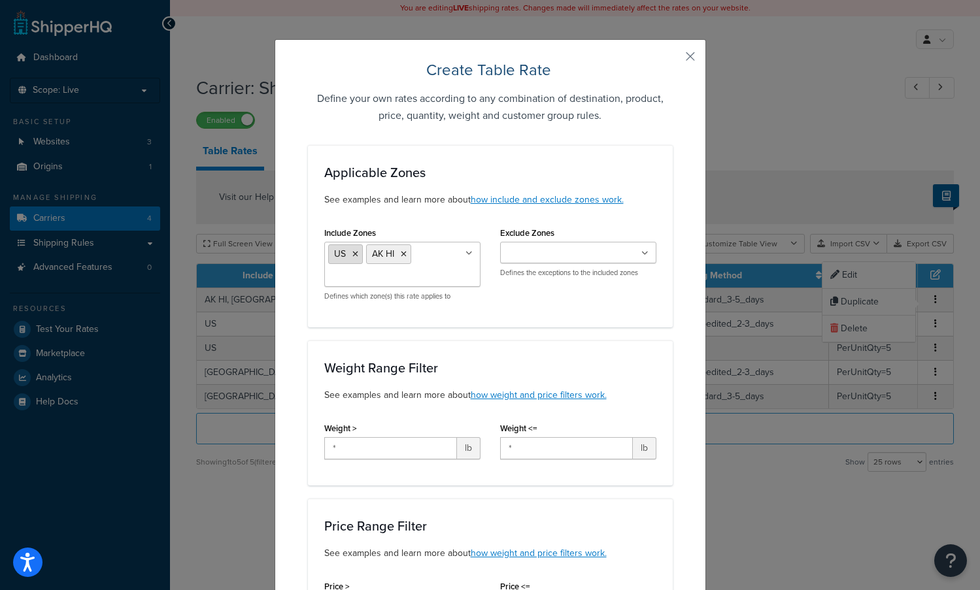
click at [352, 252] on icon at bounding box center [355, 254] width 6 height 8
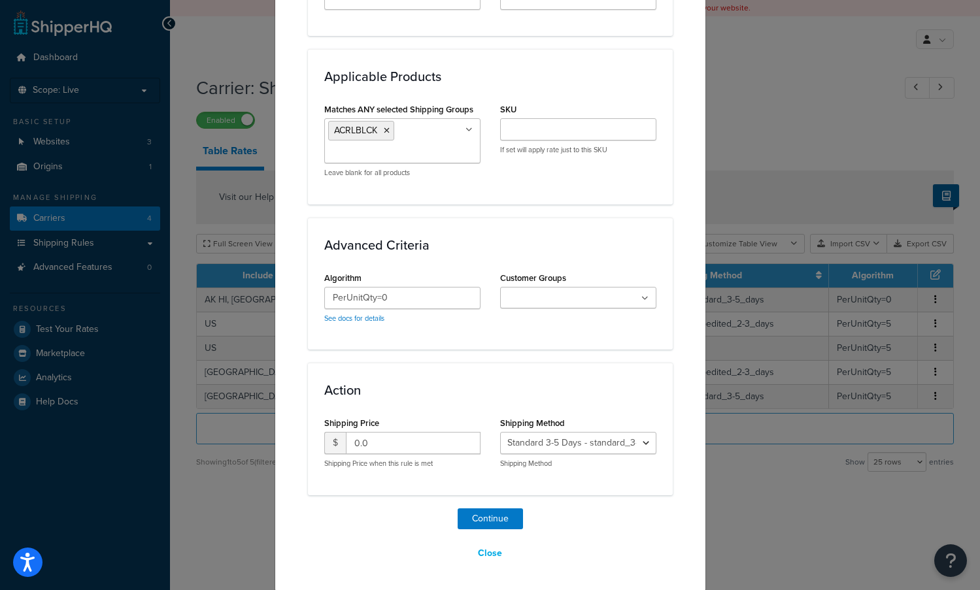
scroll to position [740, 0]
click at [492, 522] on button "Continue" at bounding box center [490, 517] width 65 height 21
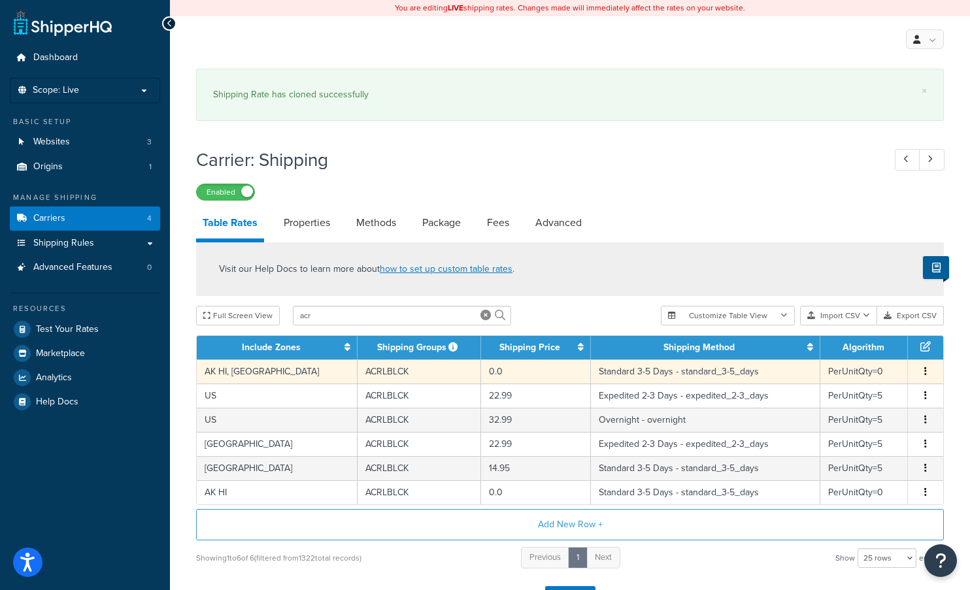
click at [925, 375] on icon "button" at bounding box center [925, 371] width 3 height 9
click at [854, 353] on div "Edit" at bounding box center [858, 347] width 93 height 27
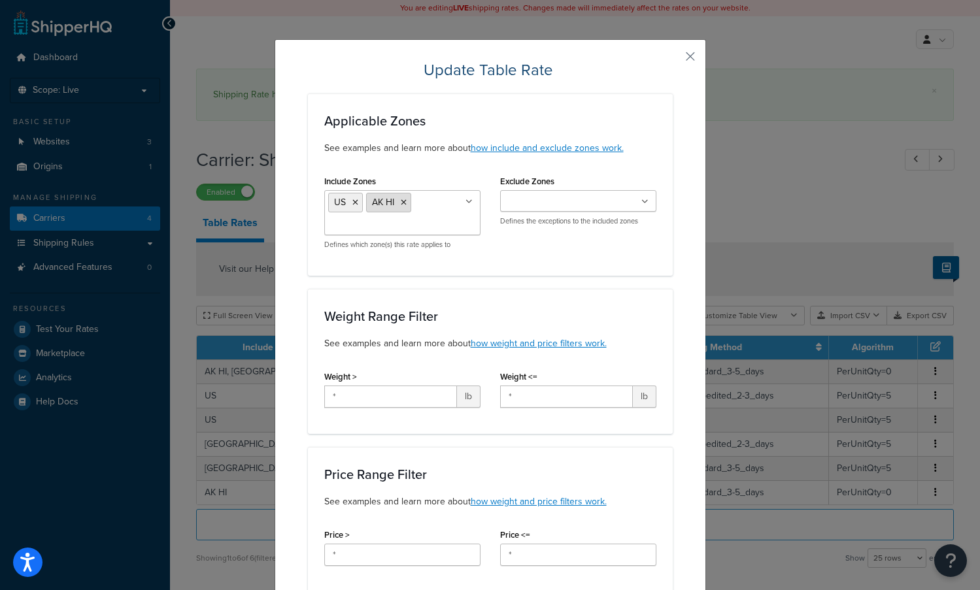
click at [401, 202] on icon at bounding box center [404, 203] width 6 height 8
click at [744, 196] on div "Update Table Rate Applicable Zones See examples and learn more about how includ…" at bounding box center [490, 295] width 980 height 590
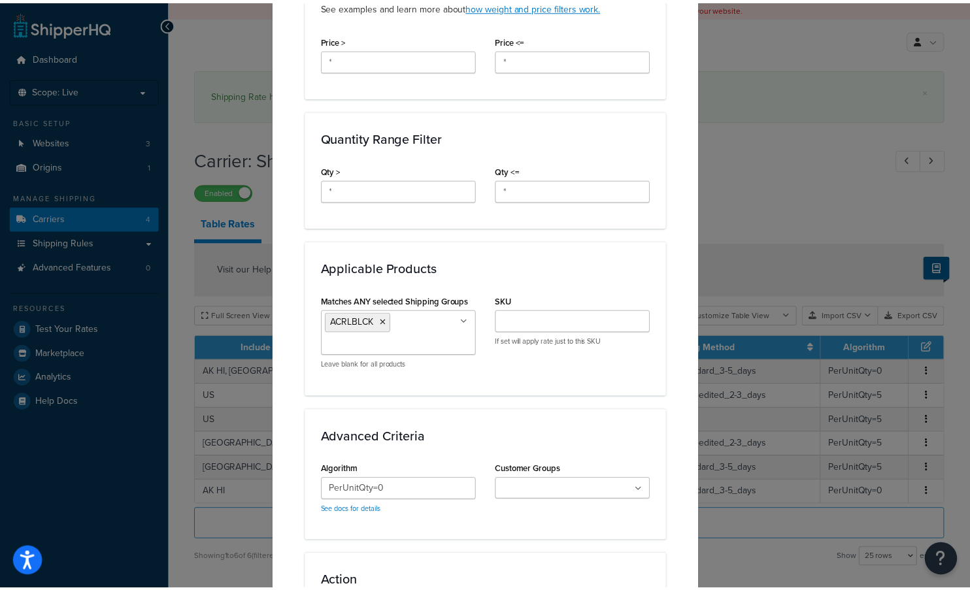
scroll to position [688, 0]
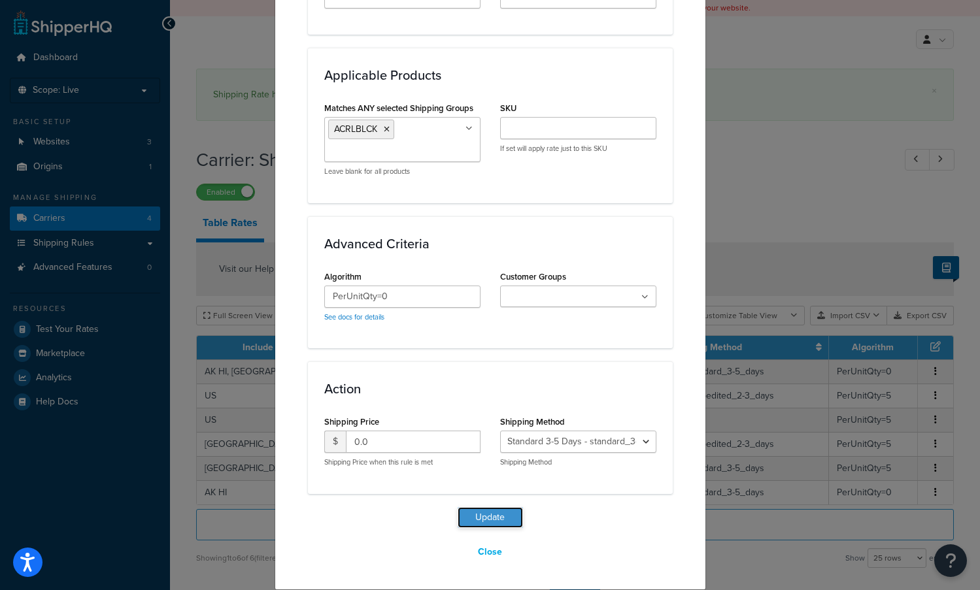
click at [493, 513] on button "Update" at bounding box center [490, 517] width 65 height 21
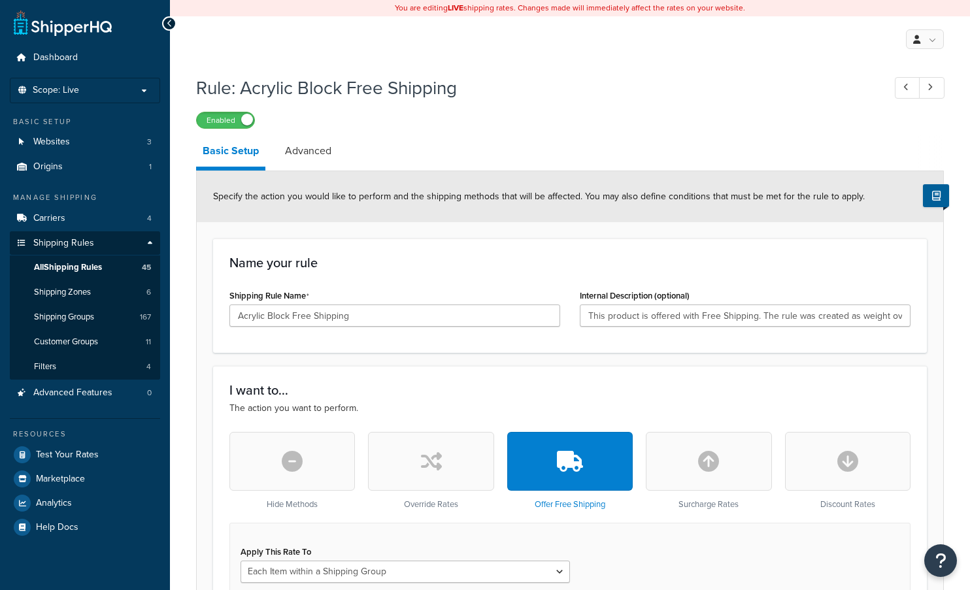
select select "ITEM"
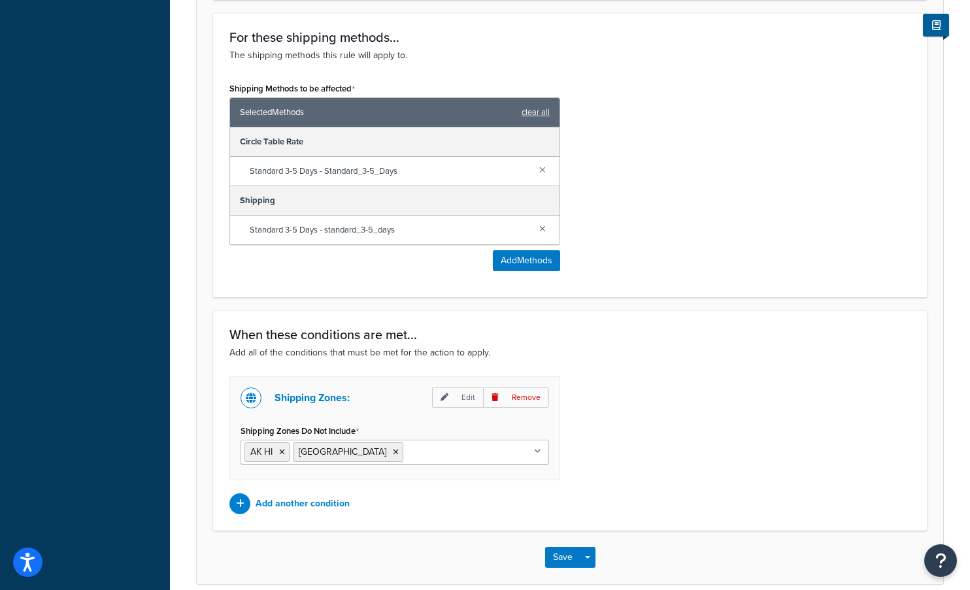
scroll to position [778, 0]
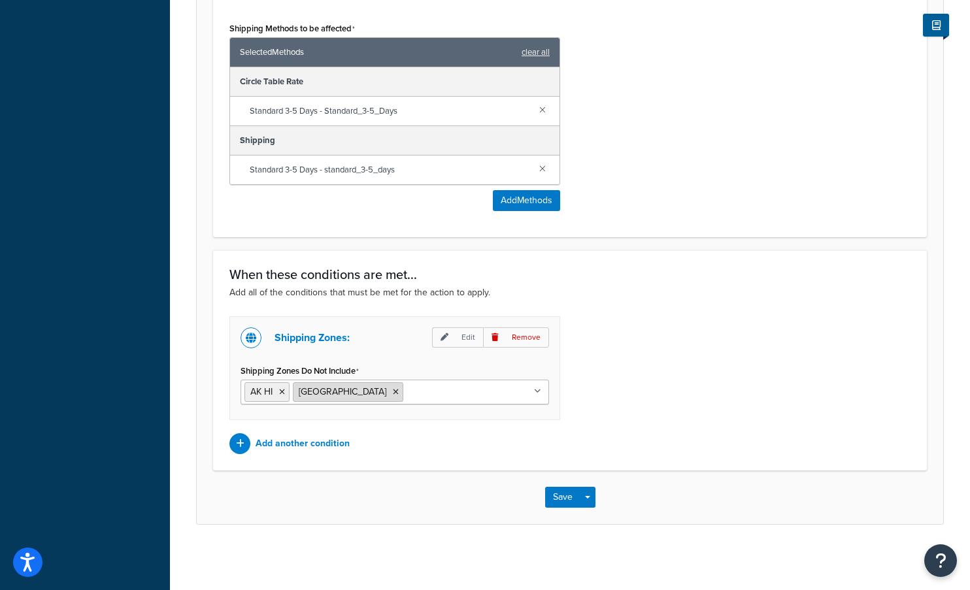
click at [280, 392] on icon at bounding box center [282, 392] width 6 height 8
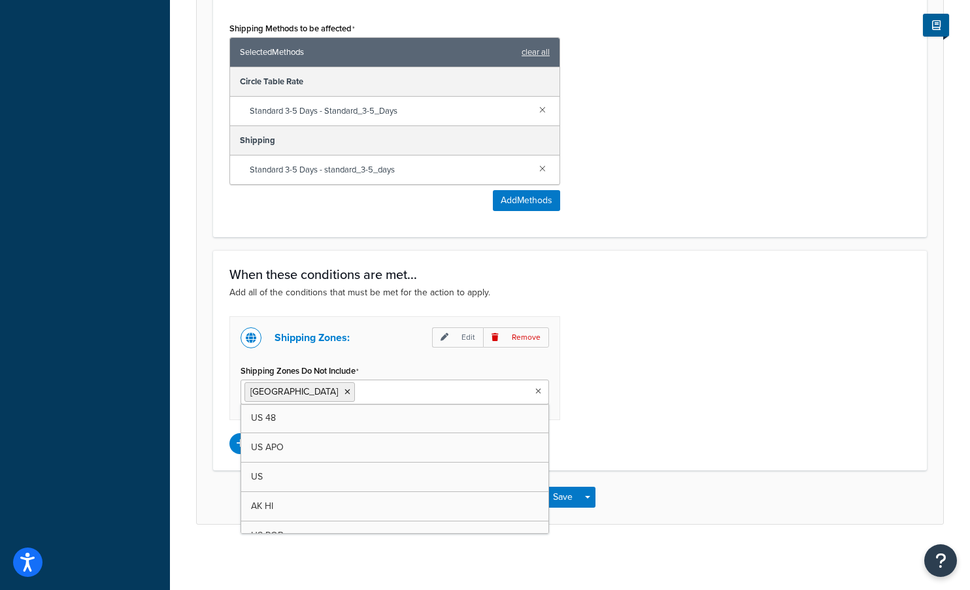
click at [610, 435] on div "Shipping Zones: Edit Remove Shipping Zones Do Not Include [GEOGRAPHIC_DATA] US …" at bounding box center [570, 385] width 701 height 138
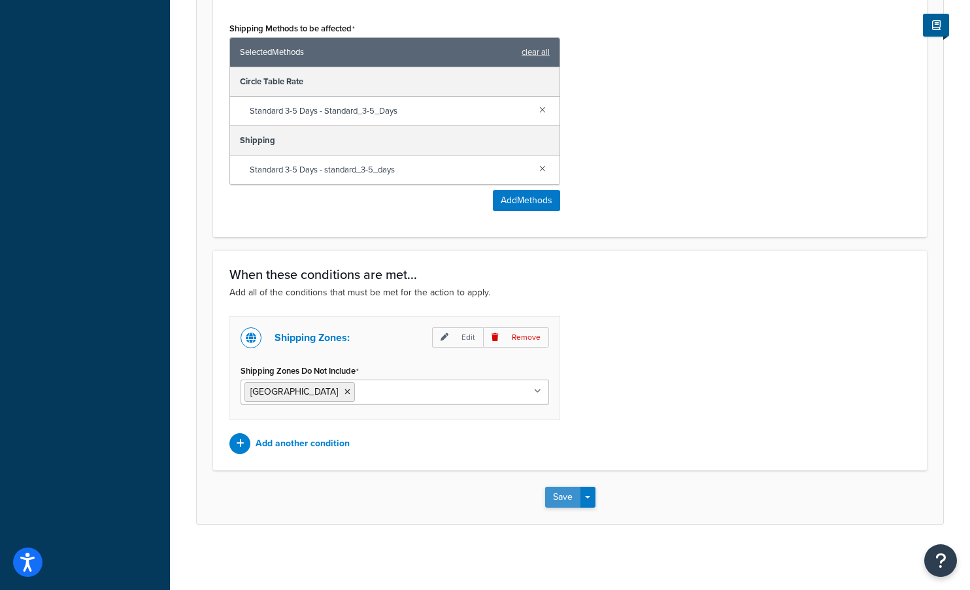
click at [552, 493] on button "Save" at bounding box center [562, 497] width 35 height 21
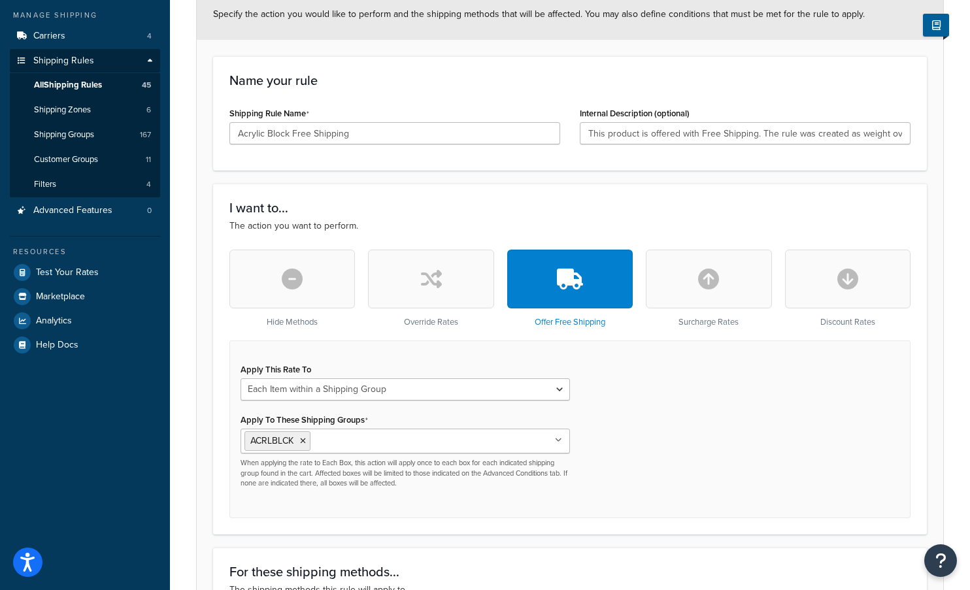
scroll to position [261, 0]
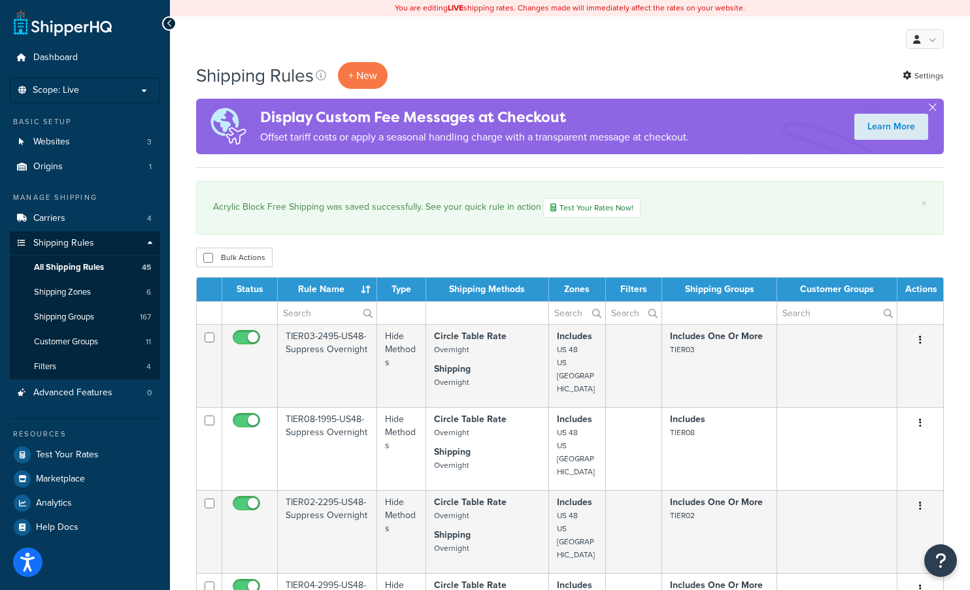
click at [173, 525] on div "Shipping Rules + New Settings Display Custom Fee Messages at Checkout Offset ta…" at bounding box center [570, 567] width 800 height 1010
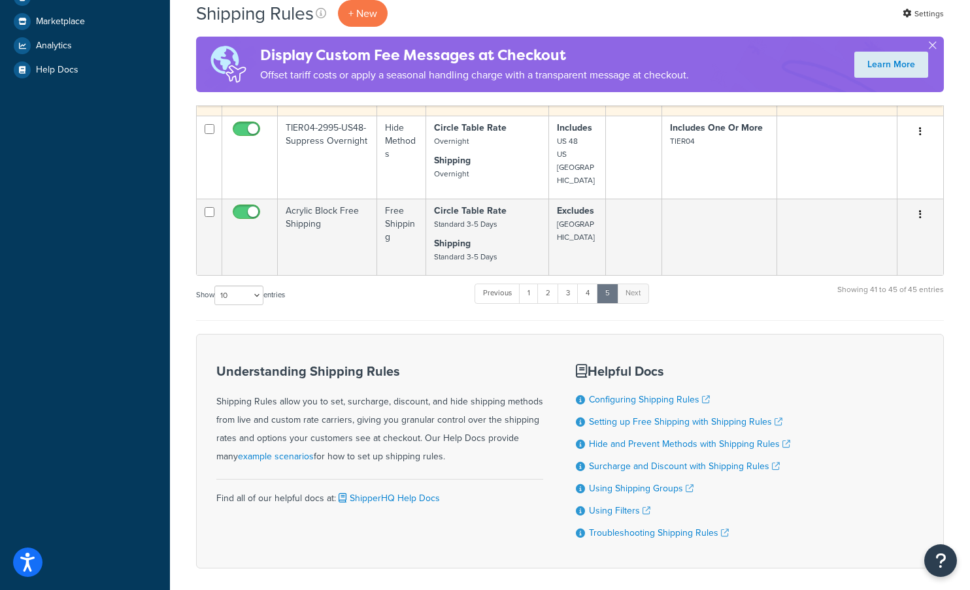
scroll to position [493, 0]
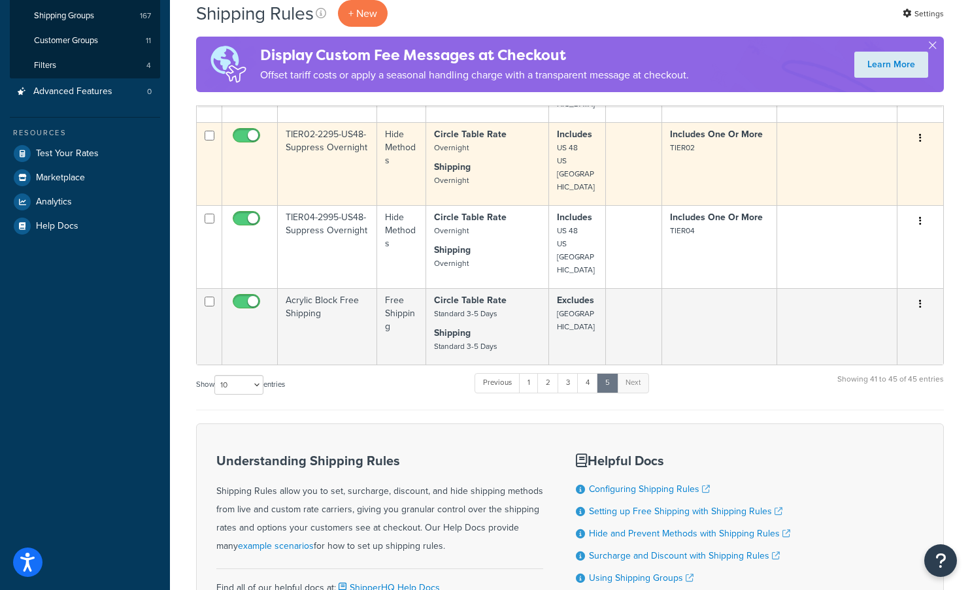
scroll to position [295, 0]
